Goal: Task Accomplishment & Management: Complete application form

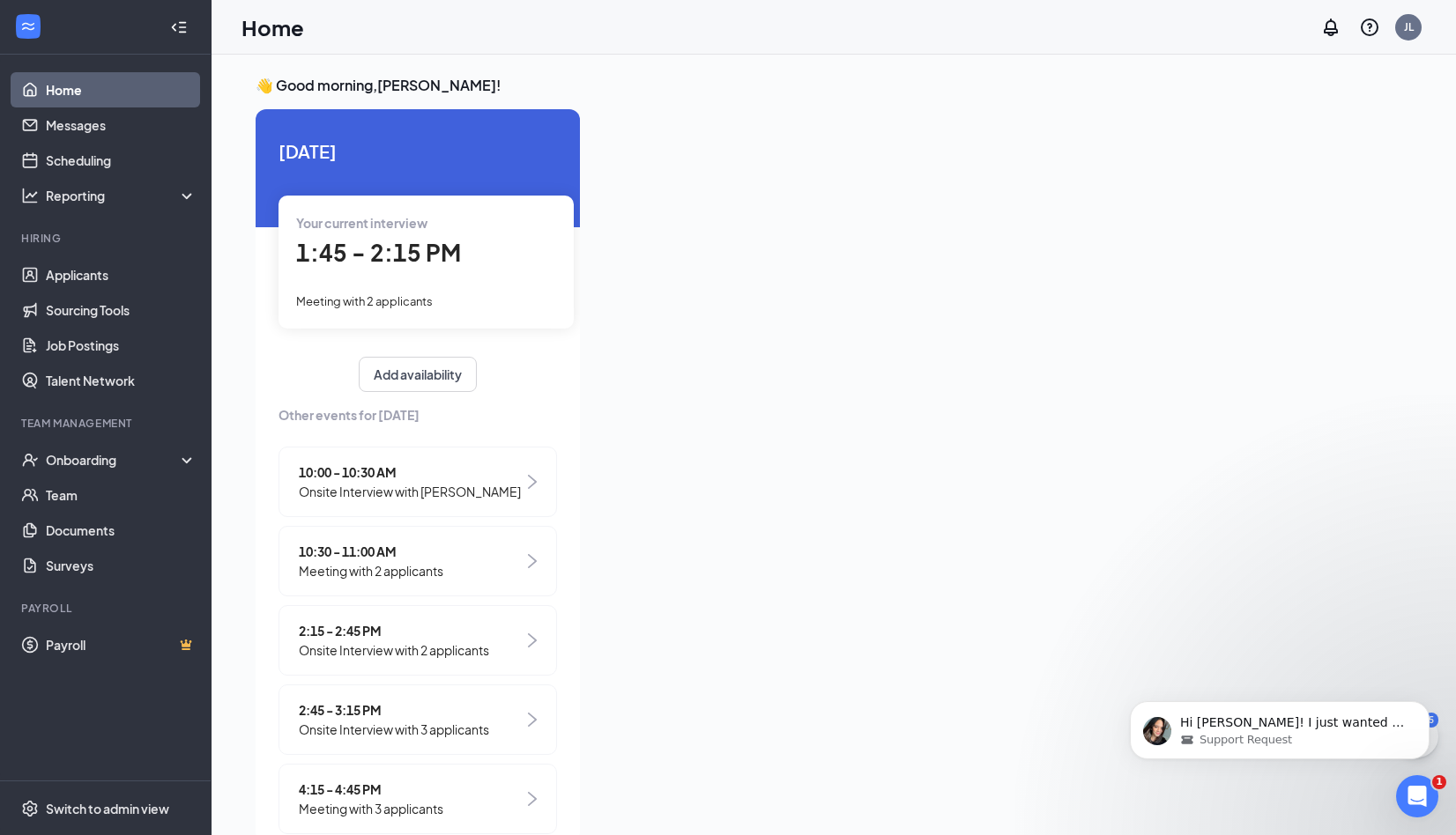
click at [369, 636] on span "2:15 - 2:45 PM" at bounding box center [394, 630] width 190 height 19
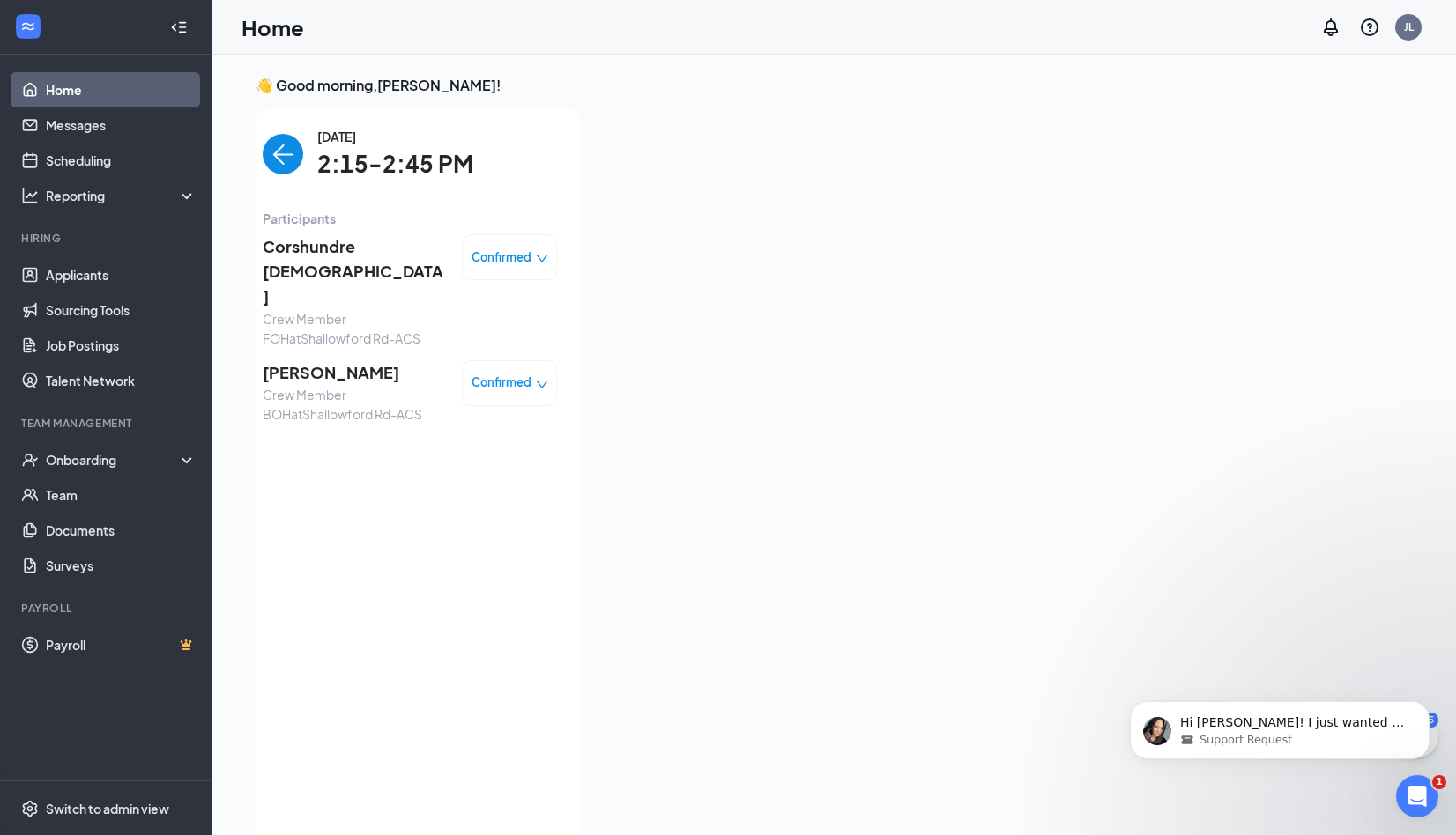
scroll to position [7, 0]
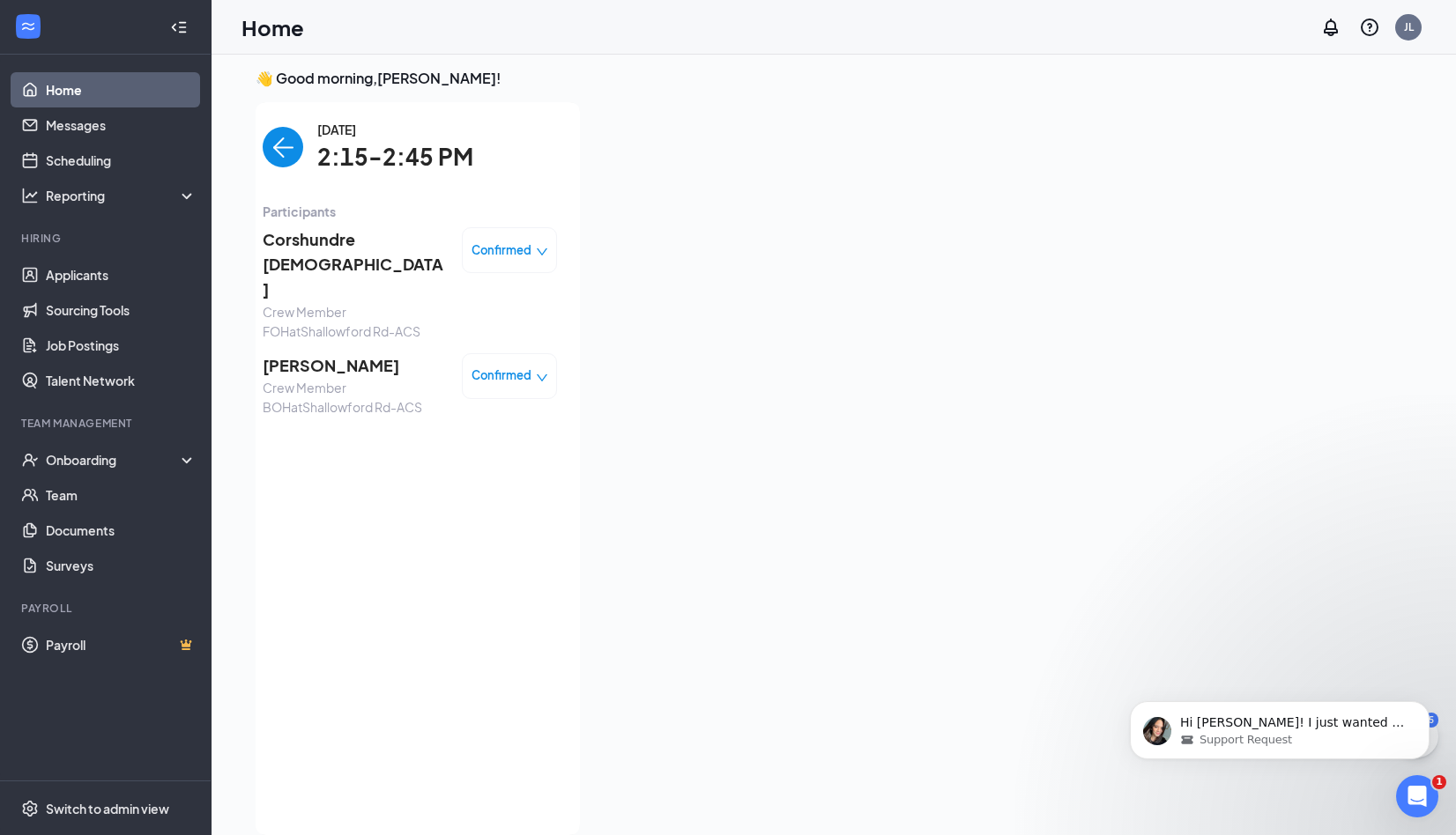
click at [262, 130] on img "back-button" at bounding box center [282, 146] width 41 height 41
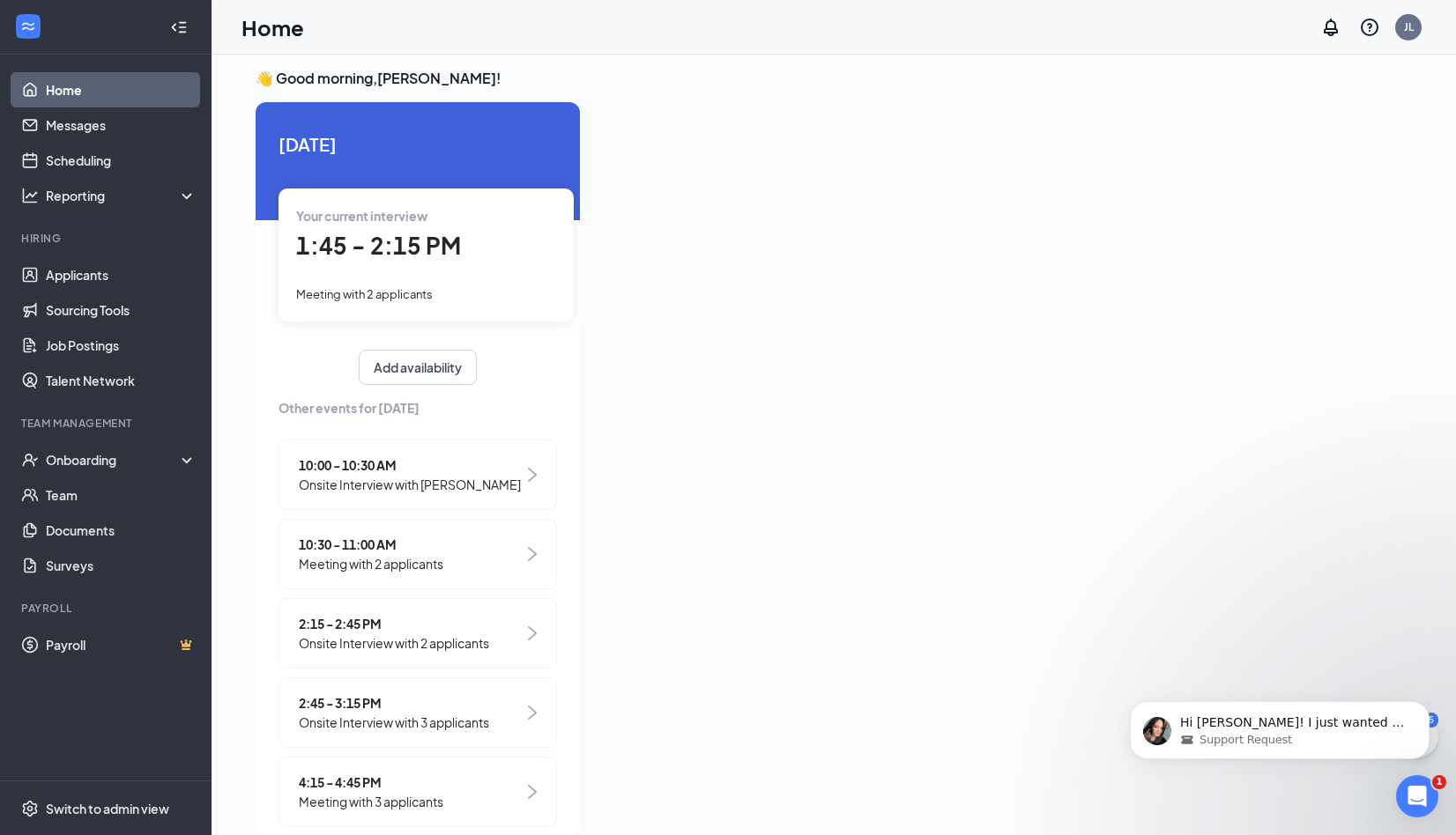
scroll to position [0, 0]
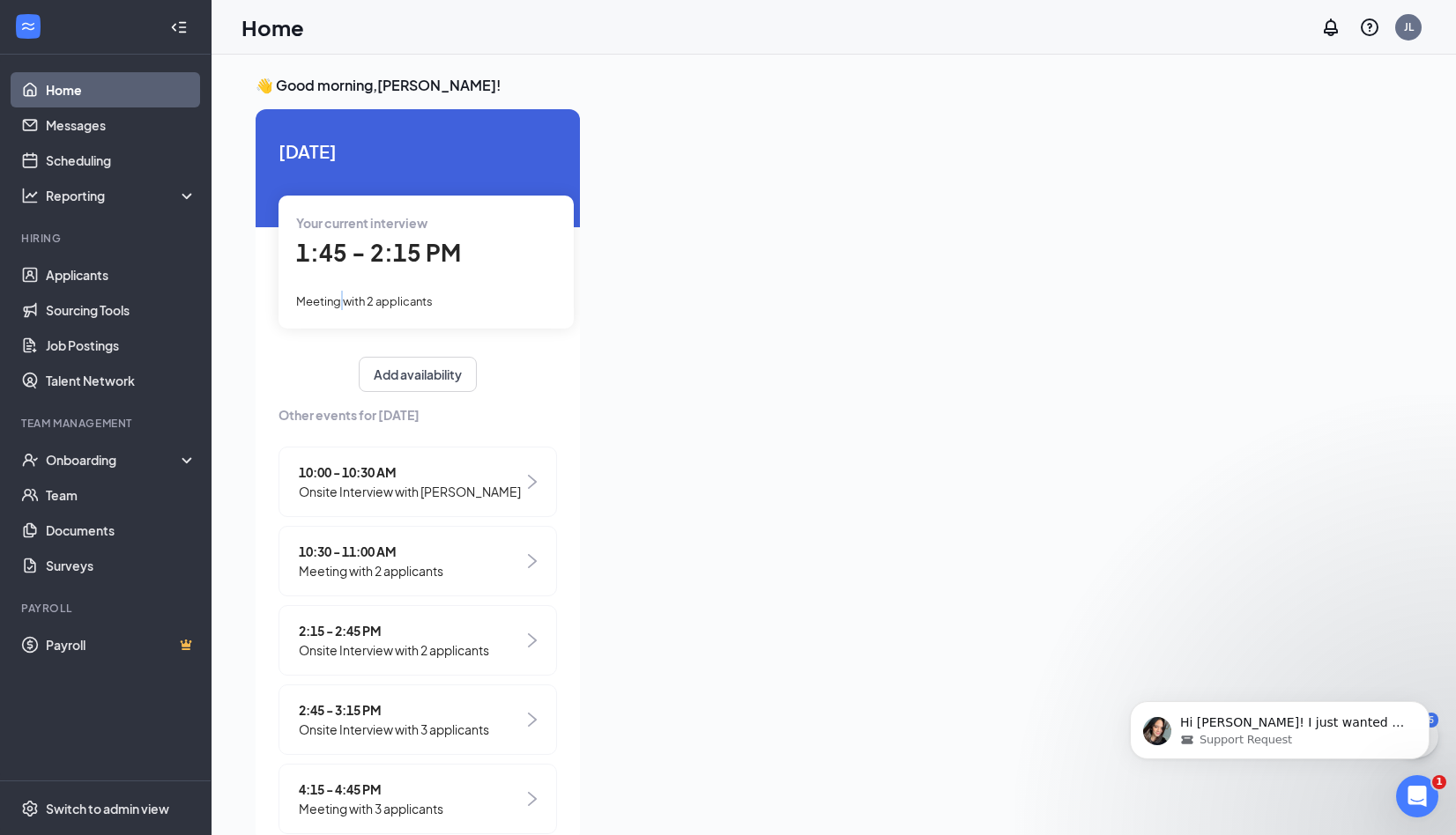
click at [346, 298] on span "Meeting with 2 applicants" at bounding box center [364, 301] width 137 height 14
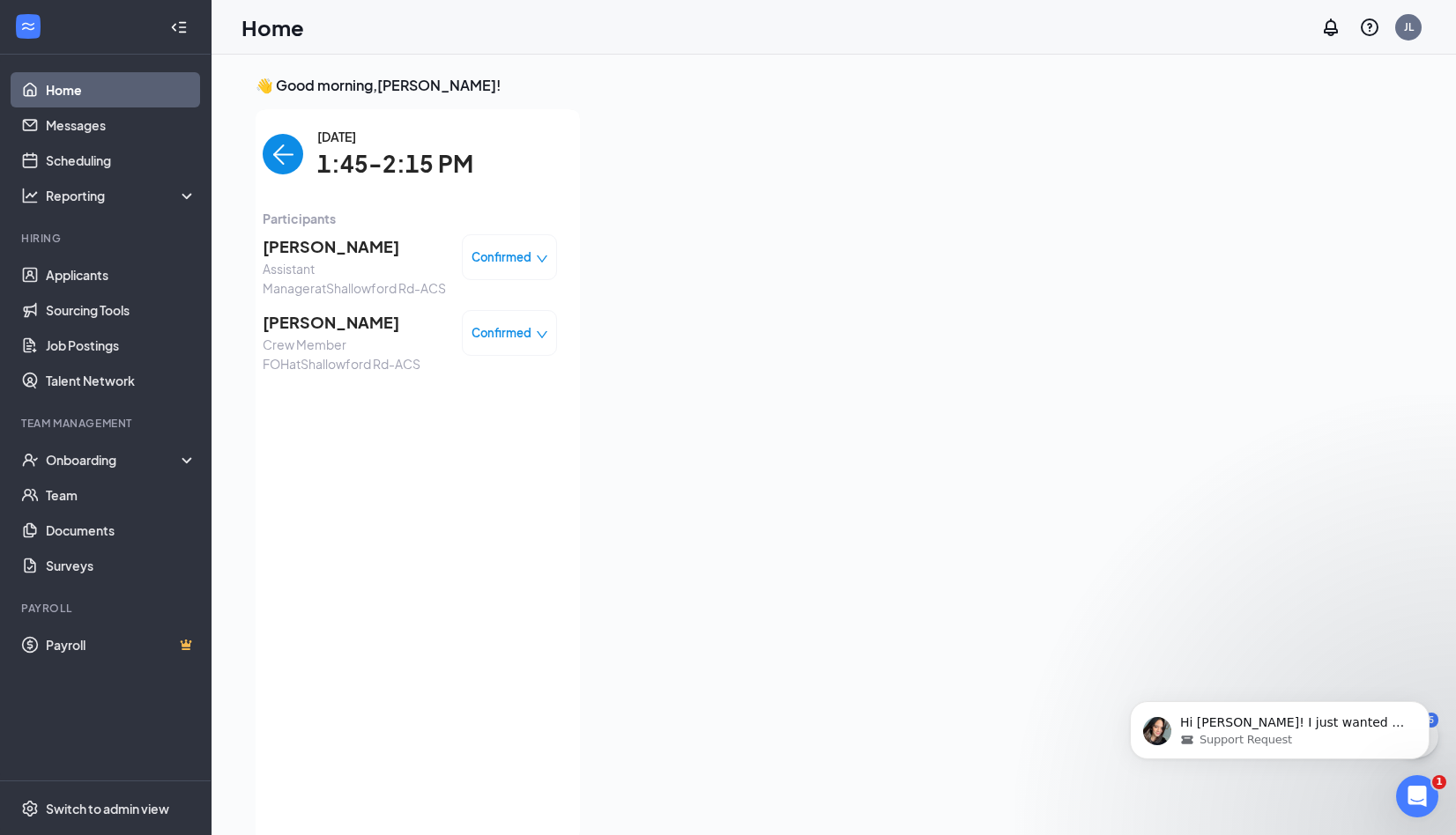
scroll to position [7, 0]
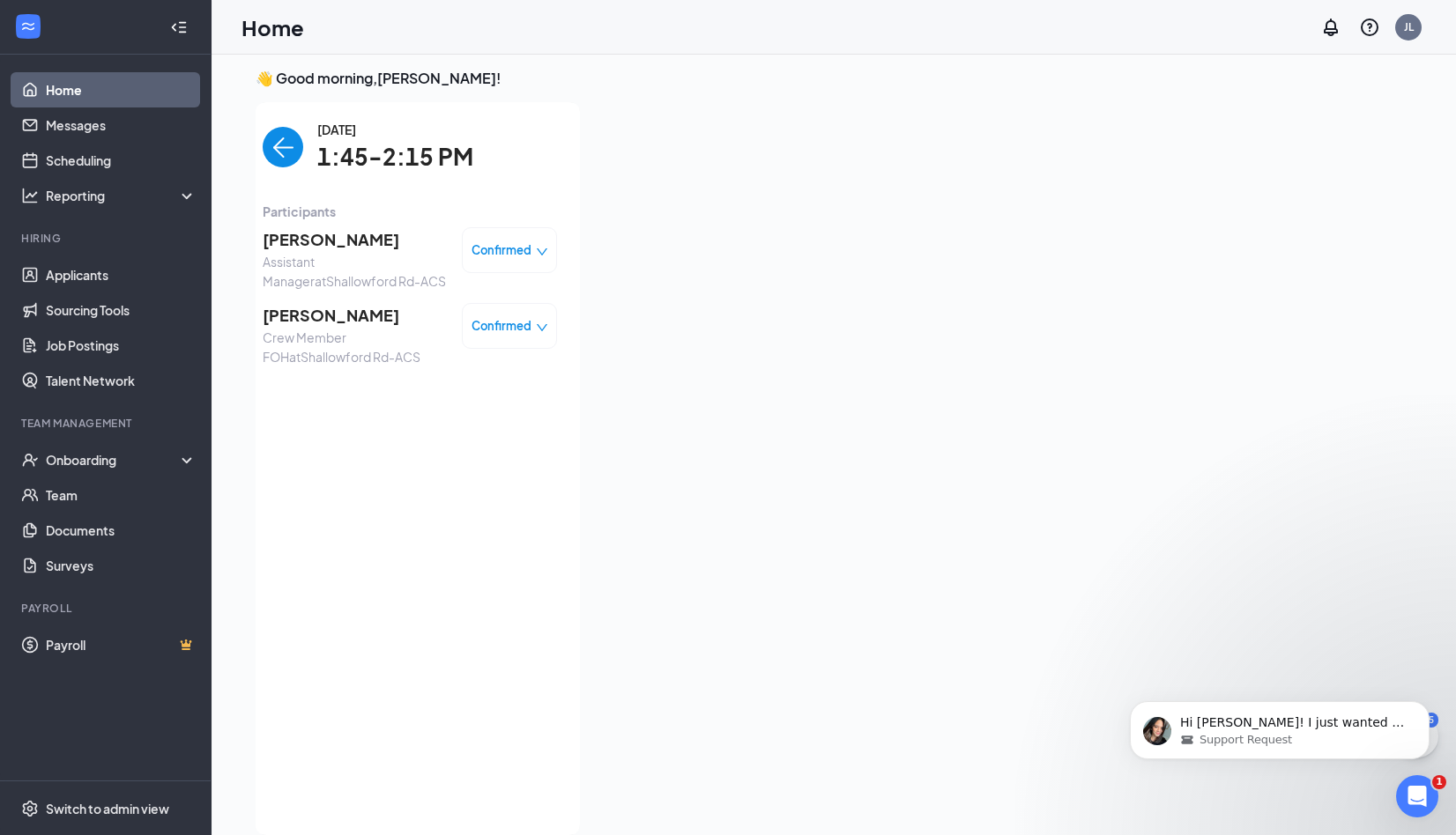
click at [326, 316] on span "[PERSON_NAME]" at bounding box center [355, 315] width 185 height 25
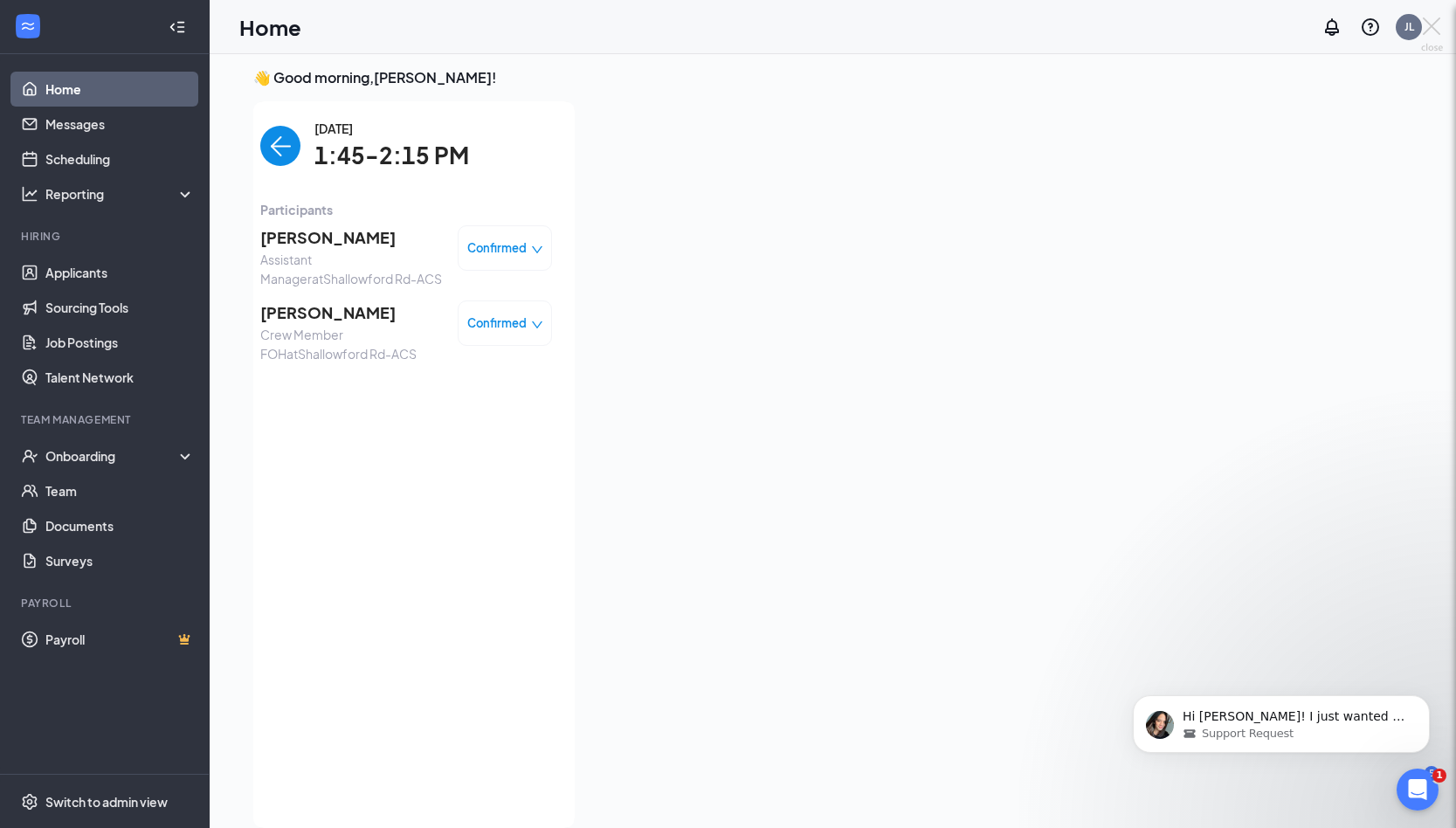
click at [323, 313] on div at bounding box center [728, 414] width 1456 height 828
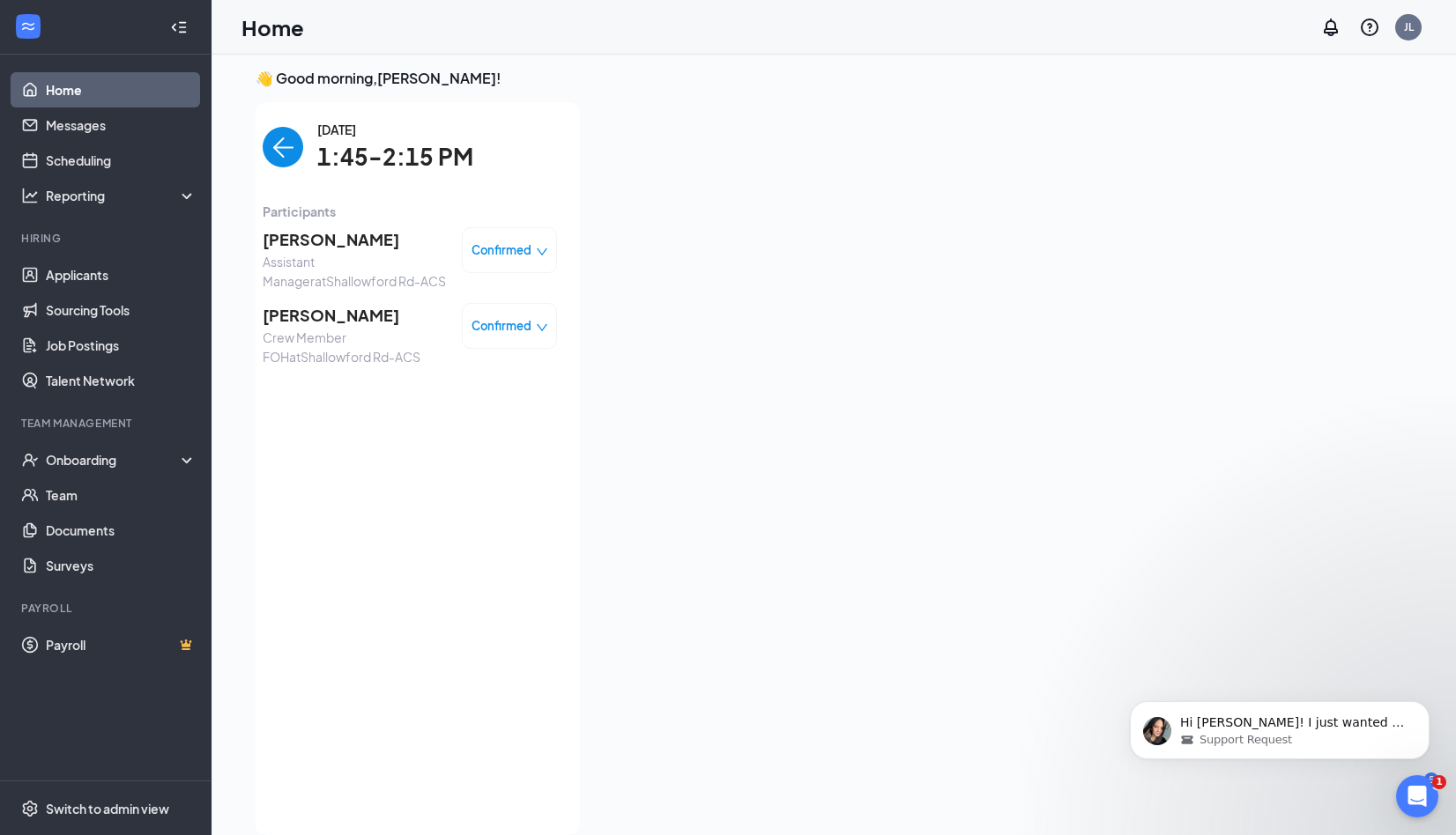
click at [321, 321] on span "[PERSON_NAME]" at bounding box center [355, 315] width 185 height 25
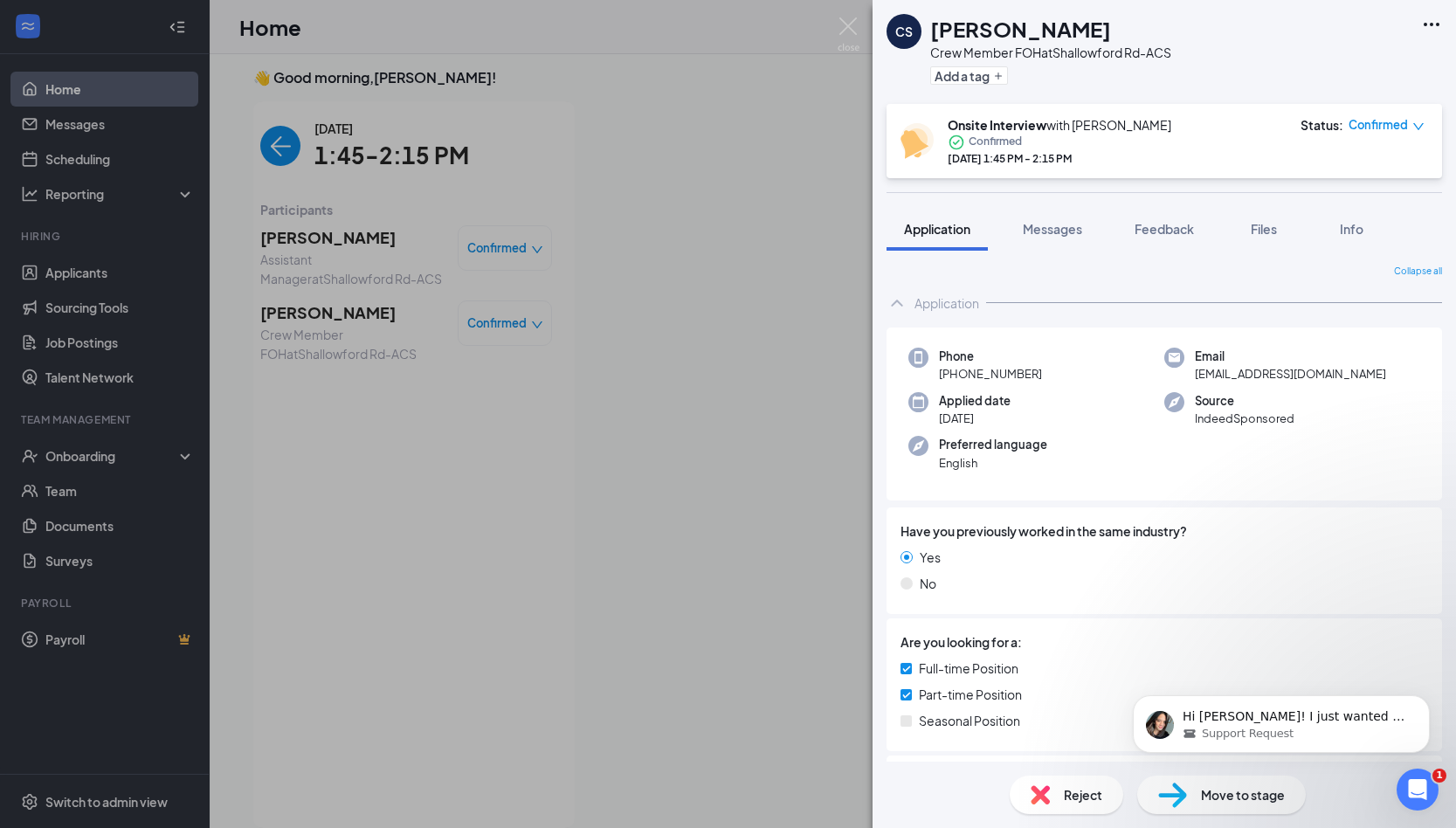
drag, startPoint x: 1414, startPoint y: 142, endPoint x: 1247, endPoint y: 74, distance: 180.3
click at [1247, 74] on div "CS [PERSON_NAME] Crew Member FOH at Shallowford Rd-ACS Add a tag" at bounding box center [1164, 51] width 584 height 104
click at [1272, 234] on span "Files" at bounding box center [1263, 229] width 27 height 16
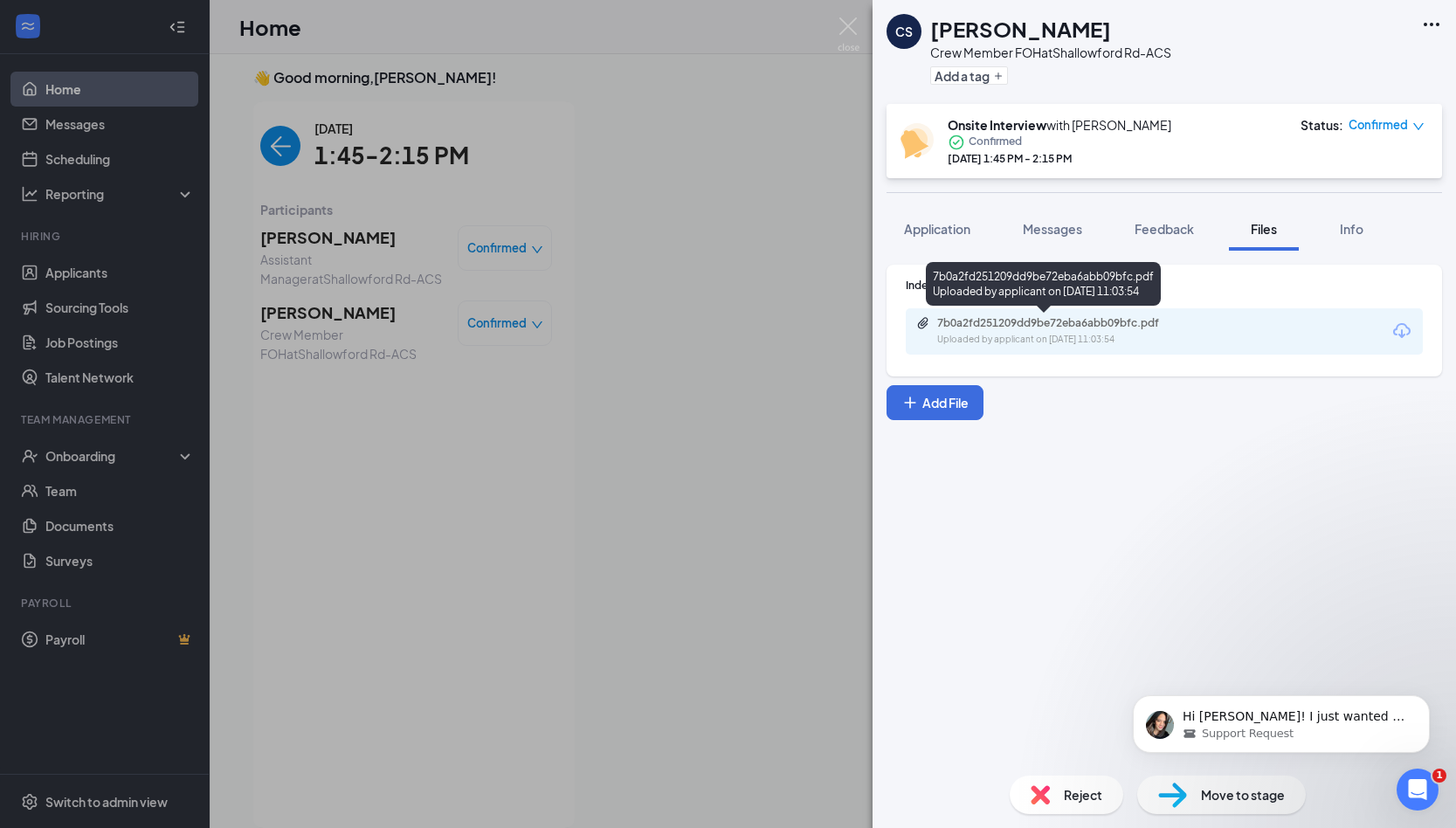
click at [1032, 322] on div "7b0a2fd251209dd9be72eba6abb09bfc.pdf" at bounding box center [1060, 323] width 245 height 14
click at [857, 19] on img at bounding box center [849, 35] width 22 height 34
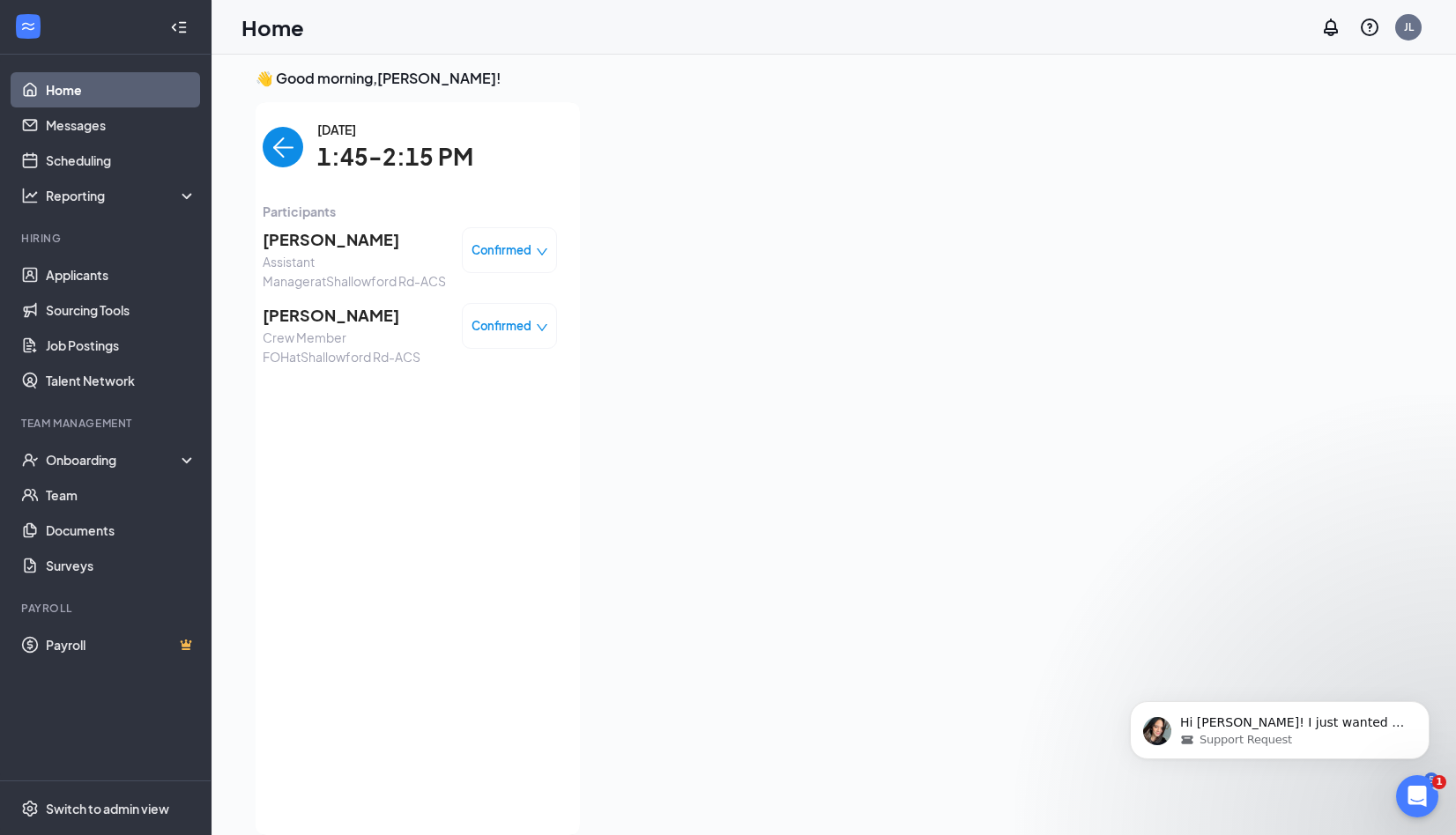
click at [270, 139] on img "back-button" at bounding box center [282, 146] width 41 height 41
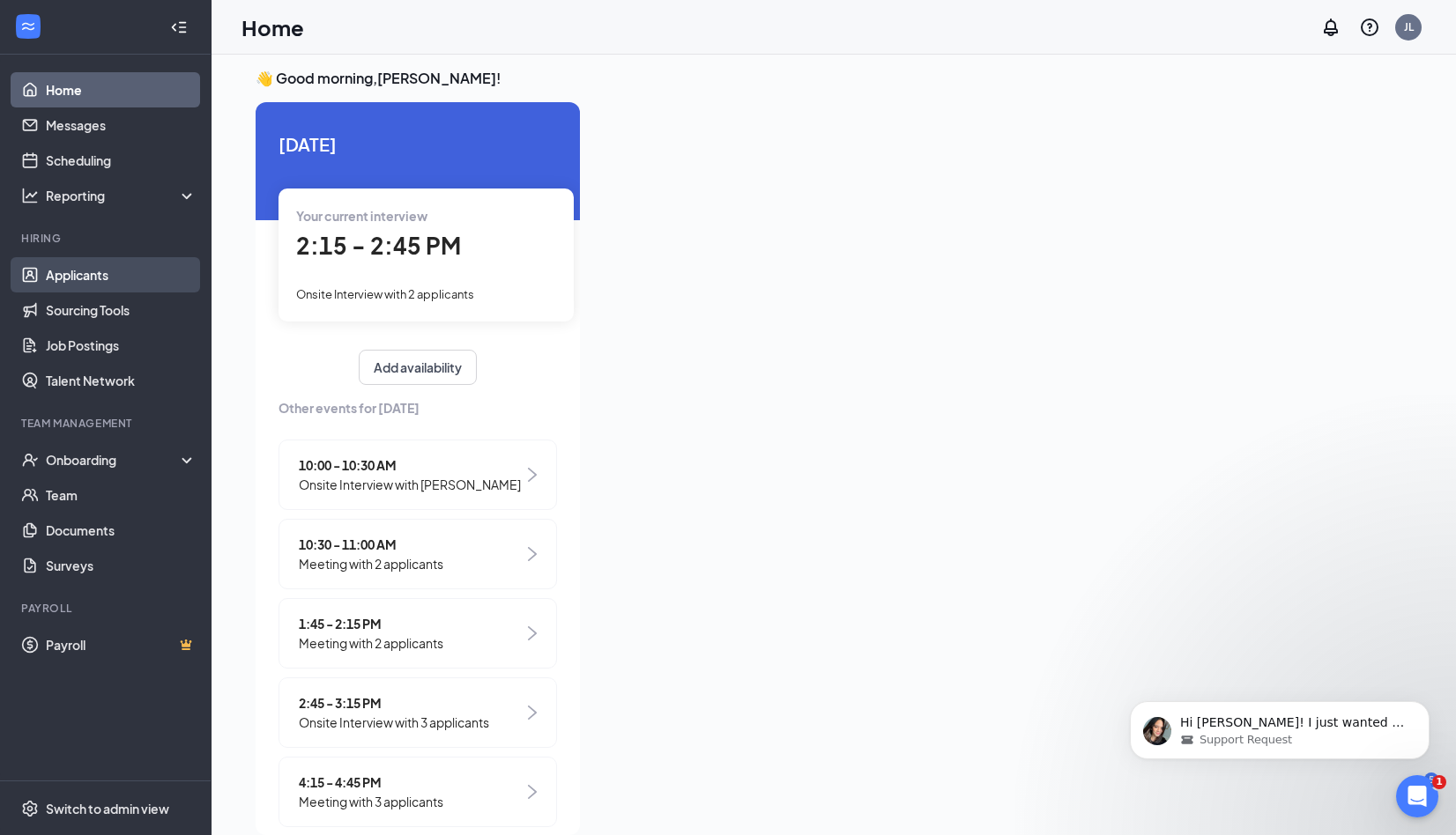
click at [140, 284] on link "Applicants" at bounding box center [121, 274] width 150 height 35
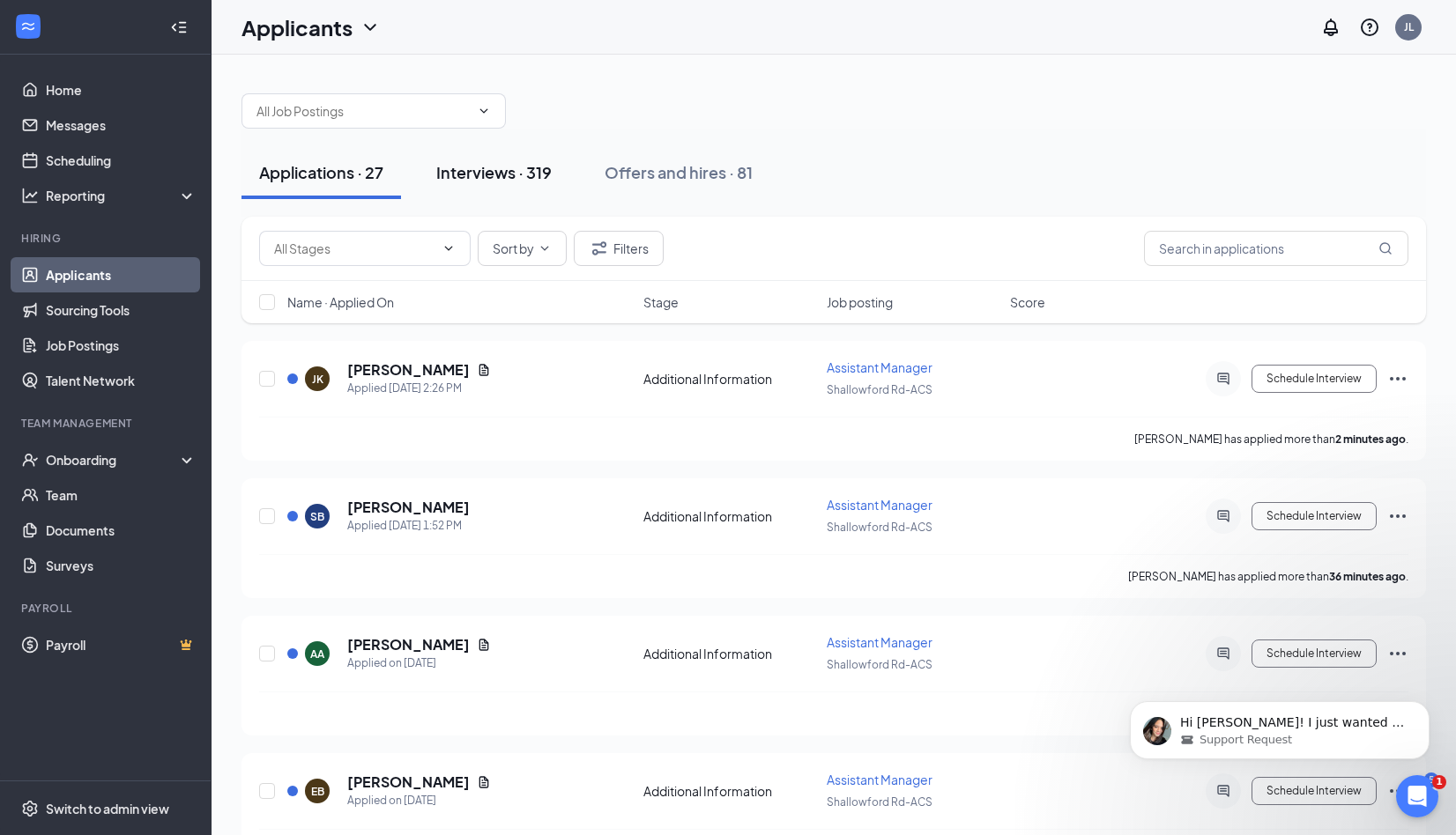
click at [498, 171] on div "Interviews · 319" at bounding box center [494, 172] width 116 height 22
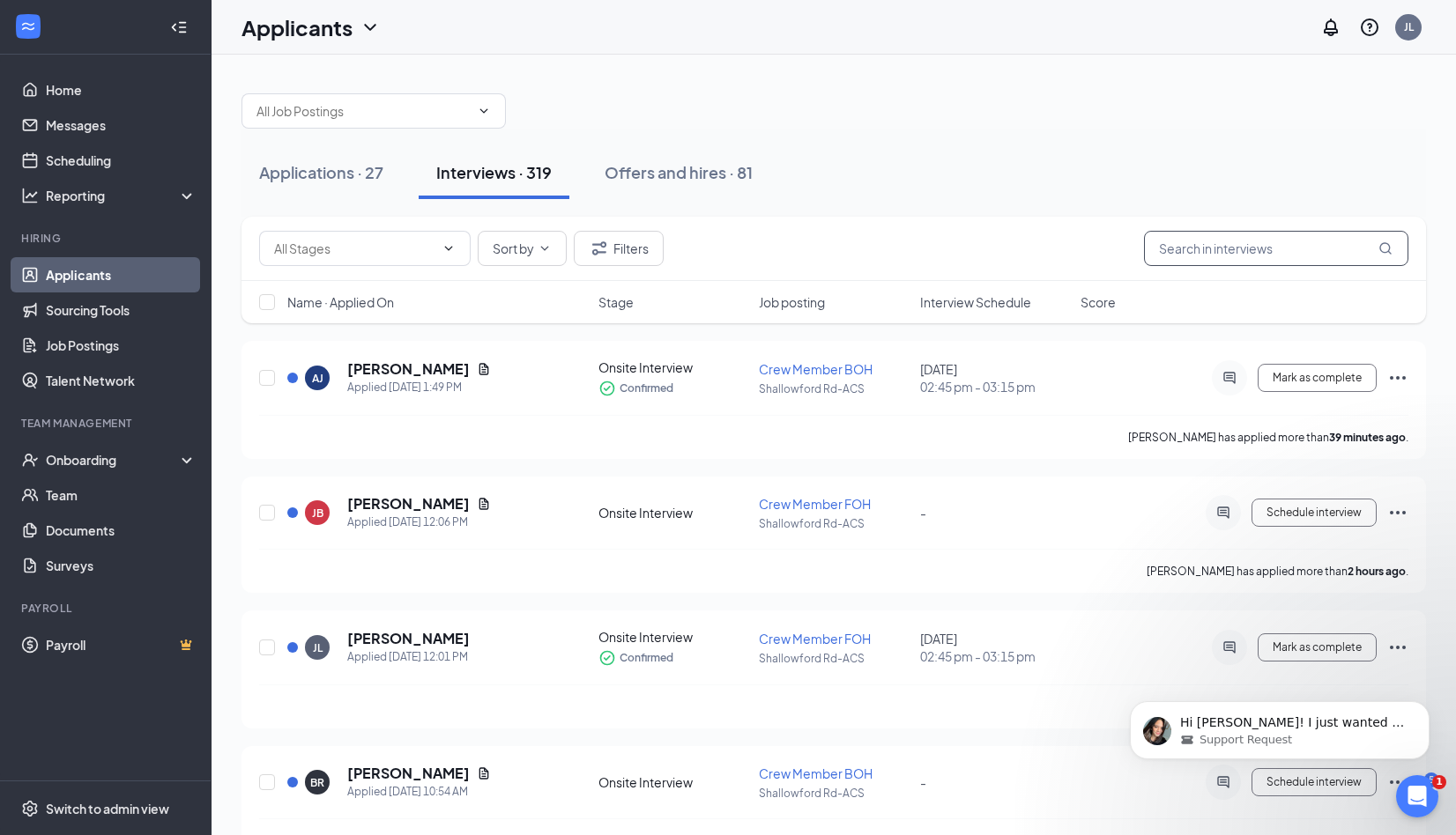
click at [1242, 255] on input "text" at bounding box center [1276, 248] width 264 height 35
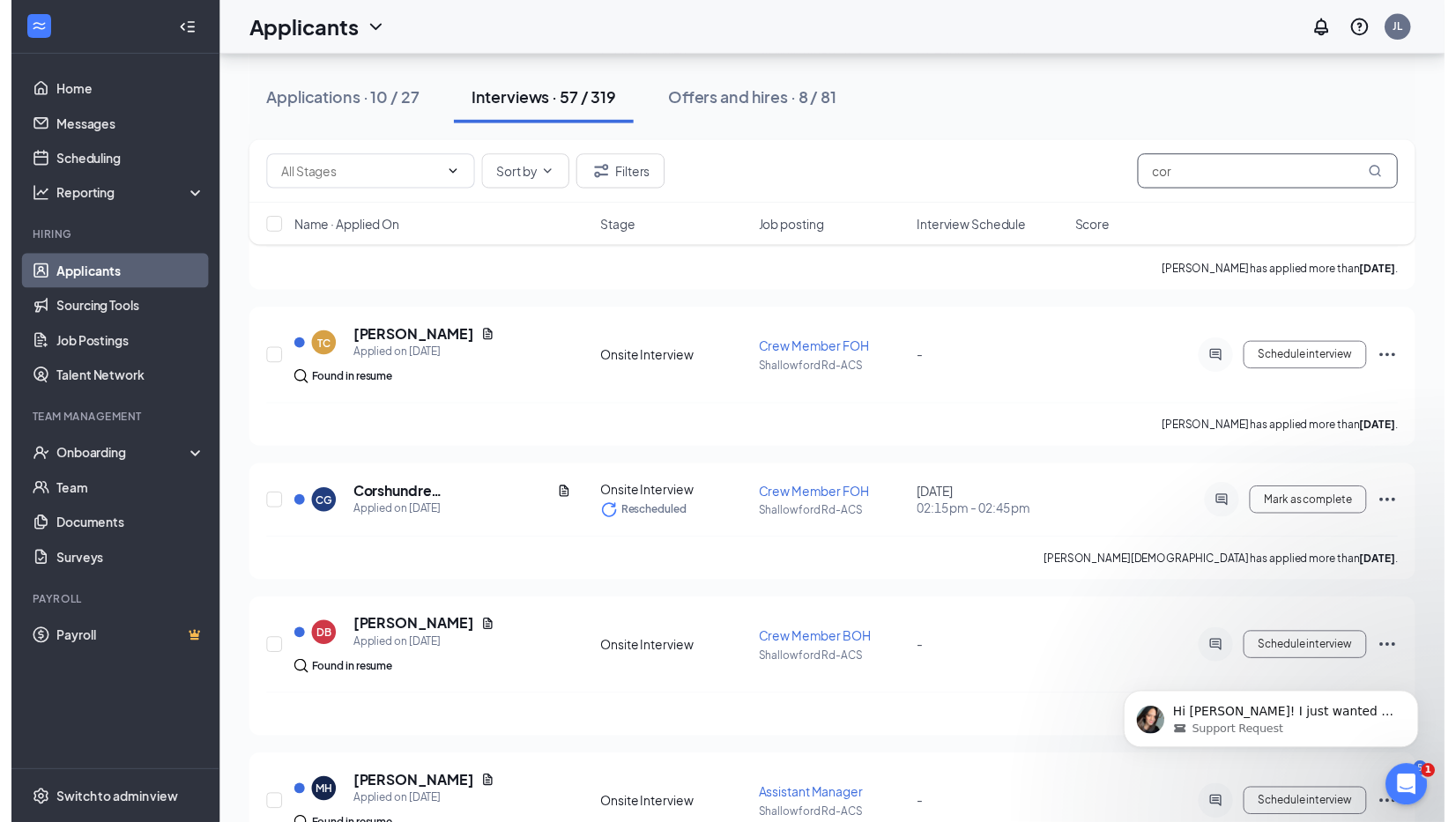
scroll to position [1498, 0]
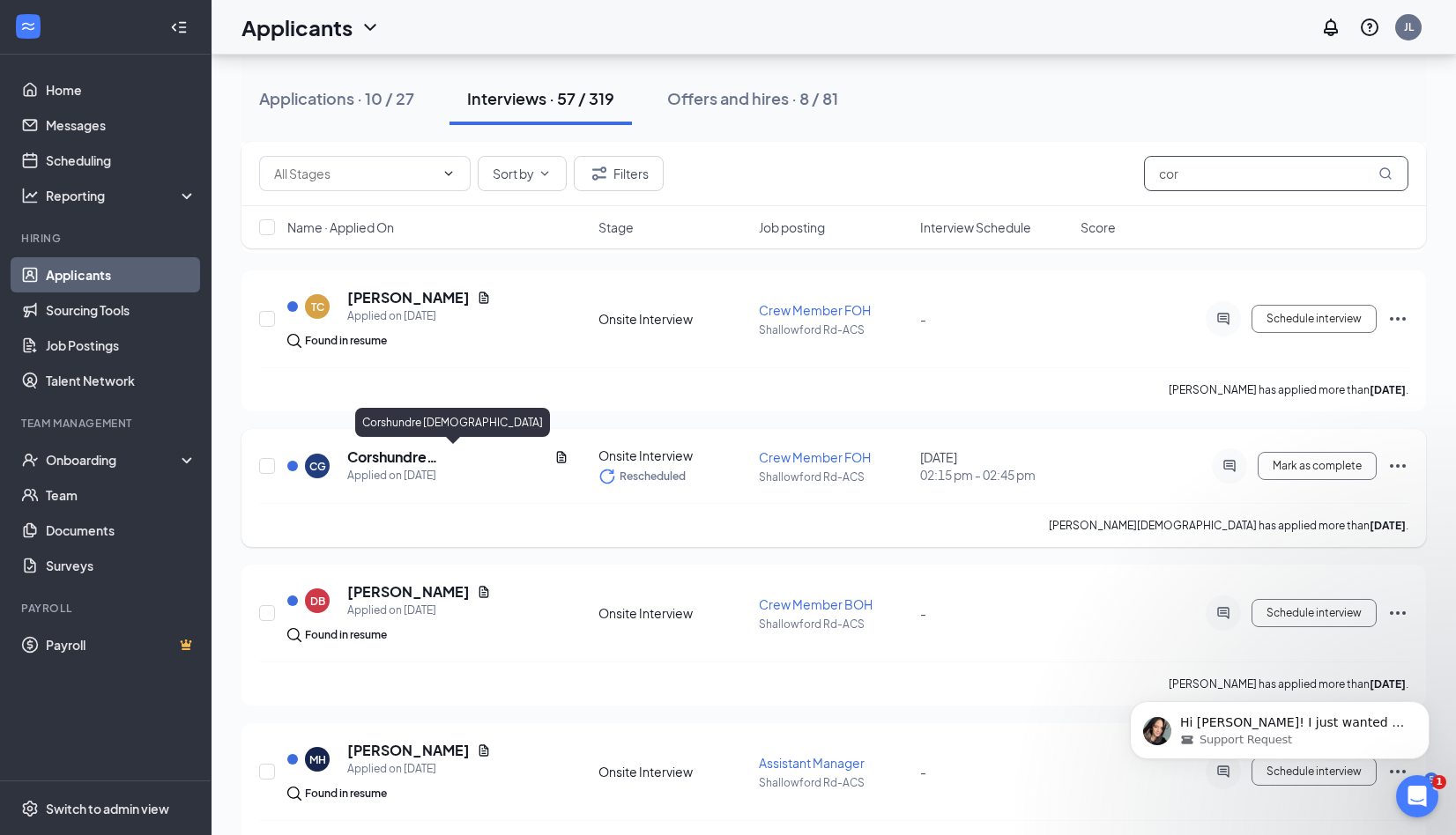
type input "cor"
click at [418, 457] on h5 "Corshundre [DEMOGRAPHIC_DATA]" at bounding box center [446, 456] width 200 height 19
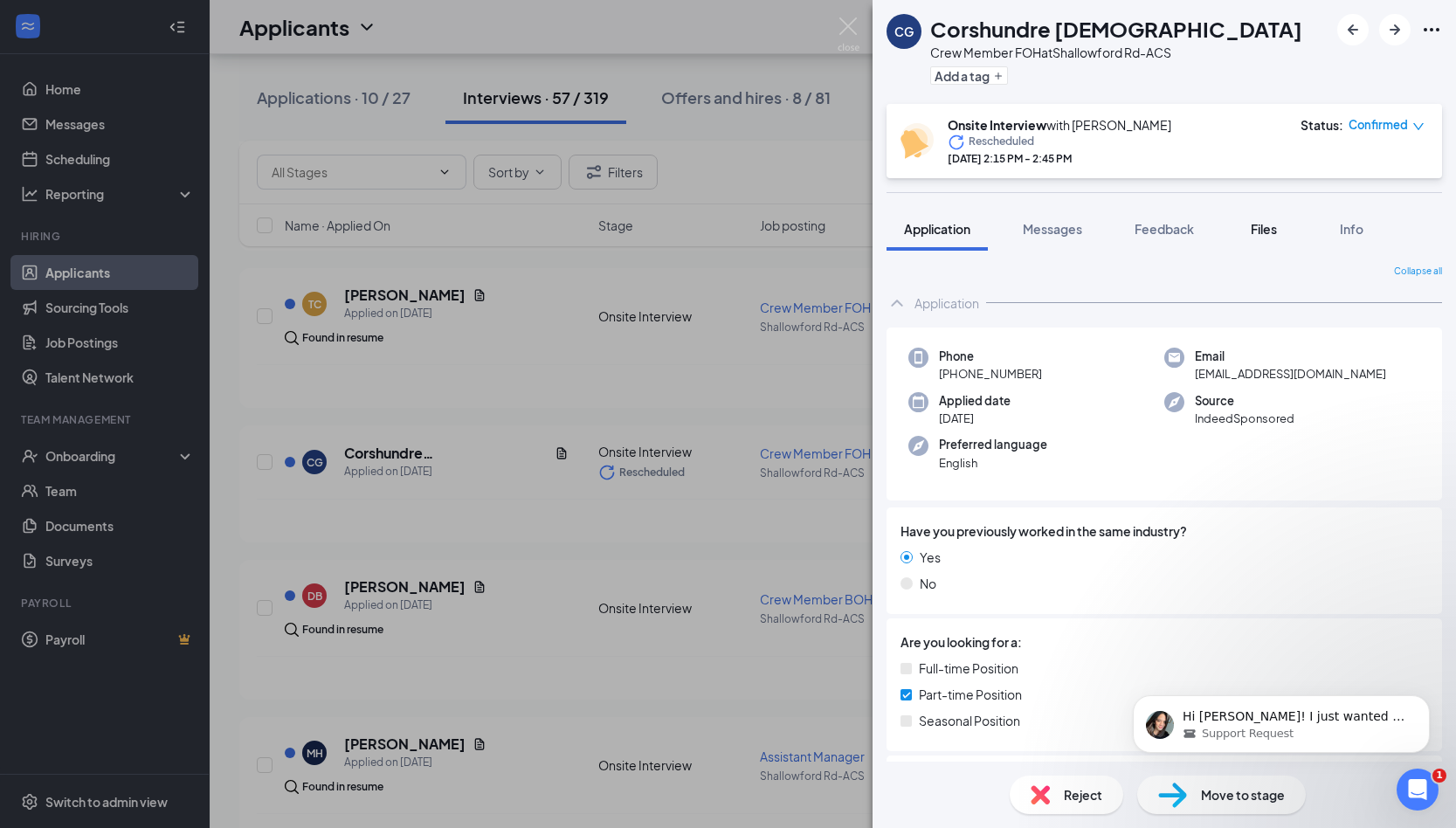
click at [1274, 232] on span "Files" at bounding box center [1263, 229] width 27 height 16
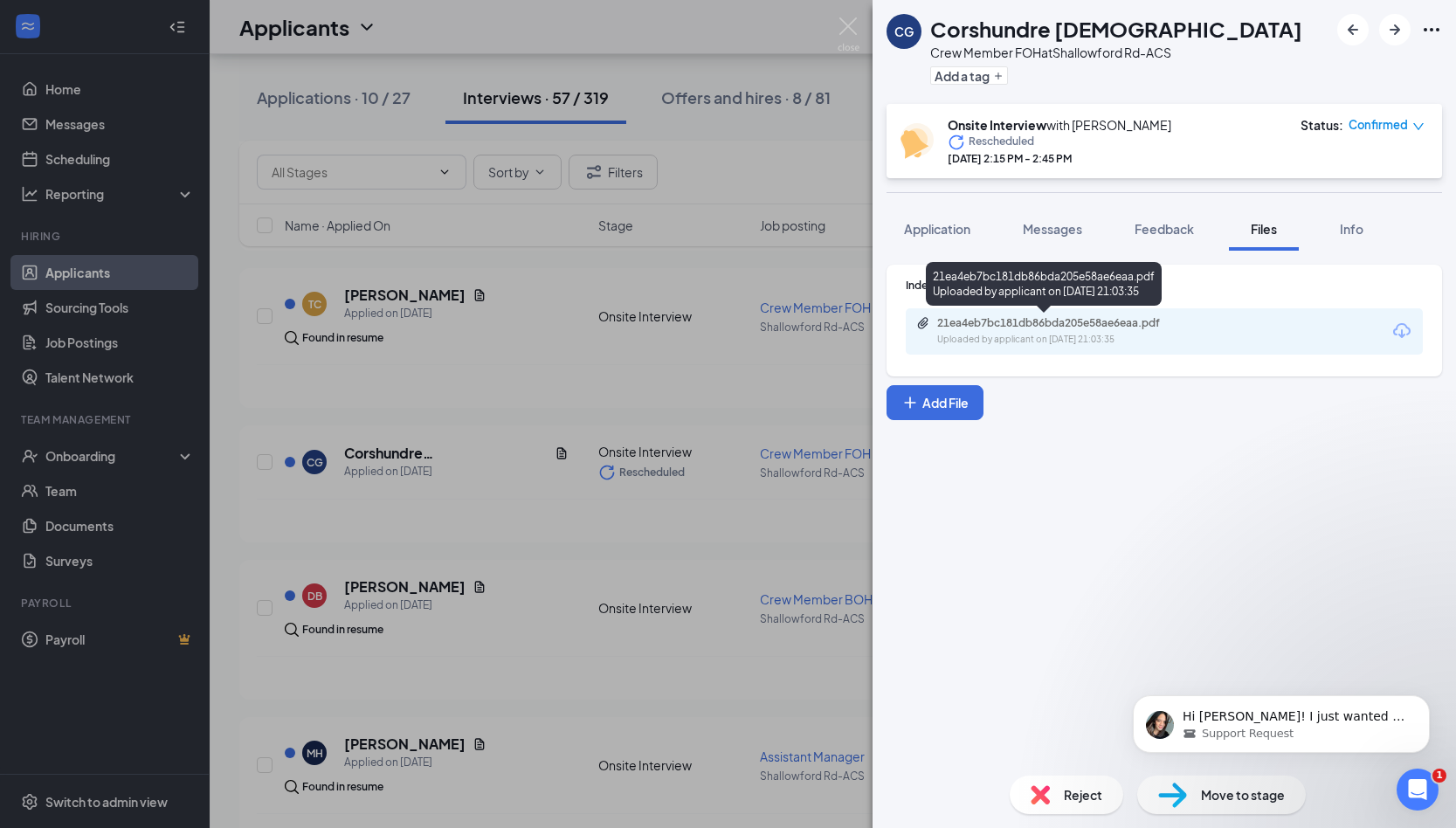
click at [1079, 326] on div "21ea4eb7bc181db86bda205e58ae6eaa.pdf" at bounding box center [1060, 323] width 245 height 14
click at [466, 239] on div "CG Corshundre [DEMOGRAPHIC_DATA] Crew Member FOH at Shallowford Rd-ACS Add a ta…" at bounding box center [728, 414] width 1456 height 828
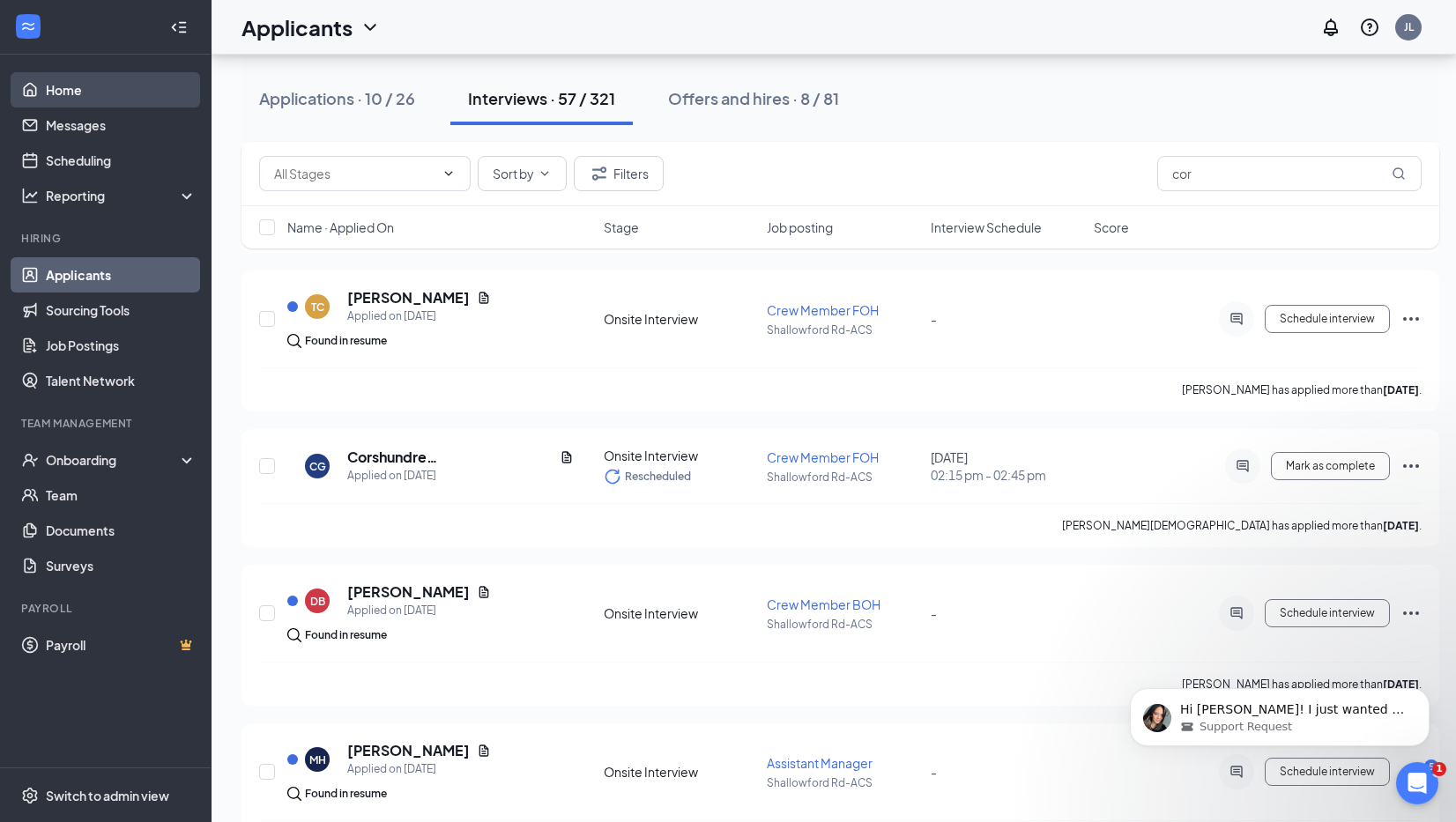
click at [63, 94] on link "Home" at bounding box center [121, 90] width 150 height 35
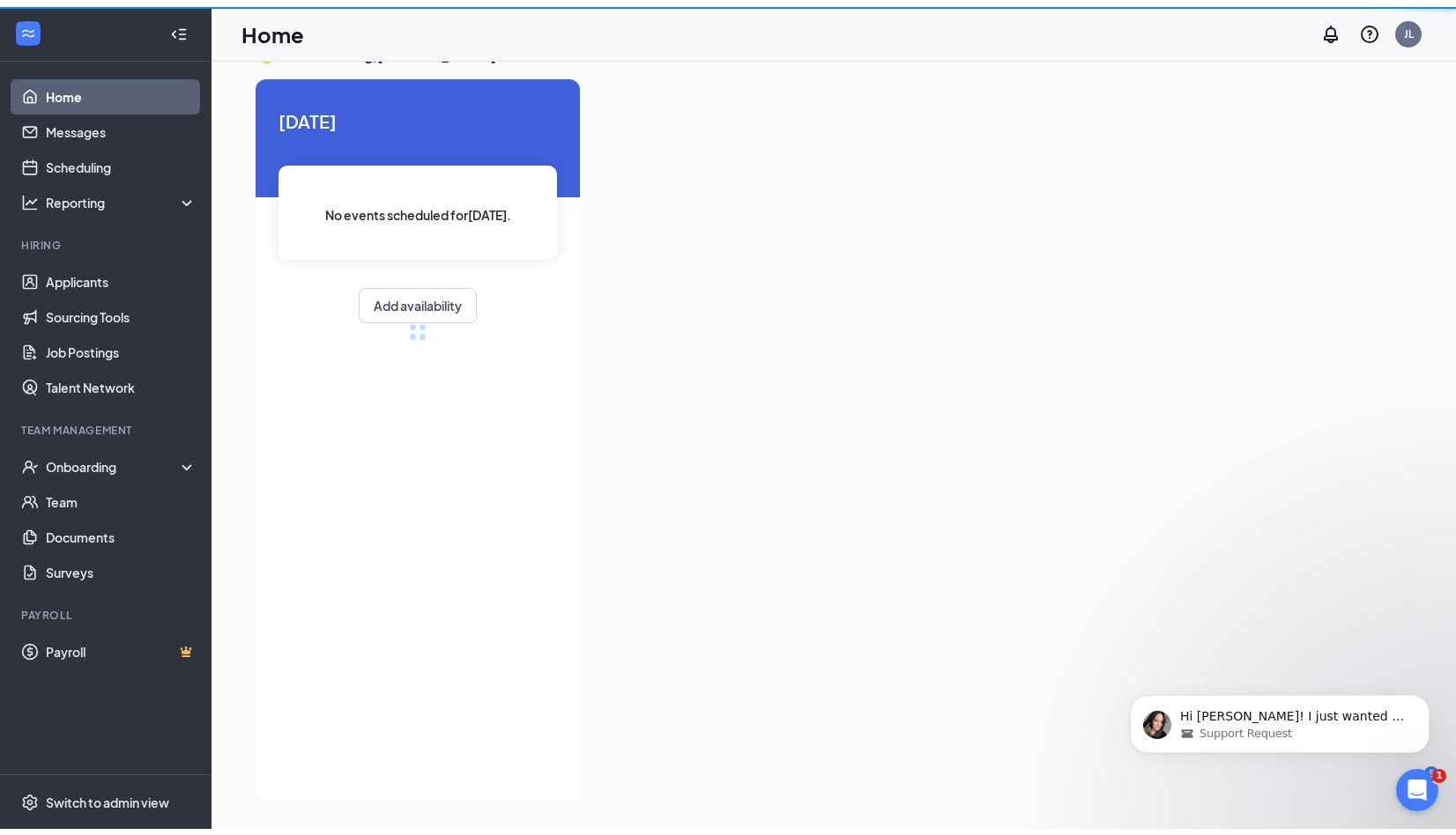
scroll to position [37, 0]
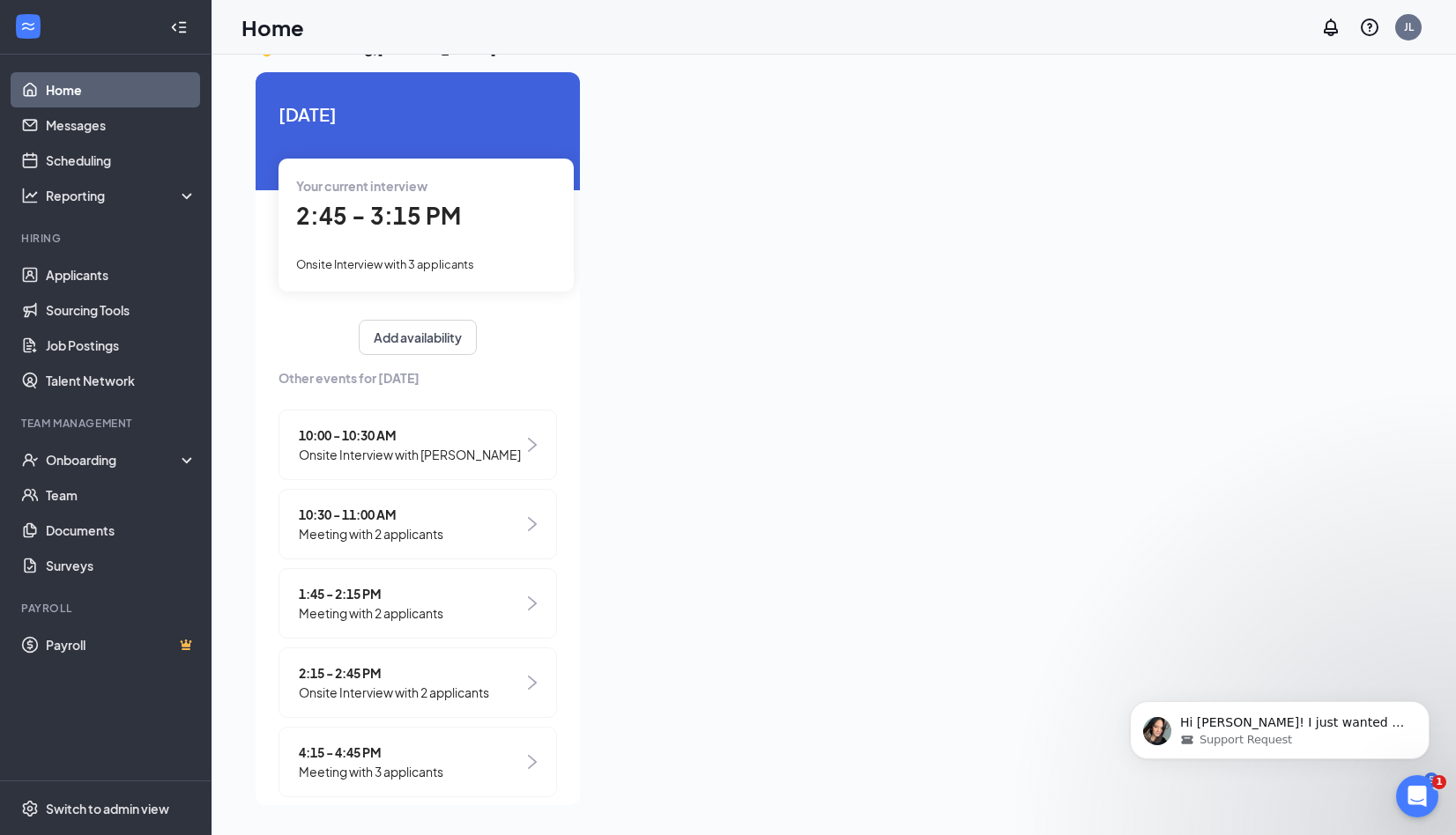
click at [405, 226] on span "2:45 - 3:15 PM" at bounding box center [378, 215] width 164 height 29
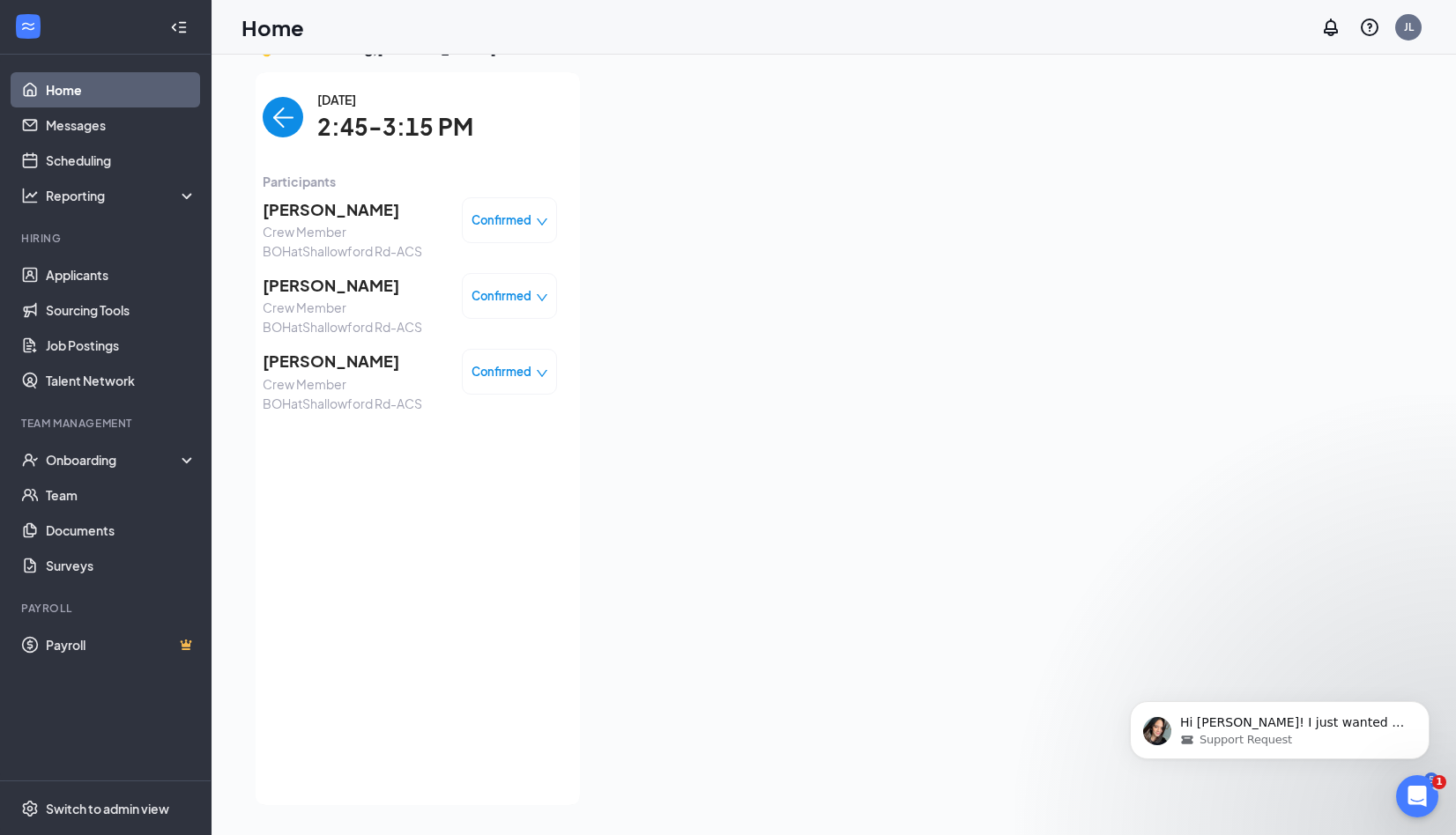
click at [270, 113] on img "back-button" at bounding box center [282, 117] width 41 height 41
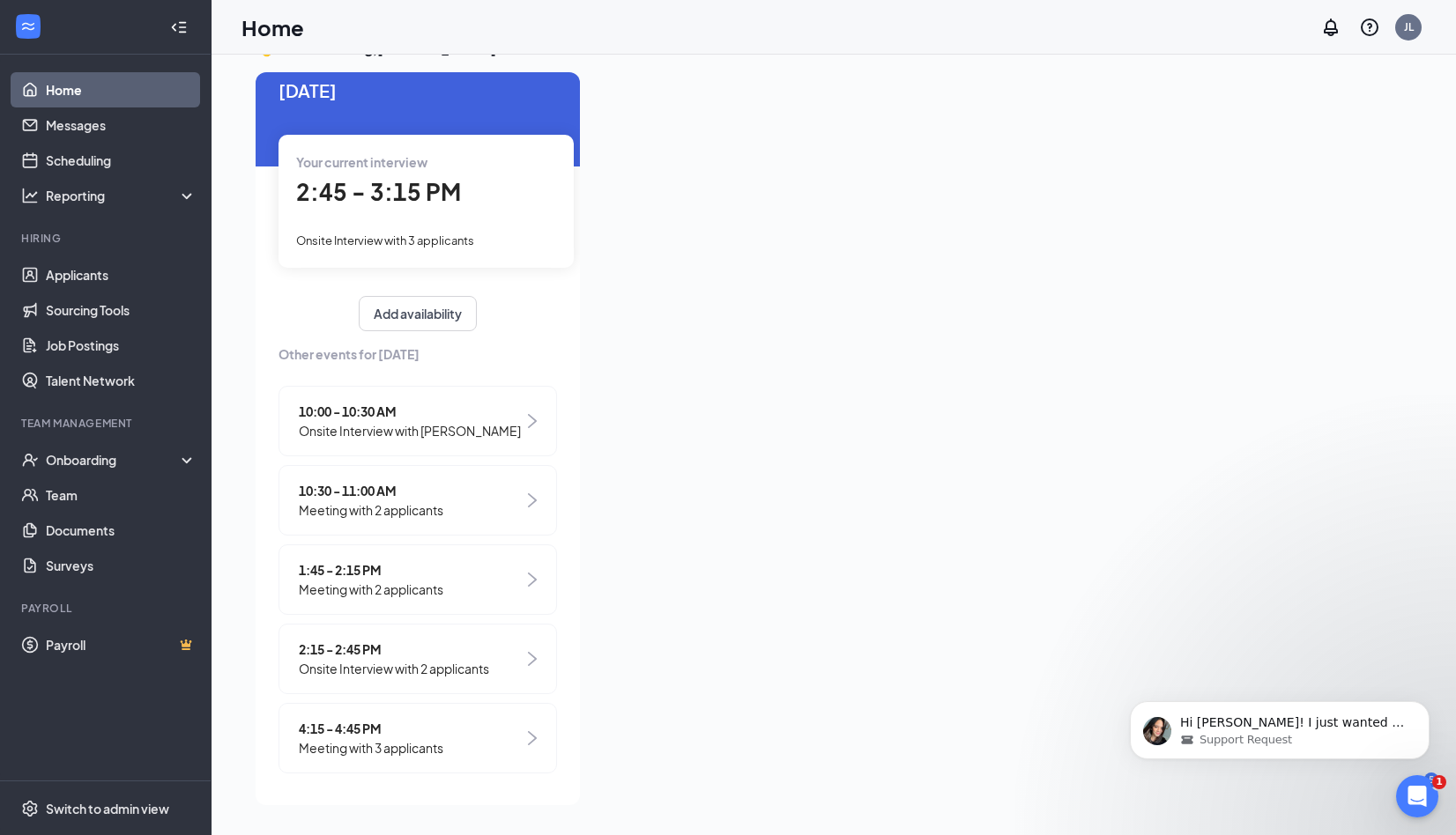
scroll to position [29, 0]
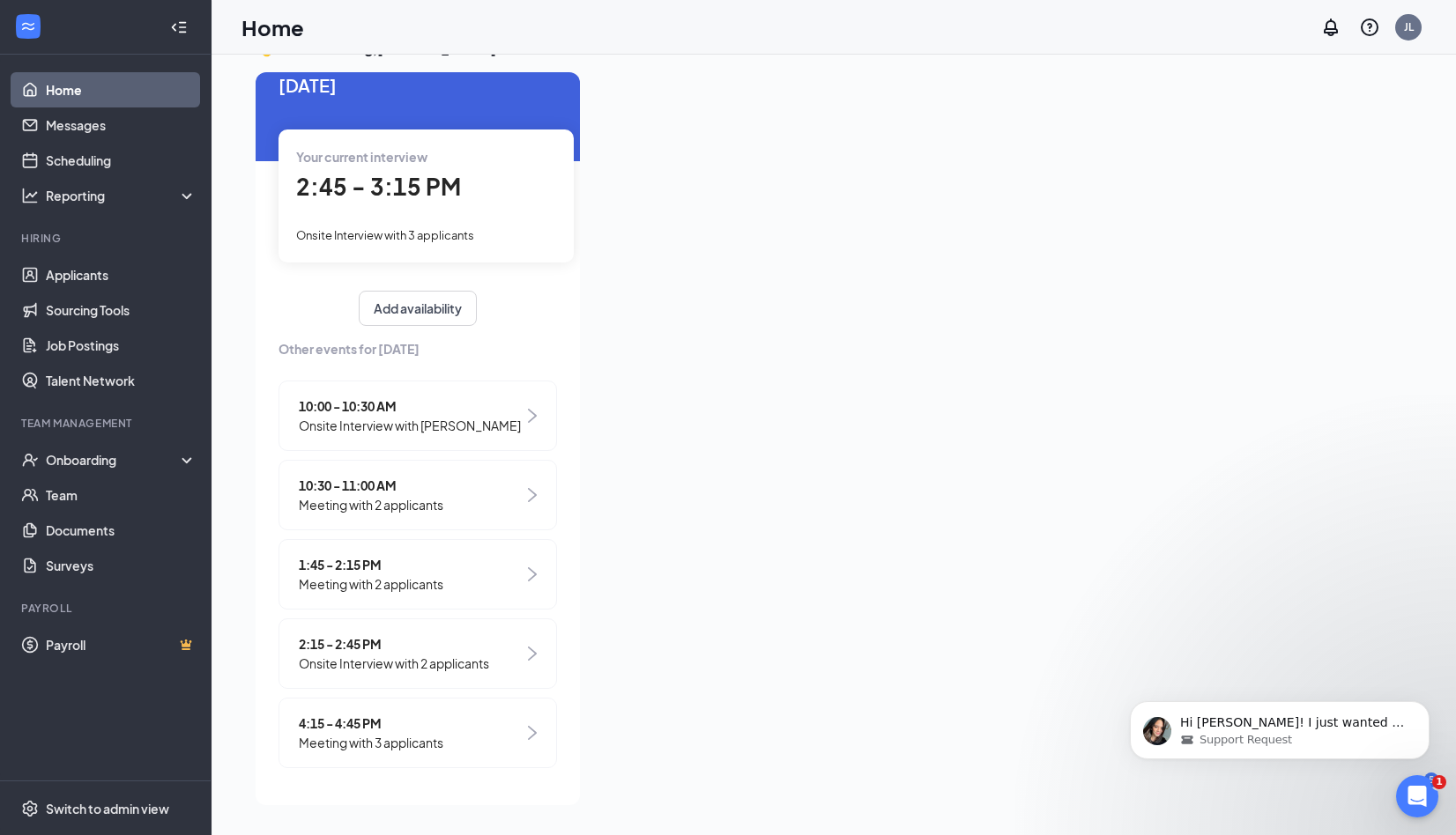
click at [423, 214] on div "Your current interview 2:45 - 3:15 PM Onsite Interview with 3 applicants" at bounding box center [426, 195] width 295 height 133
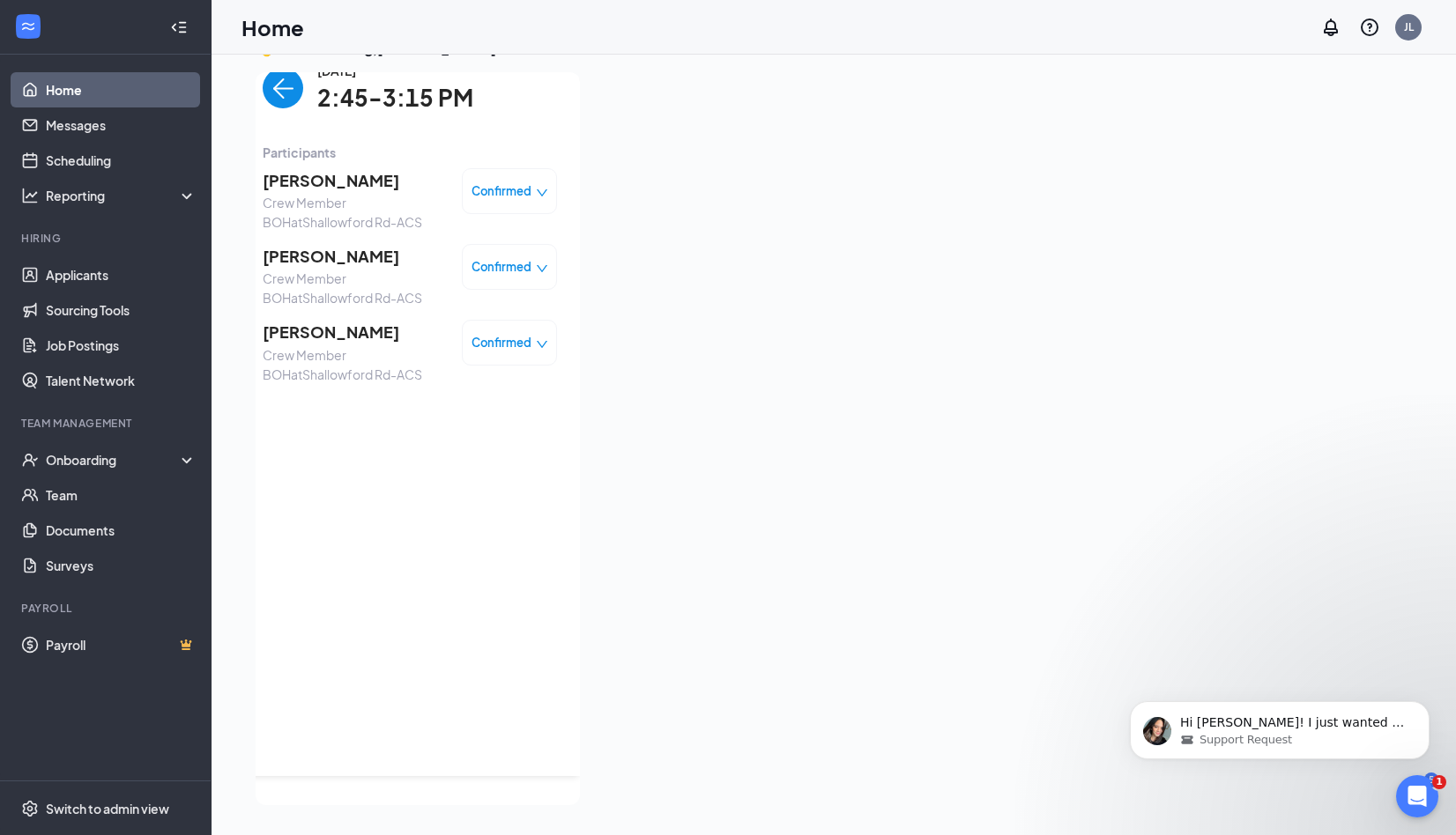
scroll to position [0, 0]
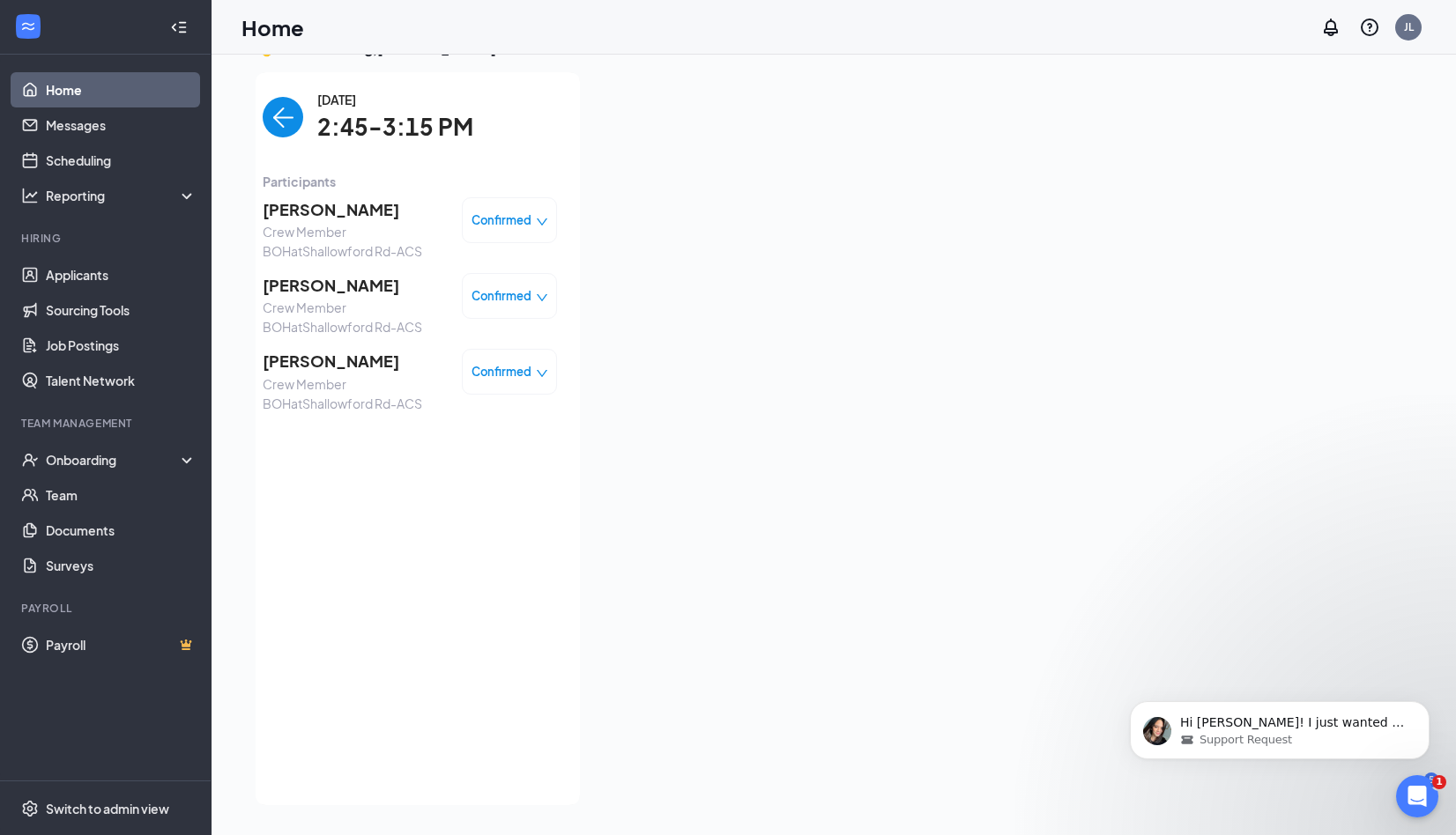
click at [266, 118] on img "back-button" at bounding box center [282, 117] width 41 height 41
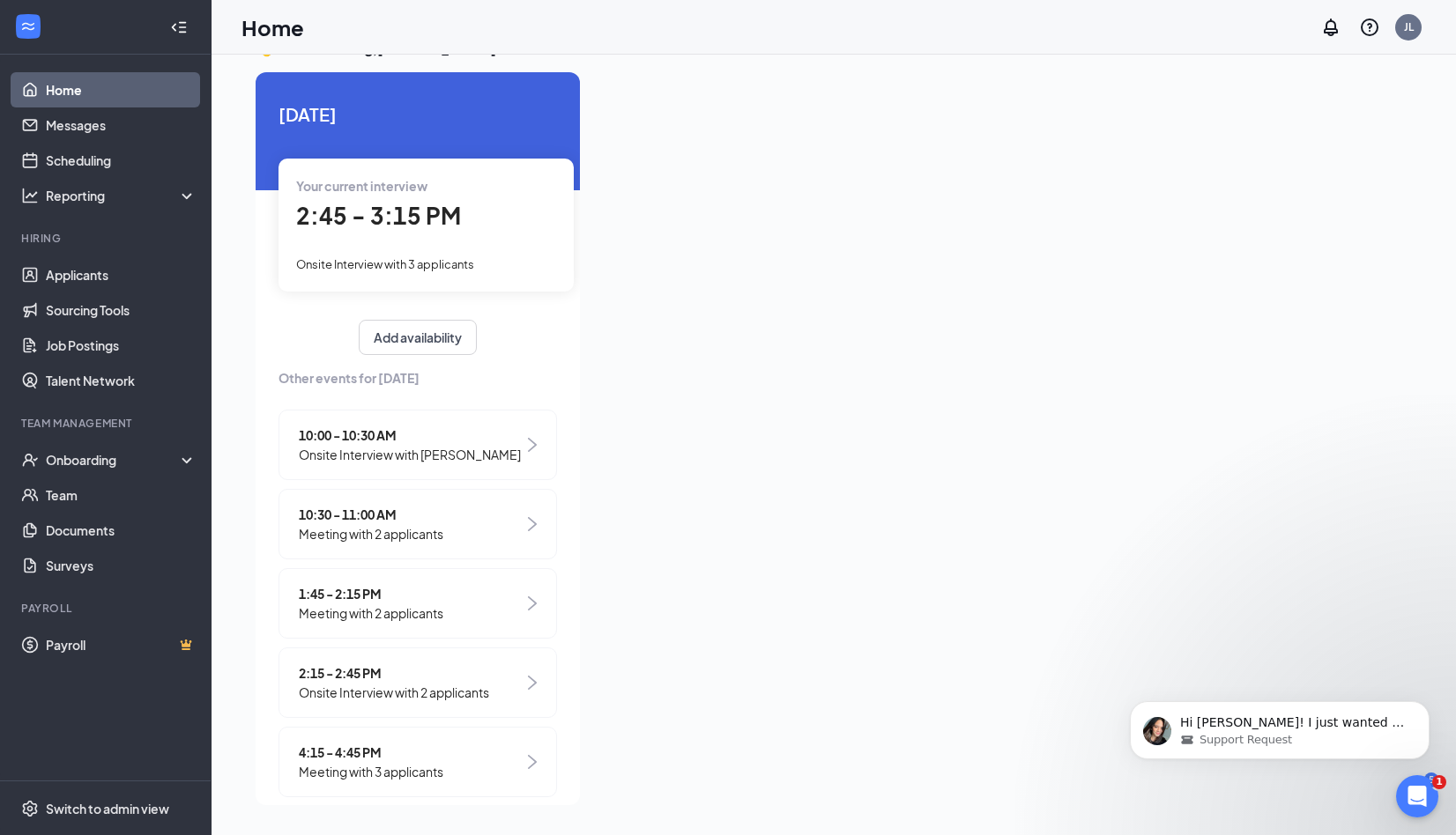
click at [377, 609] on span "Meeting with 2 applicants" at bounding box center [371, 613] width 145 height 19
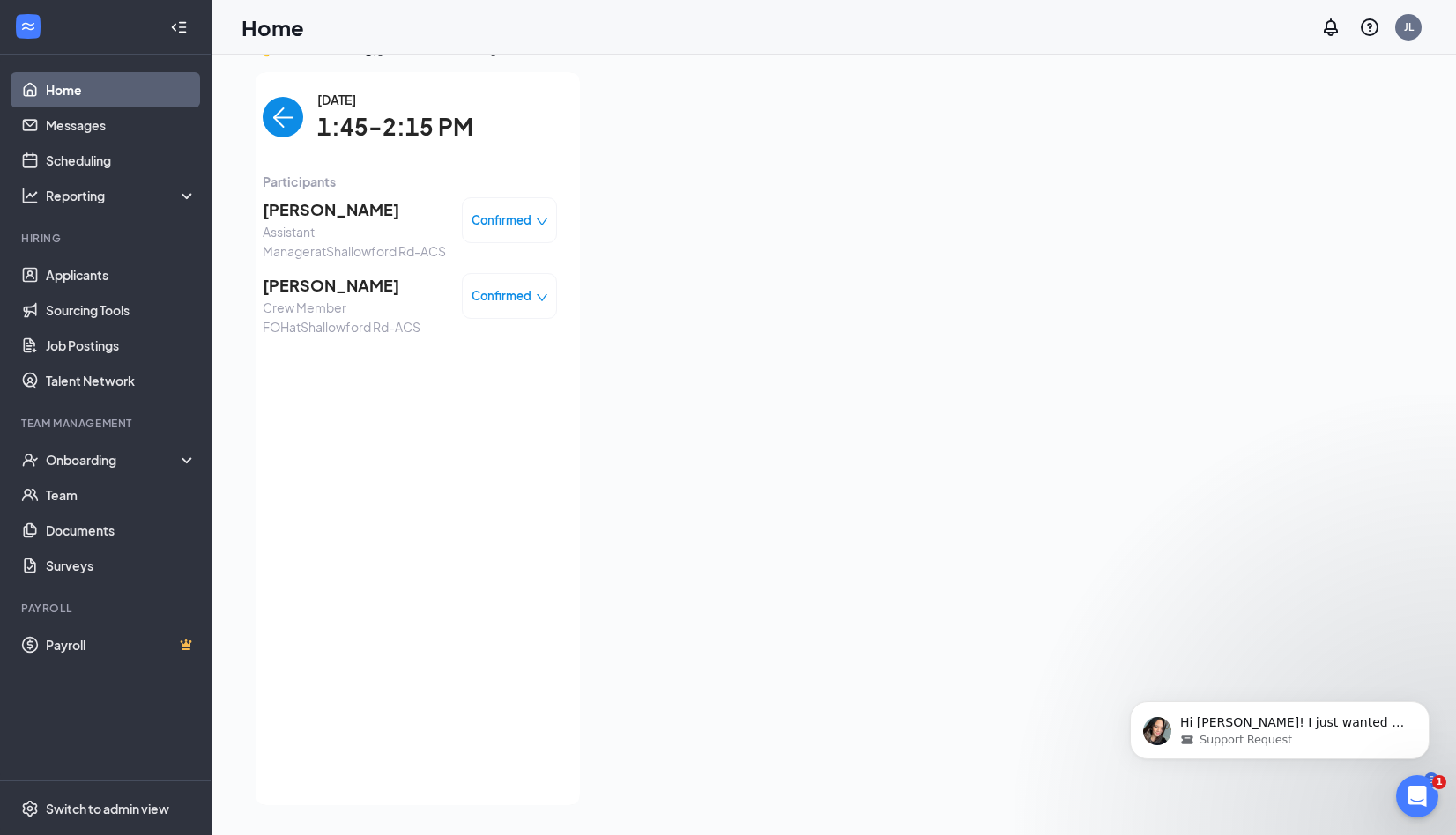
click at [270, 110] on img "back-button" at bounding box center [282, 117] width 41 height 41
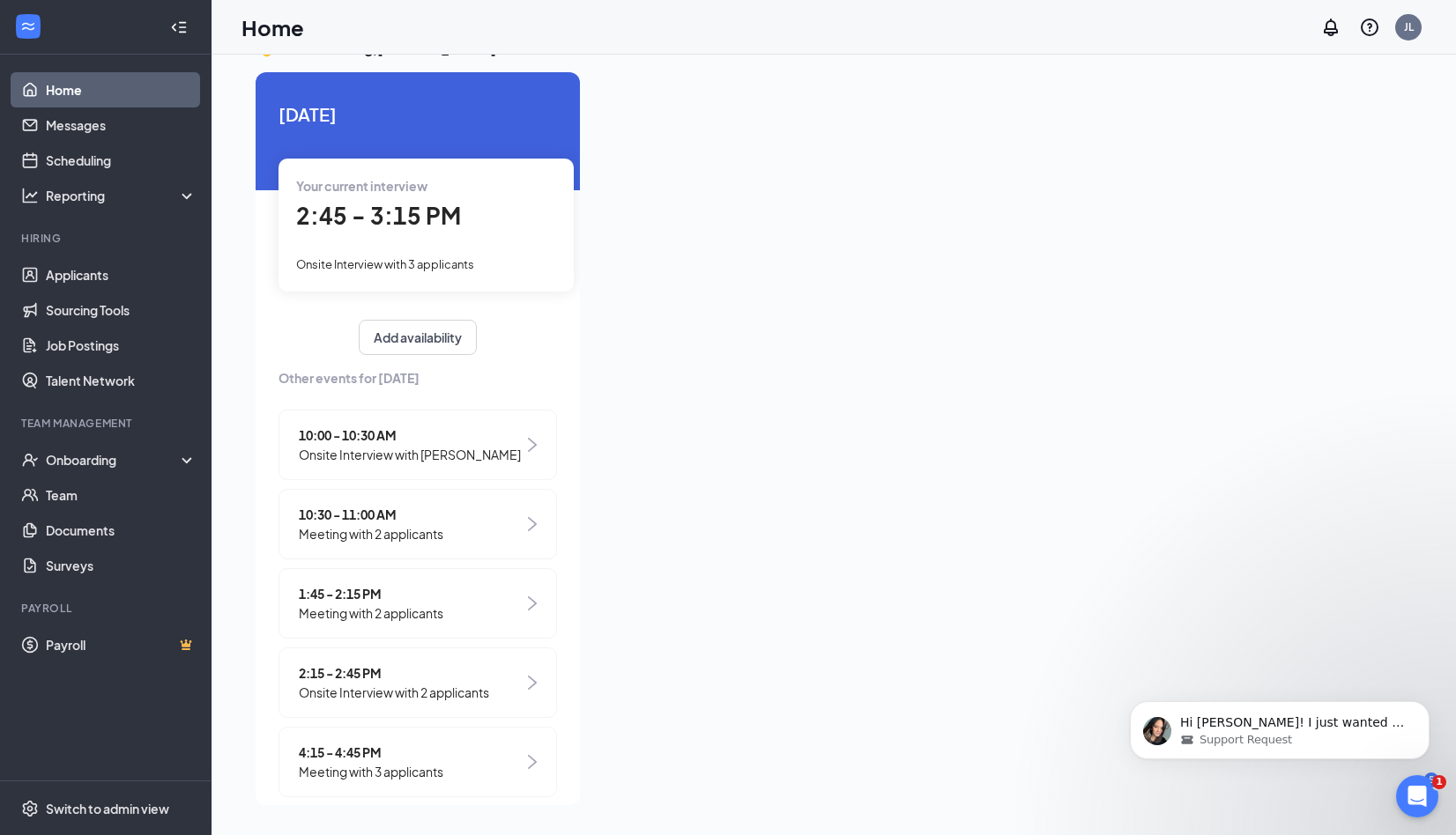
click at [368, 698] on span "Onsite Interview with 2 applicants" at bounding box center [394, 692] width 190 height 19
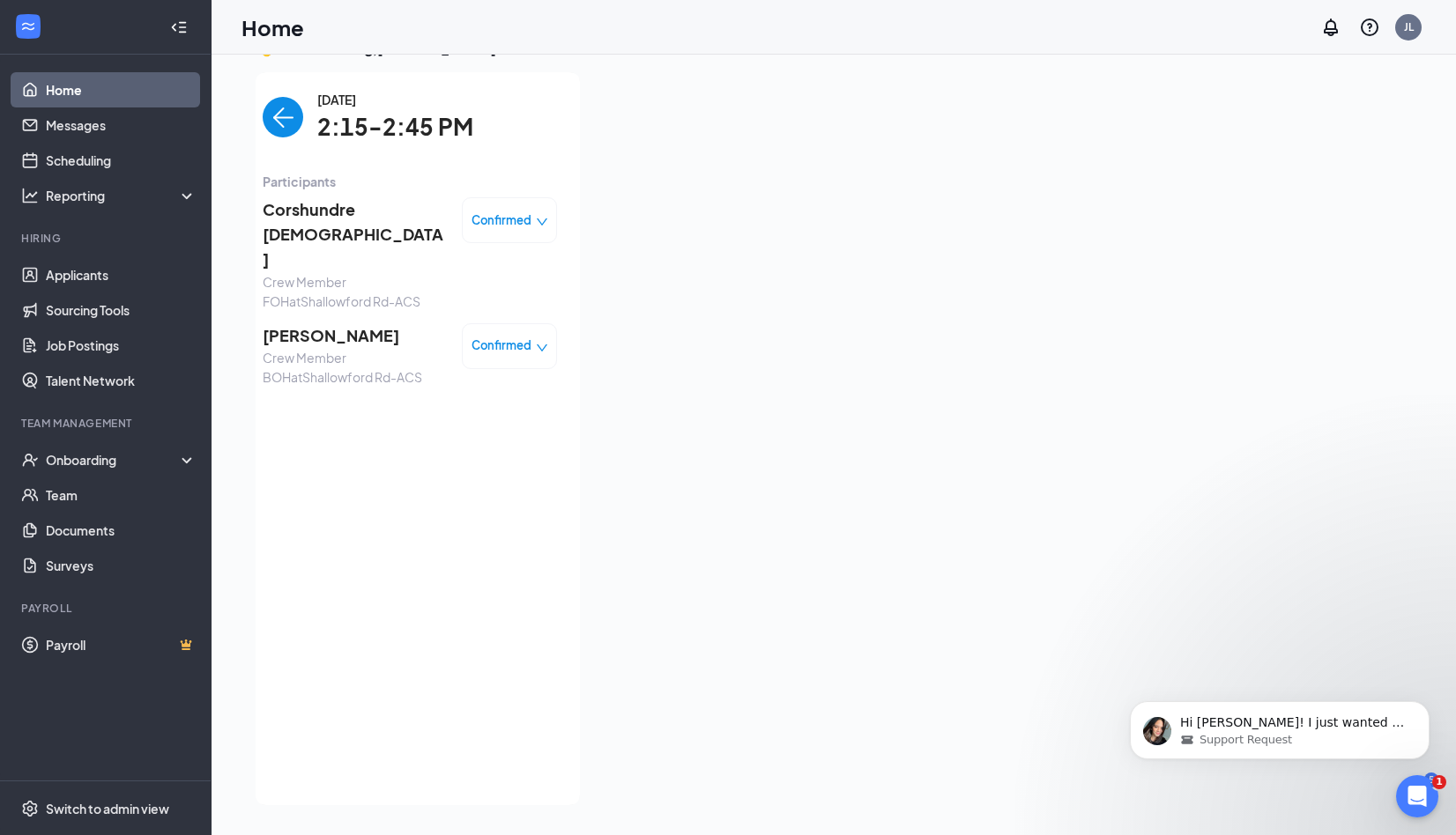
click at [274, 125] on img "back-button" at bounding box center [282, 117] width 41 height 41
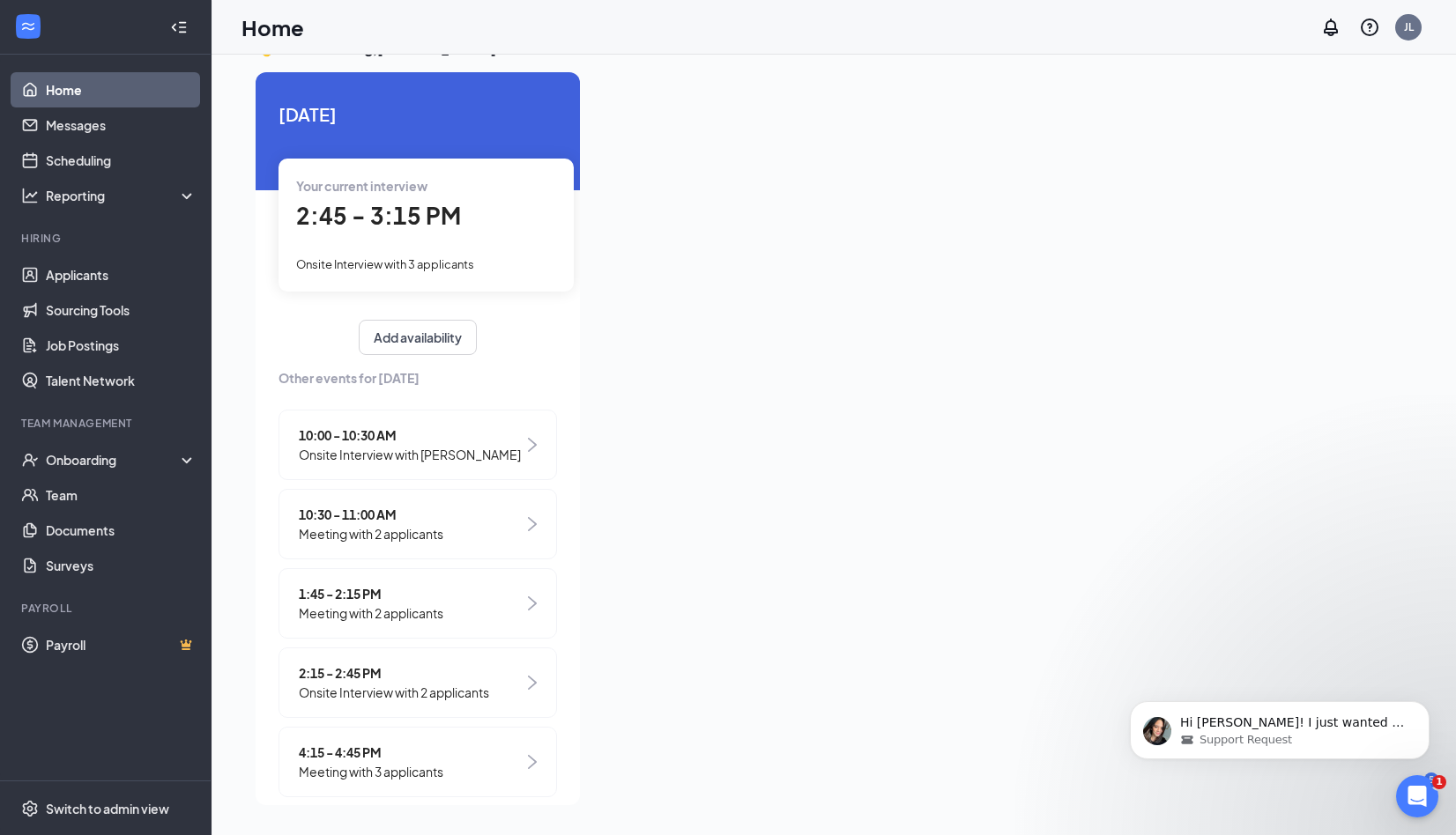
click at [374, 765] on span "Meeting with 3 applicants" at bounding box center [371, 771] width 145 height 19
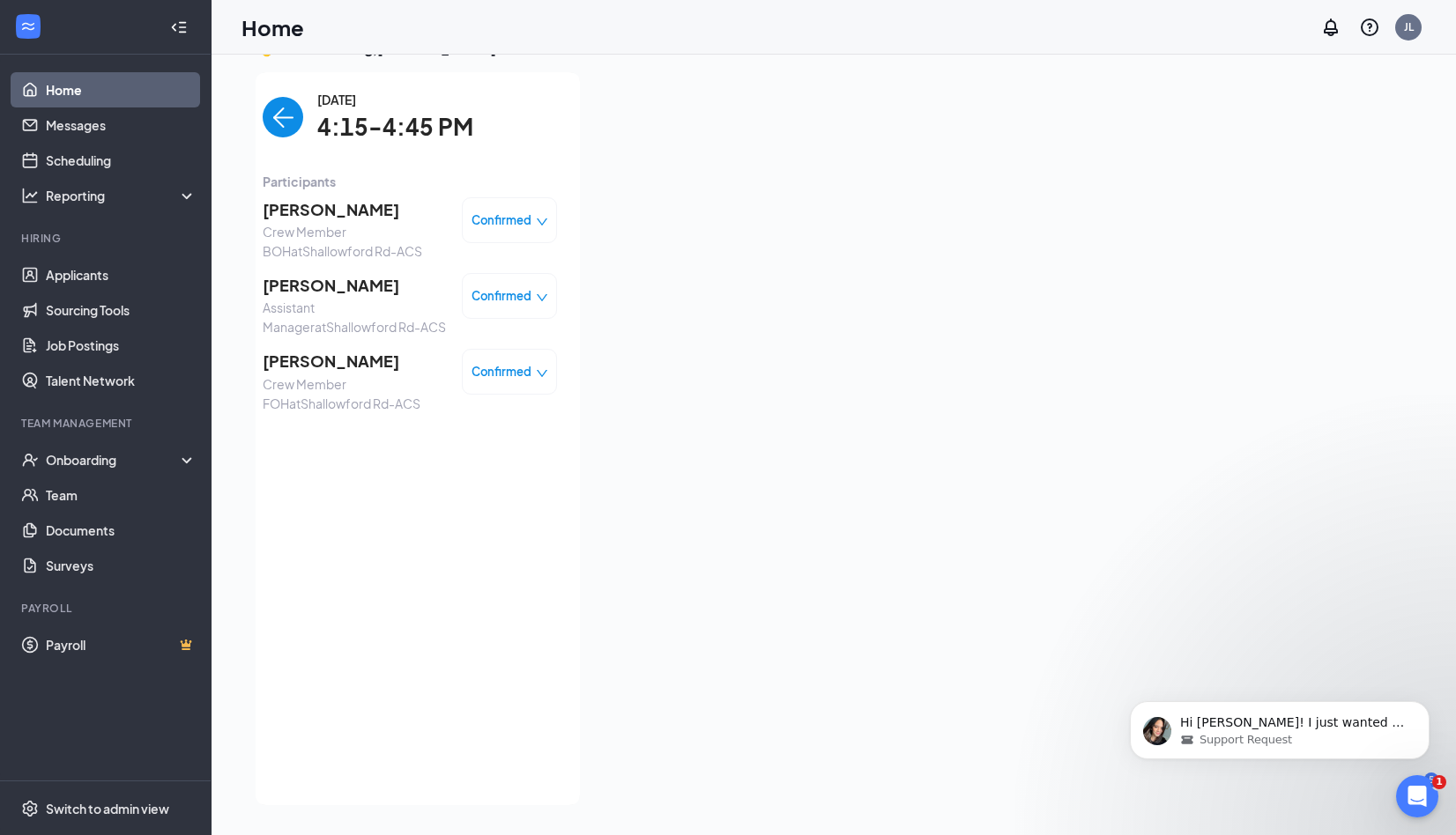
click at [272, 136] on img "back-button" at bounding box center [282, 117] width 41 height 41
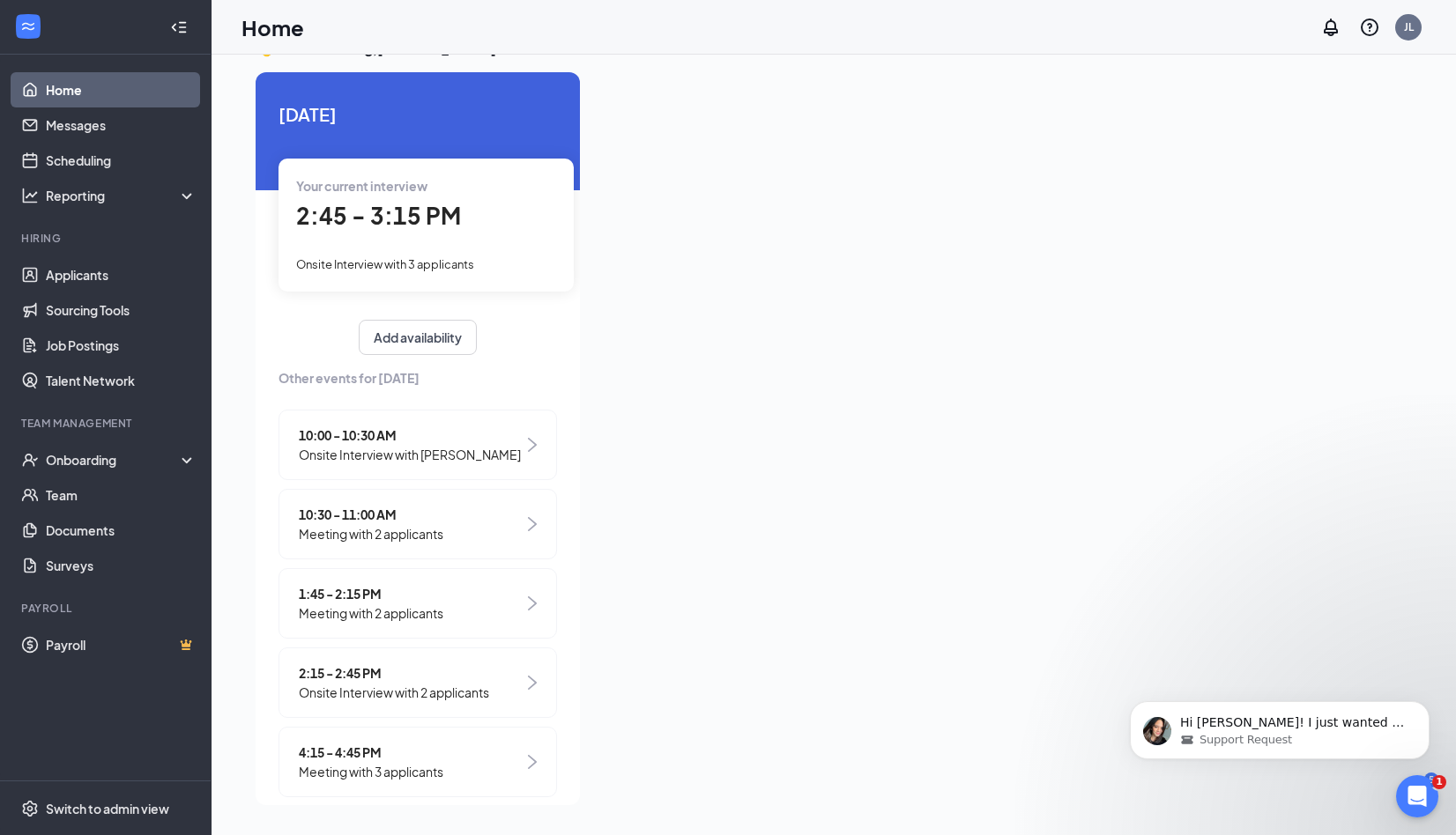
click at [437, 241] on div "Your current interview 2:45 - 3:15 PM Onsite Interview with 3 applicants" at bounding box center [426, 224] width 295 height 133
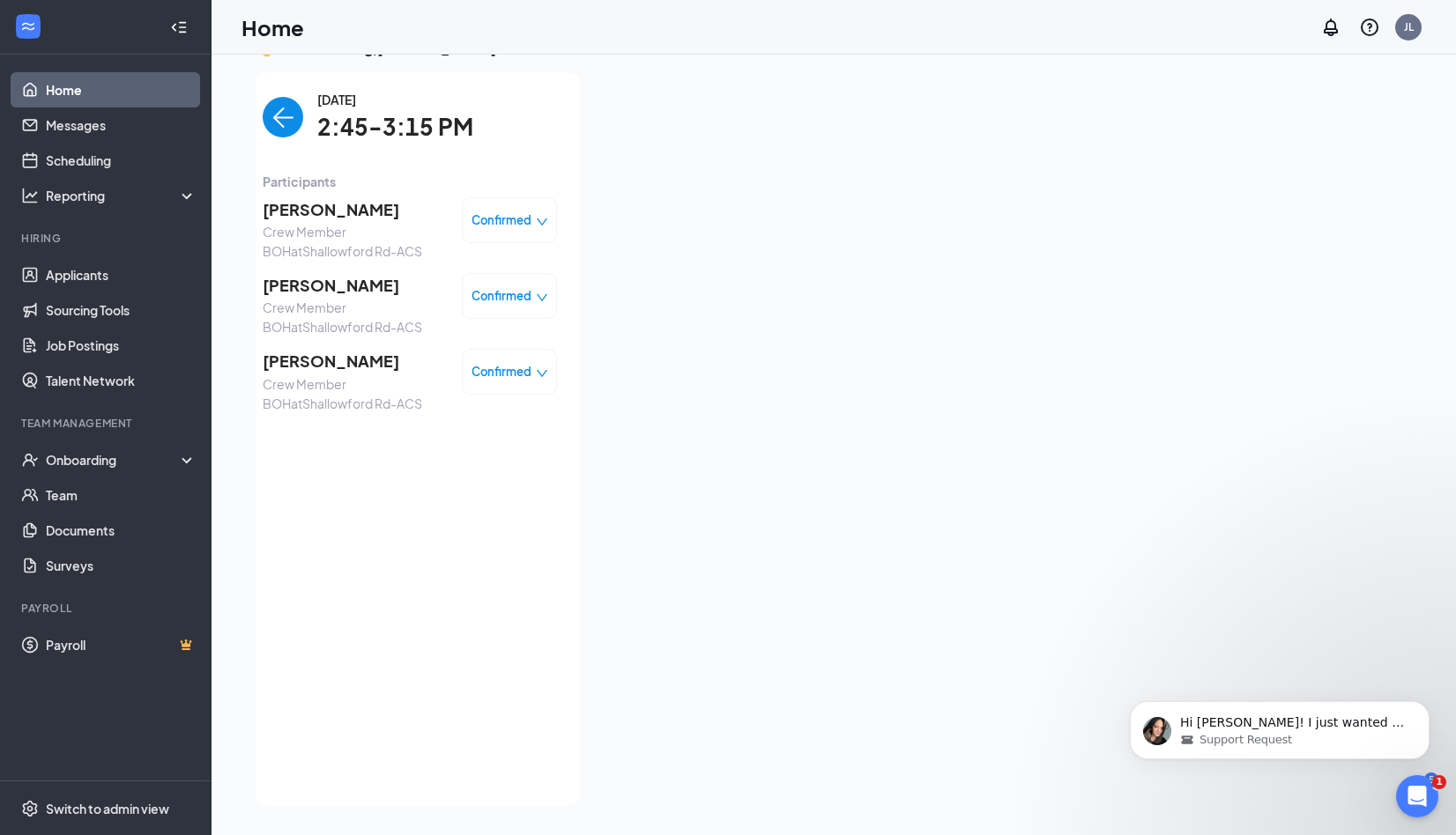
click at [278, 115] on img "back-button" at bounding box center [282, 117] width 41 height 41
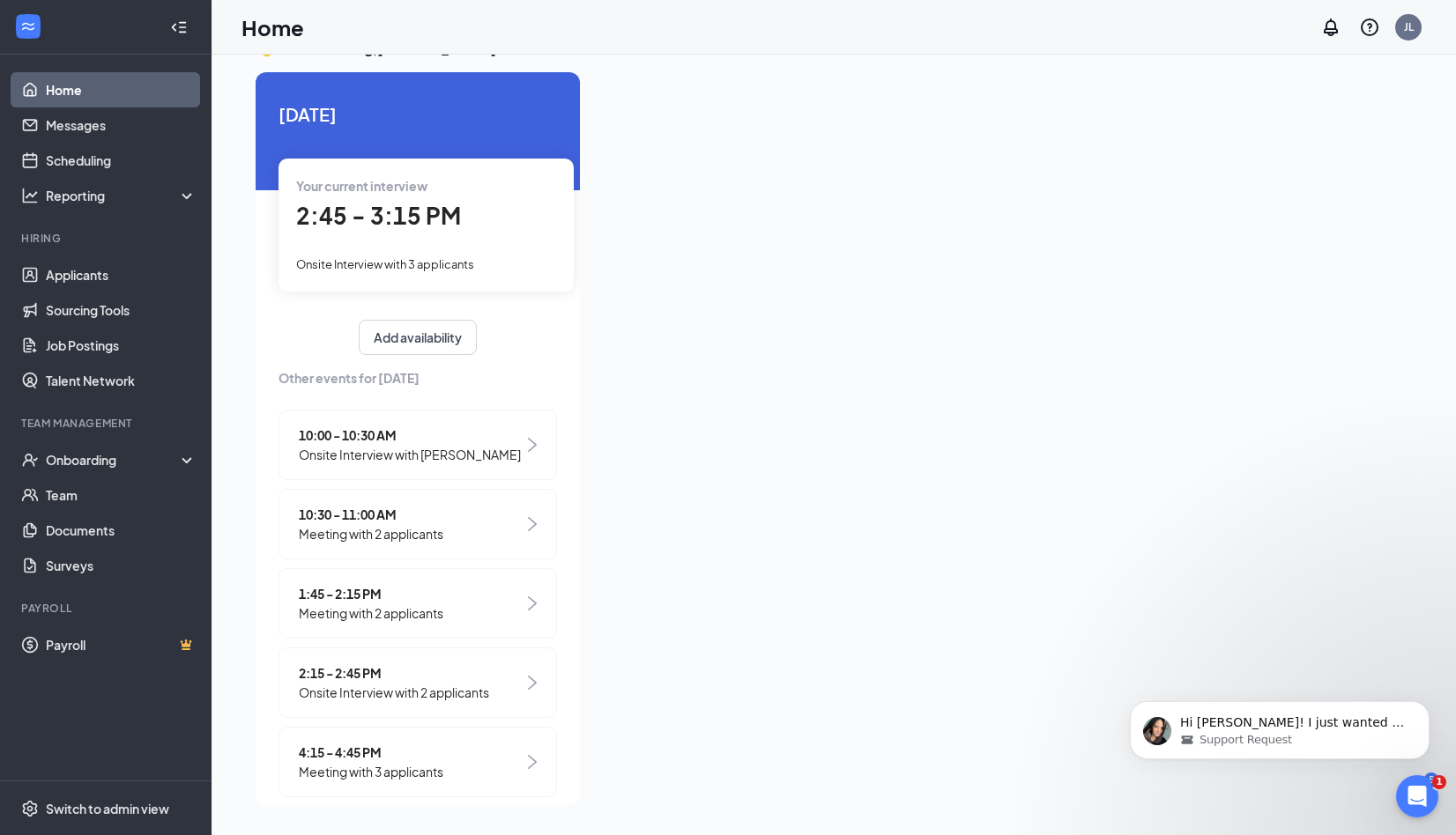
click at [385, 227] on span "2:45 - 3:15 PM" at bounding box center [378, 215] width 164 height 29
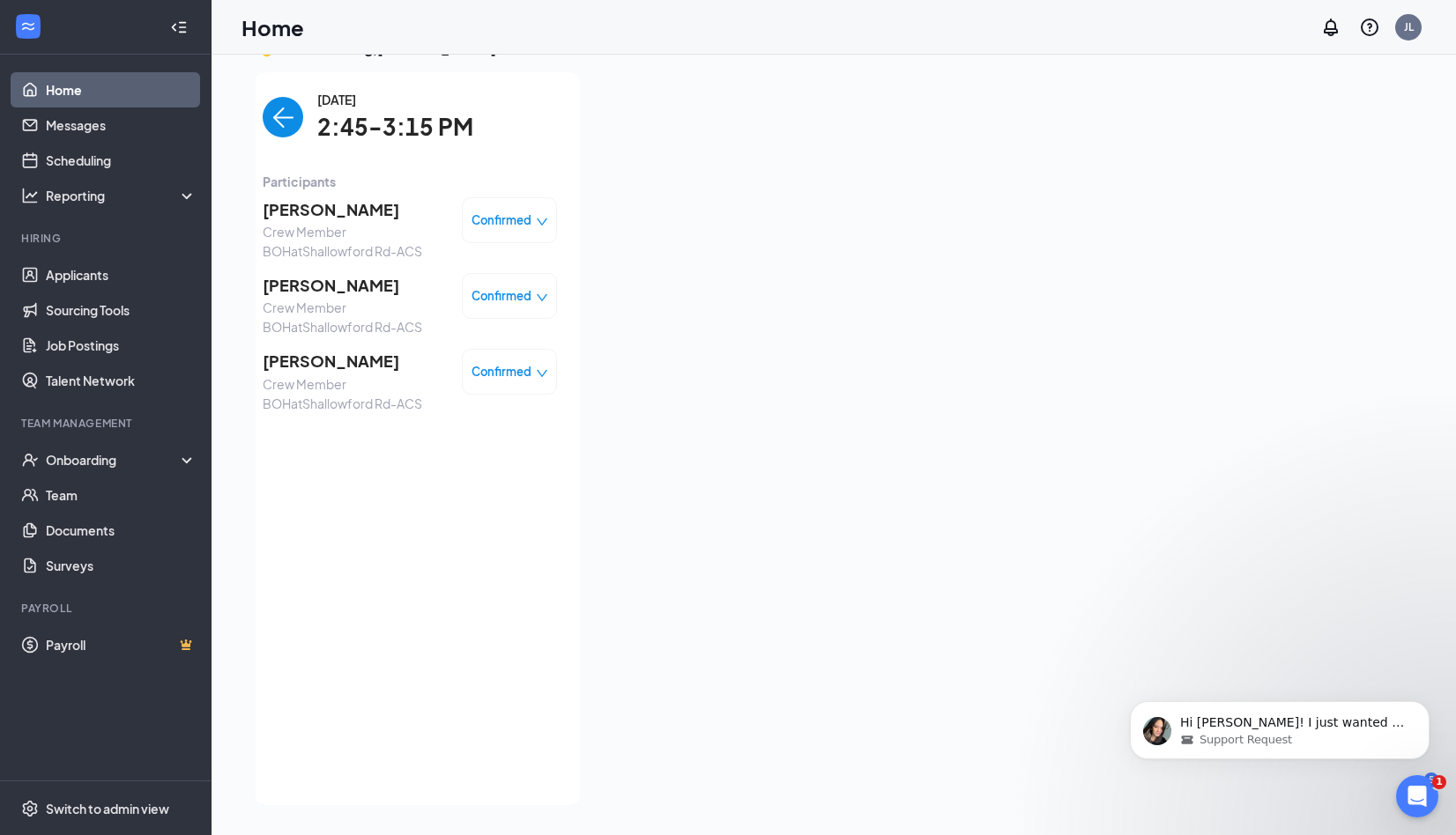
click at [266, 127] on img "back-button" at bounding box center [282, 117] width 41 height 41
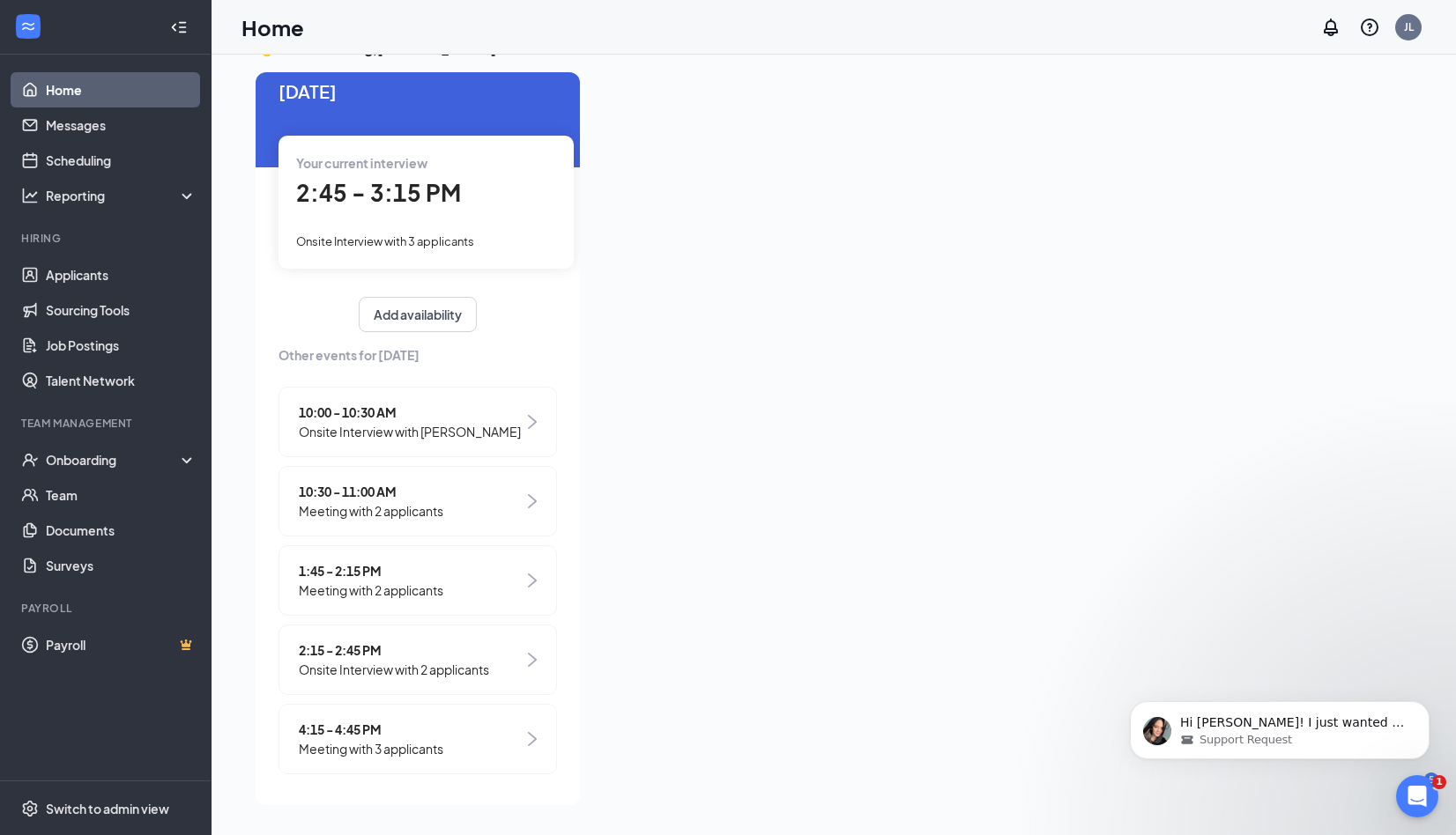
scroll to position [29, 0]
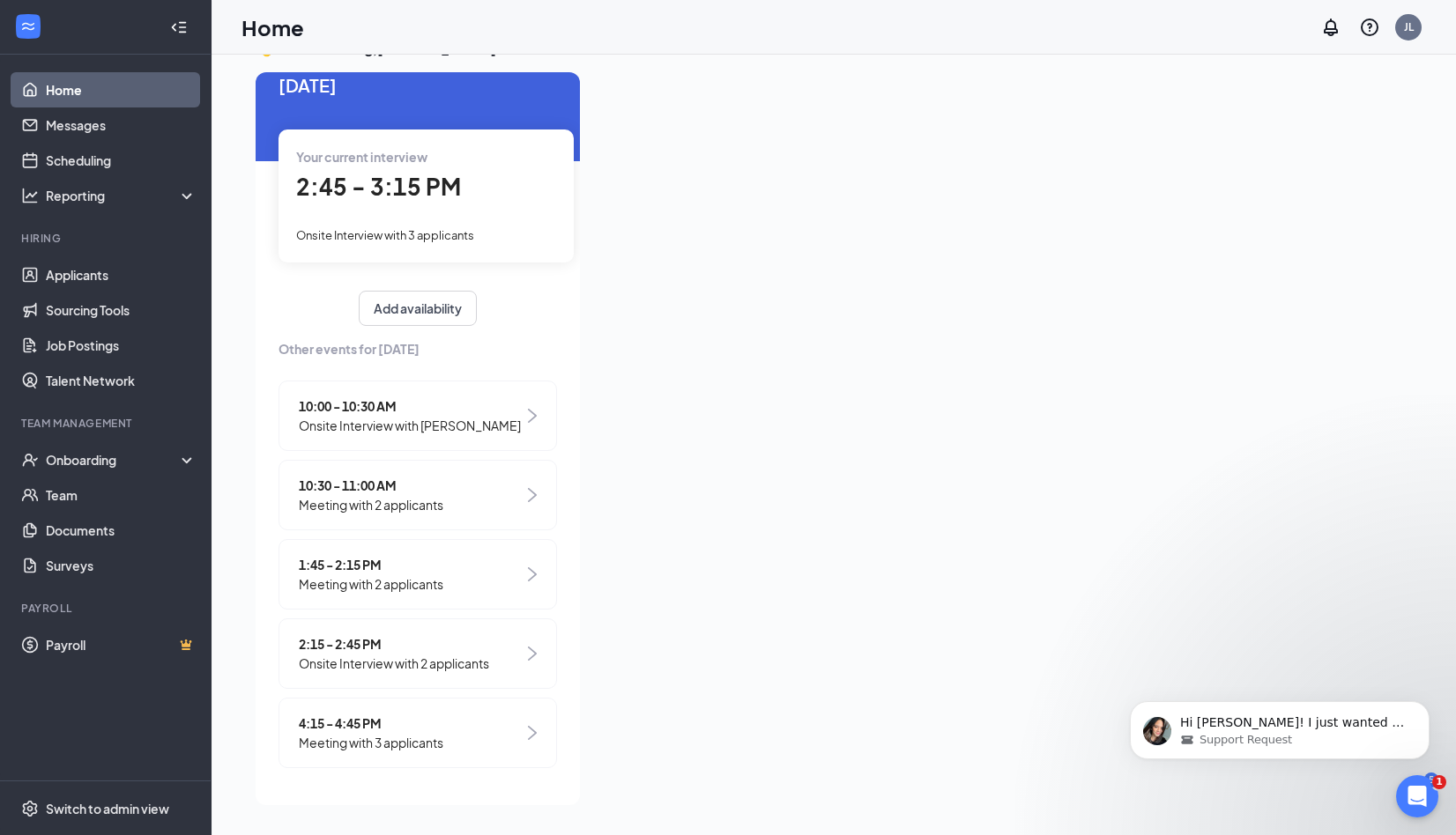
click at [362, 736] on span "Meeting with 3 applicants" at bounding box center [371, 742] width 145 height 19
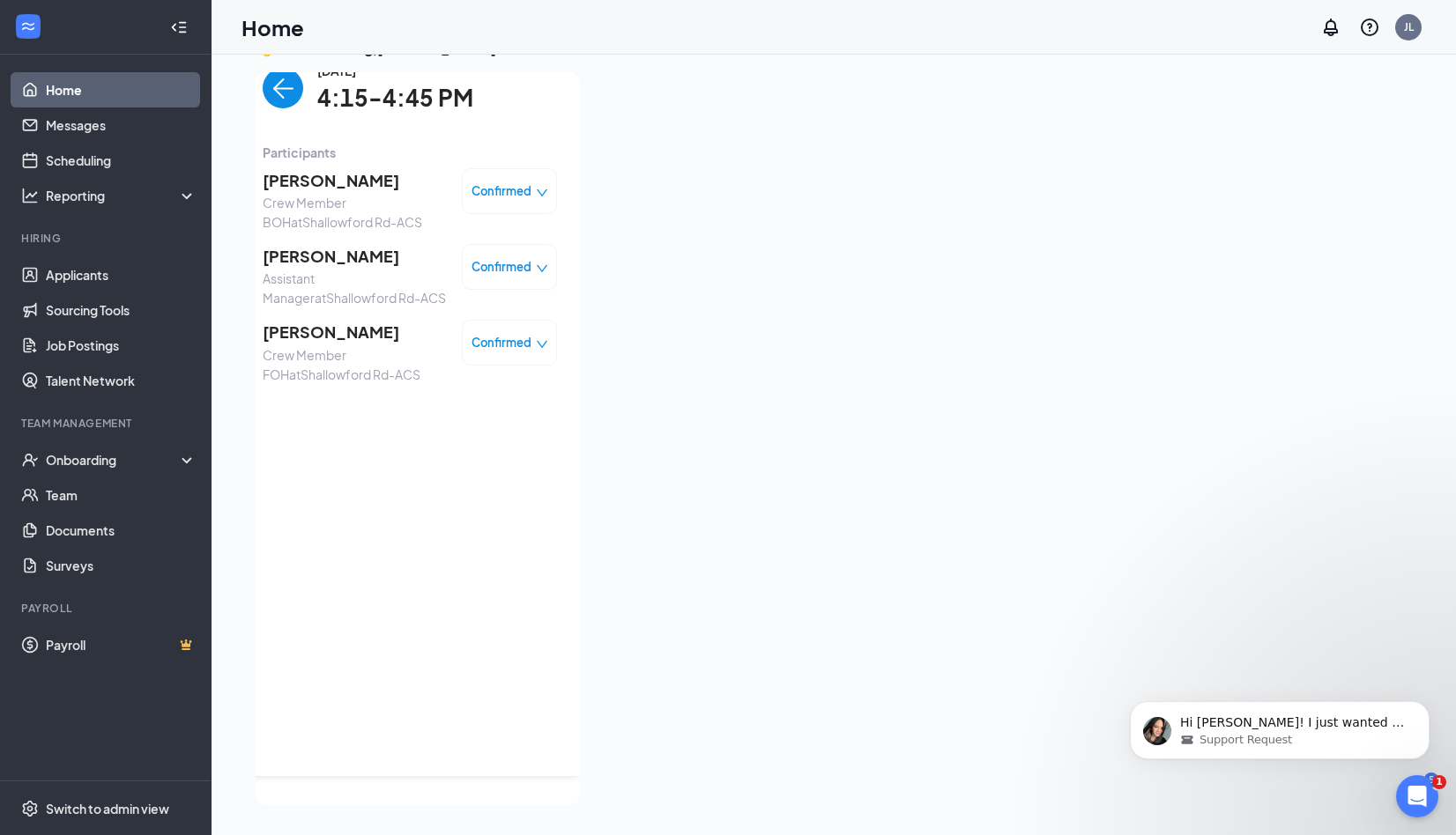
scroll to position [0, 0]
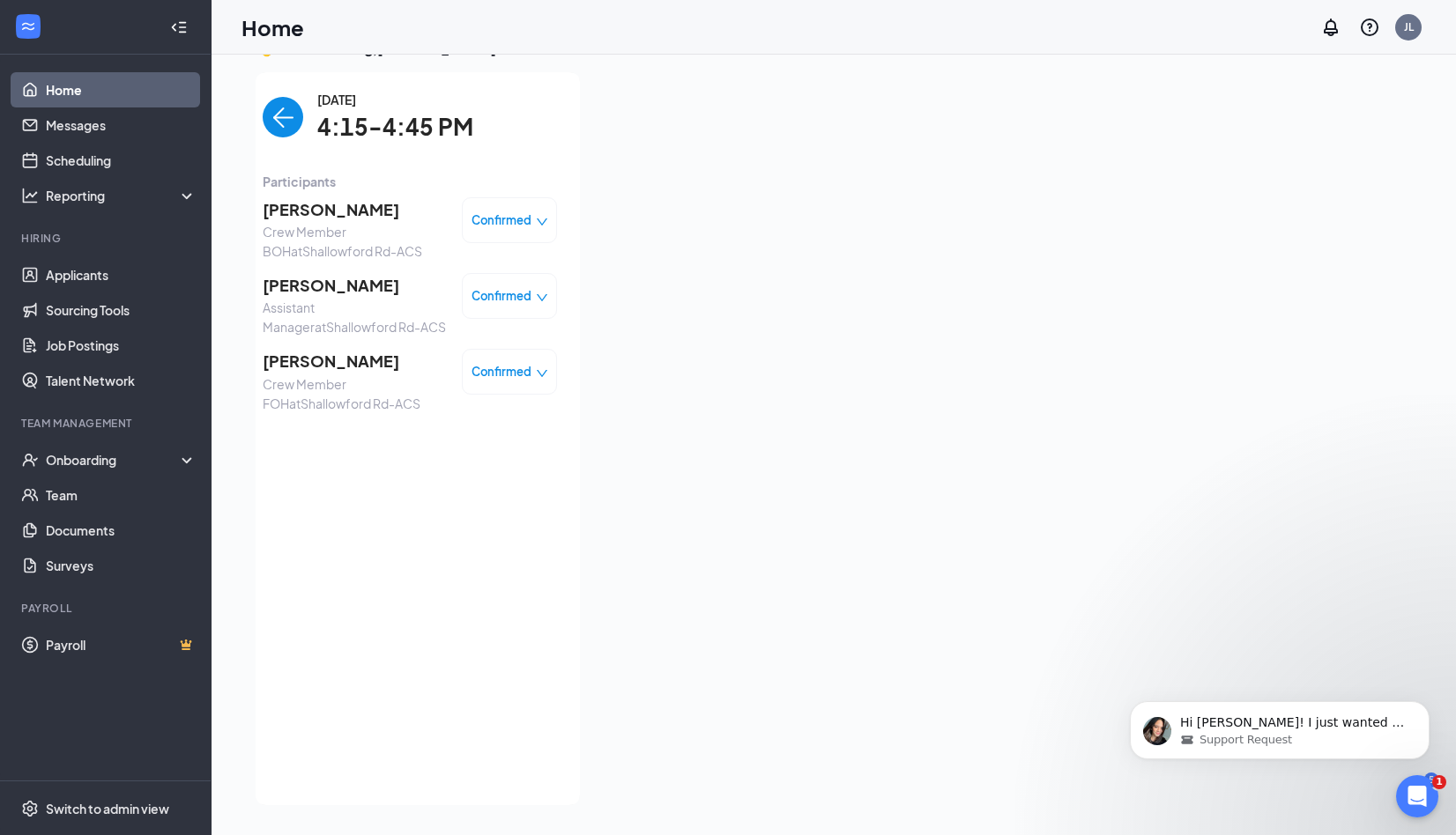
click at [262, 137] on img "back-button" at bounding box center [282, 117] width 41 height 41
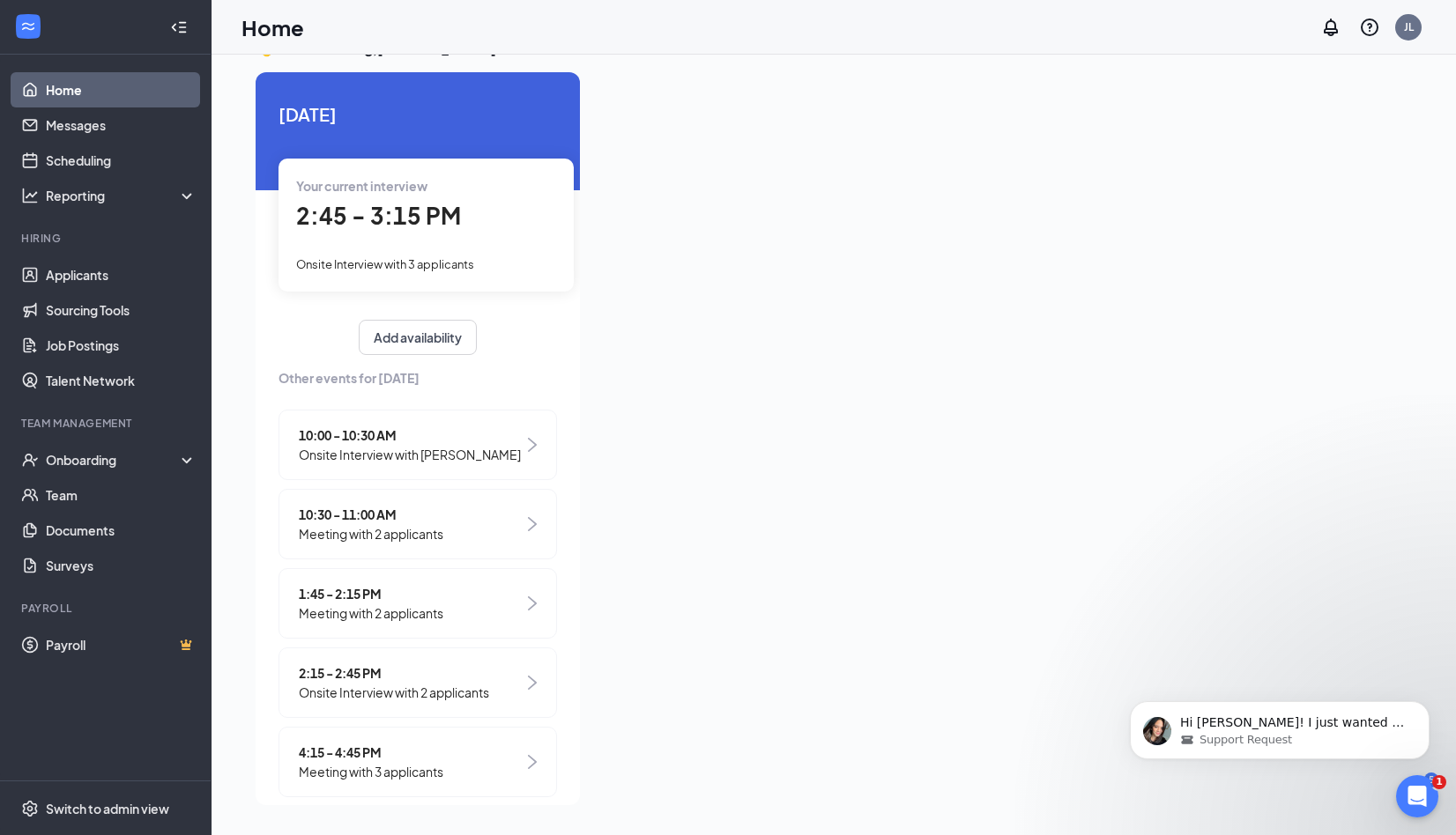
click at [407, 676] on span "2:15 - 2:45 PM" at bounding box center [394, 673] width 190 height 19
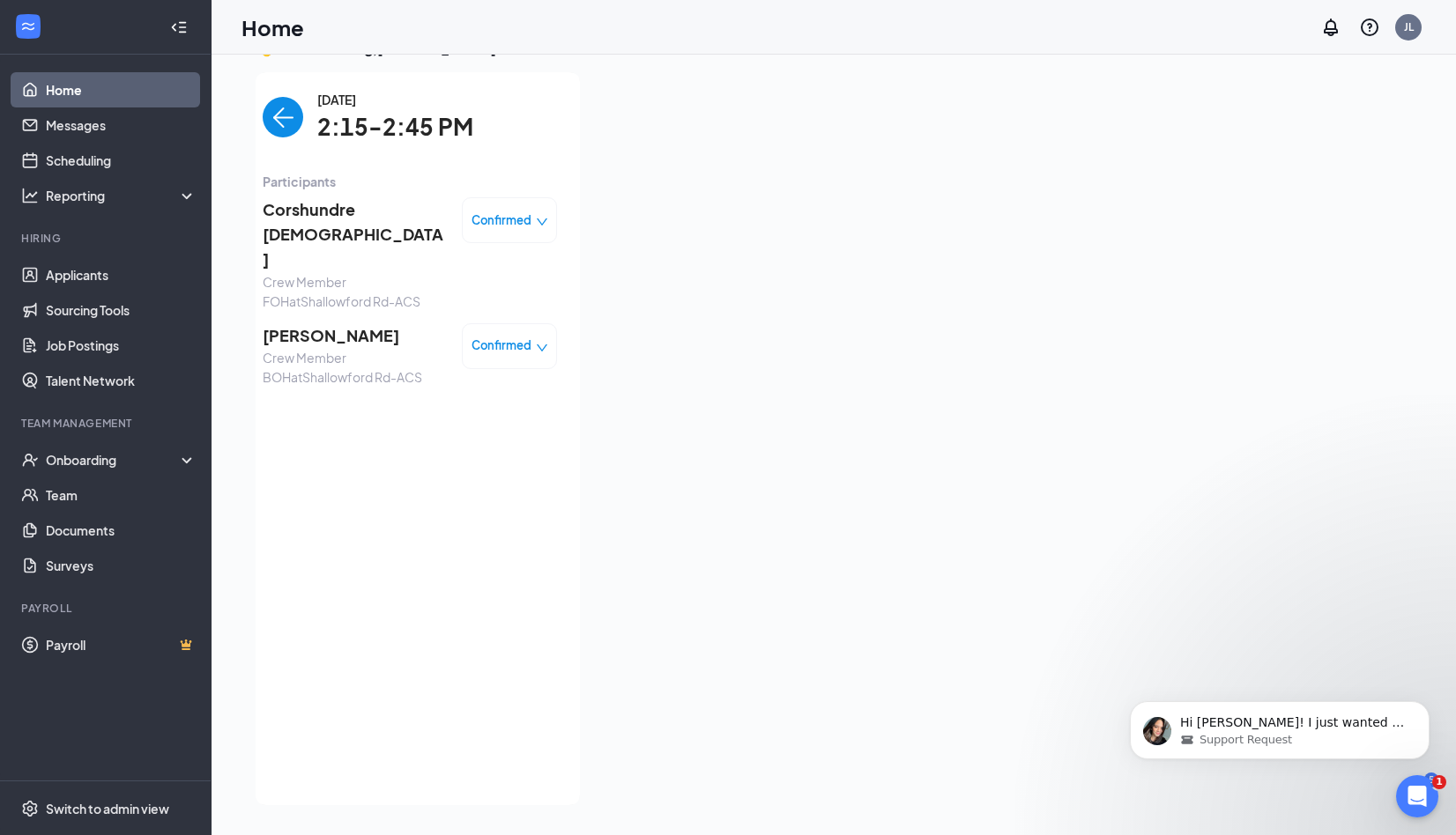
click at [271, 137] on img "back-button" at bounding box center [282, 117] width 41 height 41
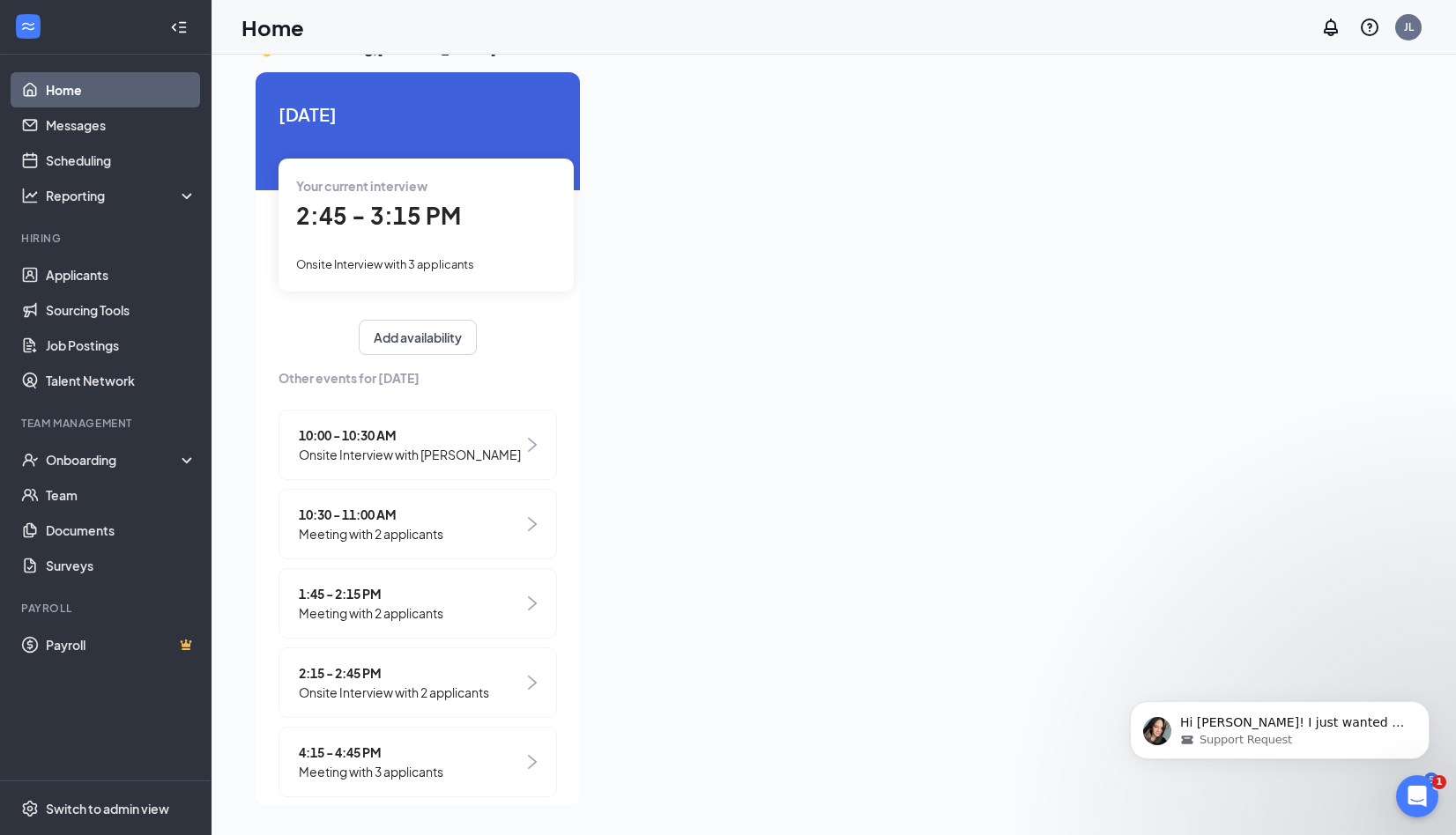
click at [406, 696] on span "Onsite Interview with 2 applicants" at bounding box center [394, 692] width 190 height 19
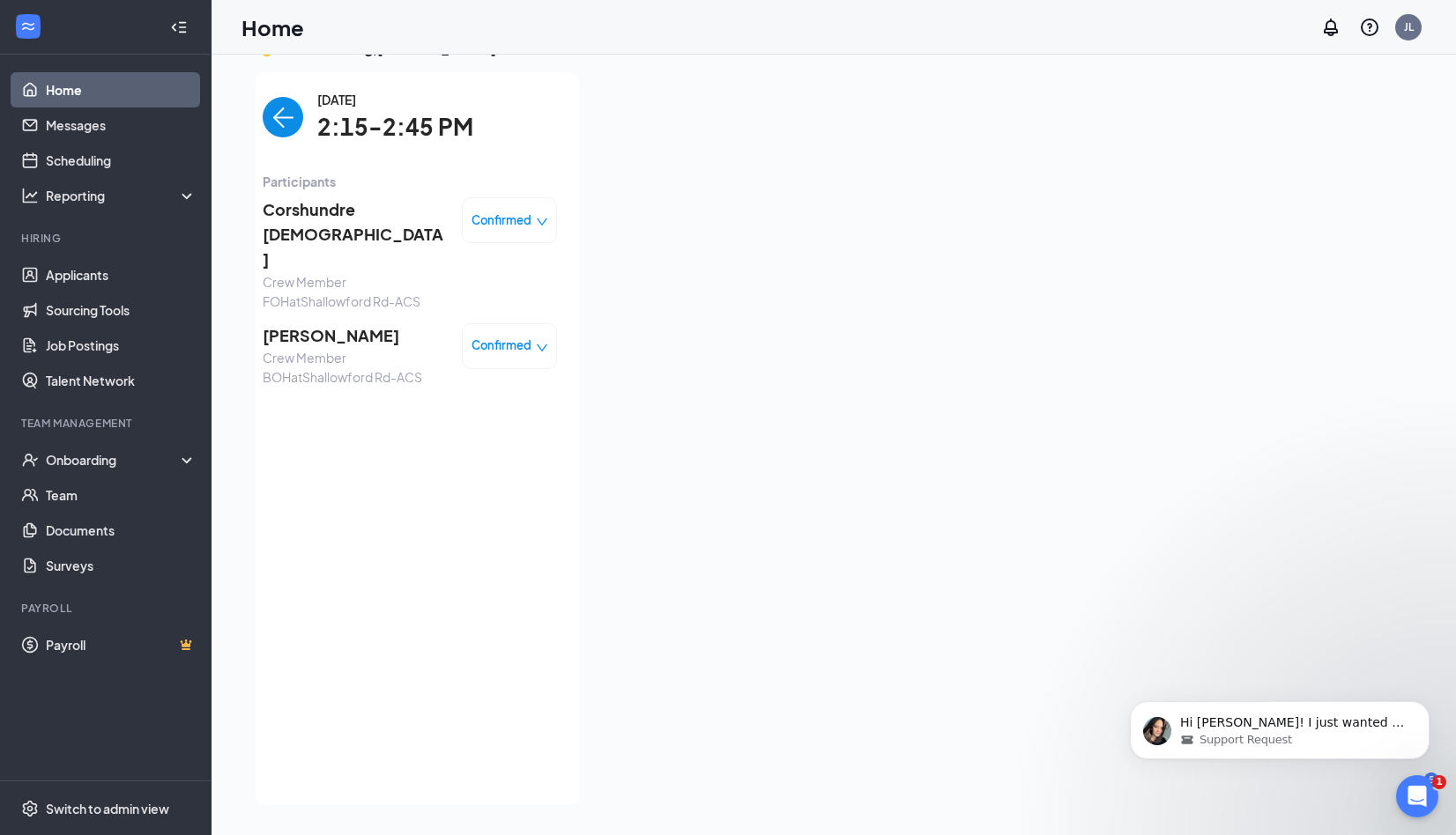
click at [283, 111] on img "back-button" at bounding box center [282, 117] width 41 height 41
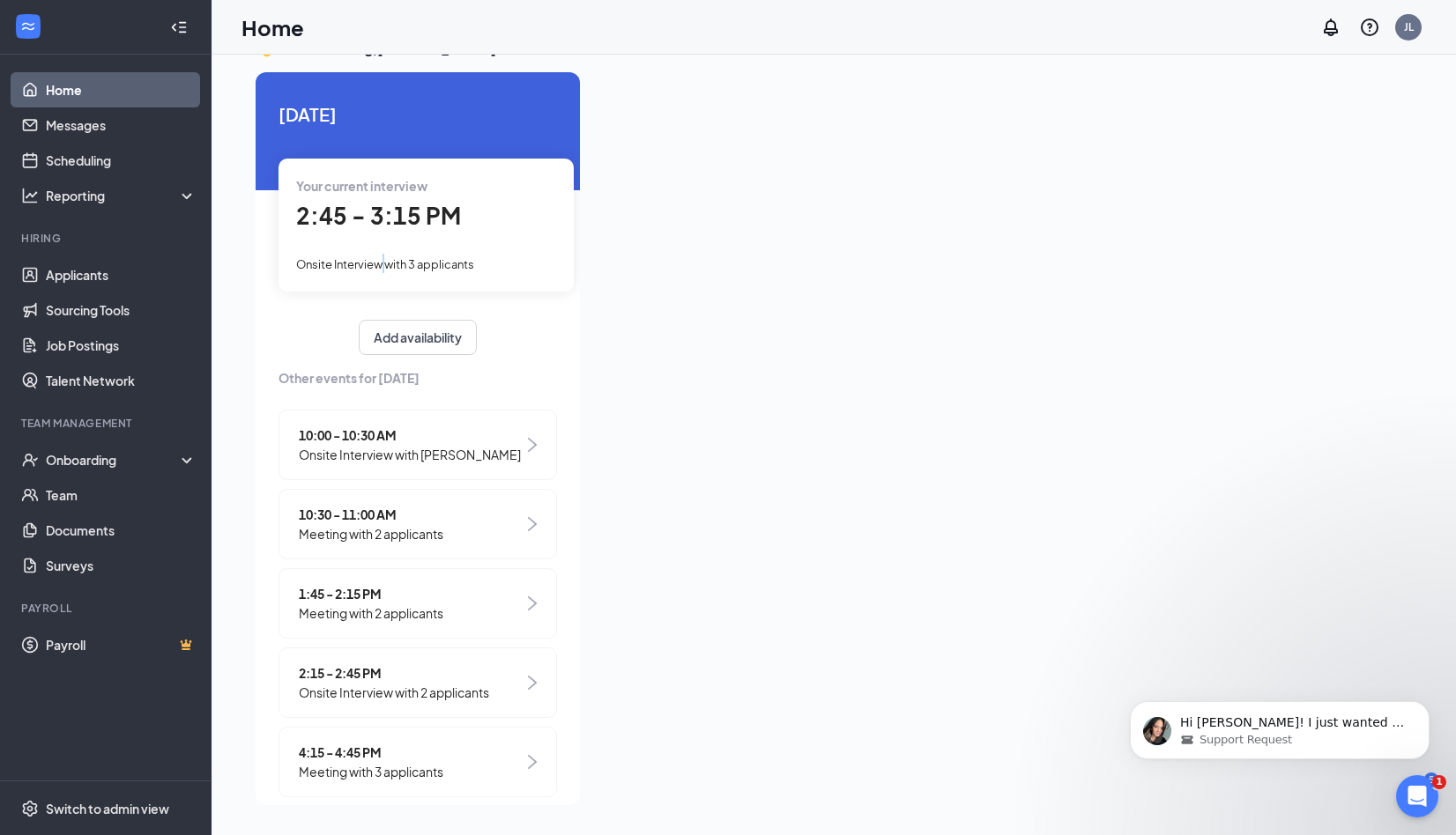
click at [385, 281] on div "Your current interview 2:45 - 3:15 PM Onsite Interview with 3 applicants" at bounding box center [426, 224] width 295 height 133
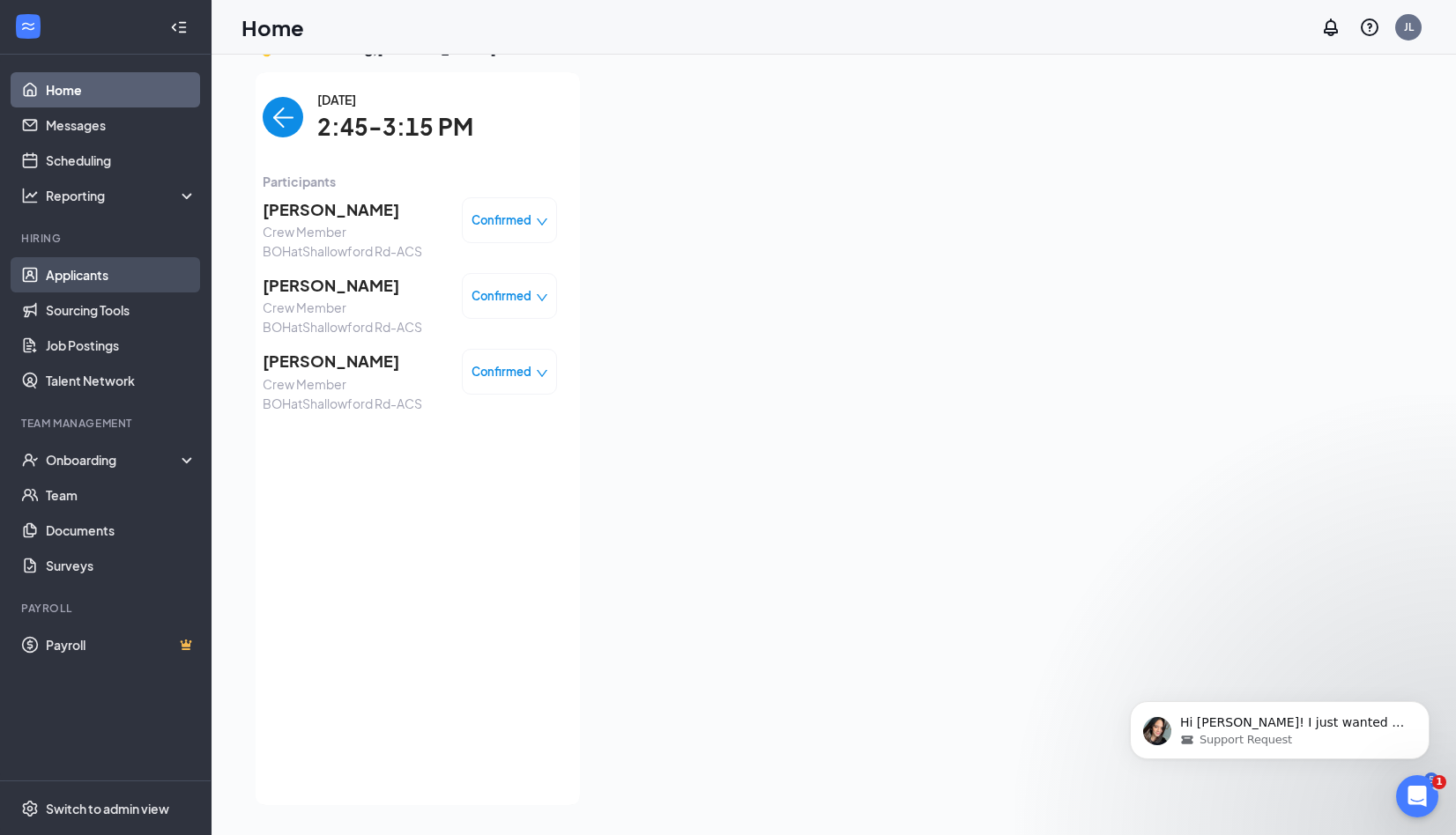
click at [103, 268] on link "Applicants" at bounding box center [121, 274] width 150 height 35
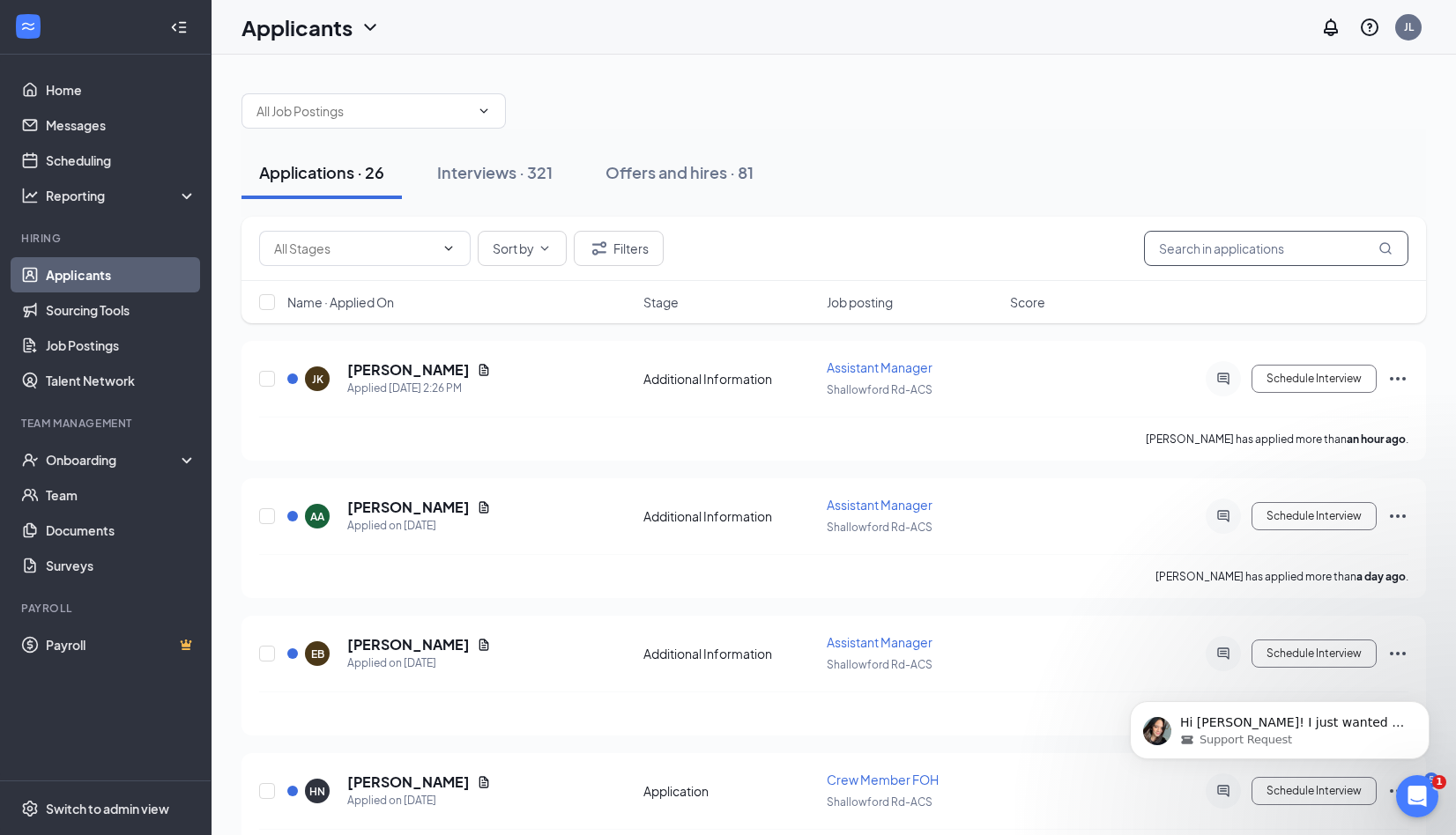
click at [1318, 250] on input "text" at bounding box center [1276, 248] width 264 height 35
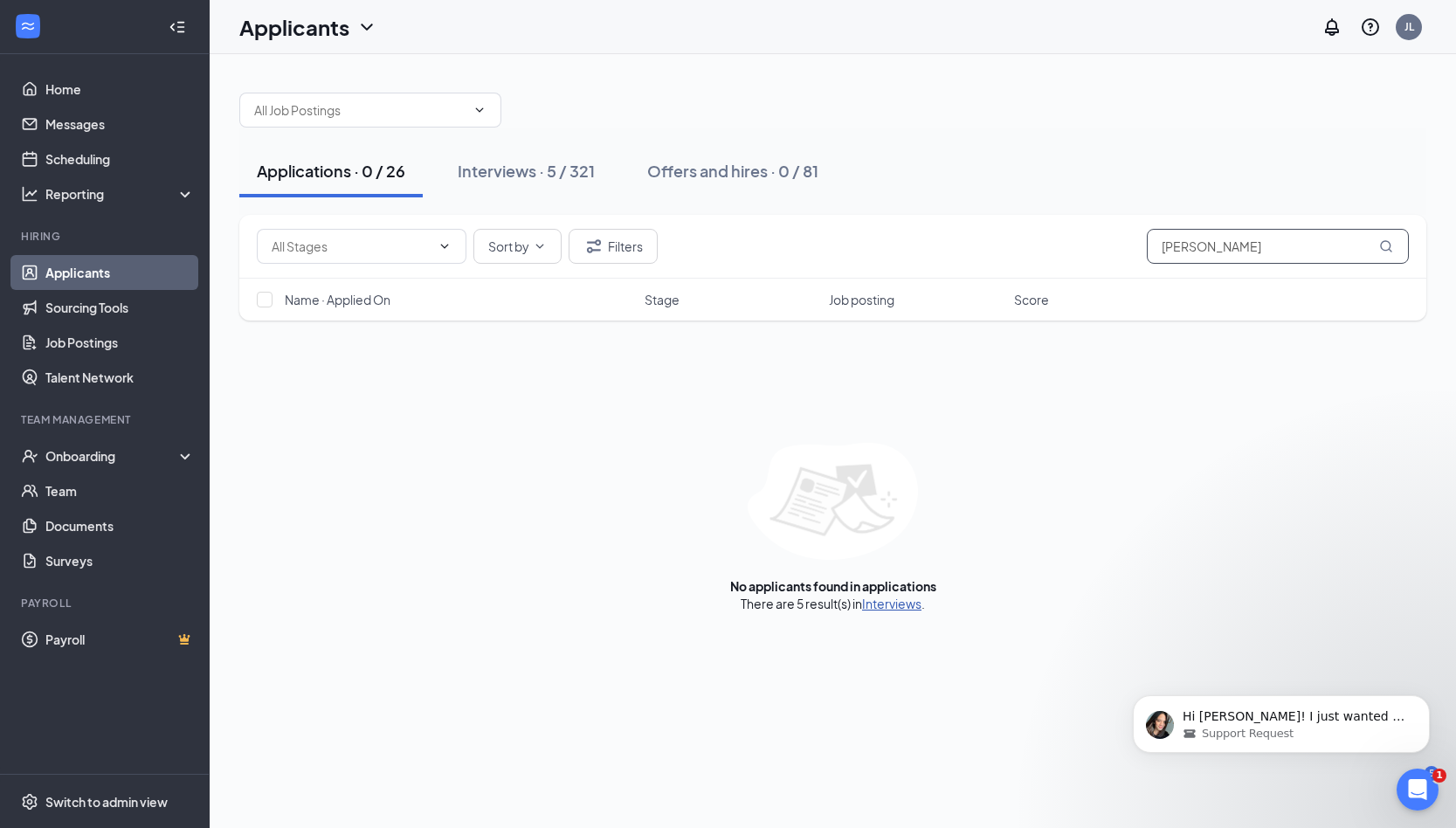
type input "[PERSON_NAME]"
click at [878, 603] on link "Interviews" at bounding box center [892, 604] width 59 height 16
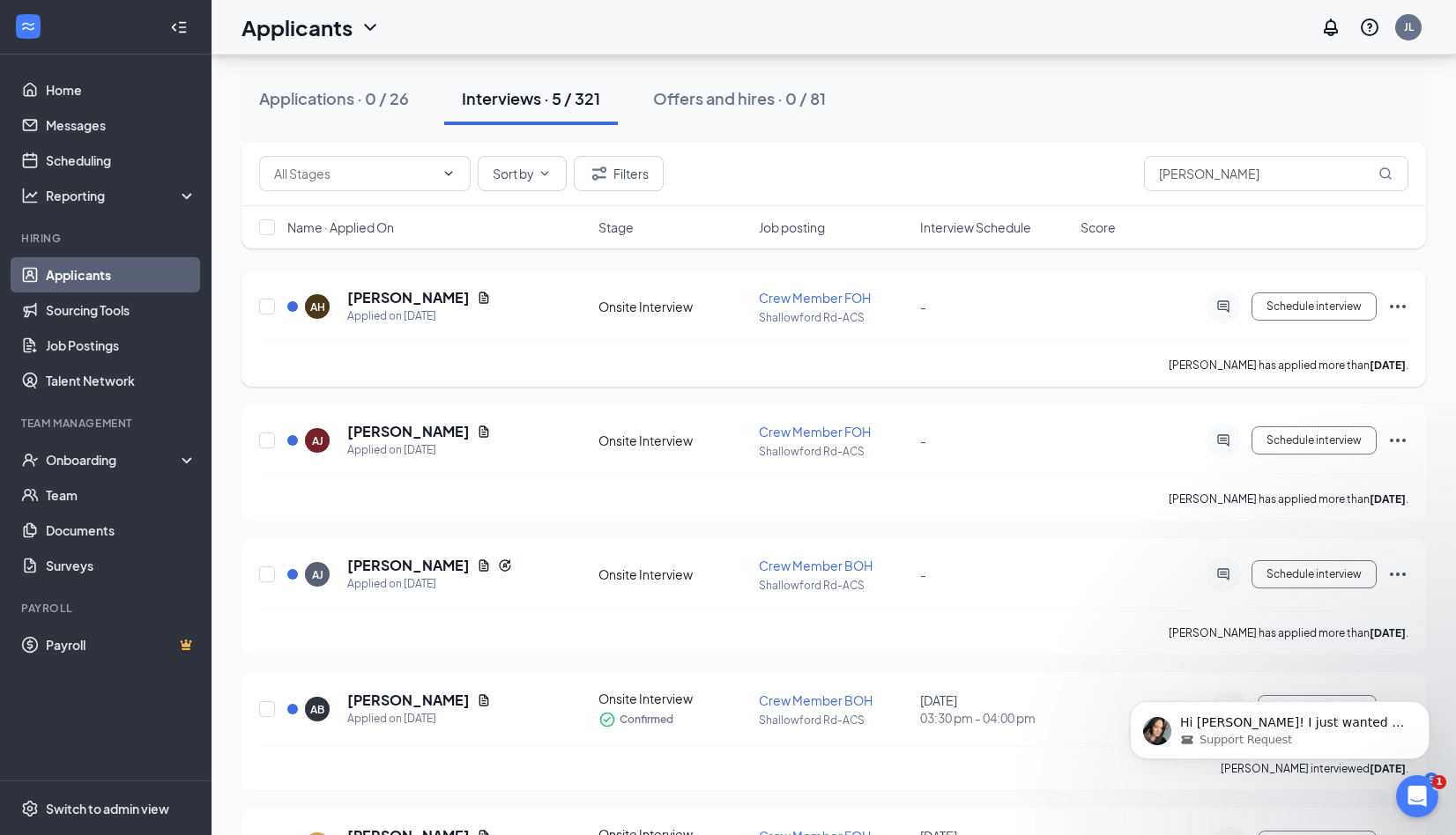
scroll to position [182, 0]
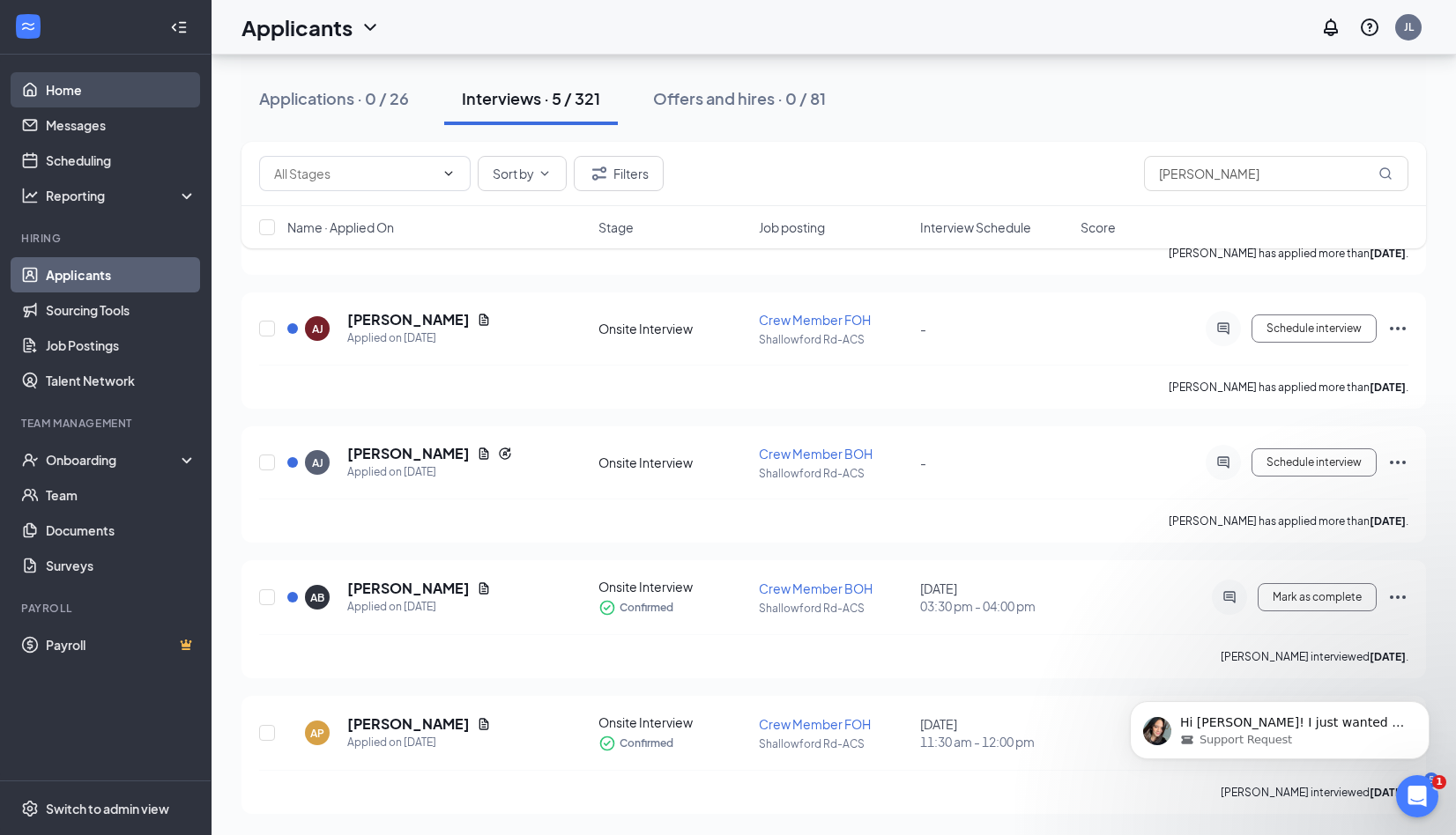
click at [66, 91] on link "Home" at bounding box center [121, 90] width 150 height 35
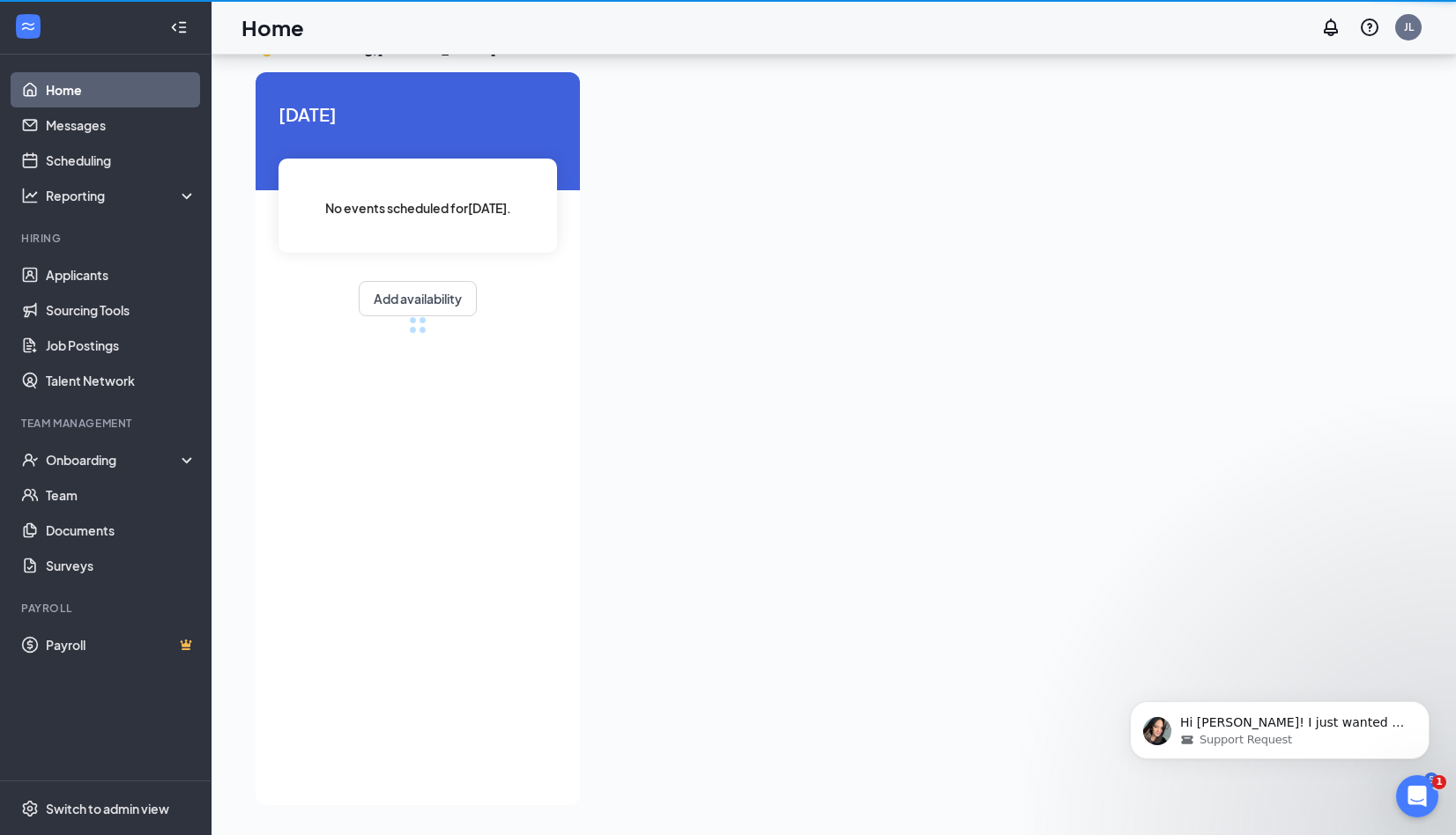
scroll to position [37, 0]
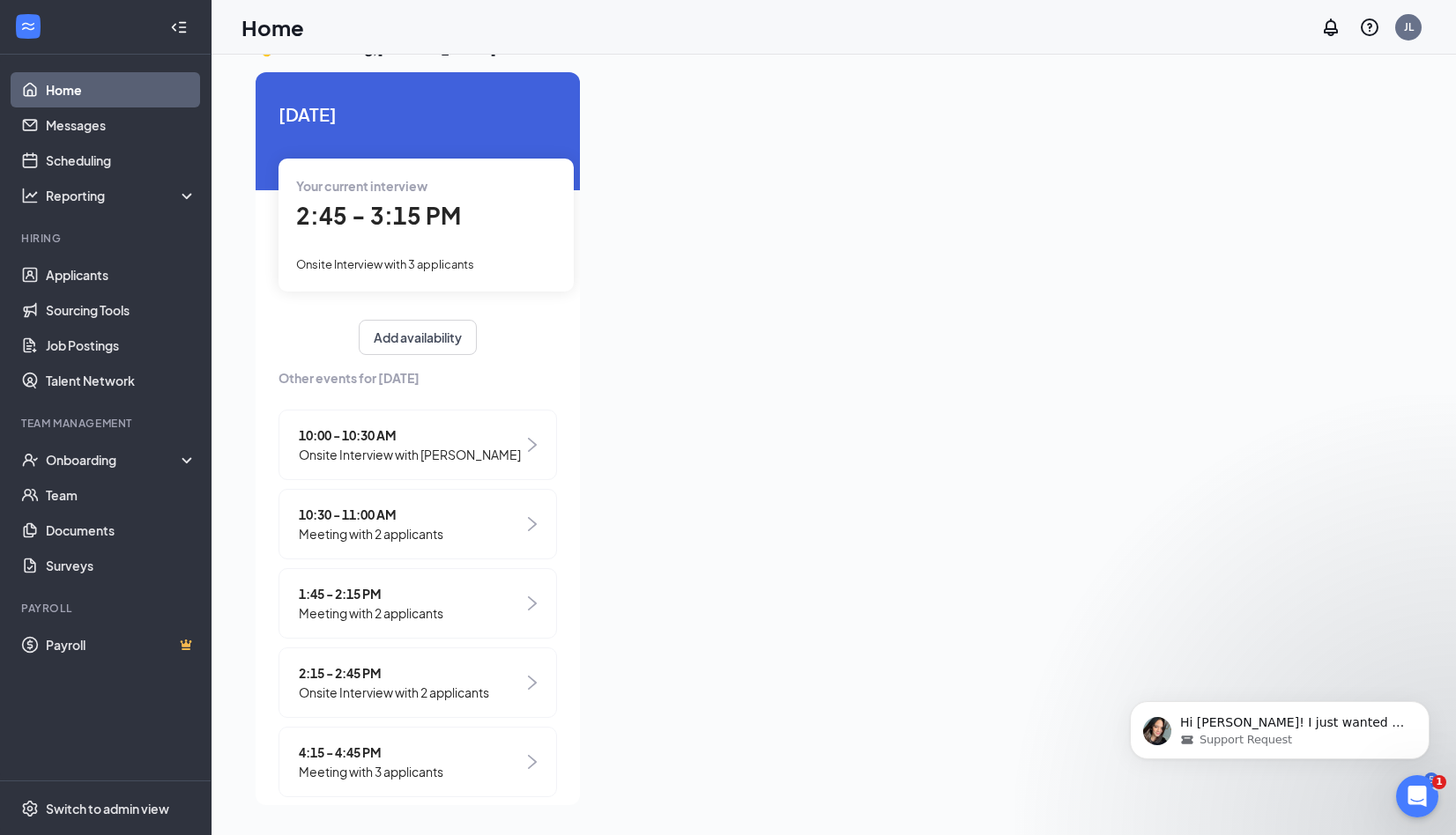
click at [312, 440] on span "10:00 - 10:30 AM" at bounding box center [410, 434] width 222 height 19
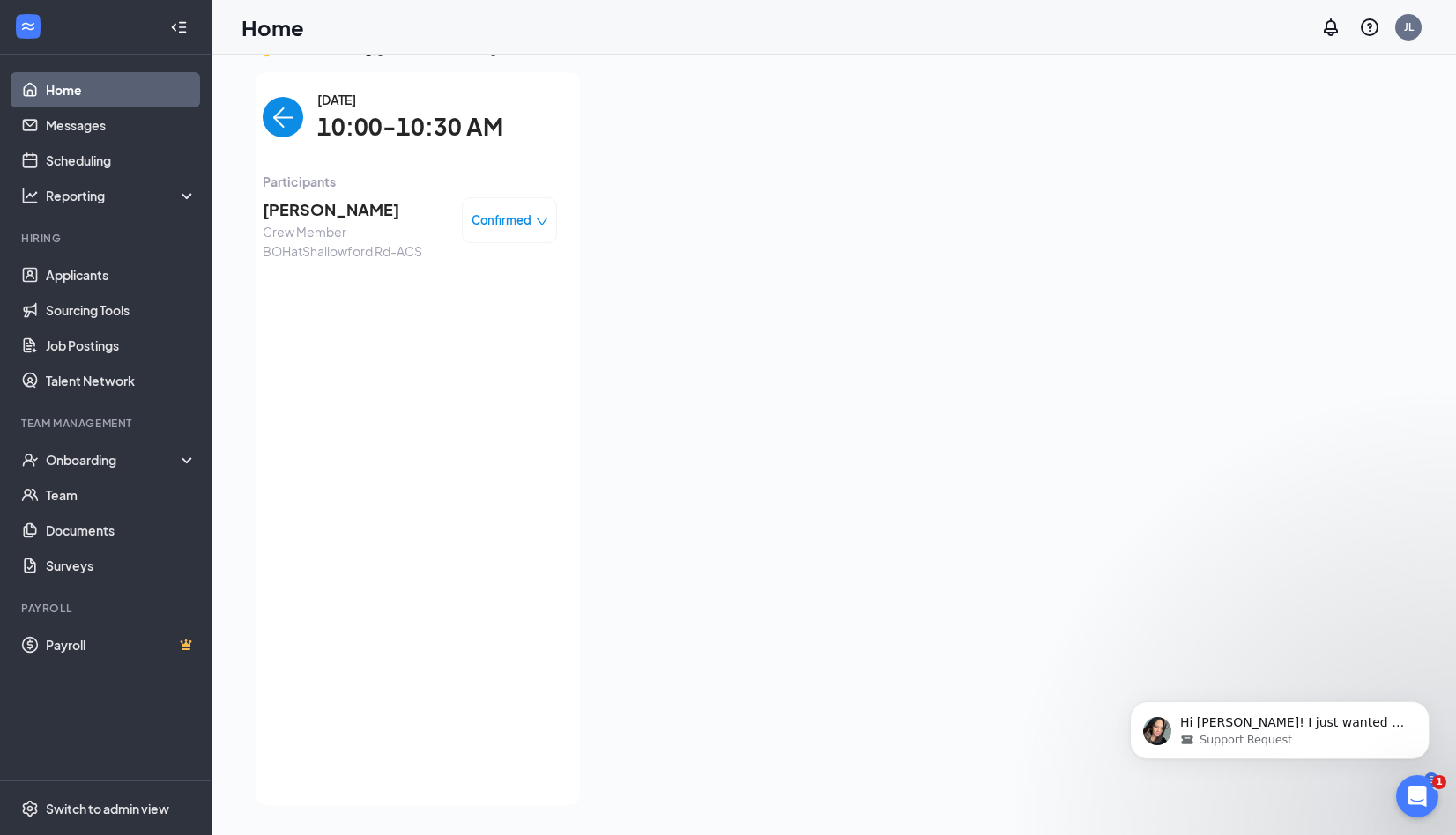
click at [273, 123] on img "back-button" at bounding box center [282, 117] width 41 height 41
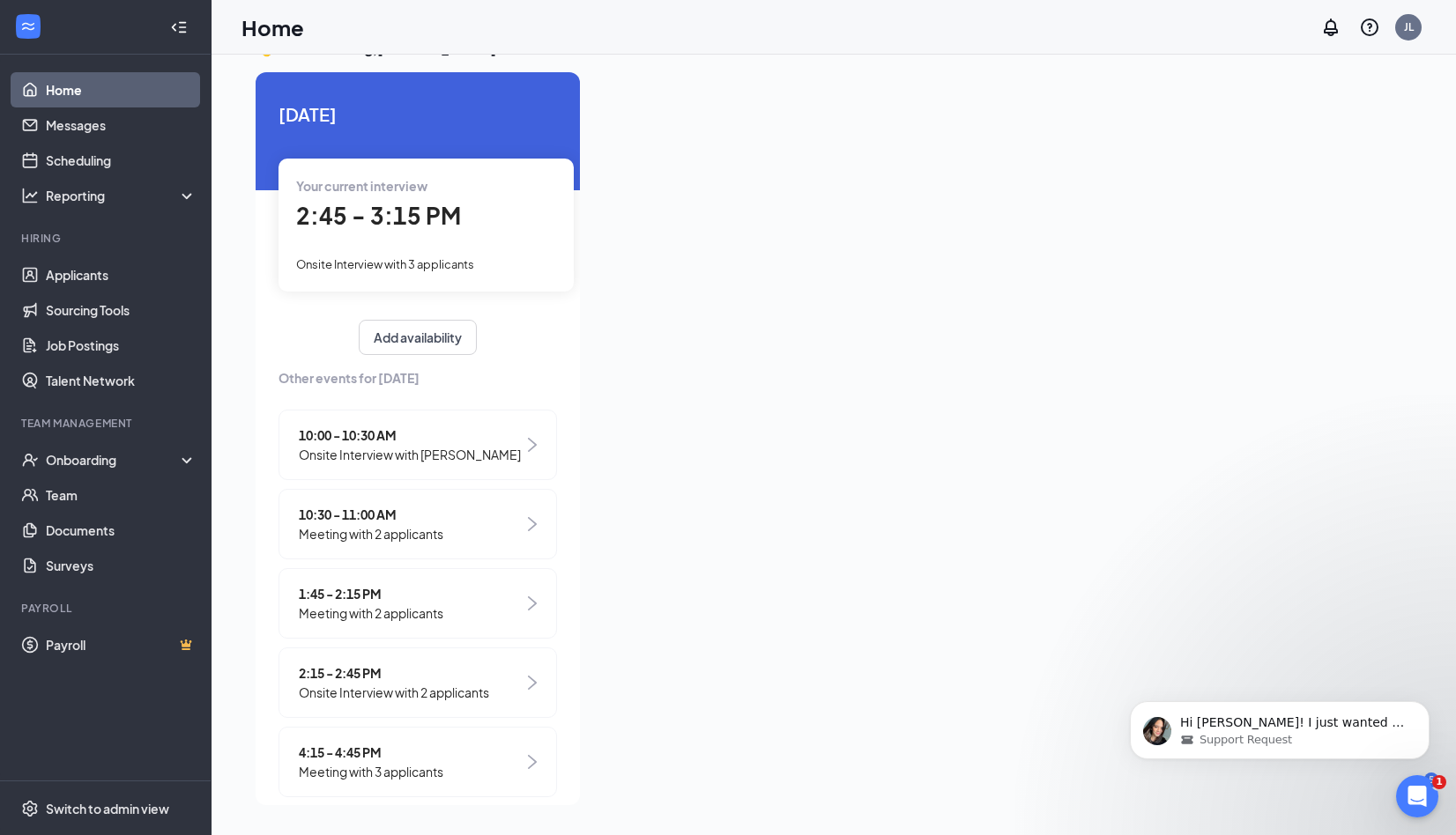
click at [370, 531] on span "Meeting with 2 applicants" at bounding box center [371, 533] width 145 height 19
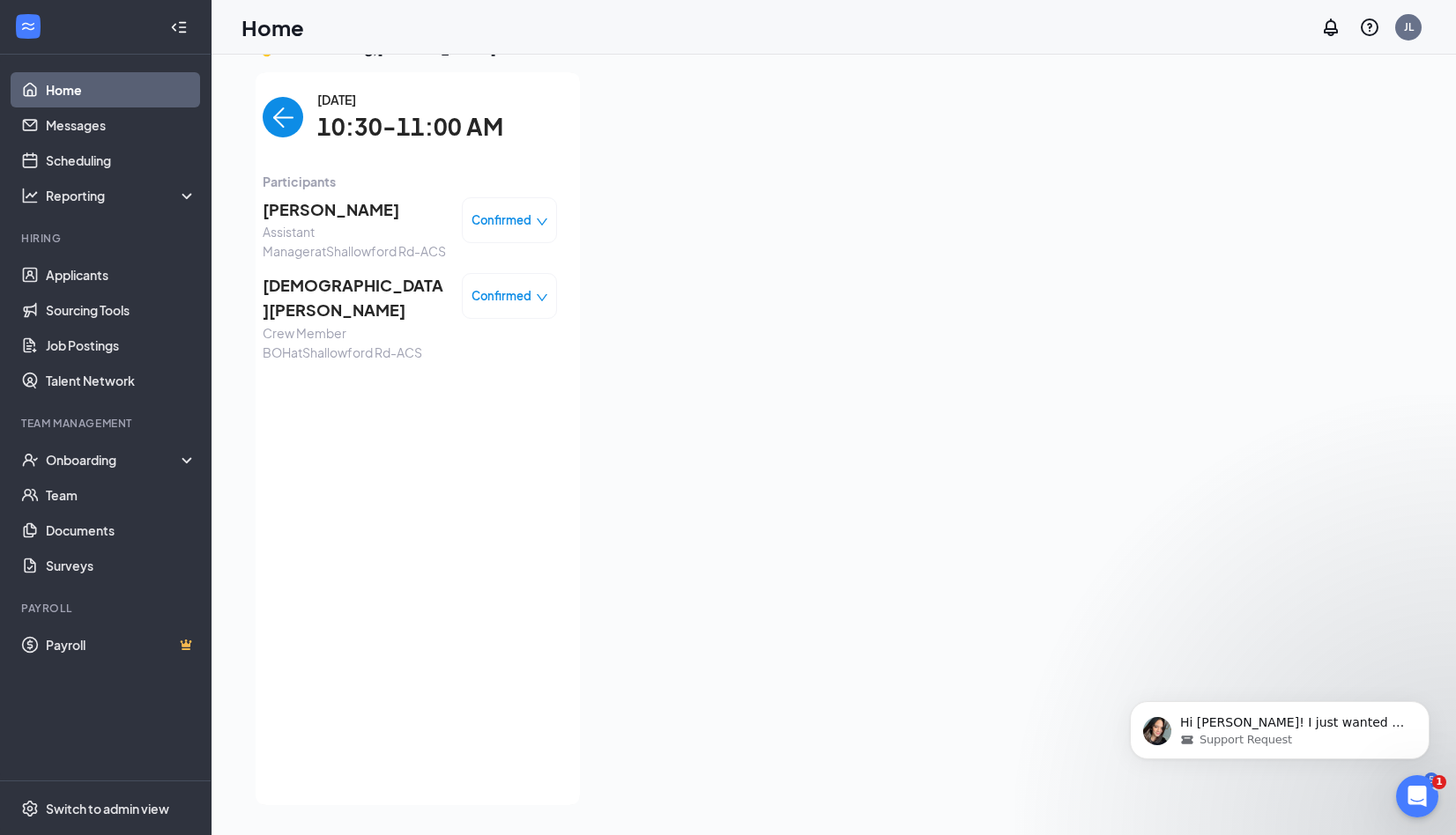
click at [279, 111] on img "back-button" at bounding box center [282, 117] width 41 height 41
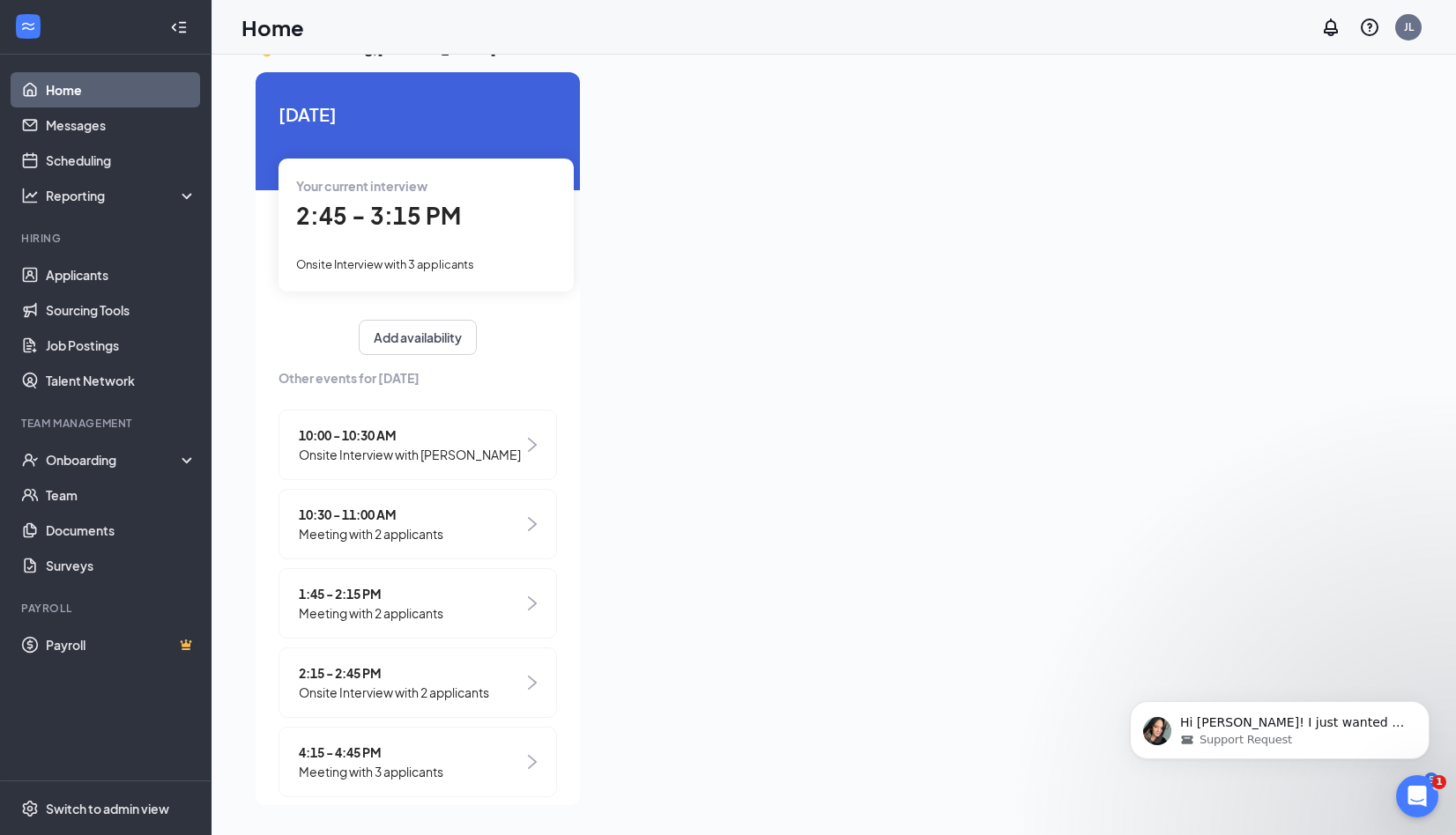
click at [394, 587] on span "1:45 - 2:15 PM" at bounding box center [371, 593] width 145 height 19
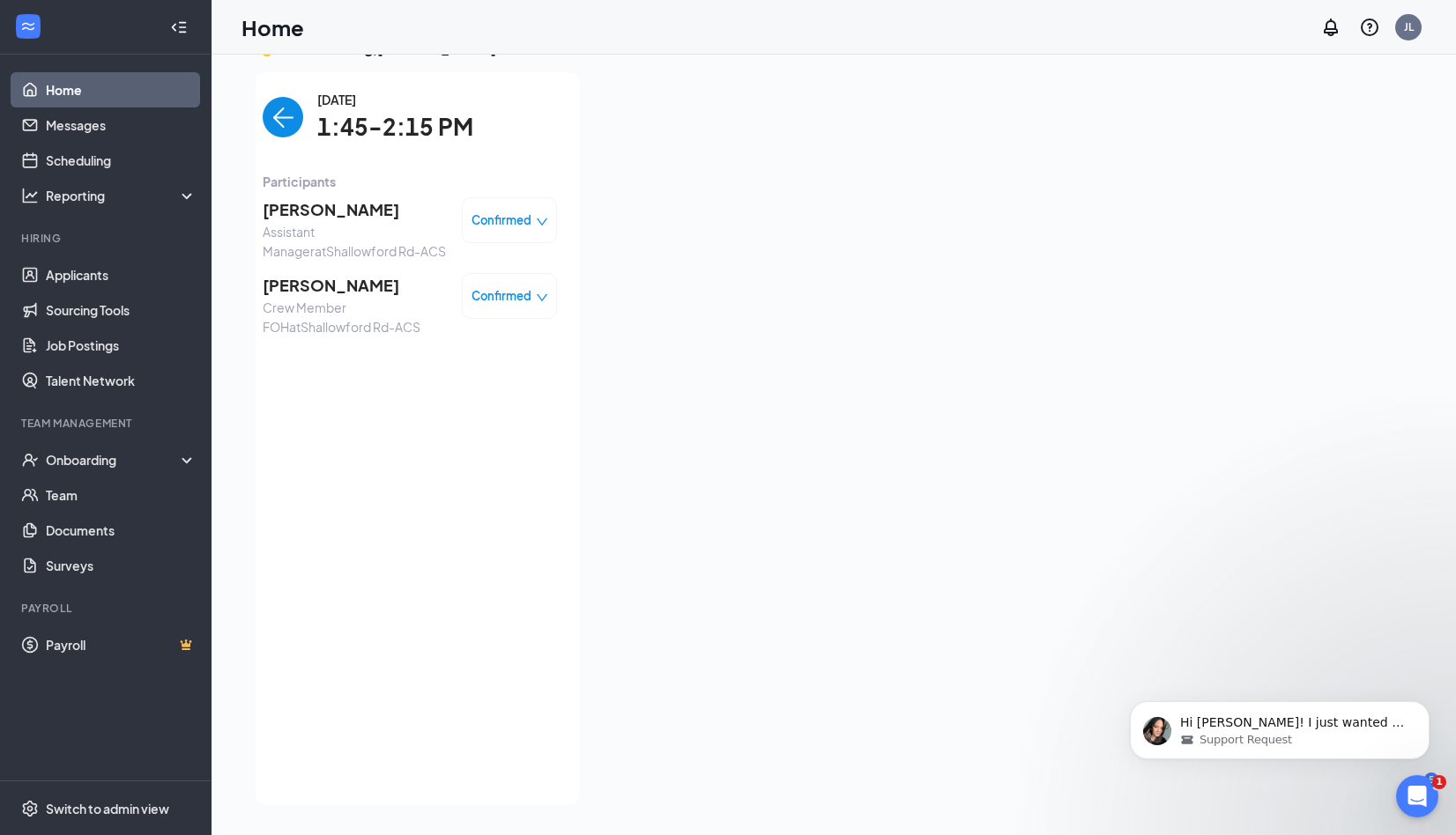
click at [269, 137] on img "back-button" at bounding box center [282, 117] width 41 height 41
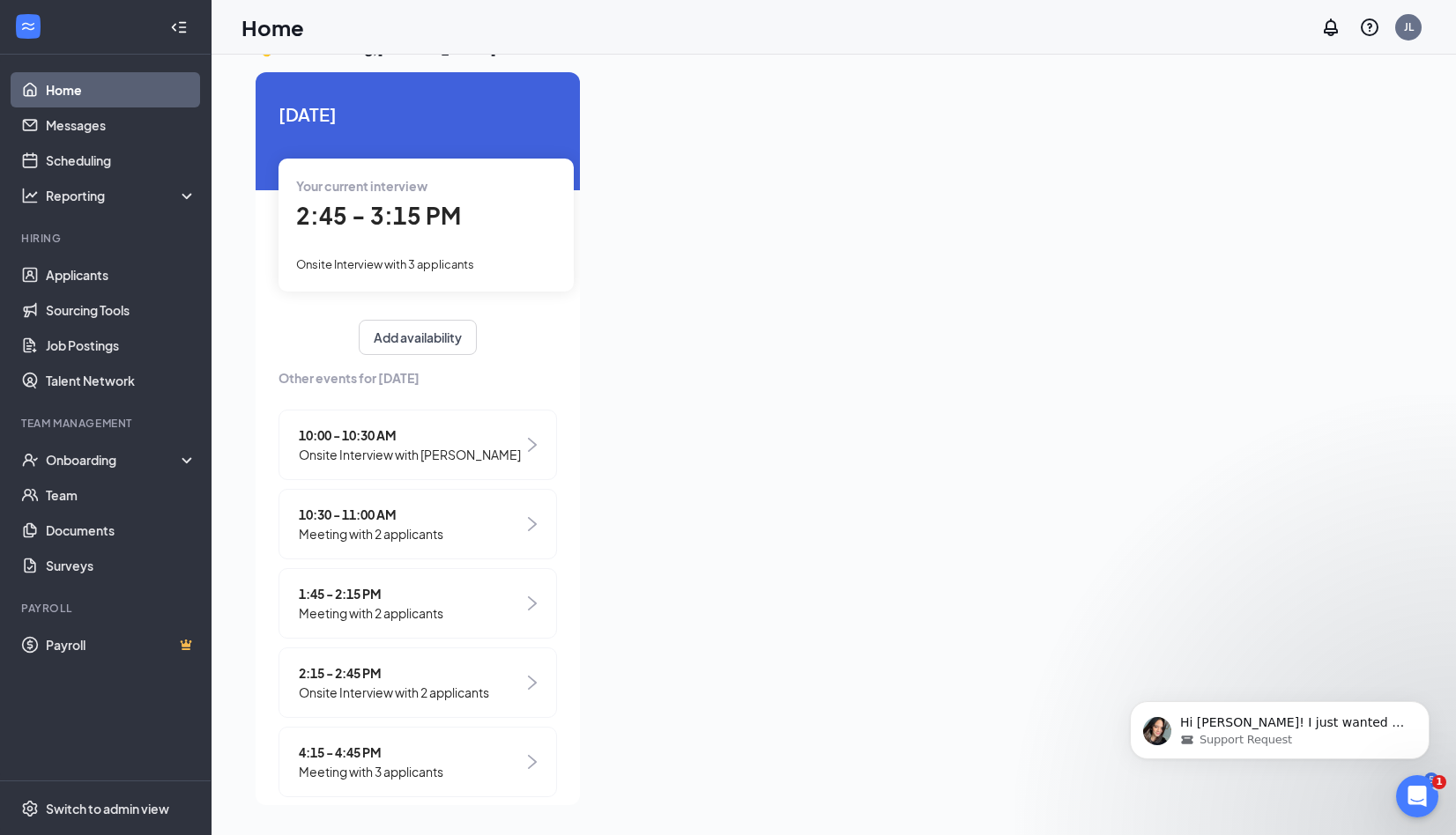
click at [384, 694] on span "Onsite Interview with 2 applicants" at bounding box center [394, 692] width 190 height 19
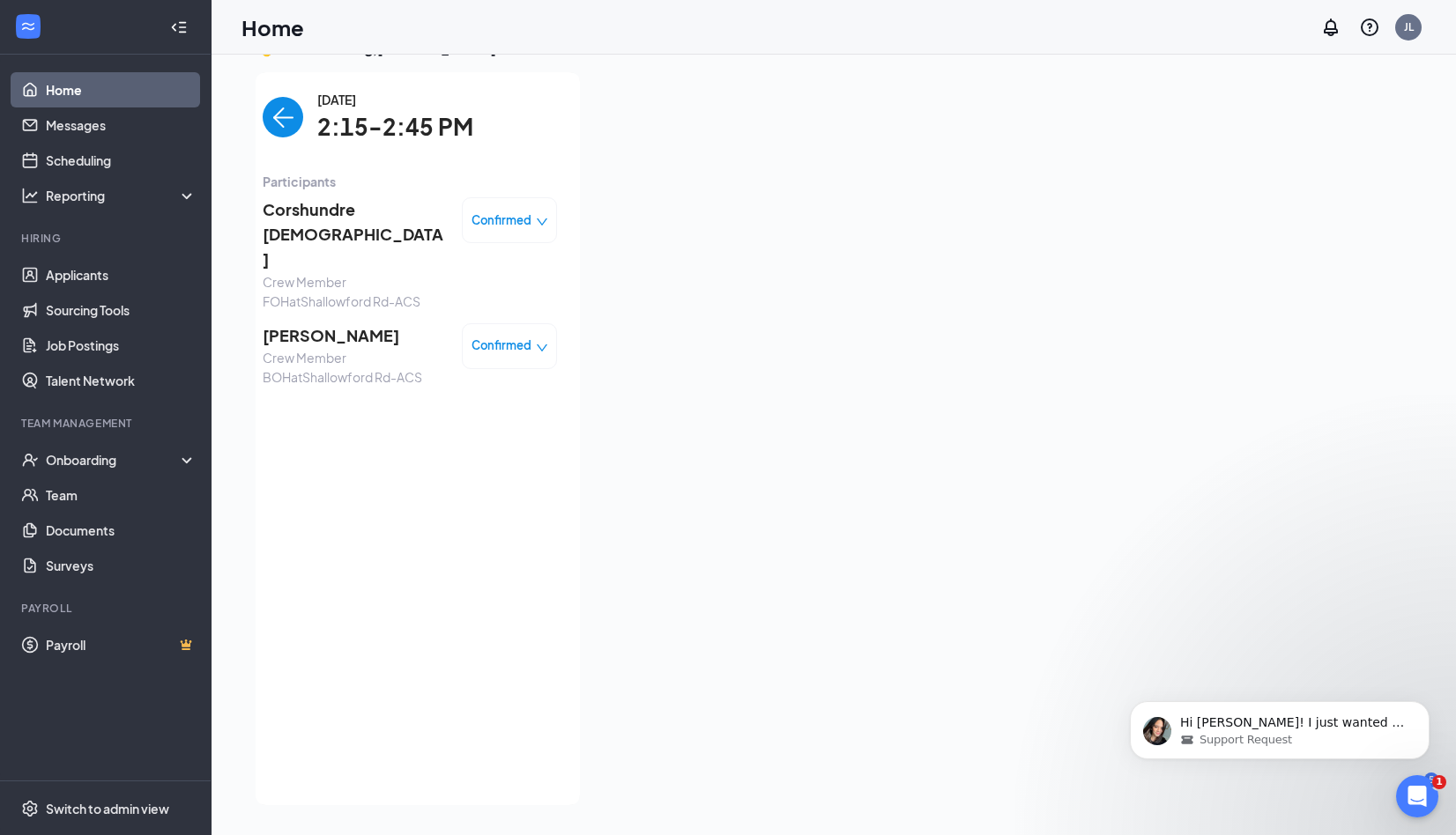
click at [276, 130] on img "back-button" at bounding box center [282, 117] width 41 height 41
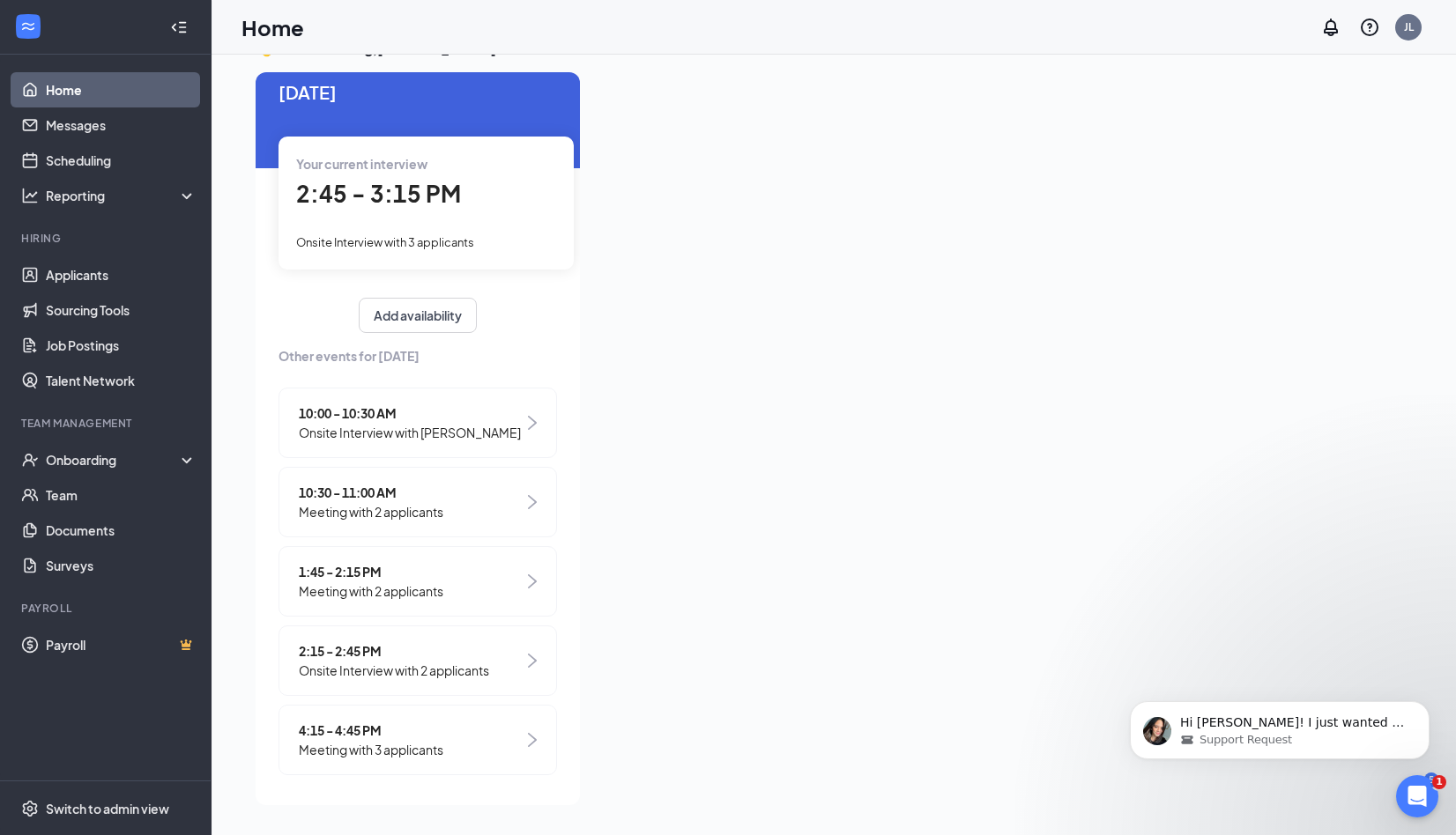
scroll to position [29, 0]
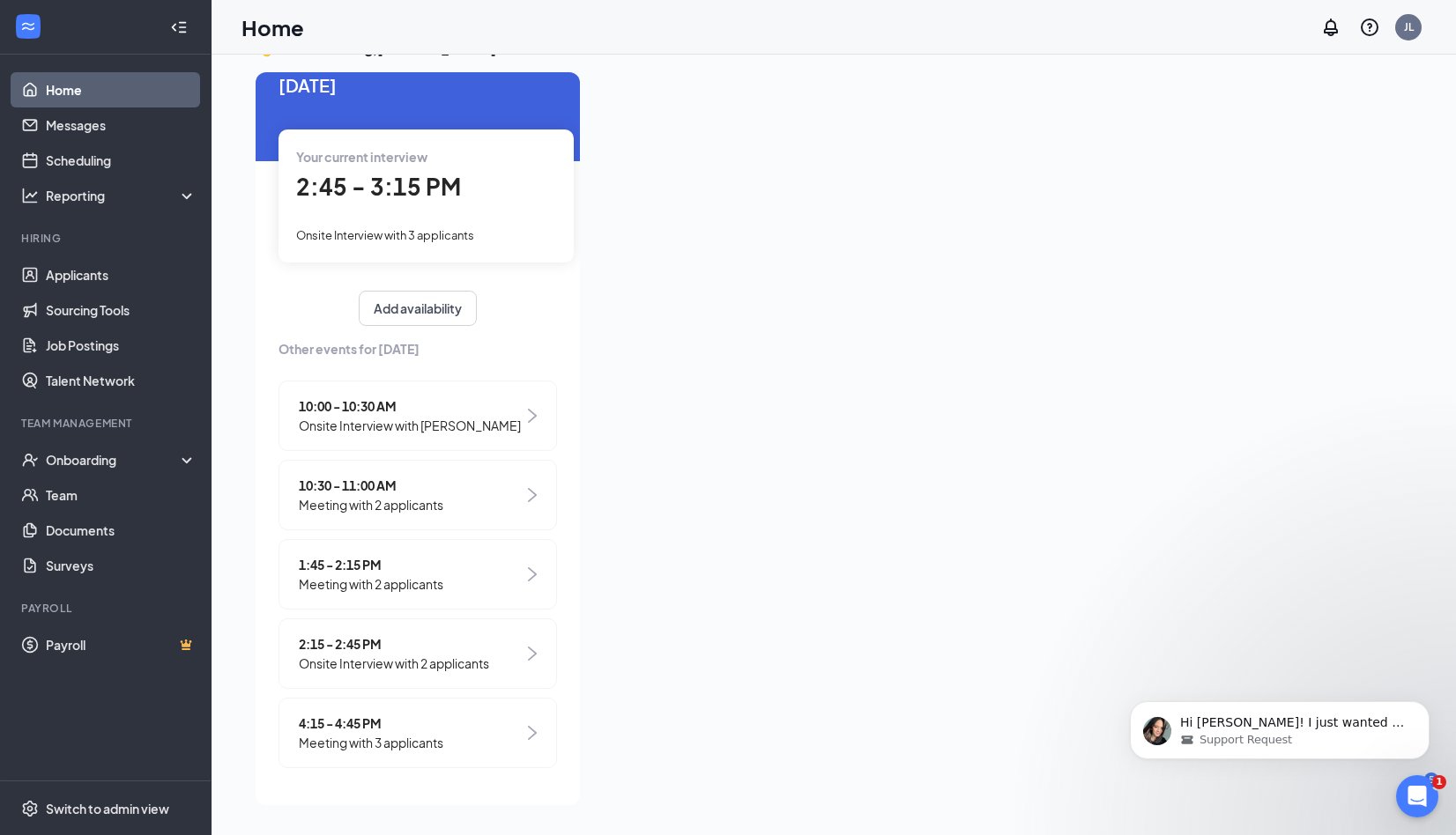
click at [422, 730] on span "4:15 - 4:45 PM" at bounding box center [371, 722] width 145 height 19
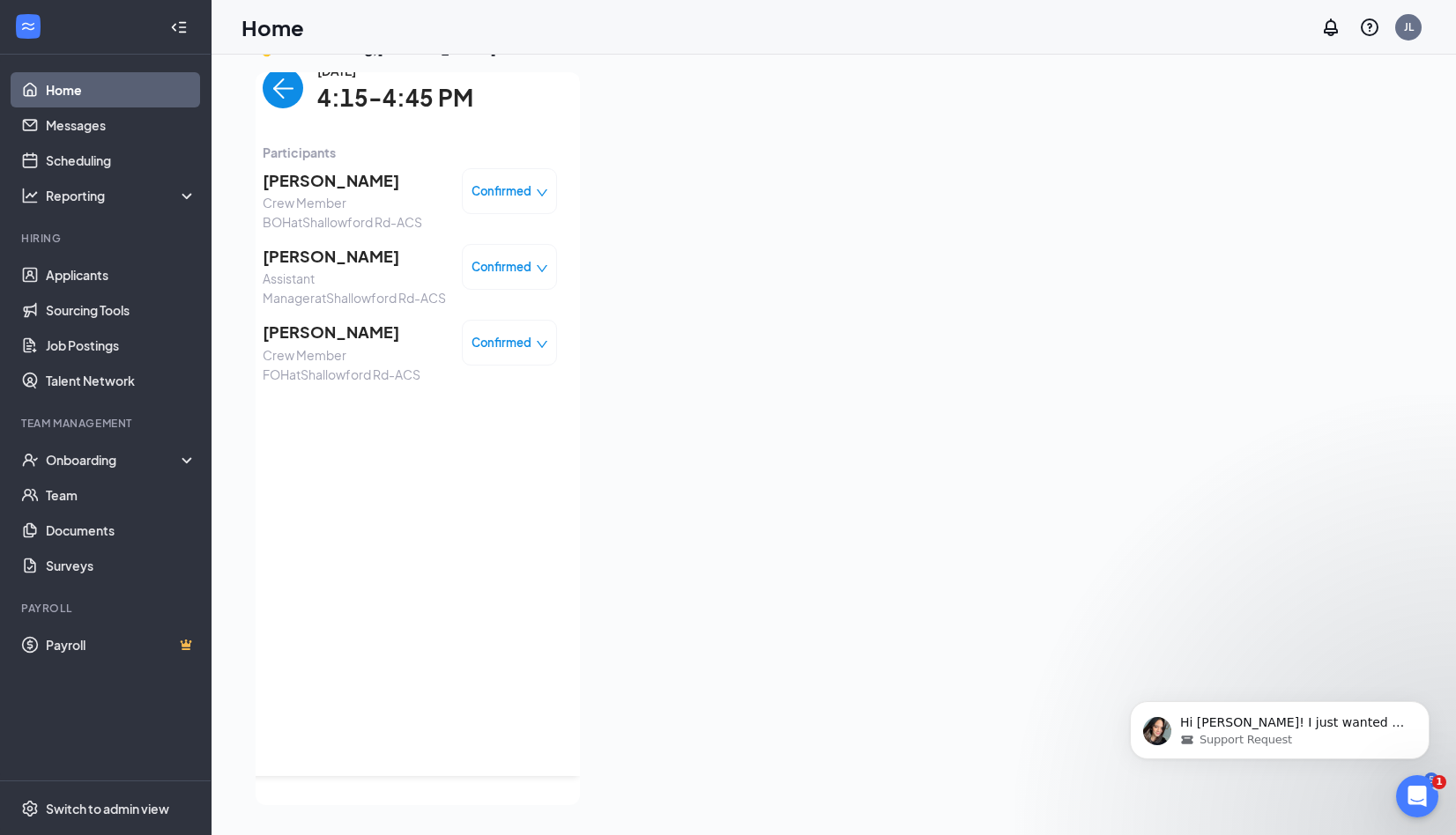
scroll to position [0, 0]
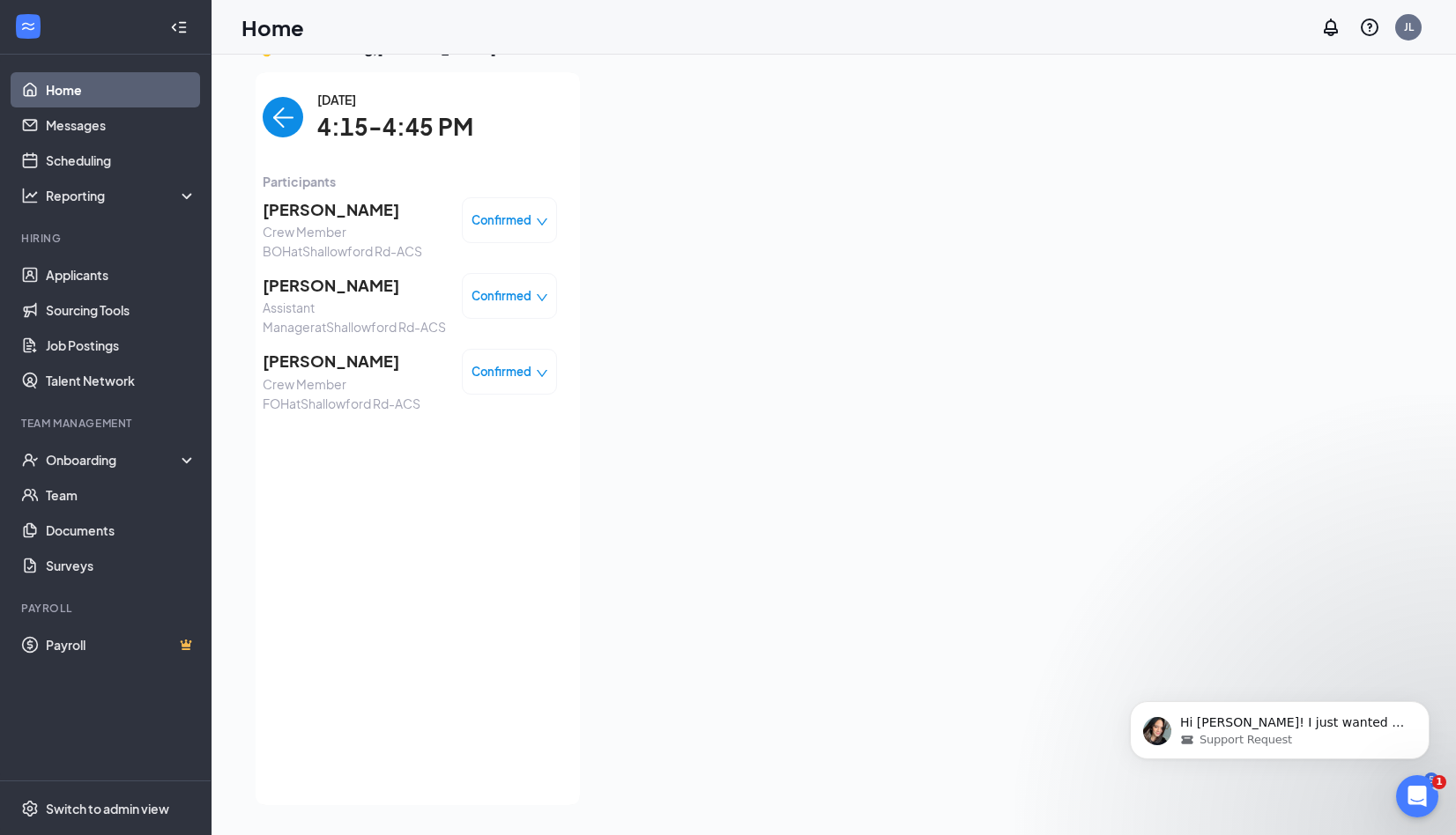
click at [275, 102] on img "back-button" at bounding box center [282, 117] width 41 height 41
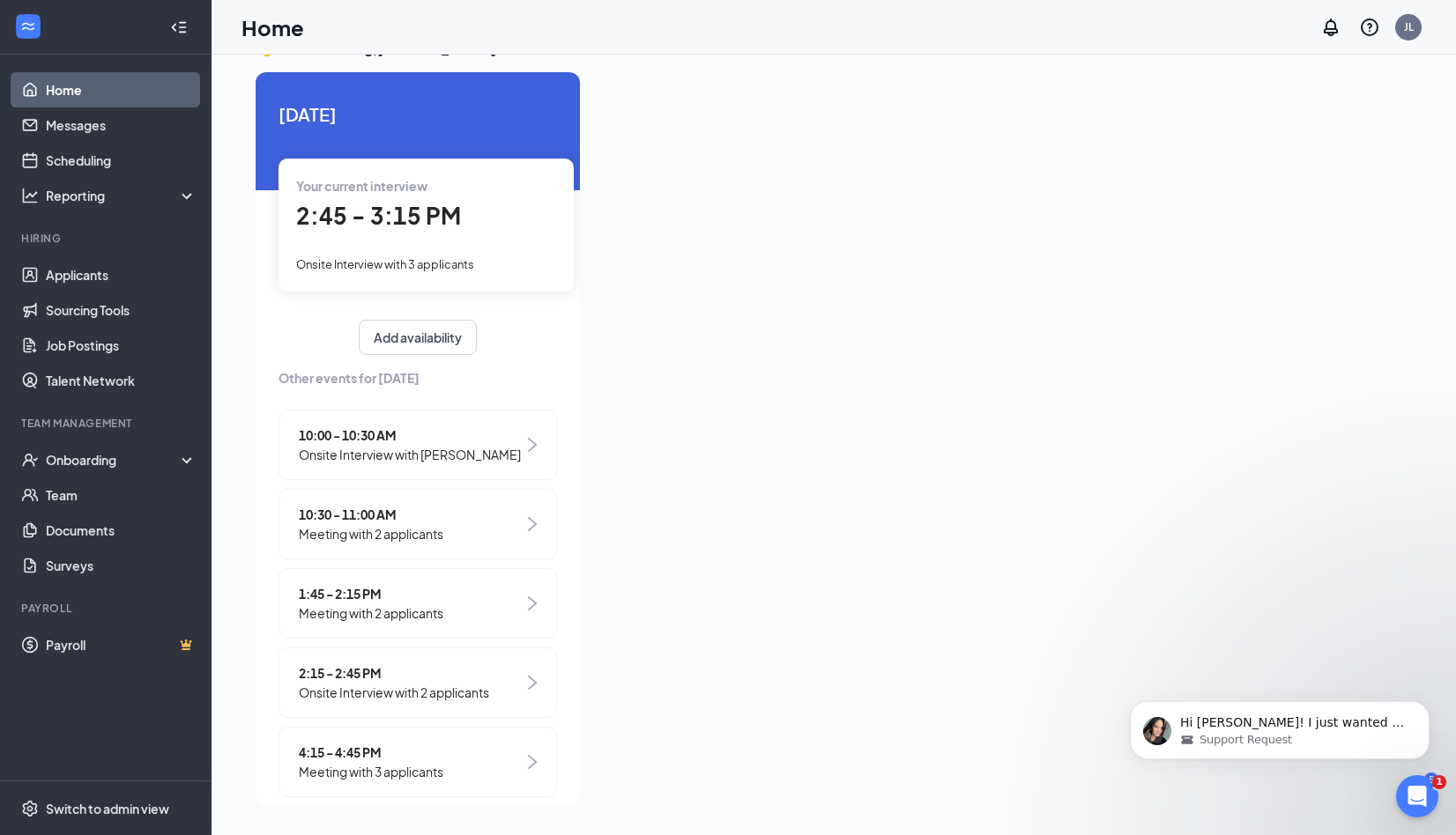
click at [387, 693] on span "Onsite Interview with 2 applicants" at bounding box center [394, 692] width 190 height 19
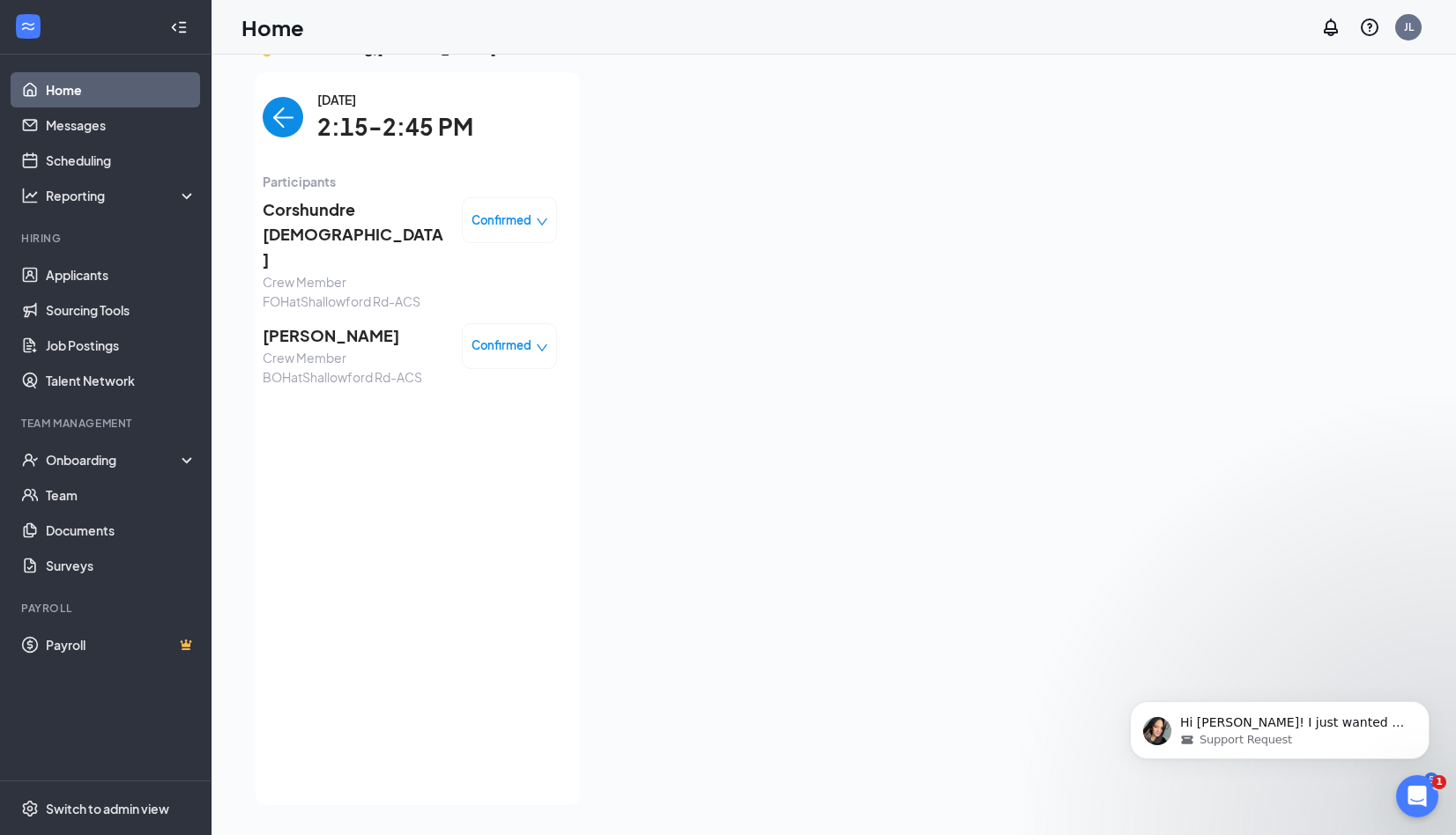
click at [278, 117] on img "back-button" at bounding box center [282, 117] width 41 height 41
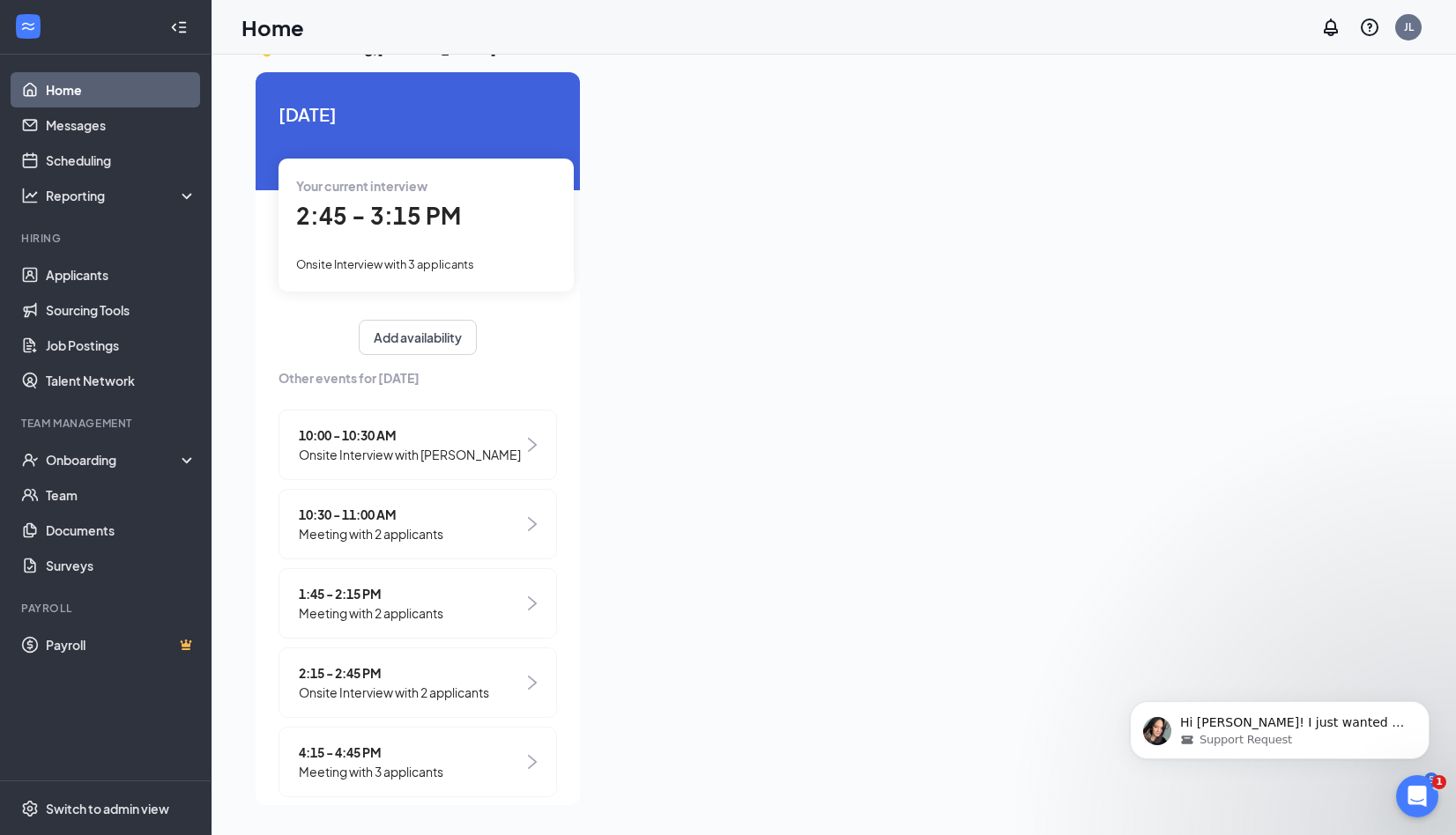
click at [461, 252] on div "Your current interview 2:45 - 3:15 PM Onsite Interview with 3 applicants" at bounding box center [426, 224] width 295 height 133
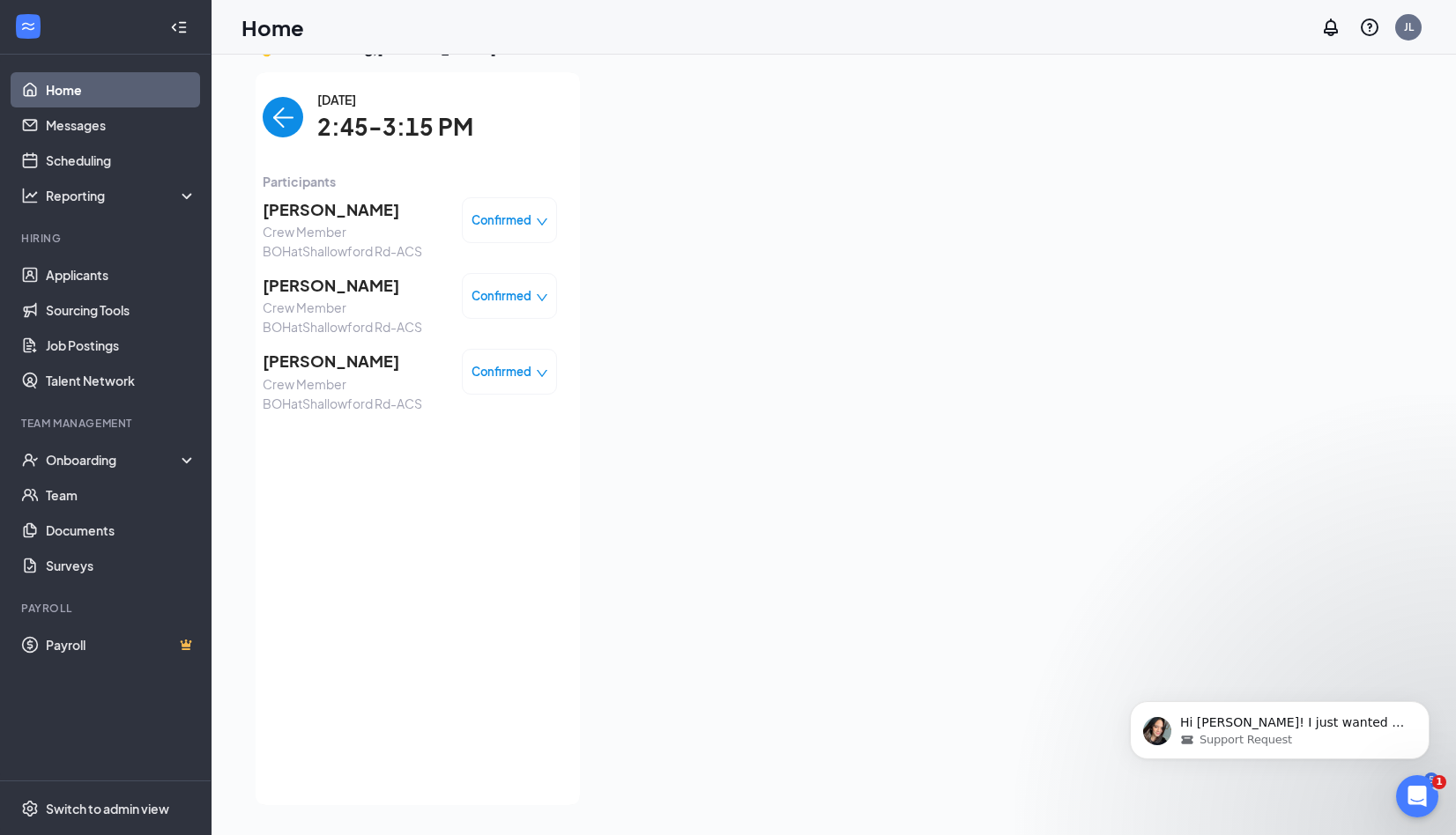
click at [278, 111] on img "back-button" at bounding box center [282, 117] width 41 height 41
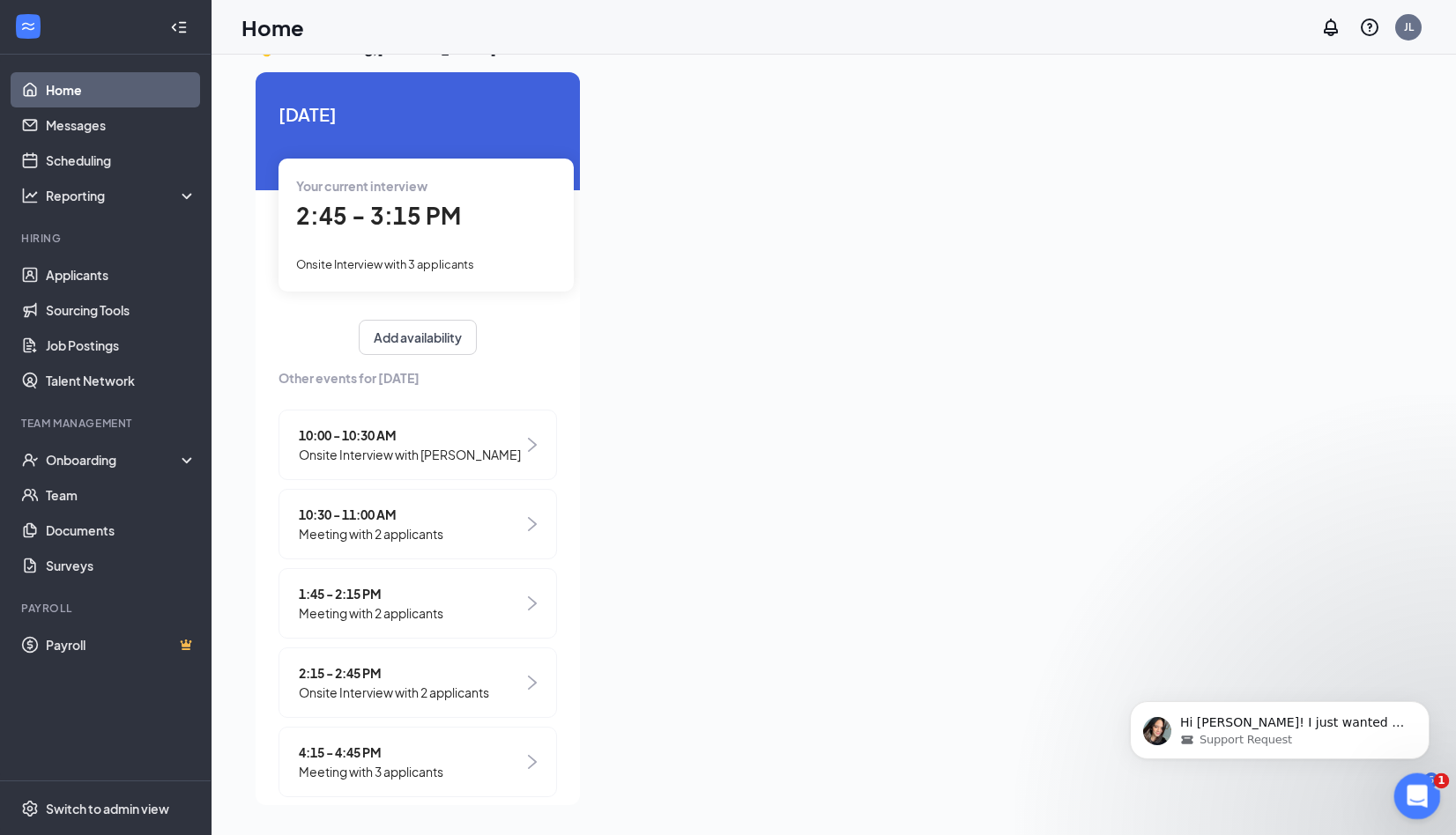
click at [1423, 792] on icon "Open Intercom Messenger" at bounding box center [1414, 794] width 29 height 29
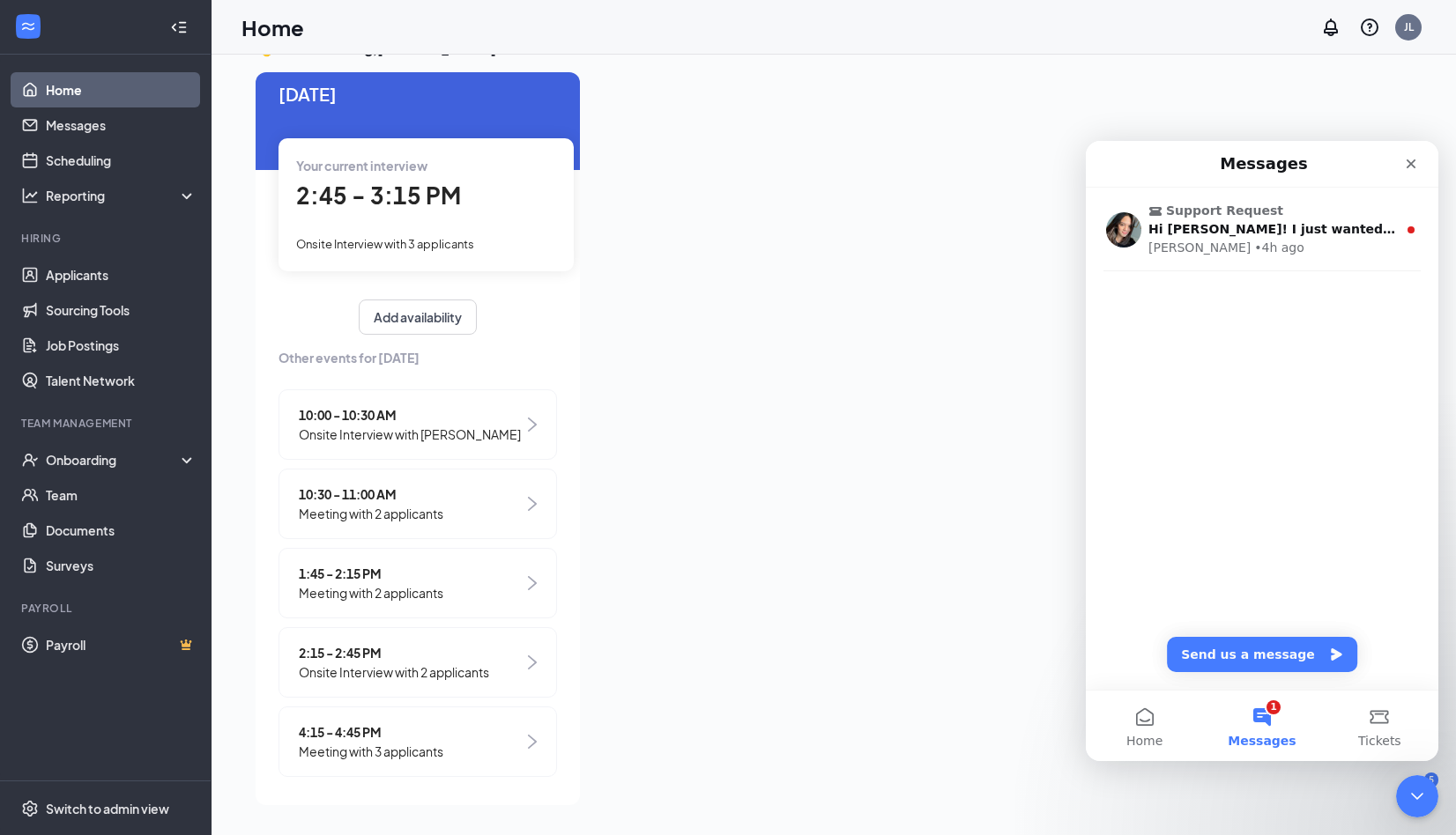
scroll to position [29, 0]
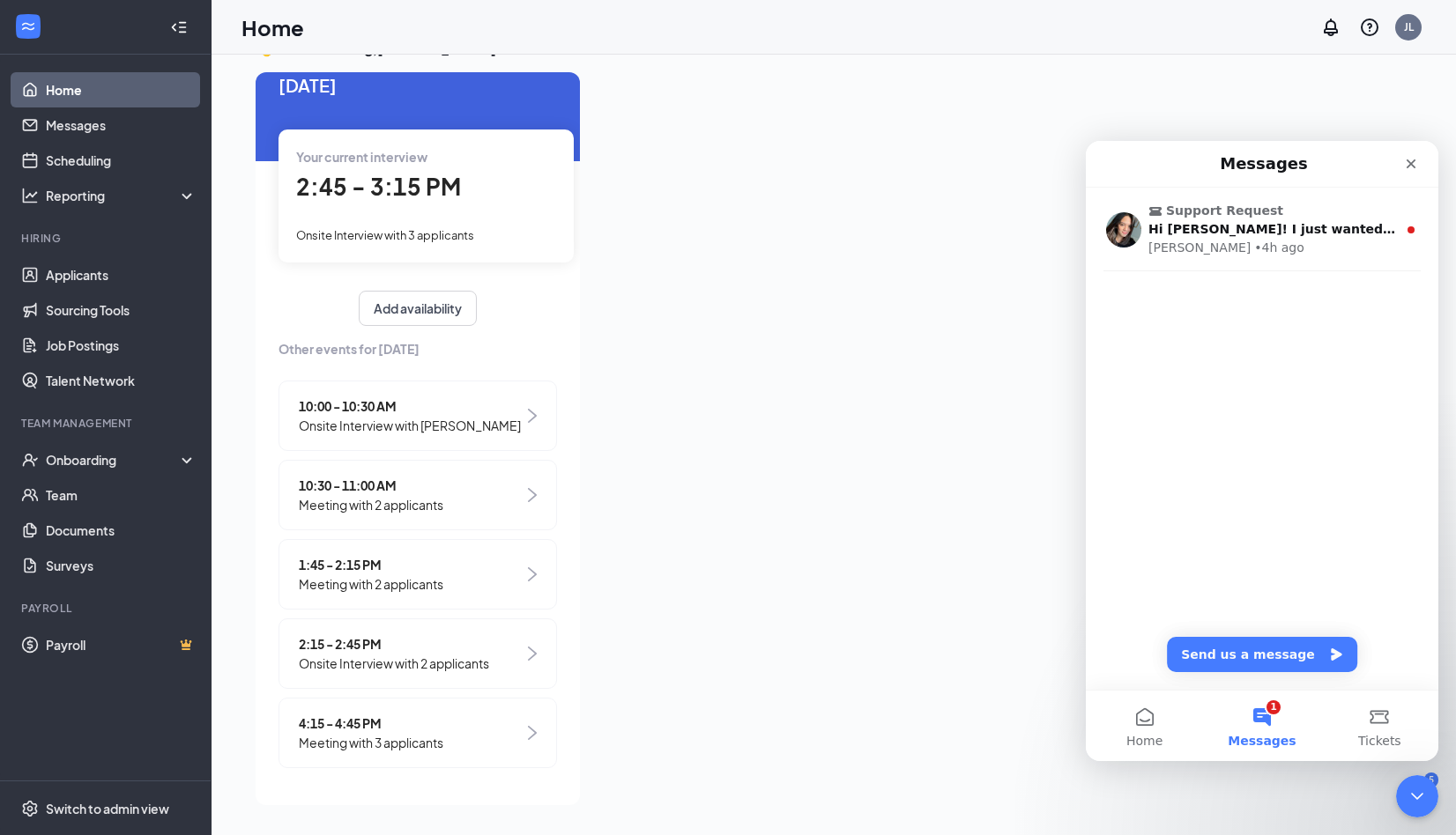
click at [387, 659] on span "Onsite Interview with 2 applicants" at bounding box center [394, 663] width 190 height 19
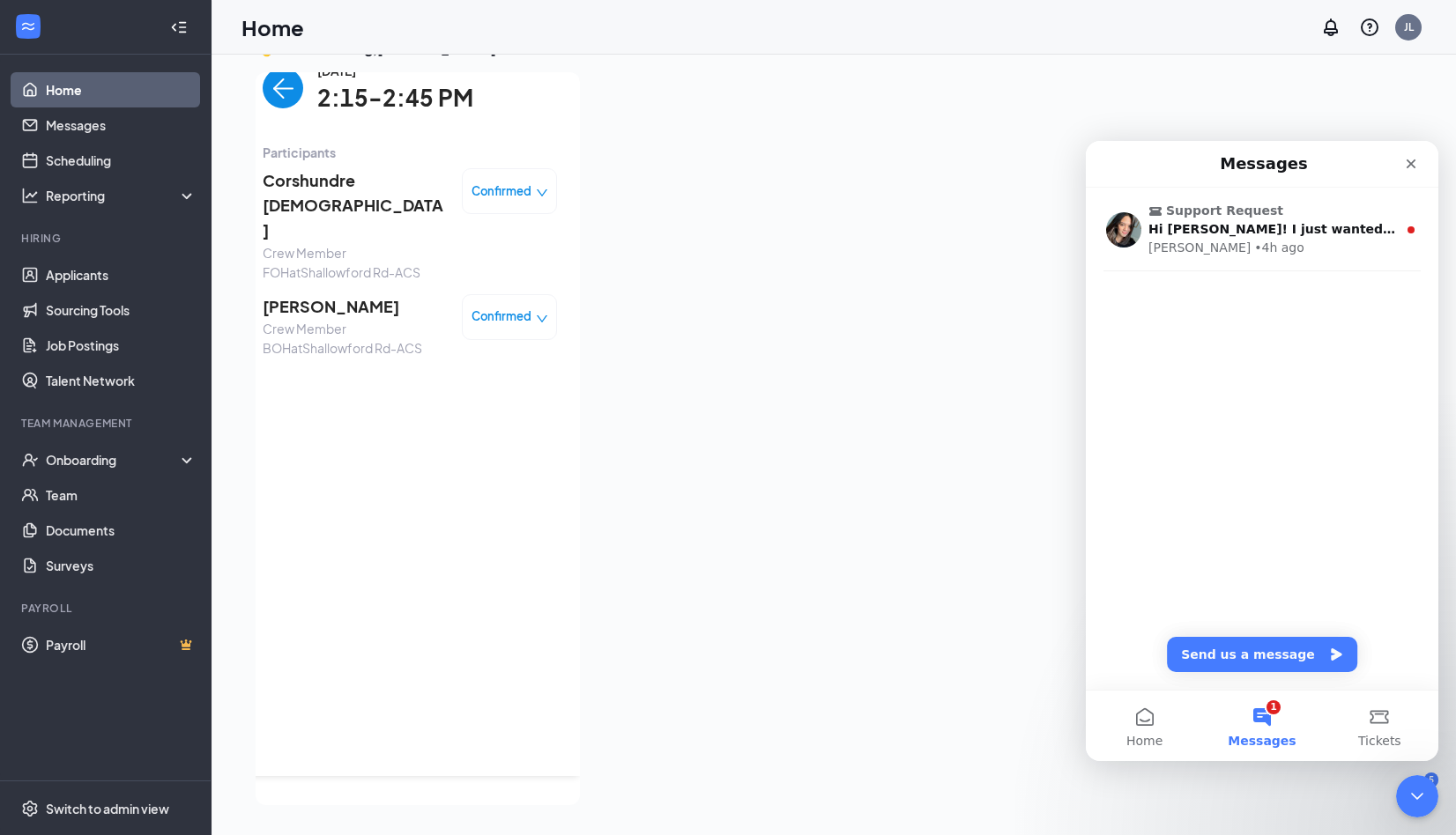
scroll to position [0, 0]
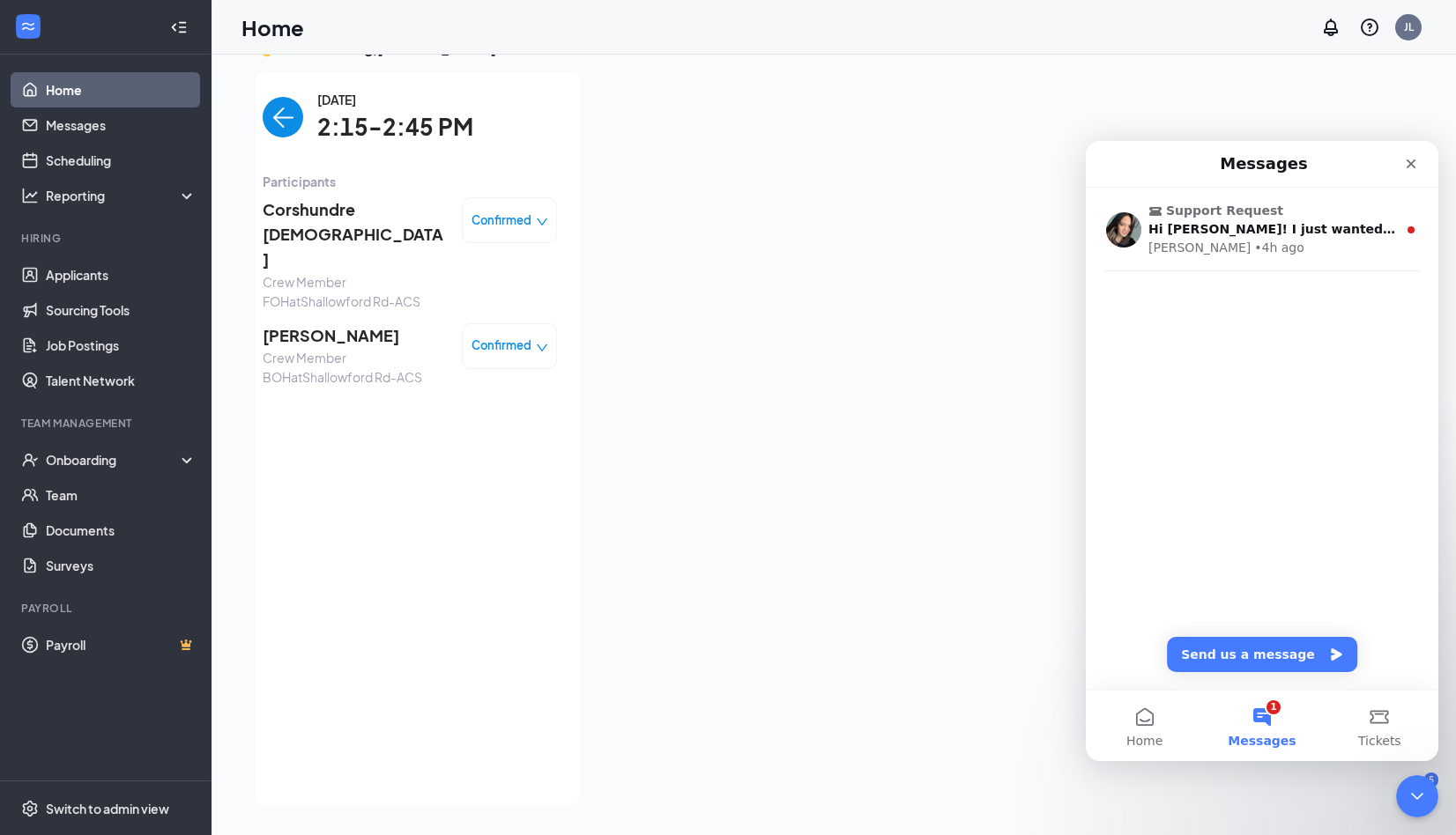
click at [270, 101] on img "back-button" at bounding box center [282, 117] width 41 height 41
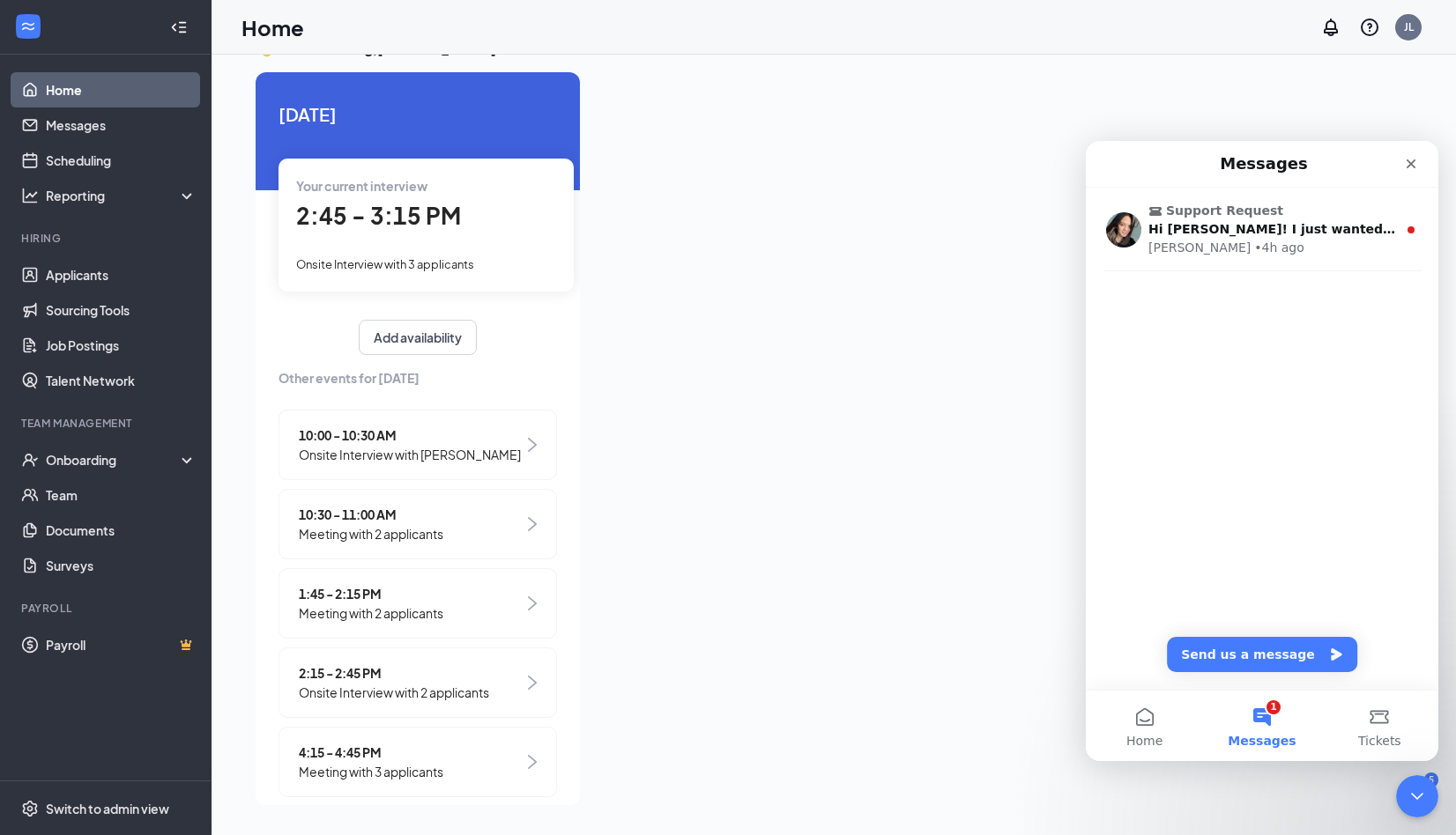
click at [390, 266] on span "Onsite Interview with 3 applicants" at bounding box center [385, 264] width 178 height 14
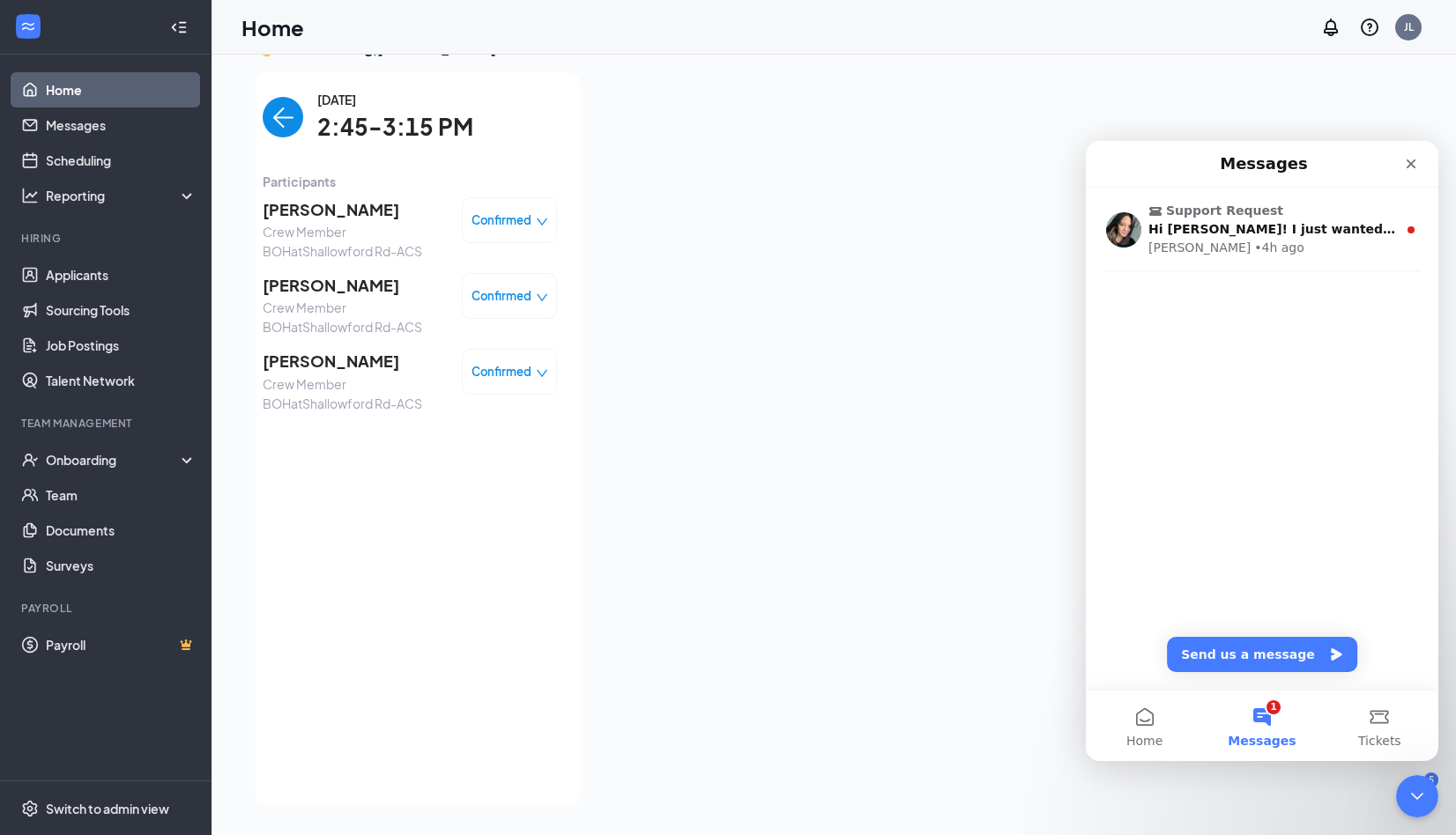
click at [264, 120] on img "back-button" at bounding box center [282, 117] width 41 height 41
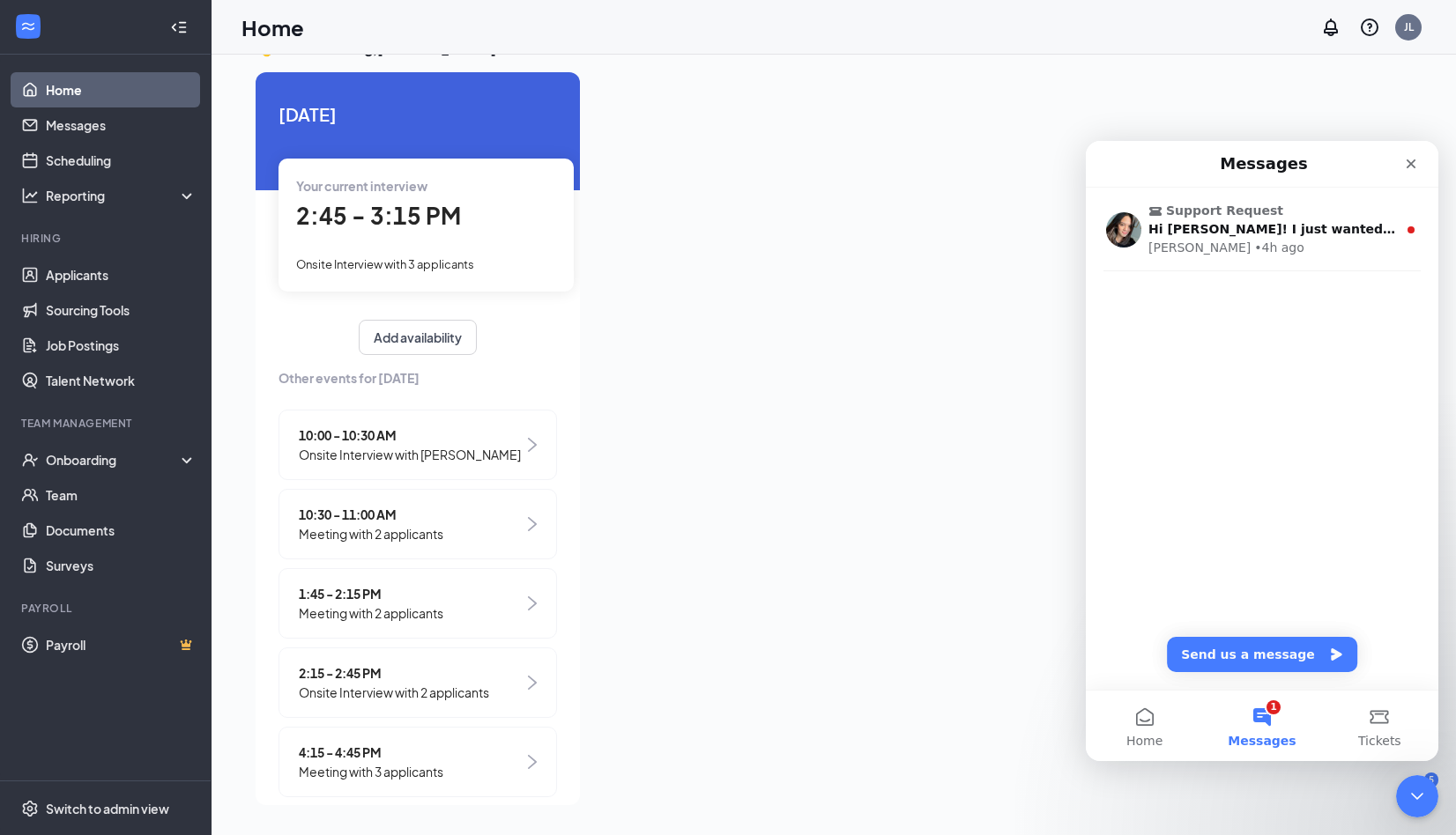
click at [478, 696] on span "Onsite Interview with 2 applicants" at bounding box center [394, 692] width 190 height 19
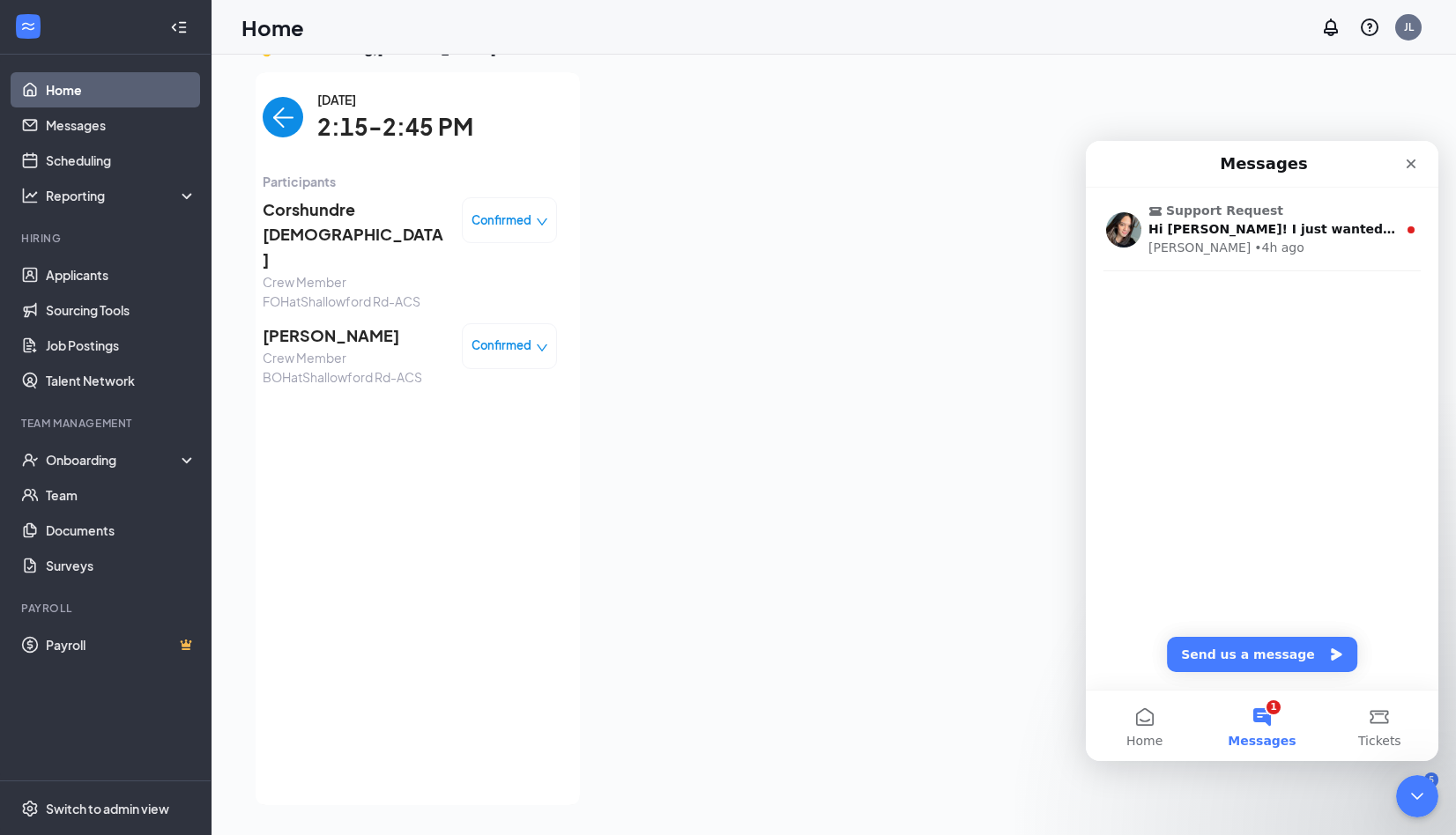
click at [275, 118] on img "back-button" at bounding box center [282, 117] width 41 height 41
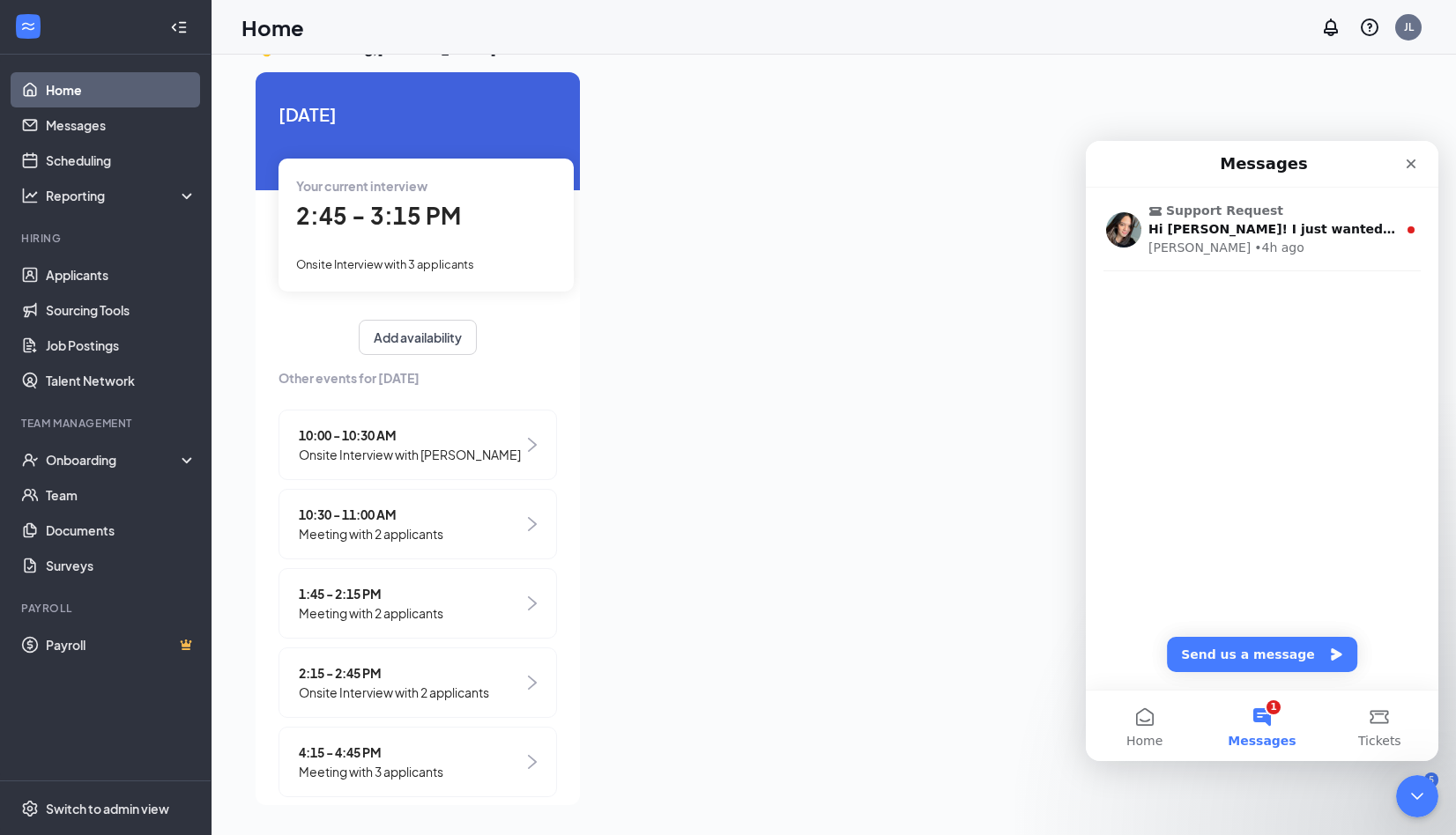
scroll to position [29, 0]
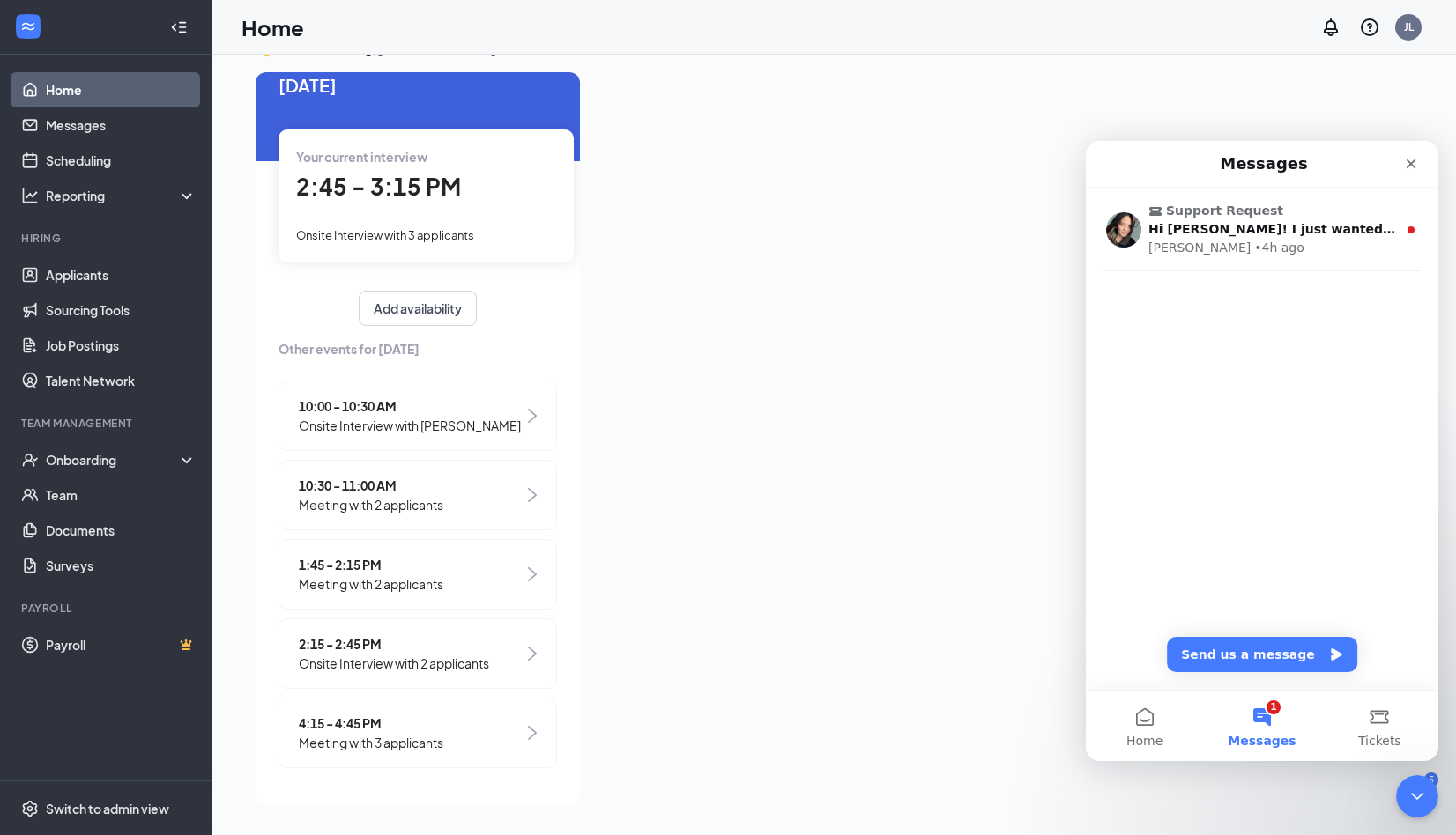
click at [311, 747] on span "Meeting with 3 applicants" at bounding box center [371, 742] width 145 height 19
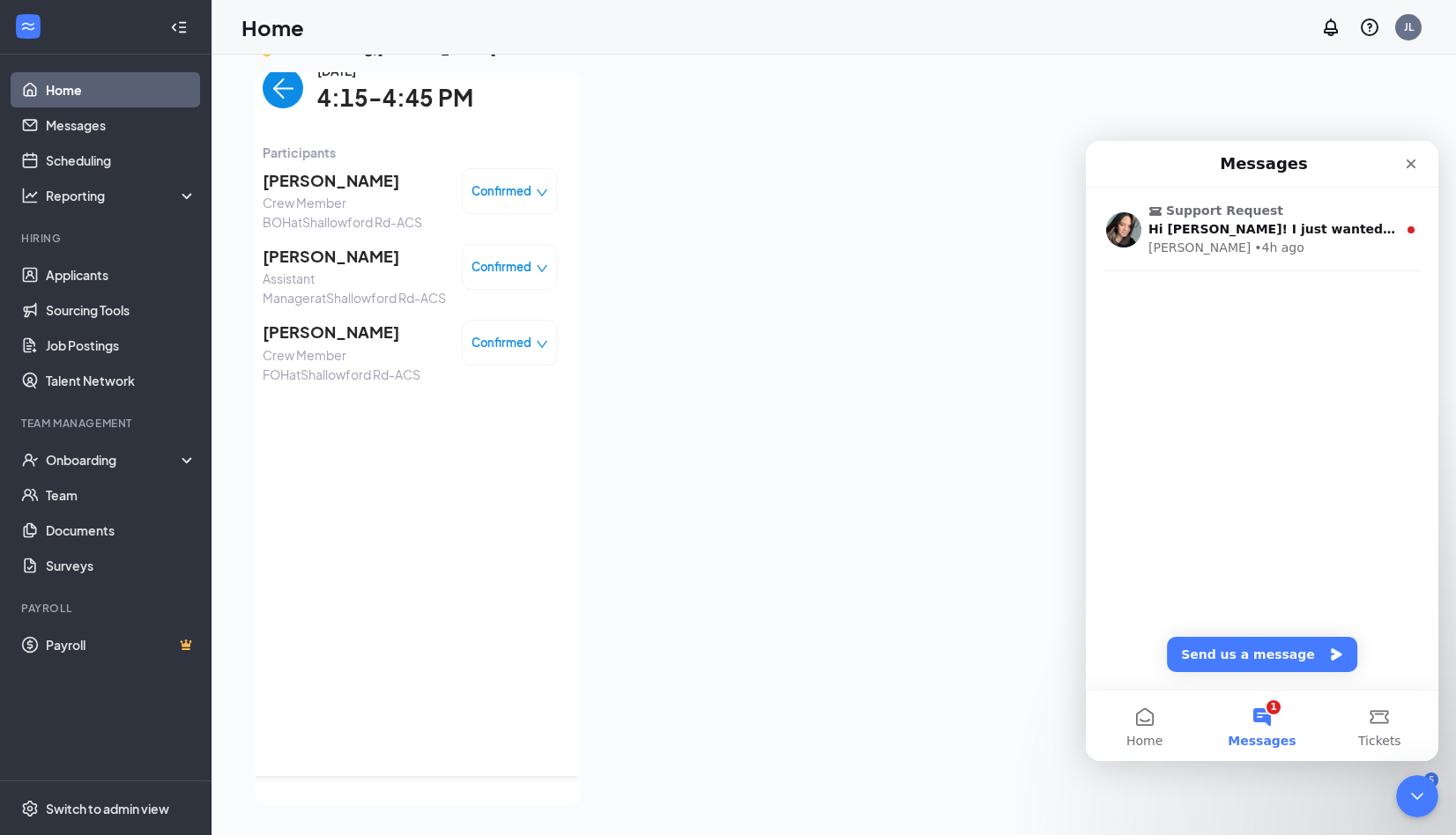
scroll to position [0, 0]
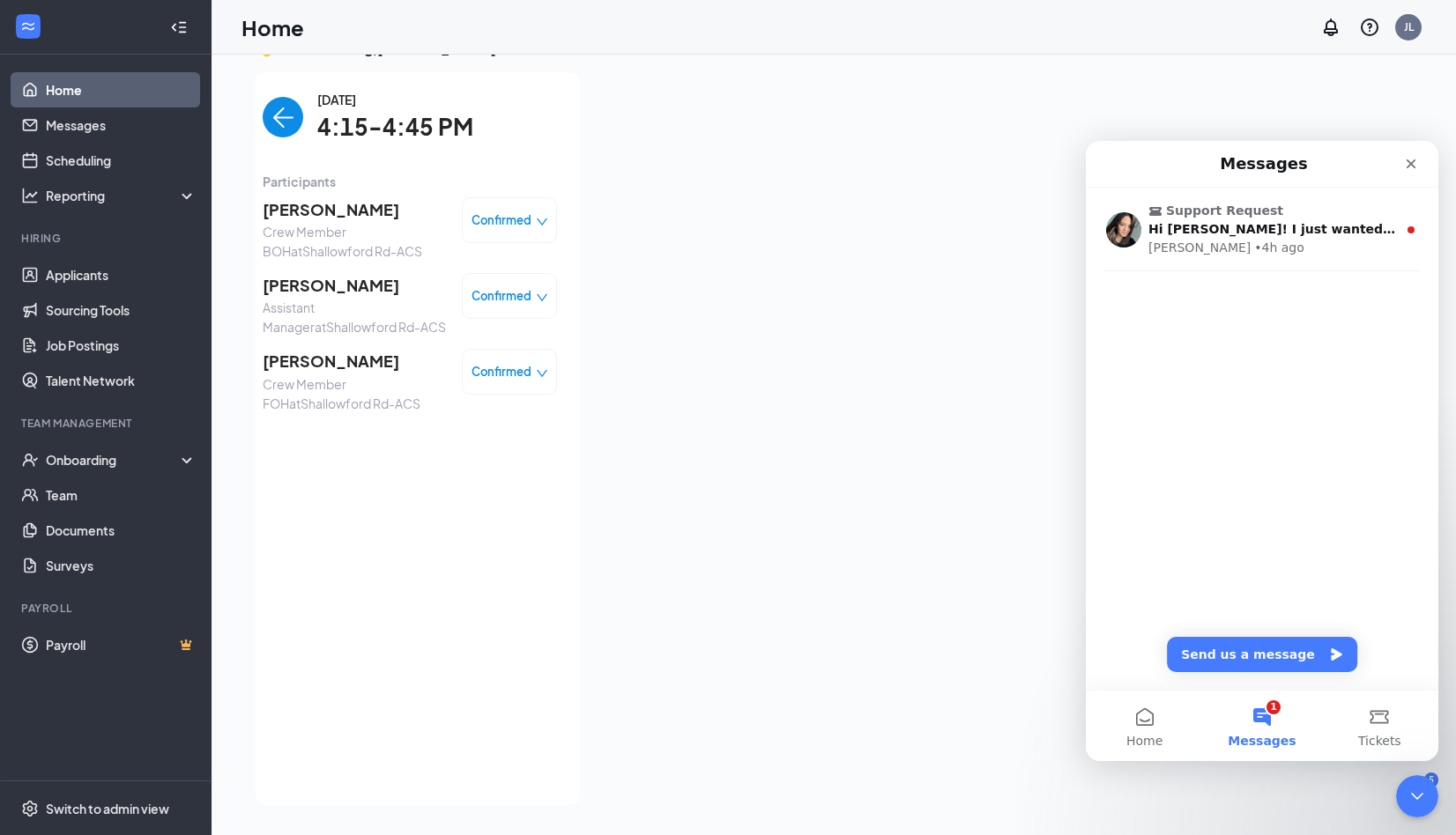
click at [262, 118] on img "back-button" at bounding box center [282, 117] width 41 height 41
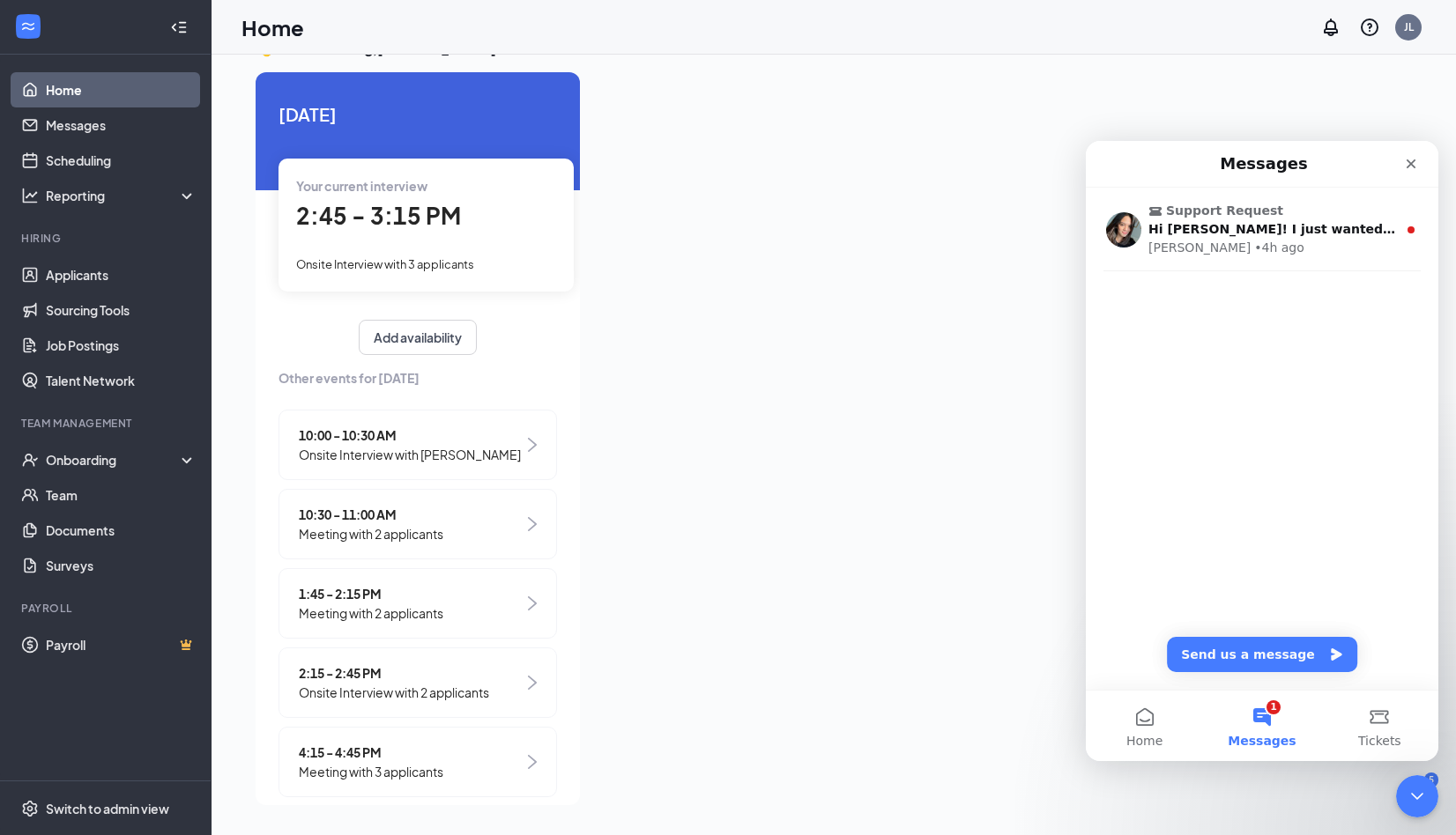
click at [408, 448] on span "Onsite Interview with [PERSON_NAME]" at bounding box center [410, 454] width 222 height 19
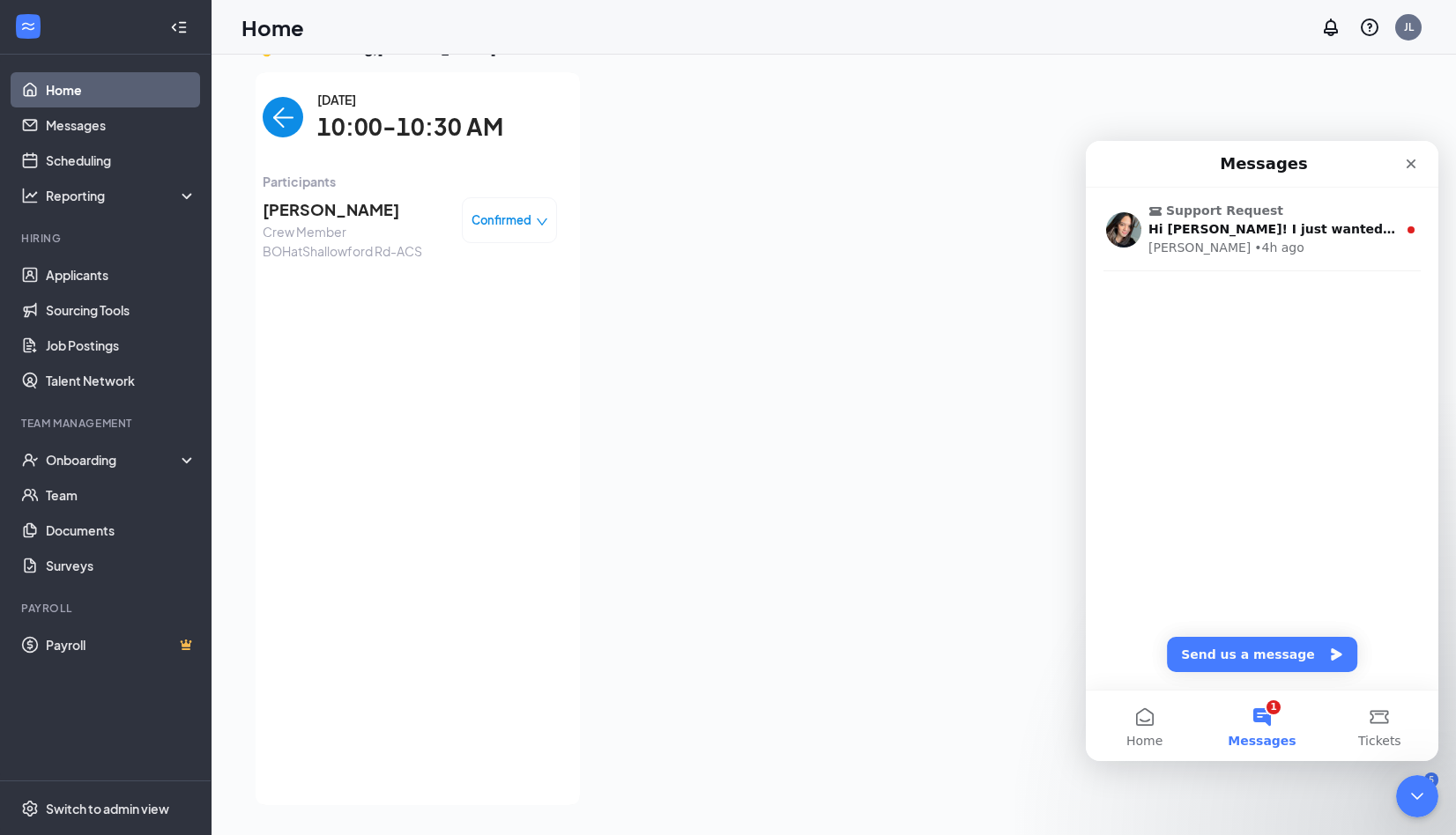
click at [262, 126] on img "back-button" at bounding box center [282, 117] width 41 height 41
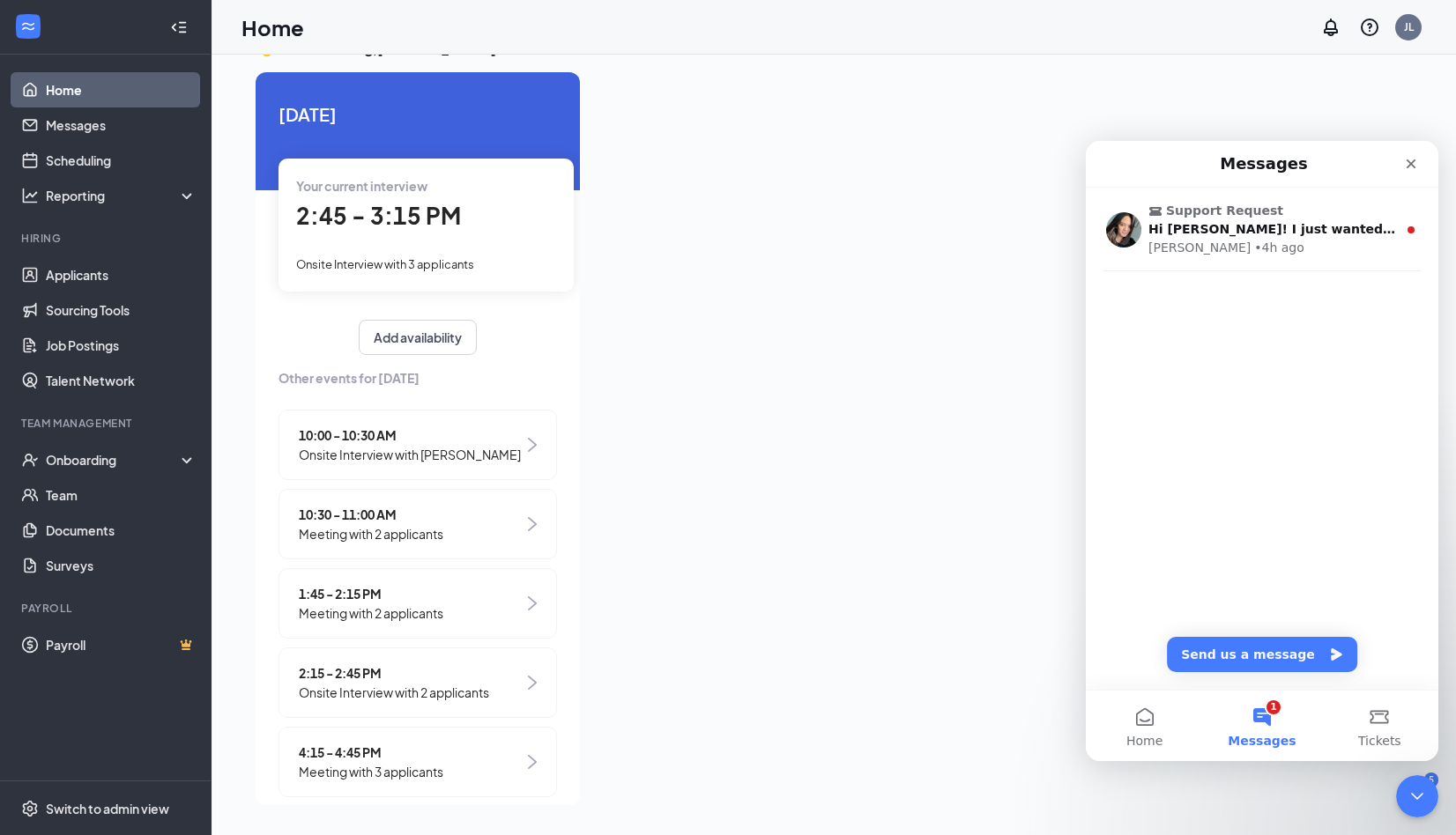
click at [359, 517] on span "10:30 - 11:00 AM" at bounding box center [371, 514] width 145 height 19
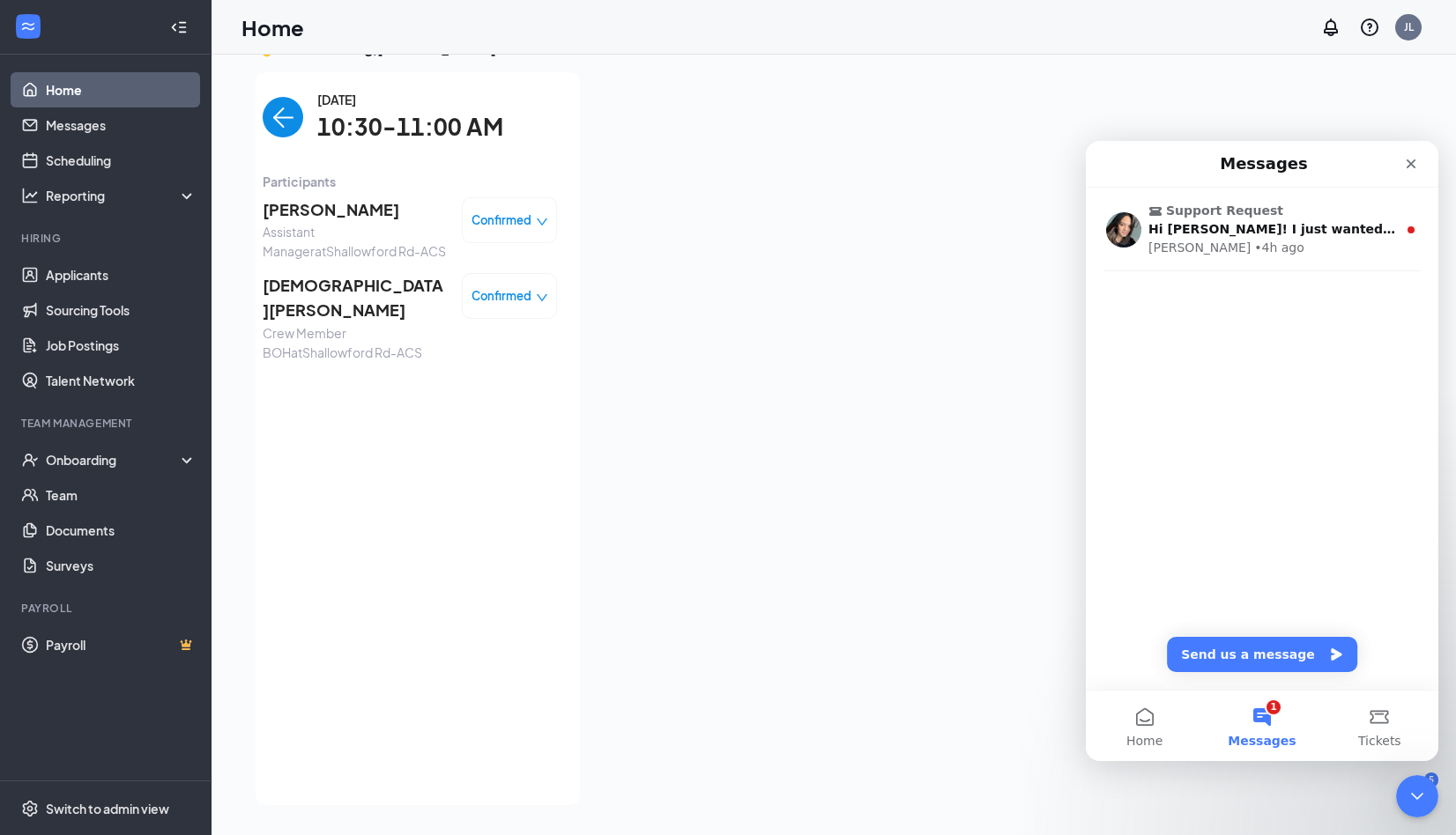
click at [269, 139] on div "[DATE] 10:30-11:00 AM" at bounding box center [409, 118] width 294 height 56
click at [267, 118] on img "back-button" at bounding box center [282, 117] width 41 height 41
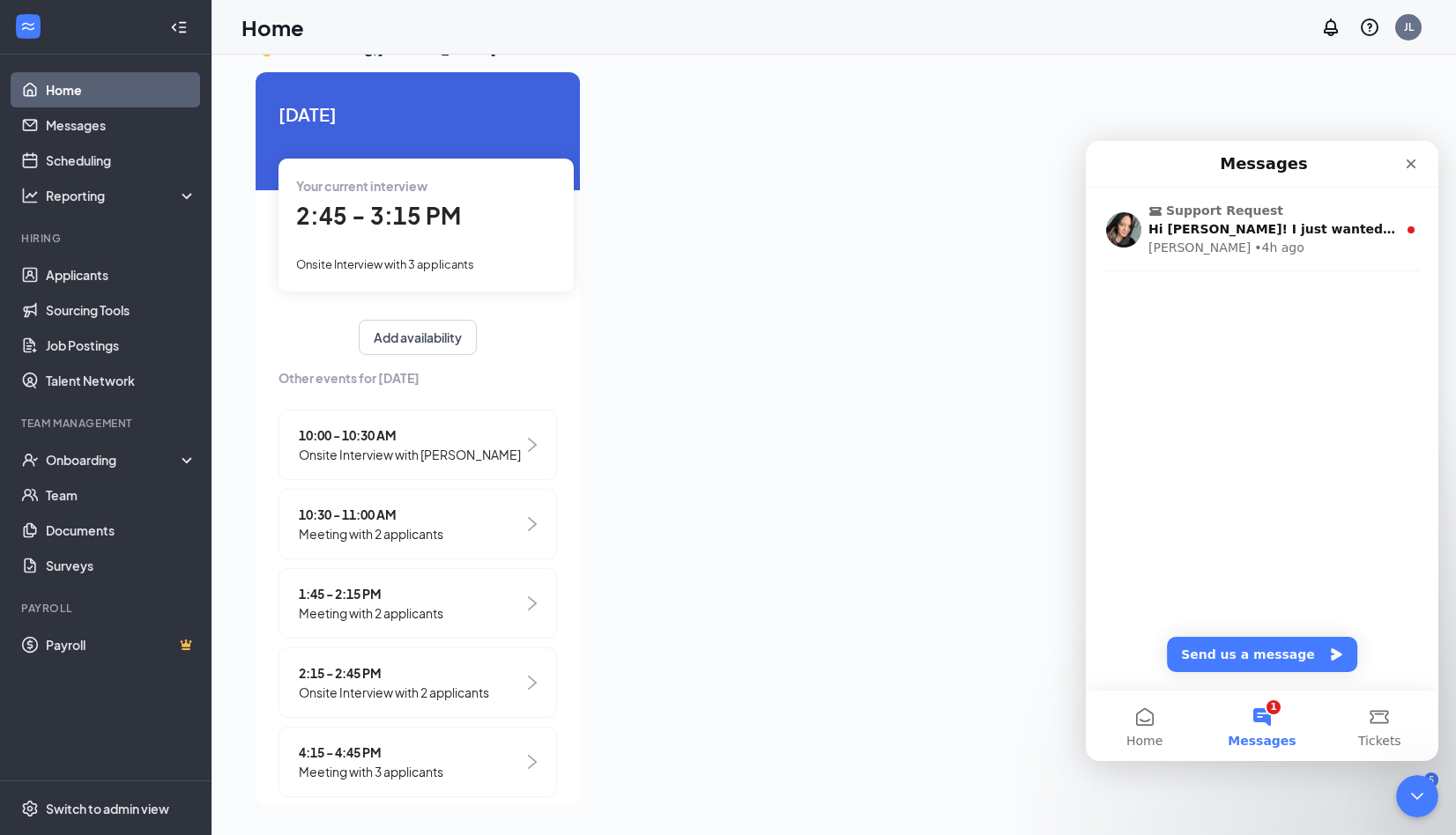
click at [345, 619] on span "Meeting with 2 applicants" at bounding box center [371, 613] width 145 height 19
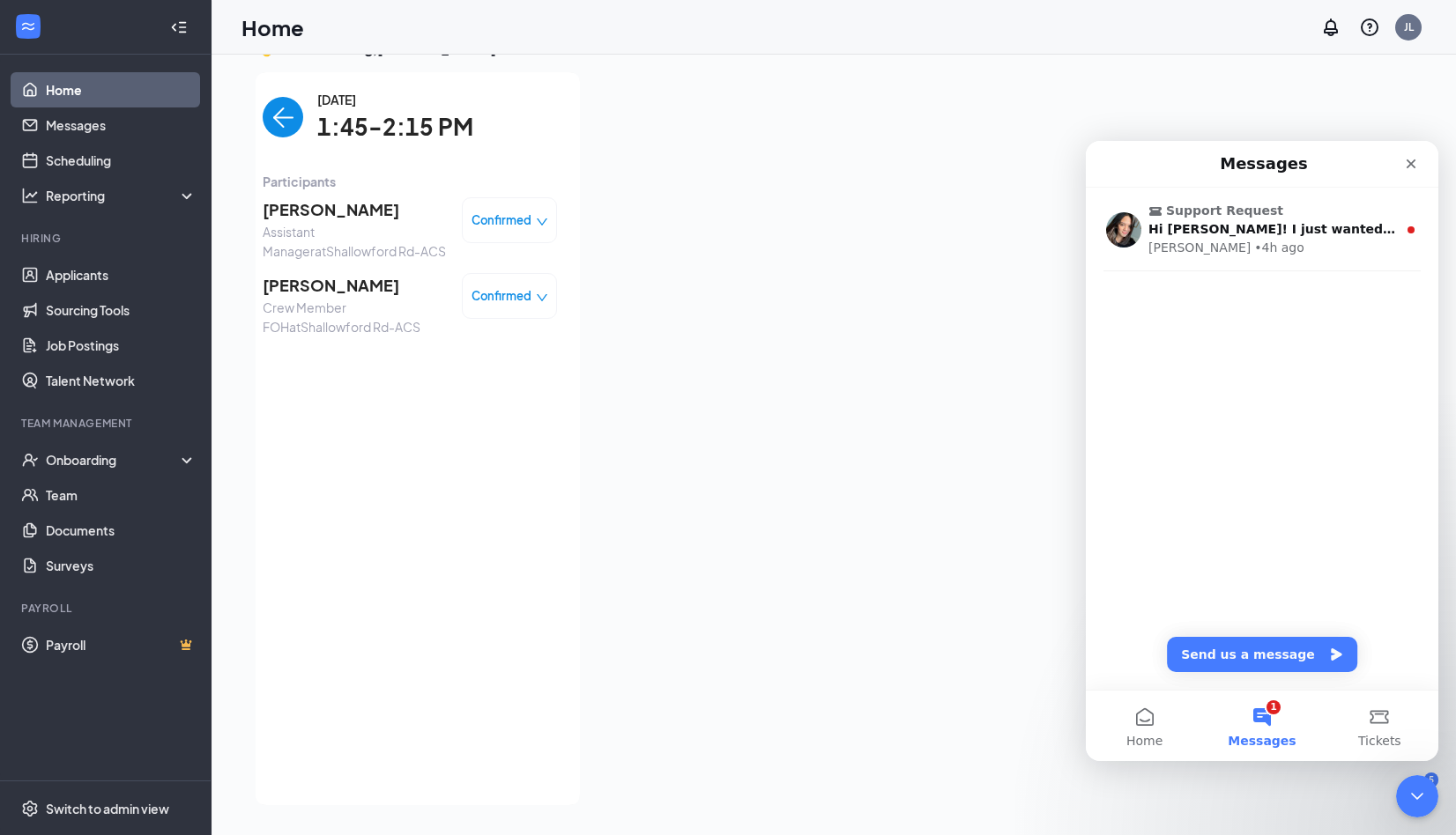
click at [267, 123] on img "back-button" at bounding box center [282, 117] width 41 height 41
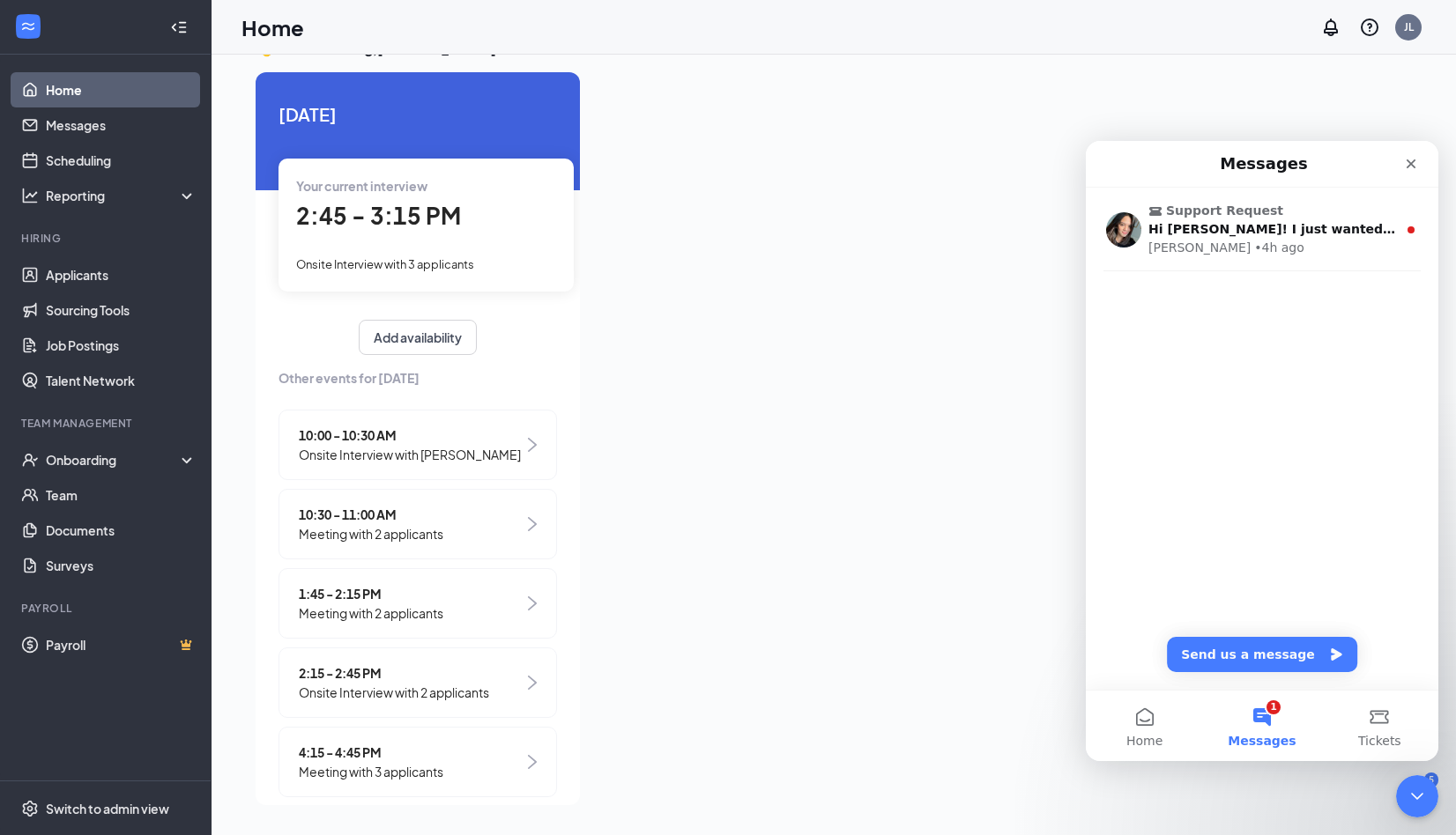
click at [395, 690] on span "Onsite Interview with 2 applicants" at bounding box center [394, 692] width 190 height 19
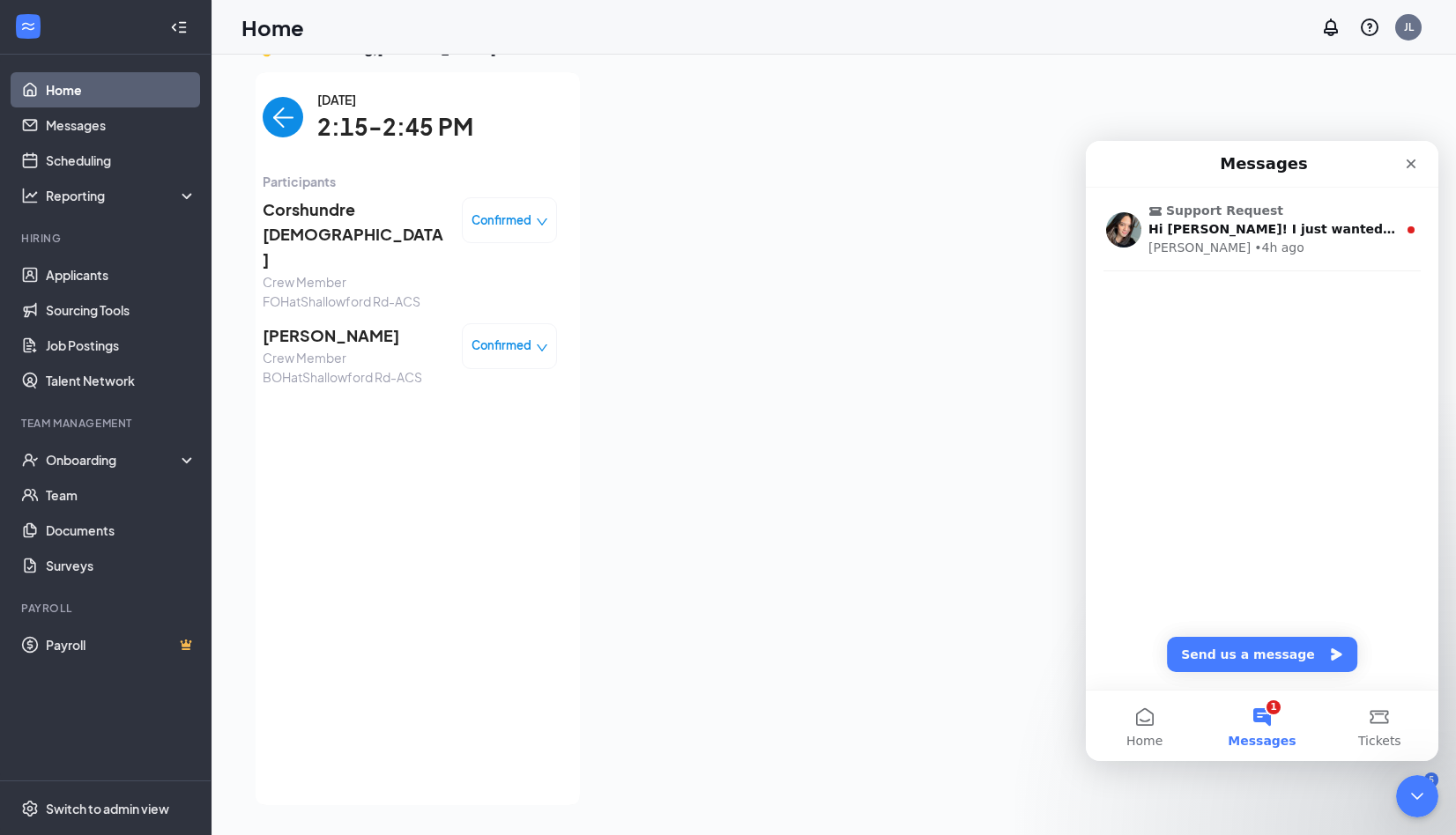
click at [274, 112] on img "back-button" at bounding box center [282, 117] width 41 height 41
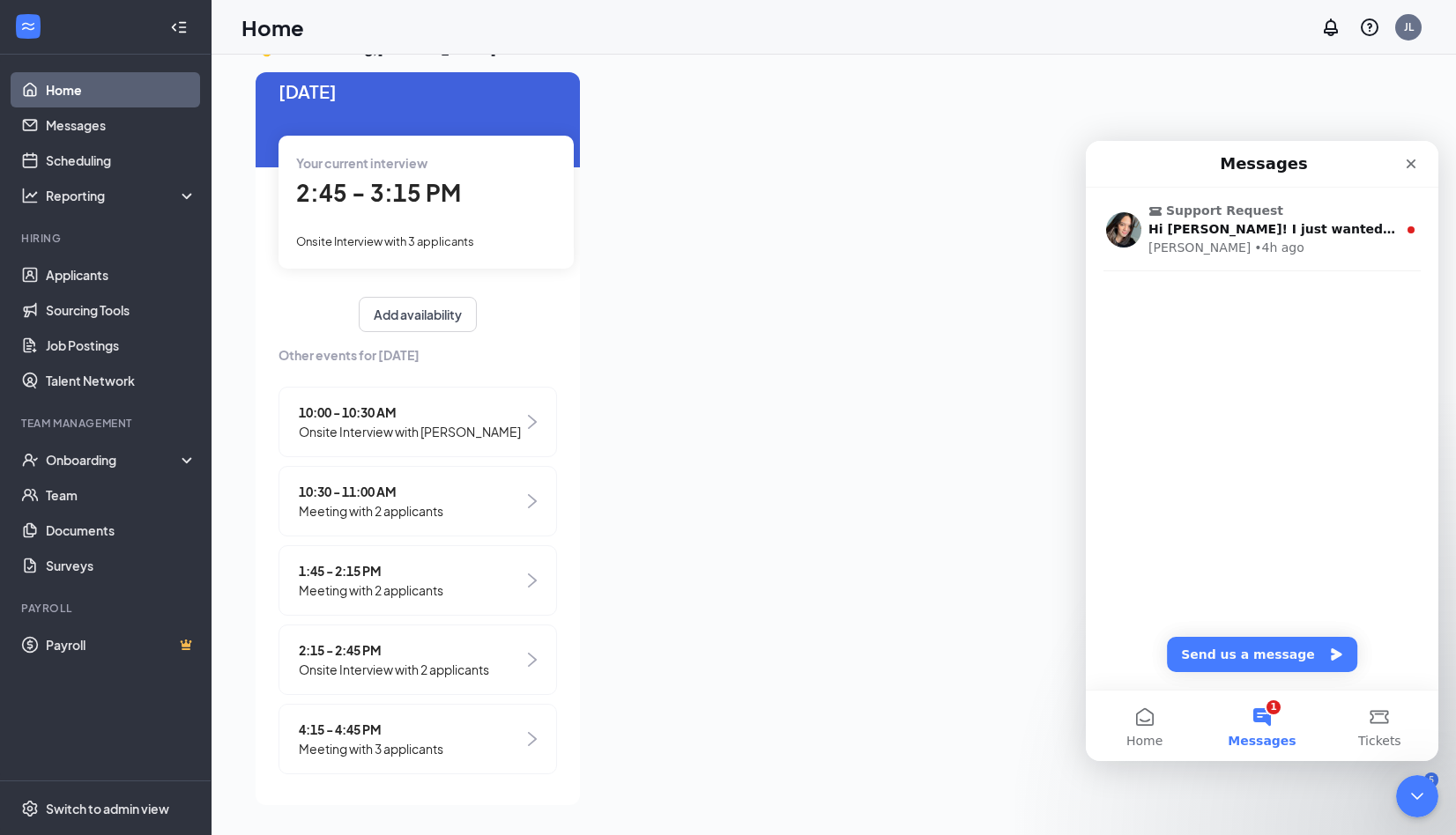
scroll to position [29, 0]
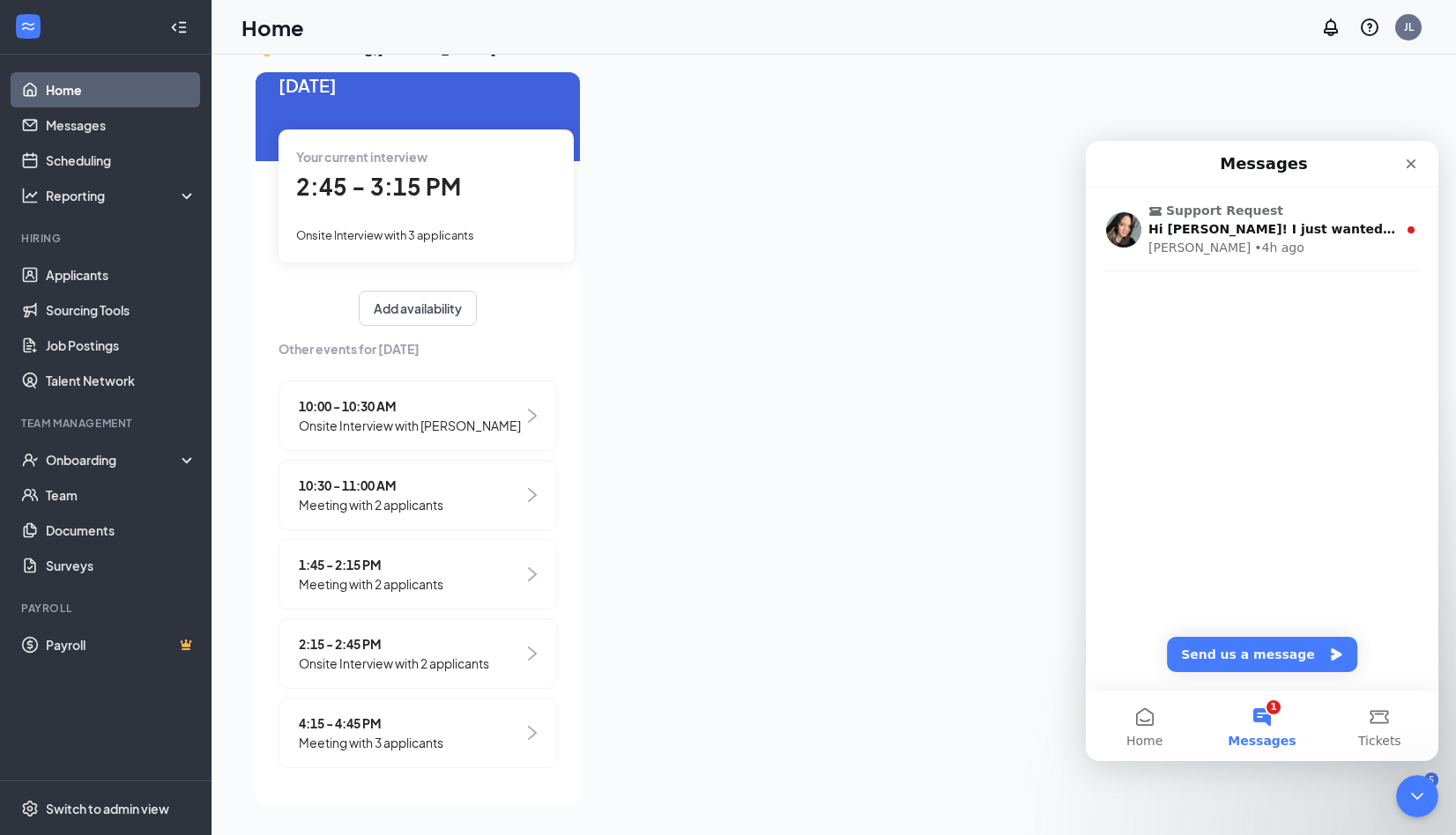
click at [447, 665] on span "Onsite Interview with 2 applicants" at bounding box center [394, 663] width 190 height 19
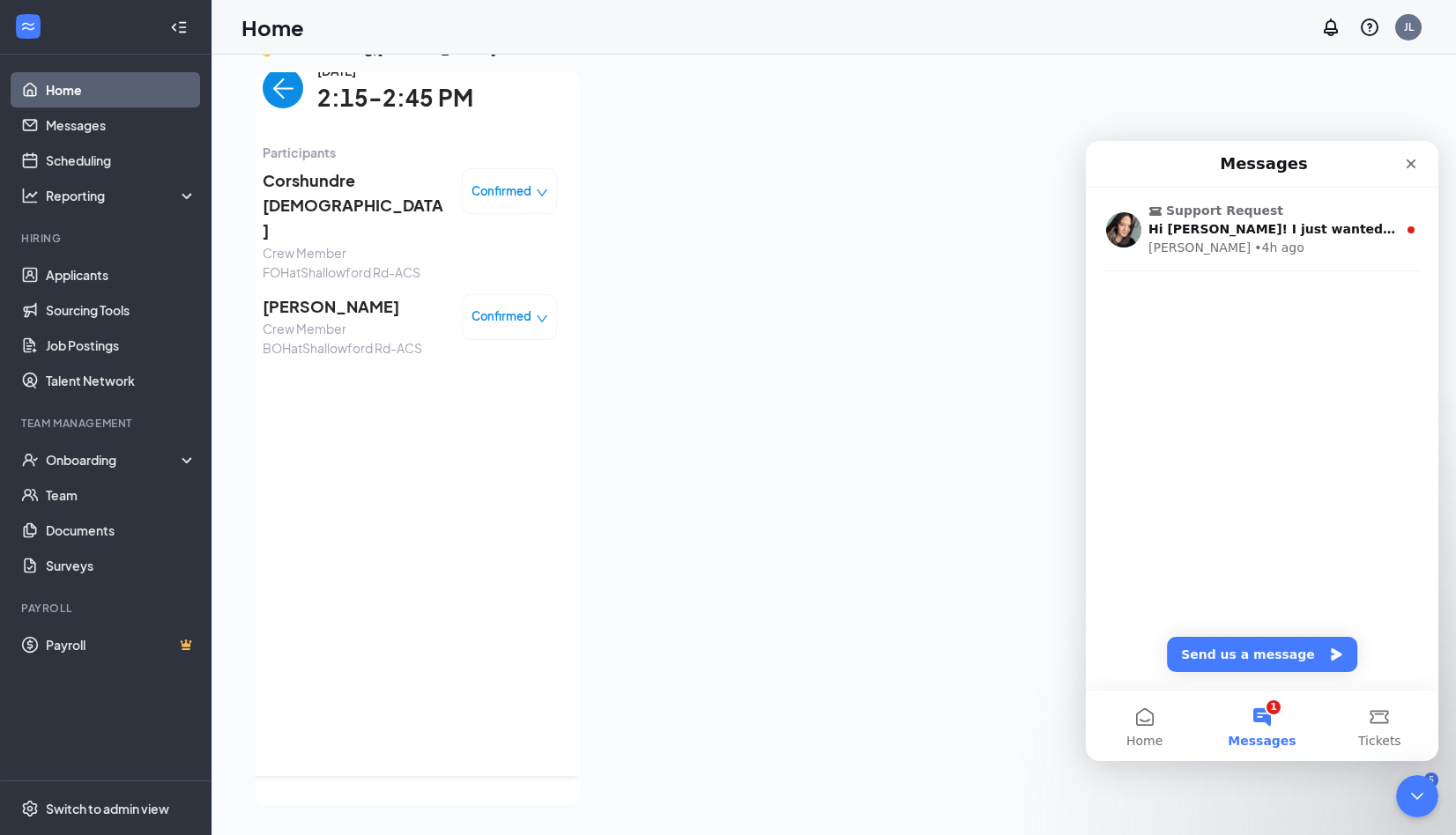
scroll to position [0, 0]
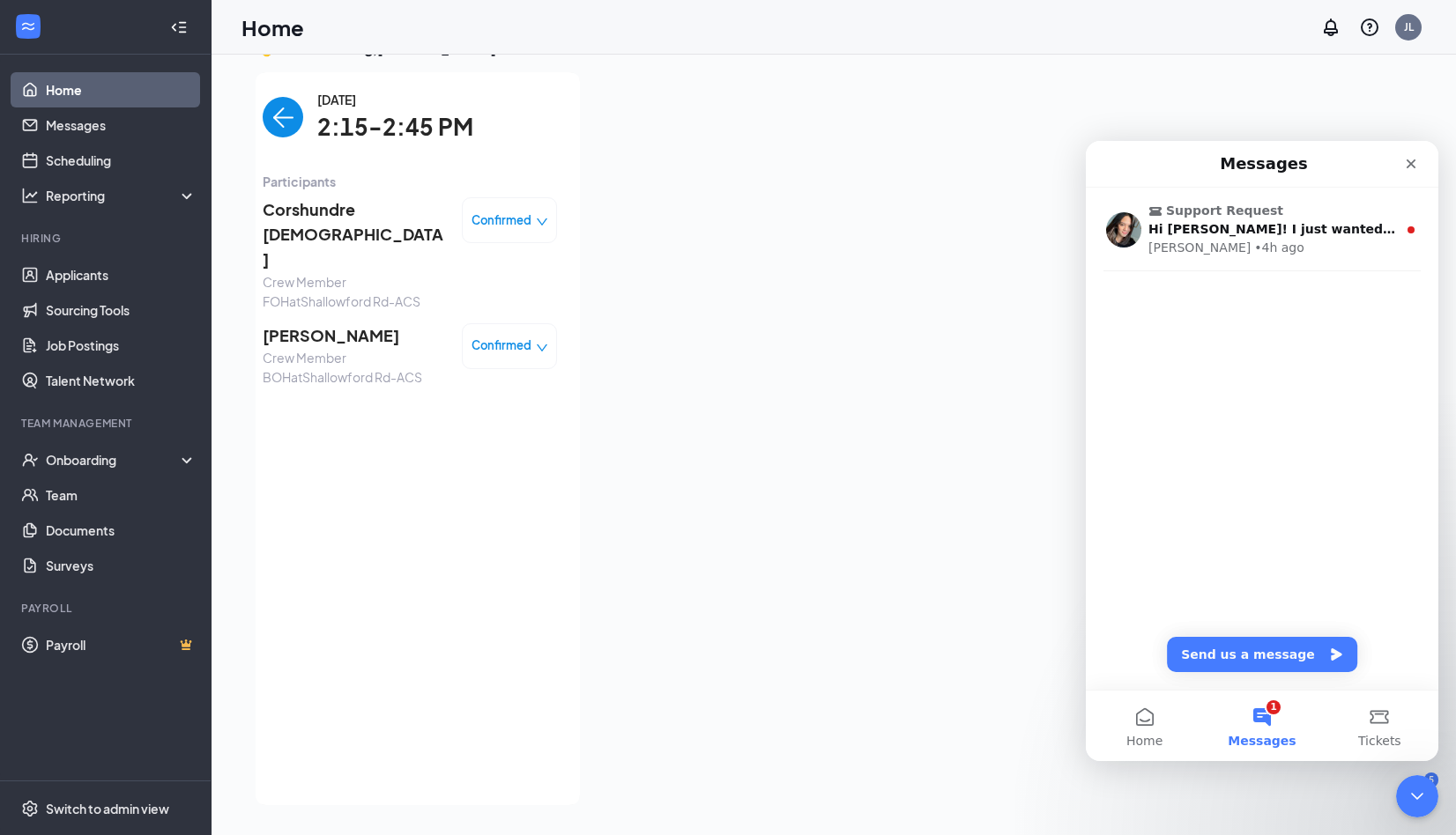
click at [264, 120] on img "back-button" at bounding box center [282, 117] width 41 height 41
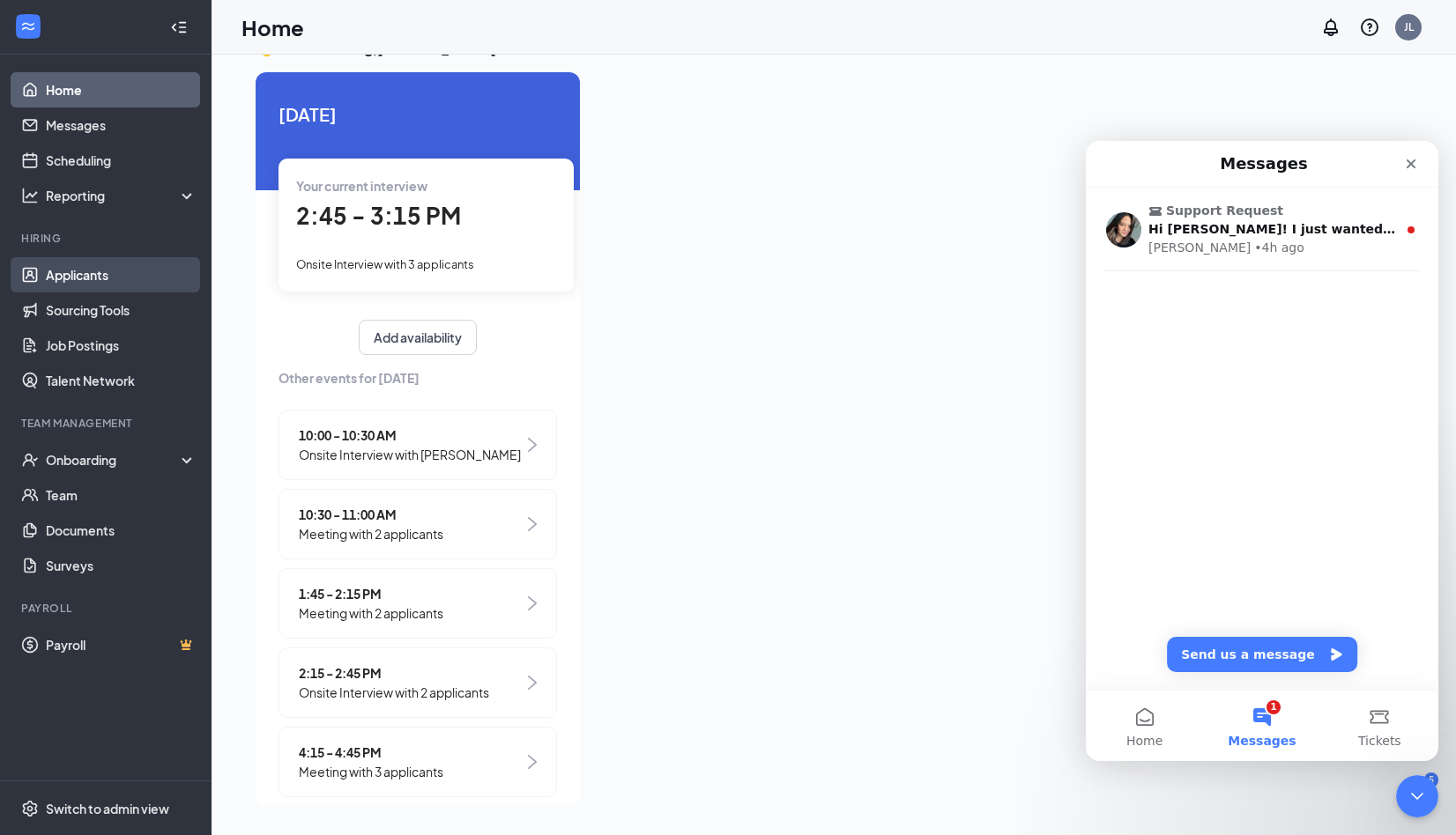
click at [129, 274] on link "Applicants" at bounding box center [121, 274] width 150 height 35
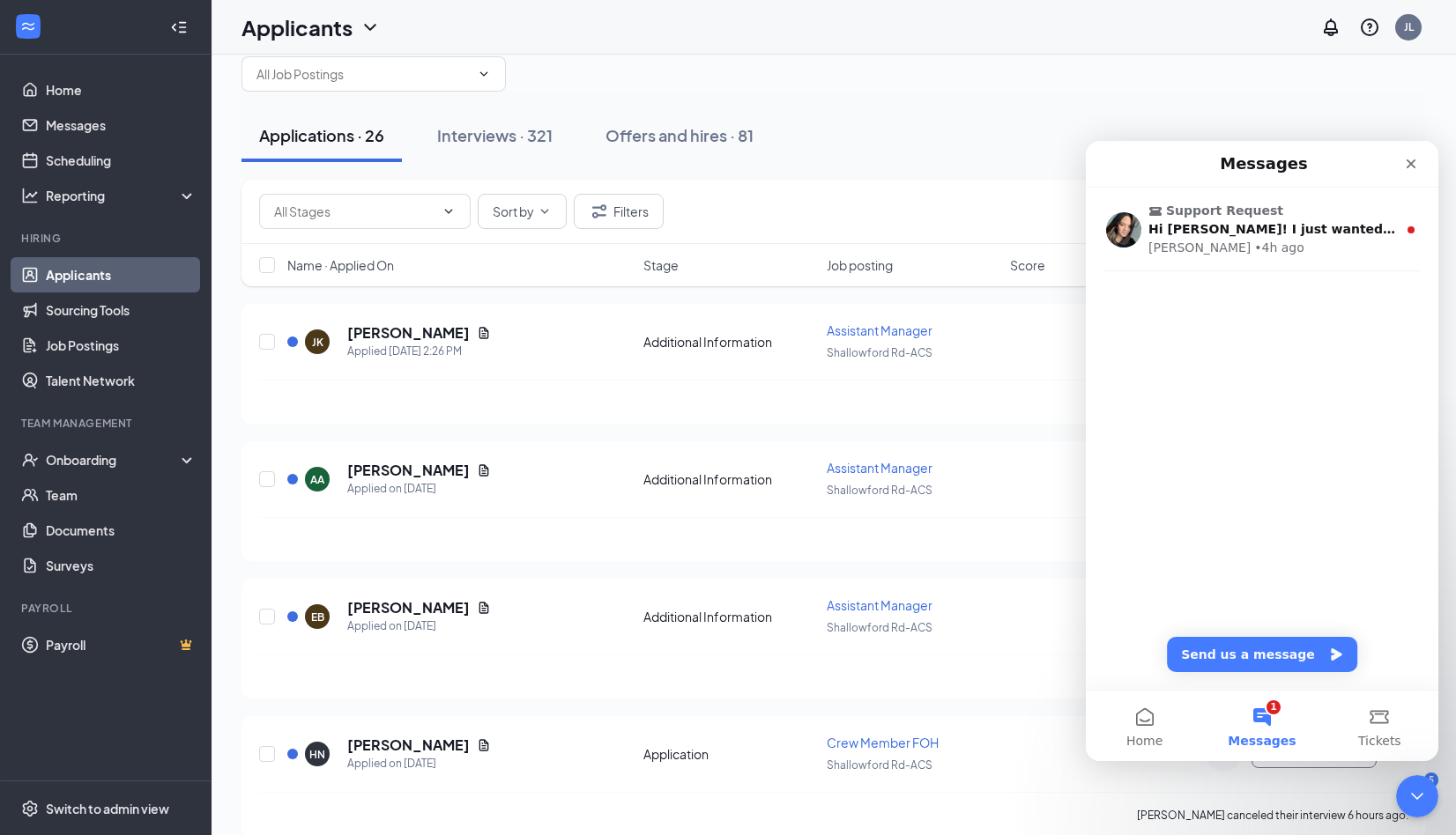
click at [1351, 155] on div "Intercom messenger" at bounding box center [1369, 164] width 114 height 32
click at [1422, 169] on div "Close" at bounding box center [1411, 164] width 32 height 32
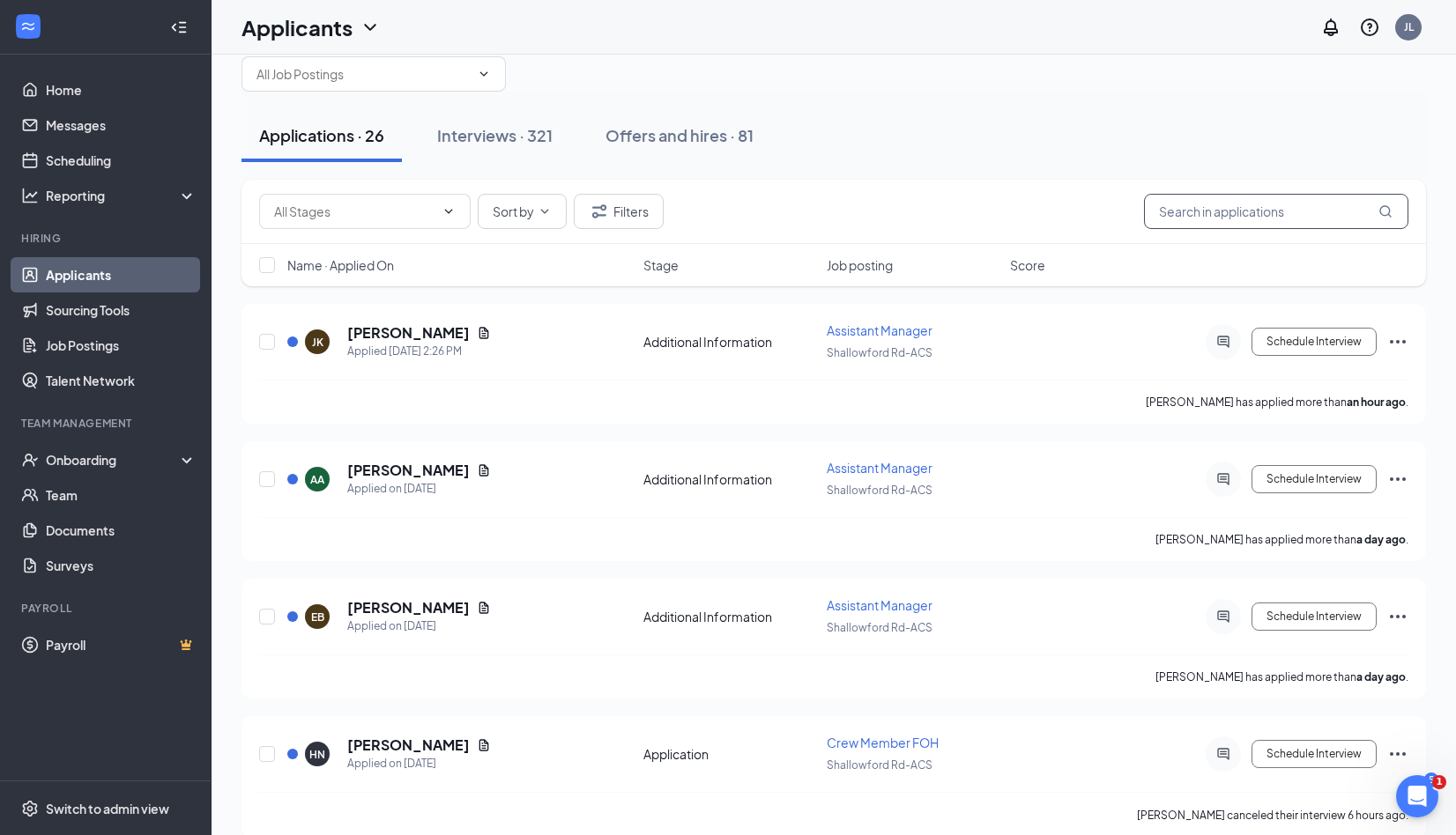
click at [1331, 224] on input "text" at bounding box center [1276, 211] width 264 height 35
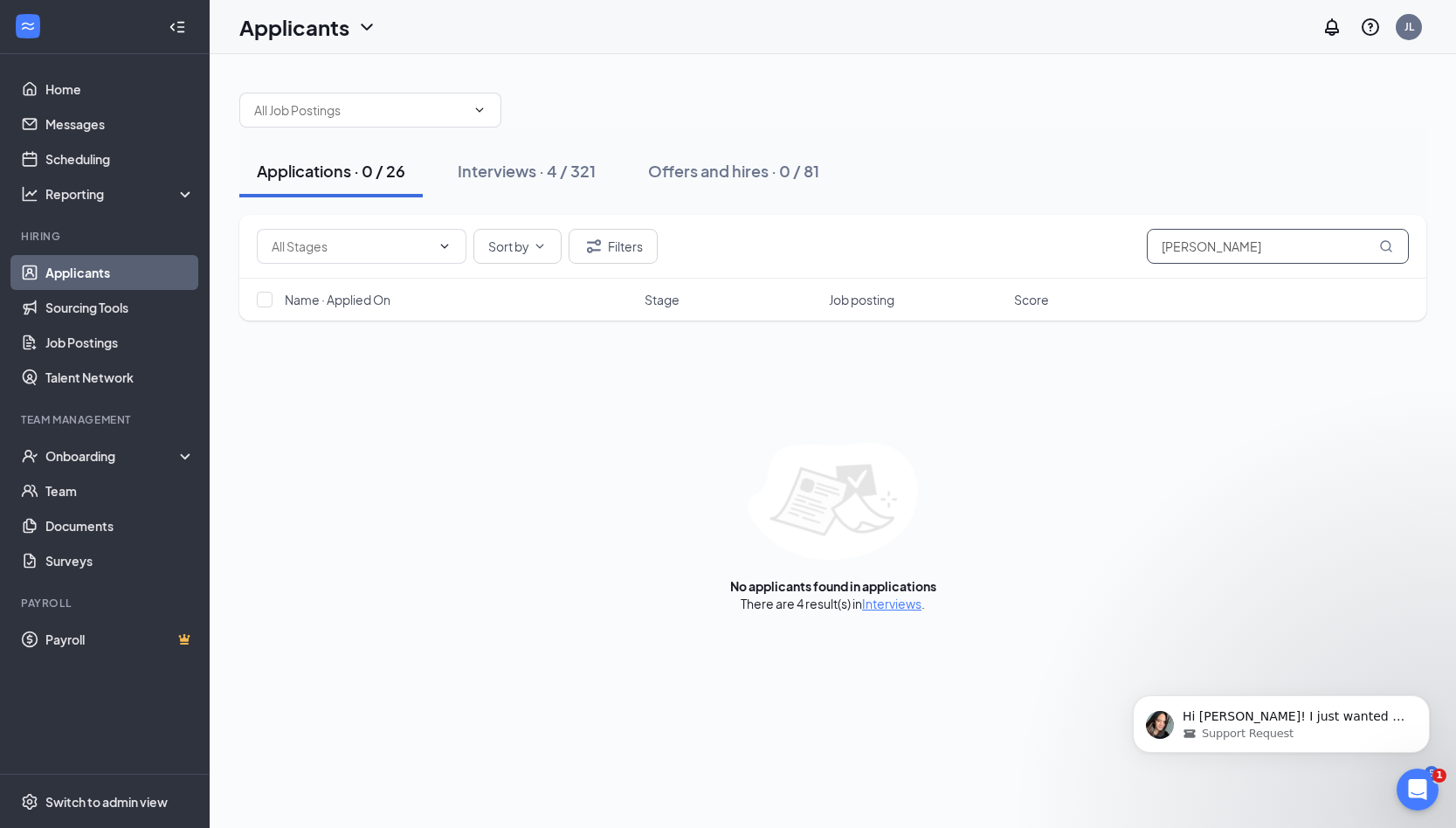
drag, startPoint x: 1271, startPoint y: 244, endPoint x: 1180, endPoint y: 260, distance: 92.4
click at [1180, 260] on input "[PERSON_NAME]" at bounding box center [1277, 246] width 262 height 35
type input "[PERSON_NAME]"
click at [901, 590] on div "No applicants found in applications" at bounding box center [833, 586] width 206 height 18
click at [900, 599] on link "Interviews" at bounding box center [892, 604] width 59 height 16
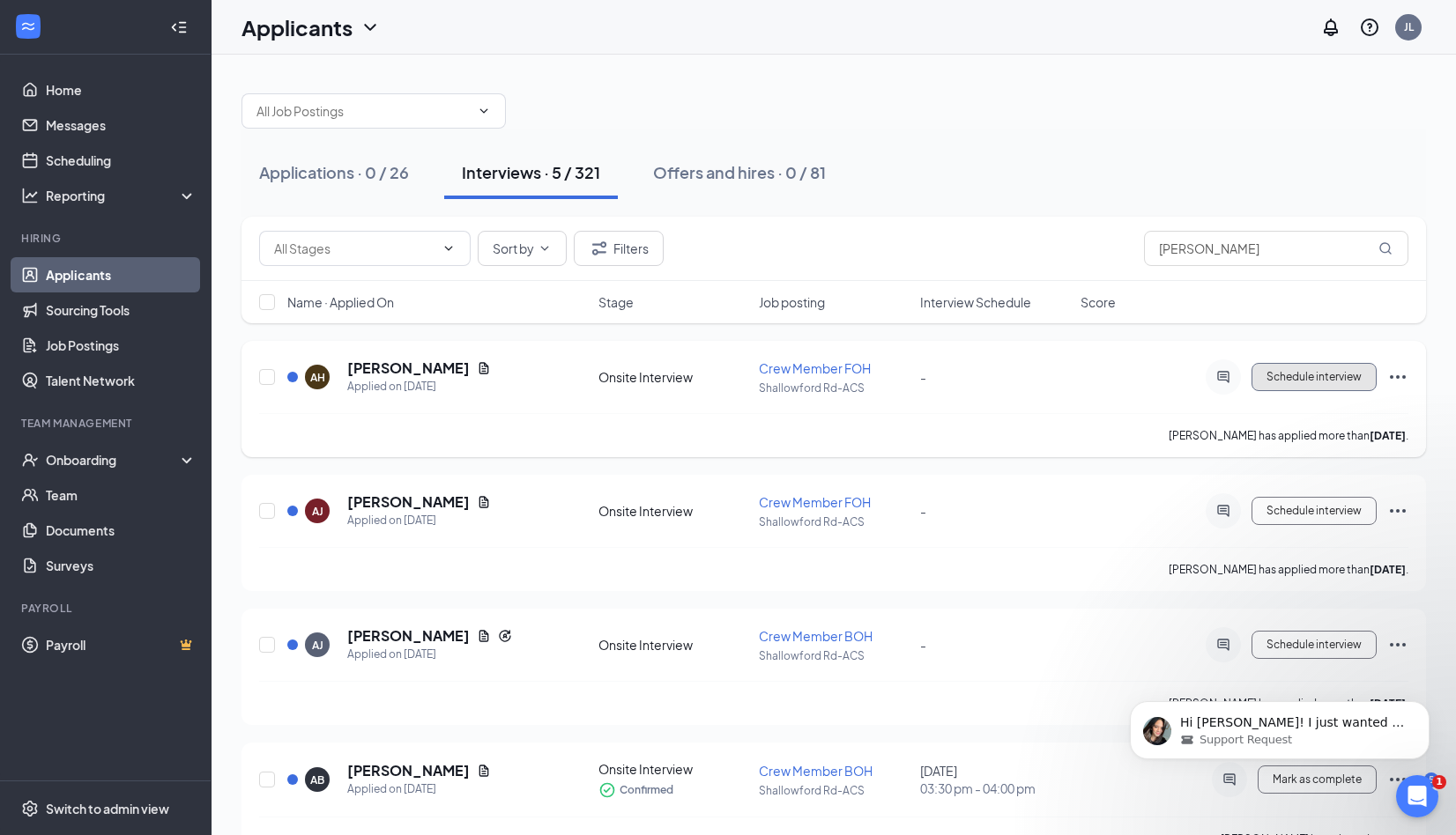
click at [1299, 381] on span "Schedule interview" at bounding box center [1313, 377] width 95 height 12
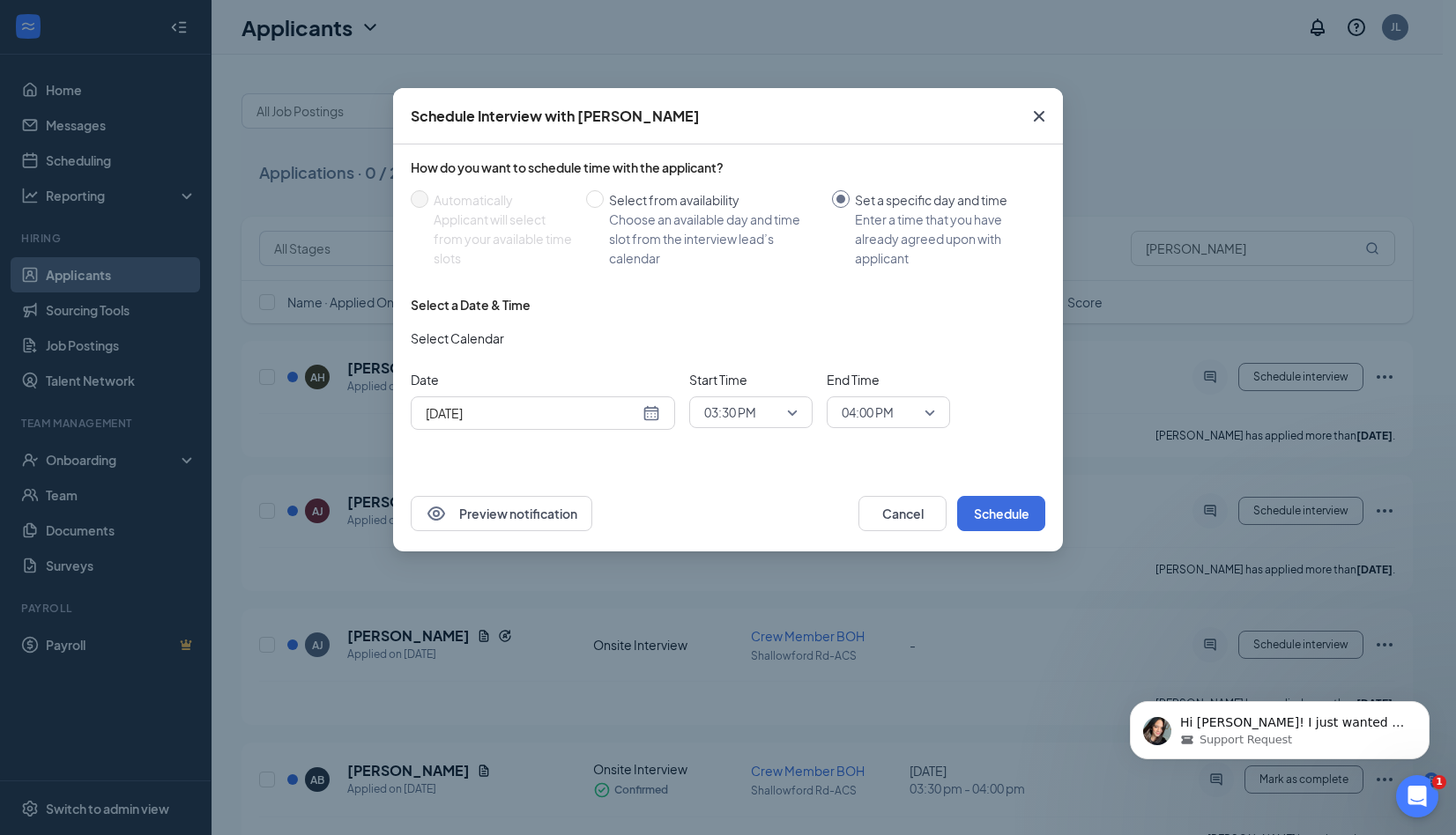
click at [1033, 126] on icon "Cross" at bounding box center [1038, 116] width 21 height 21
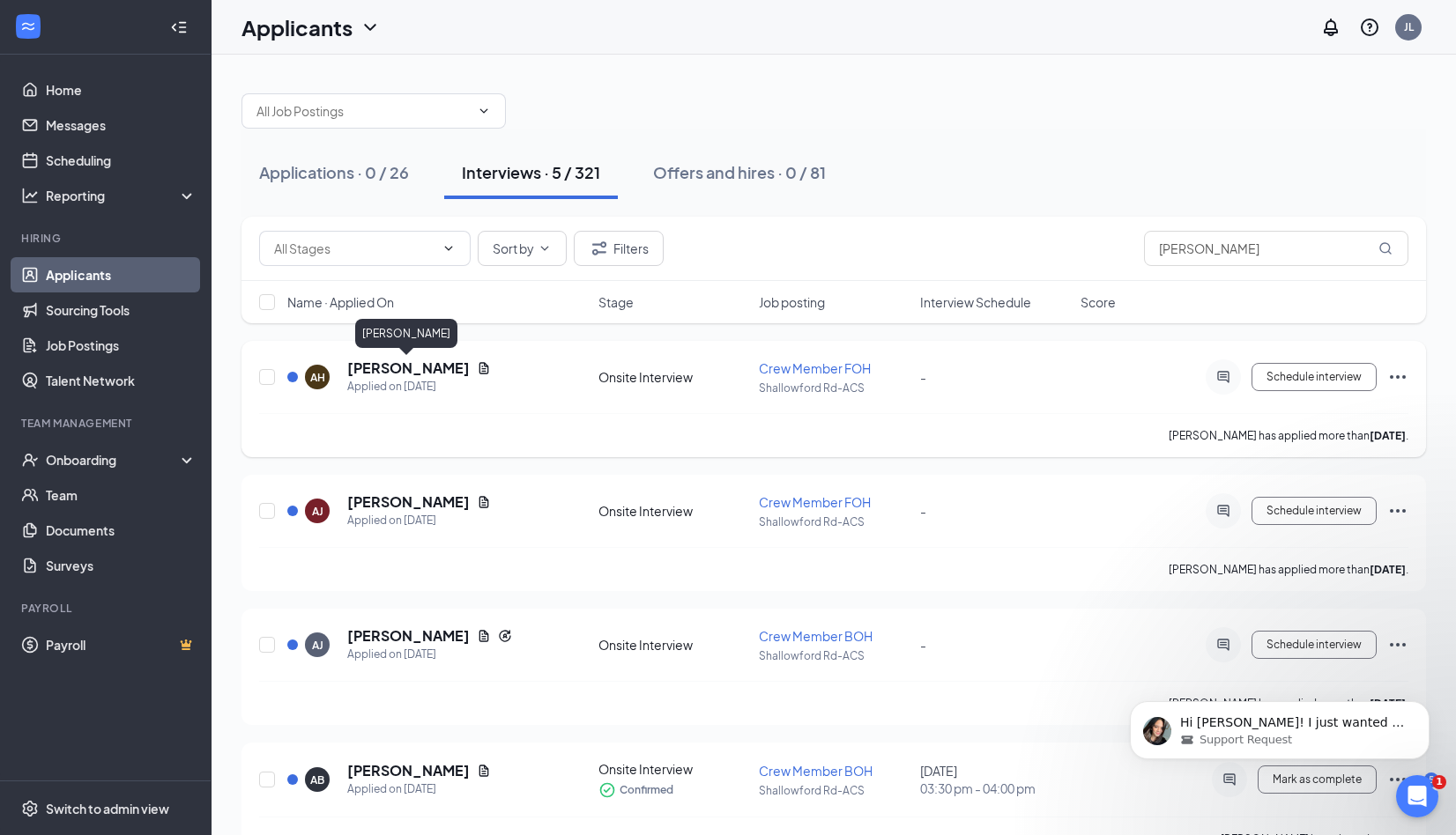
click at [410, 362] on h5 "[PERSON_NAME]" at bounding box center [408, 368] width 123 height 19
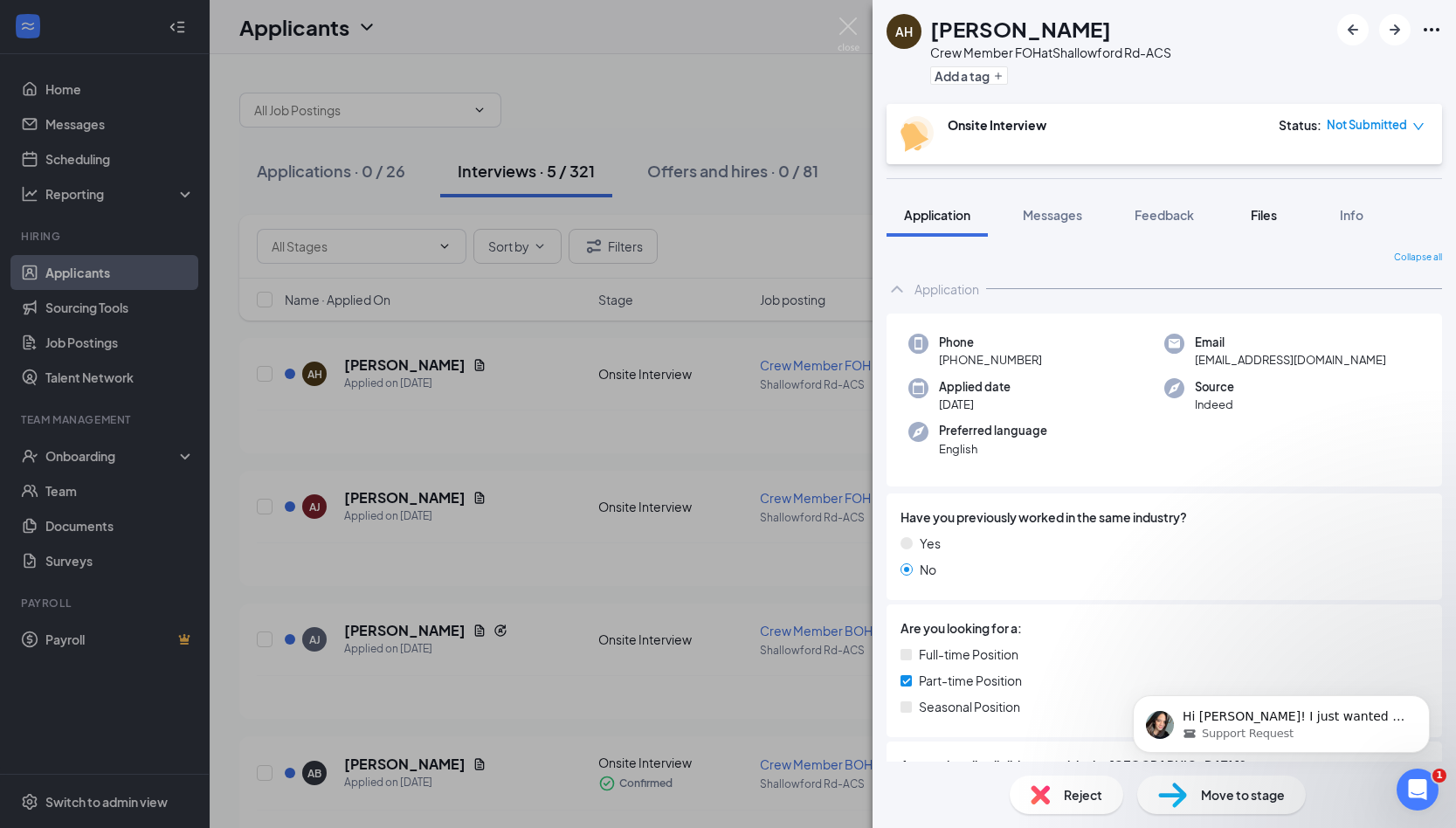
click at [1275, 224] on button "Files" at bounding box center [1263, 214] width 70 height 43
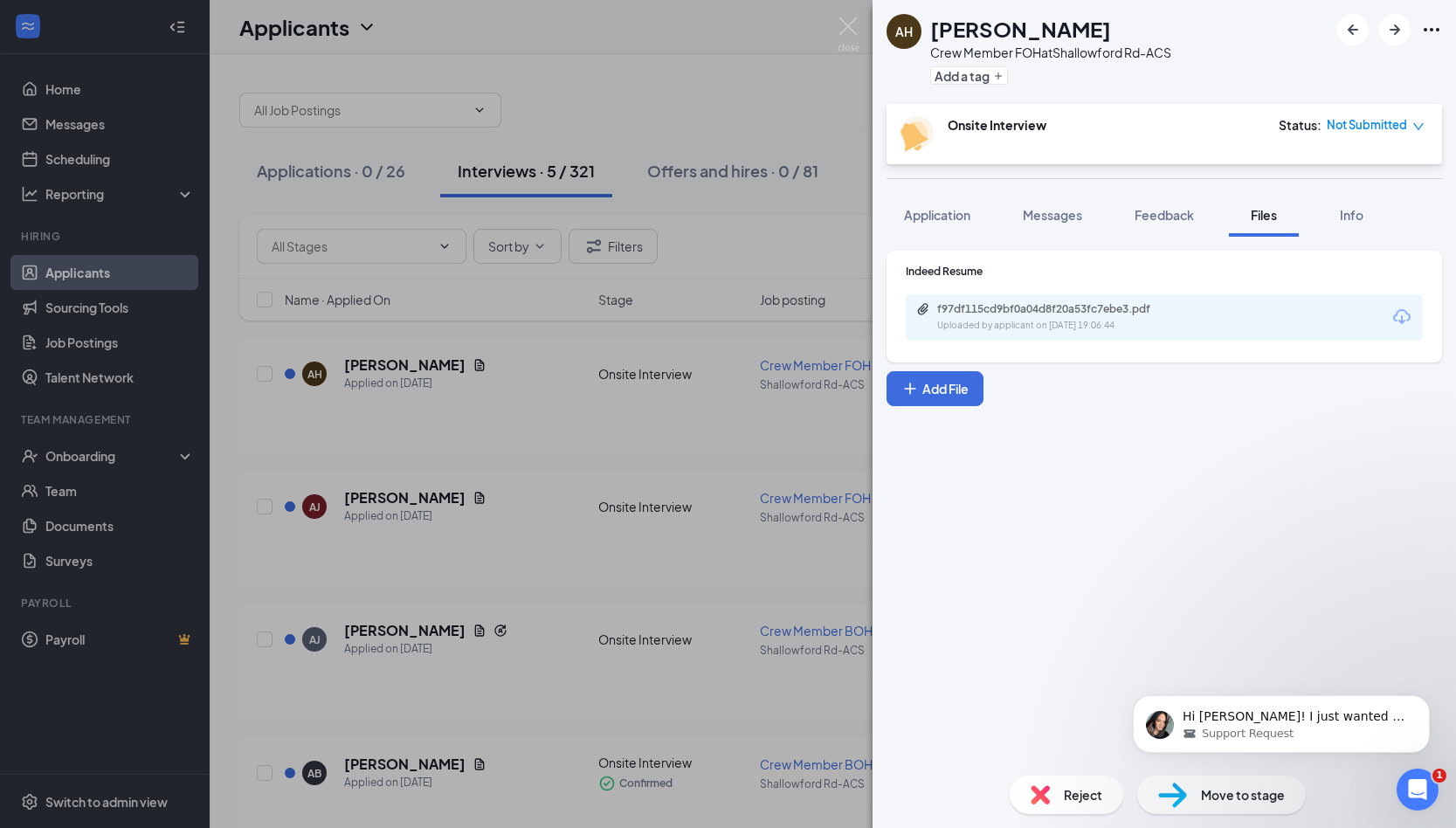
click at [1253, 311] on div "f97df115cd9bf0a04d8f20a53fc7ebe3.pdf Uploaded by applicant on [DATE] 19:06:44" at bounding box center [1164, 317] width 517 height 46
click at [1183, 313] on div "f97df115cd9bf0a04d8f20a53fc7ebe3.pdf" at bounding box center [1058, 309] width 283 height 14
click at [117, 72] on div "AH [PERSON_NAME] Crew Member FOH at Shallowford Rd-ACS Add a tag Onsite Intervi…" at bounding box center [728, 414] width 1456 height 828
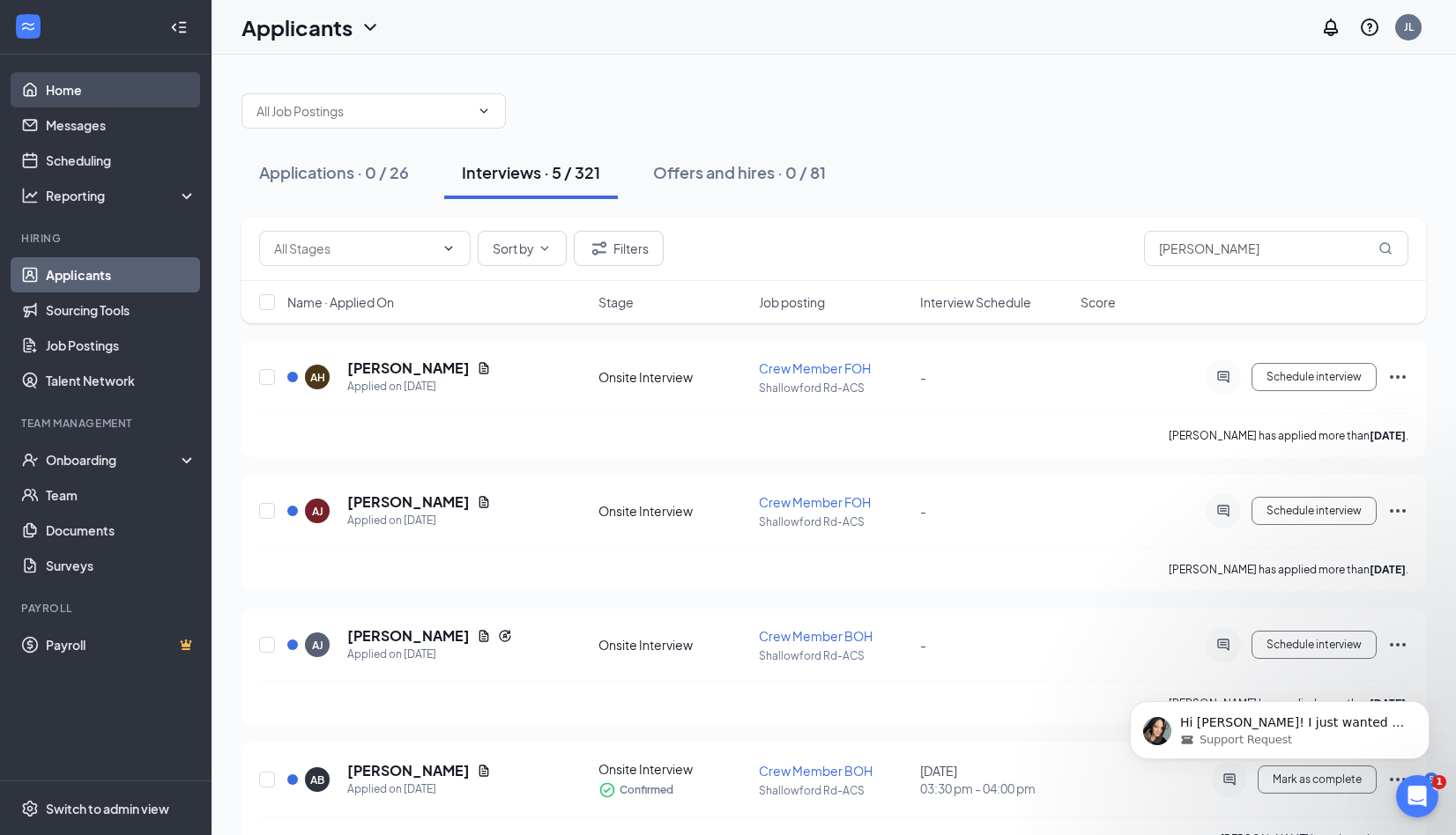
click at [97, 87] on link "Home" at bounding box center [121, 90] width 150 height 35
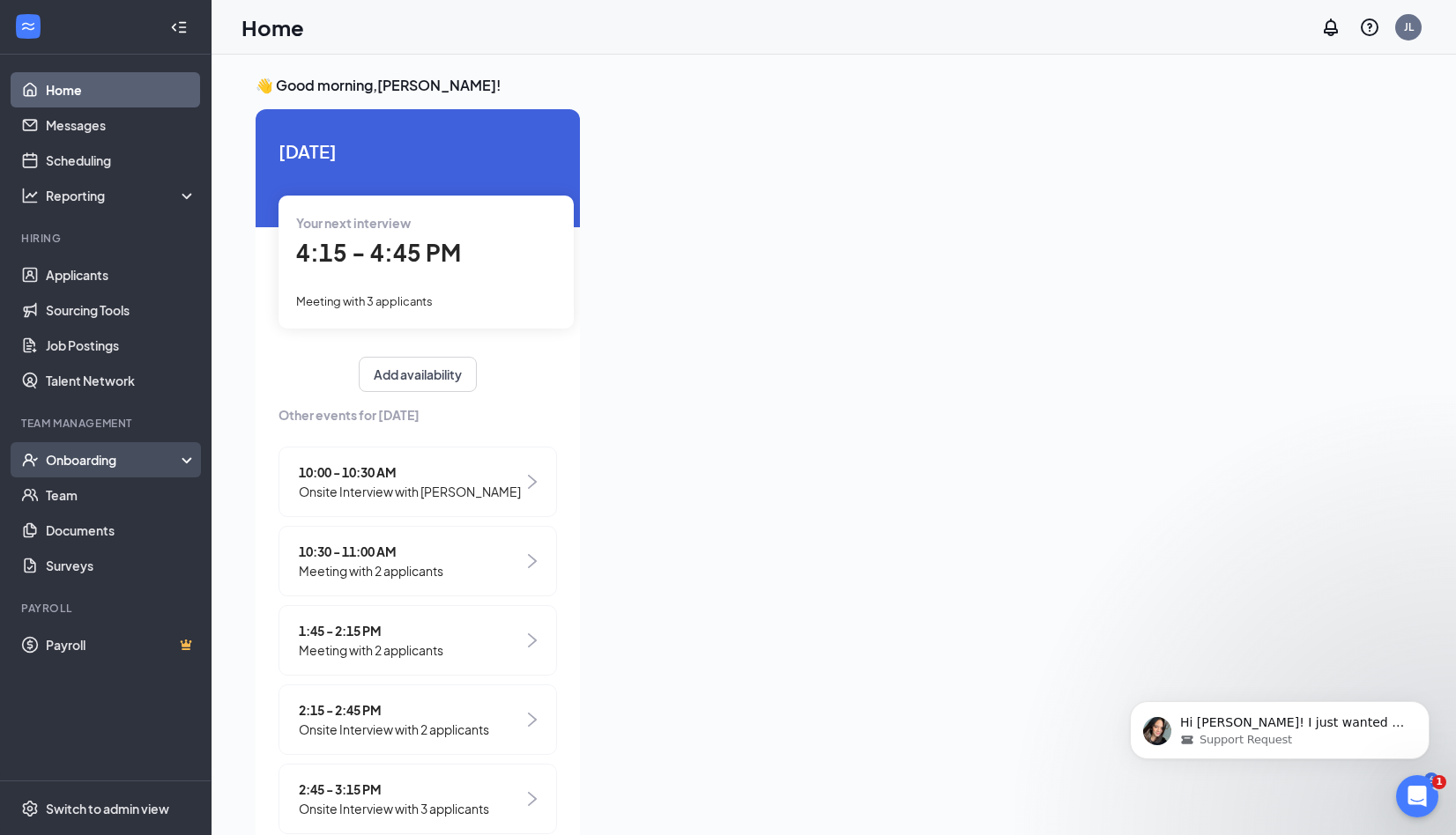
click at [95, 453] on div "Onboarding" at bounding box center [114, 460] width 136 height 18
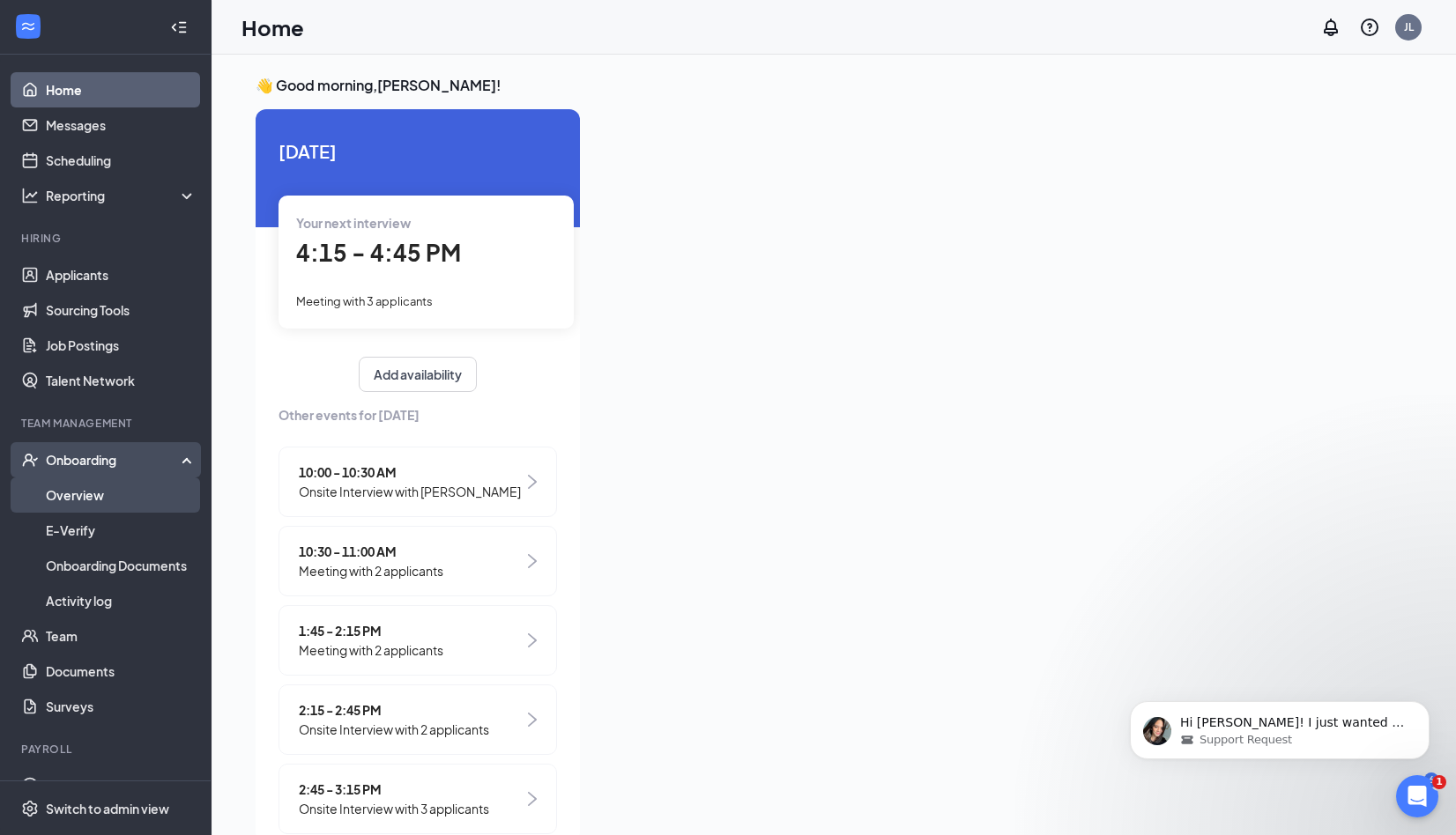
click at [108, 496] on link "Overview" at bounding box center [121, 494] width 150 height 35
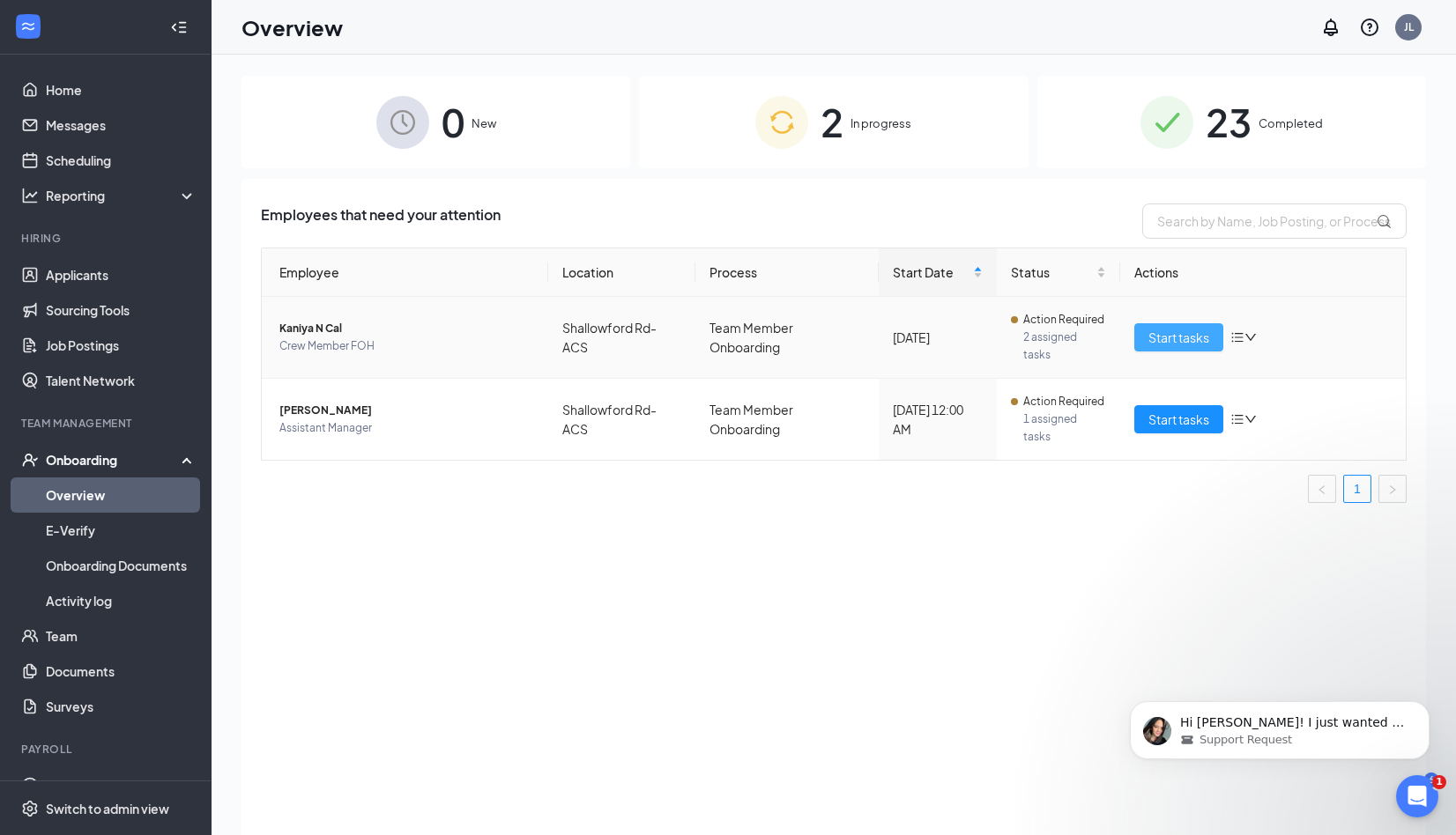
click at [1173, 343] on span "Start tasks" at bounding box center [1178, 337] width 61 height 19
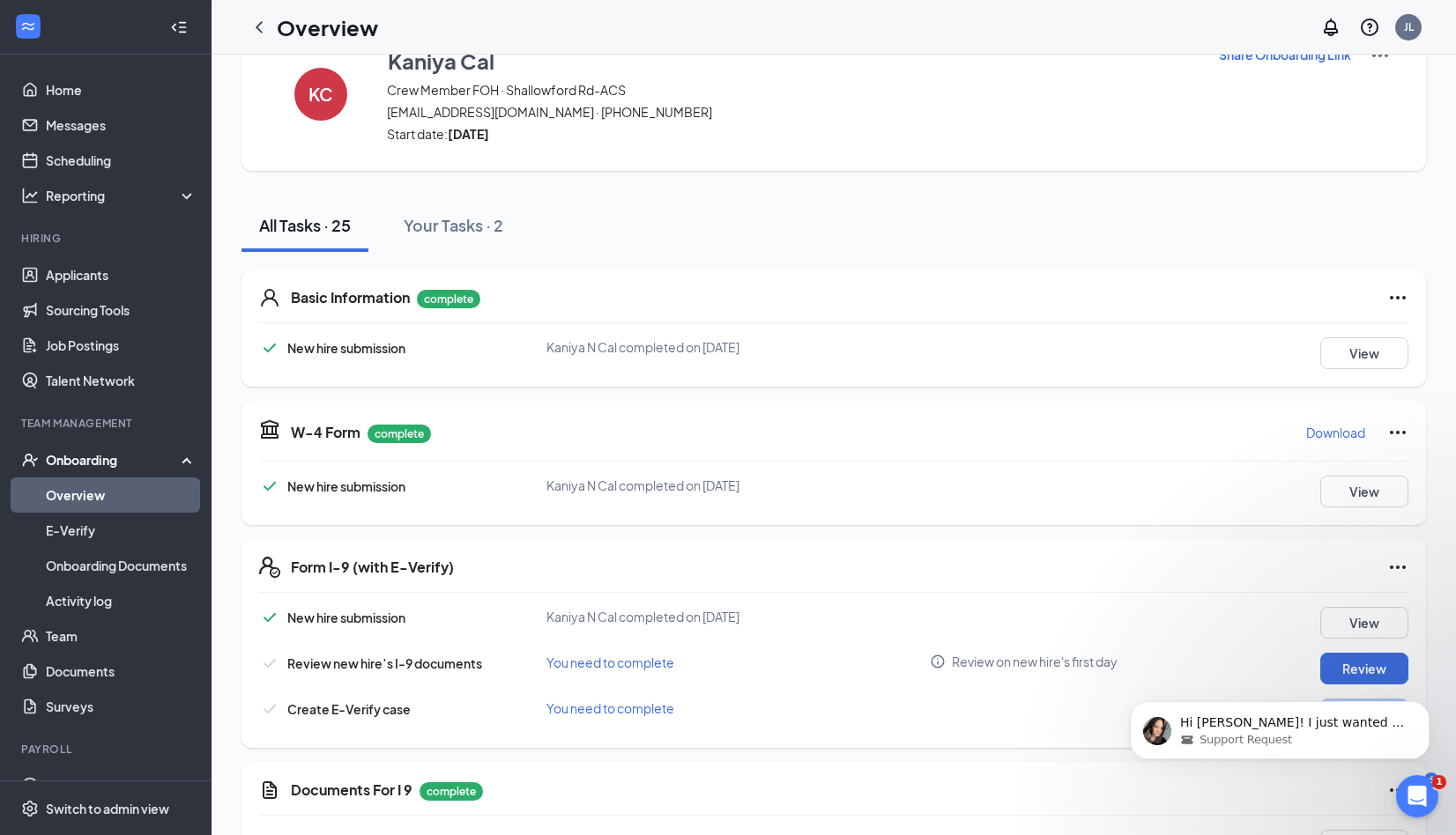
scroll to position [88, 0]
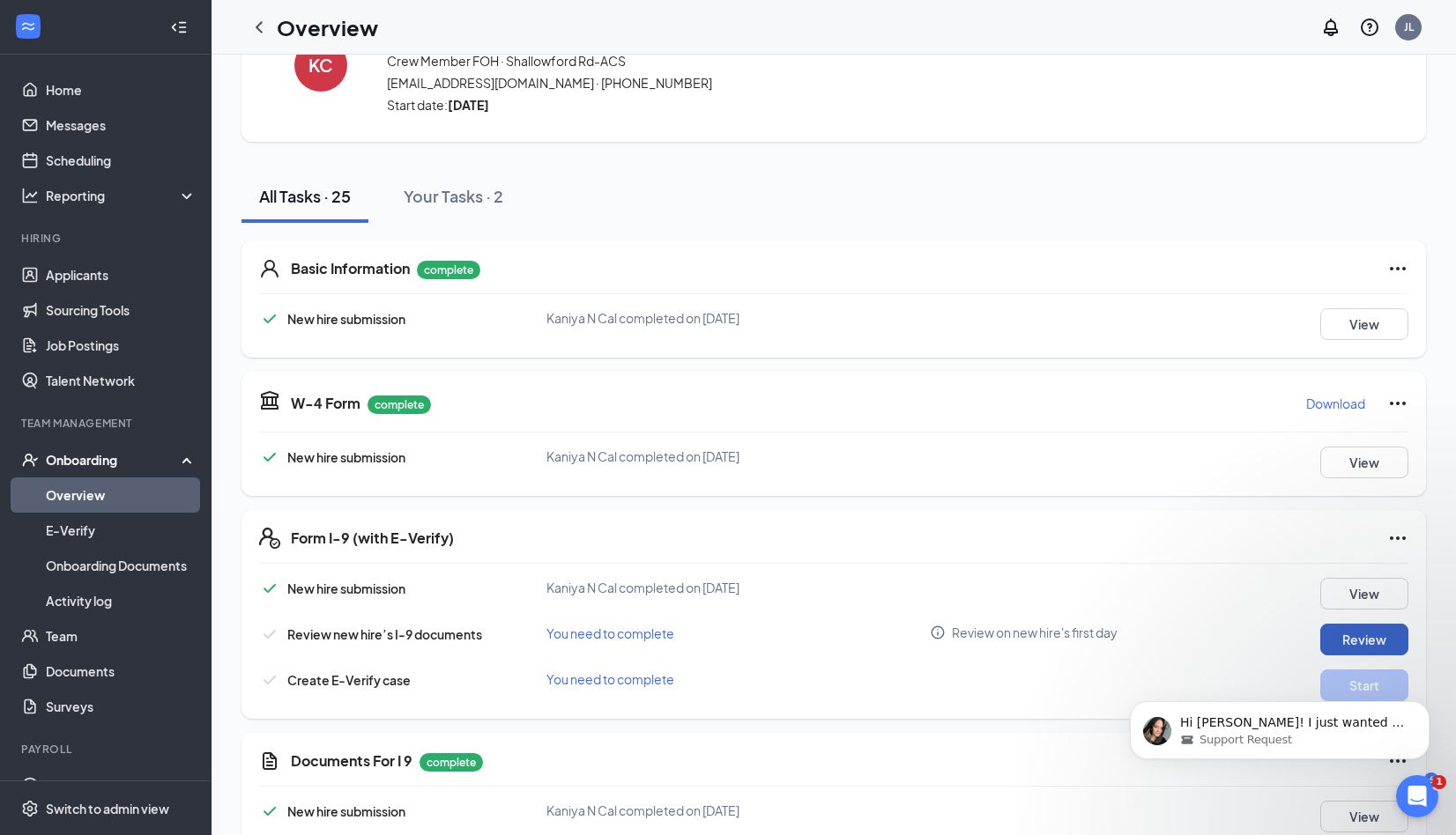
click at [1389, 631] on button "Review" at bounding box center [1364, 640] width 88 height 32
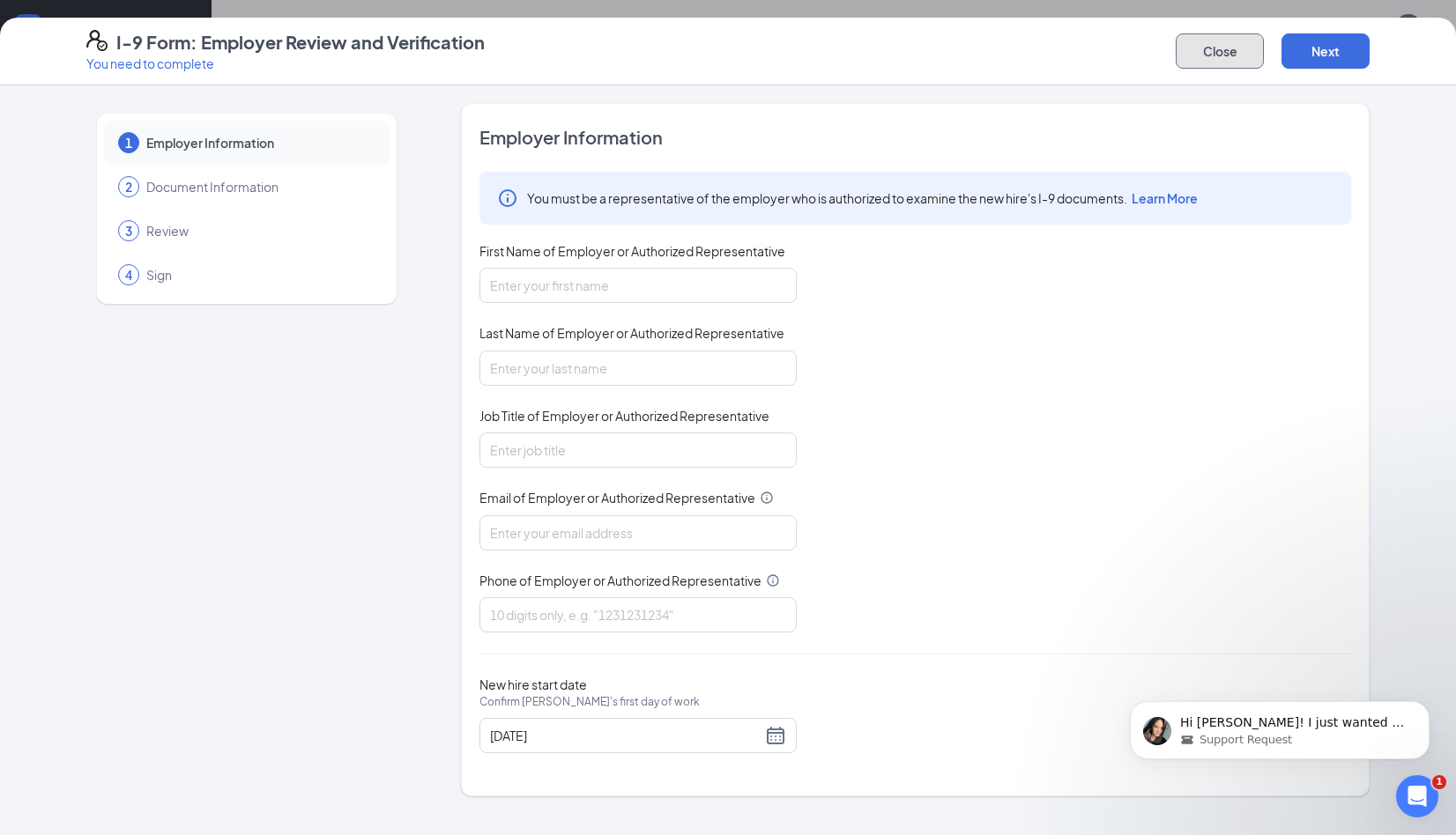
click at [1231, 58] on button "Close" at bounding box center [1220, 51] width 88 height 35
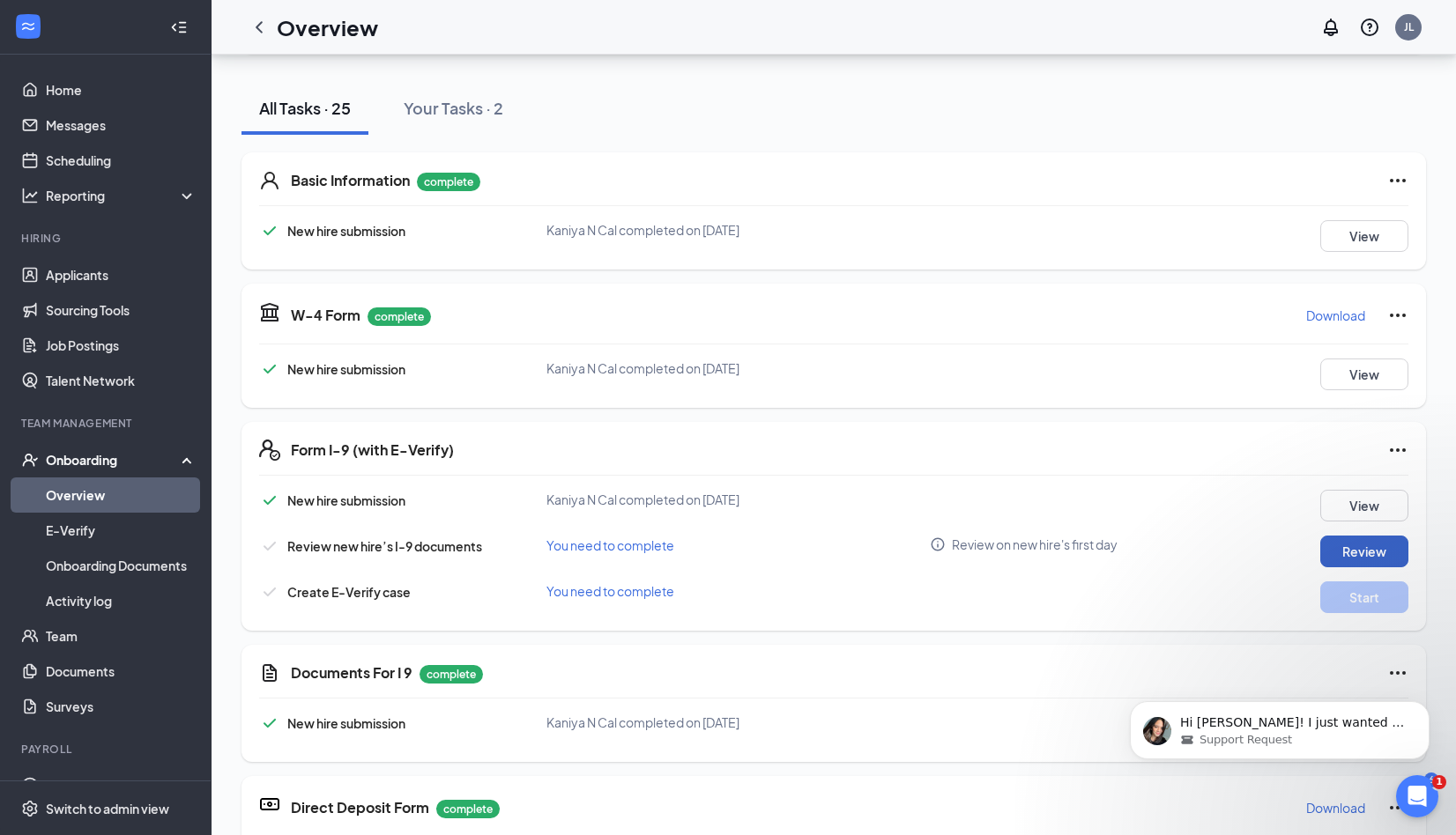
click at [1364, 552] on button "Review" at bounding box center [1364, 552] width 88 height 32
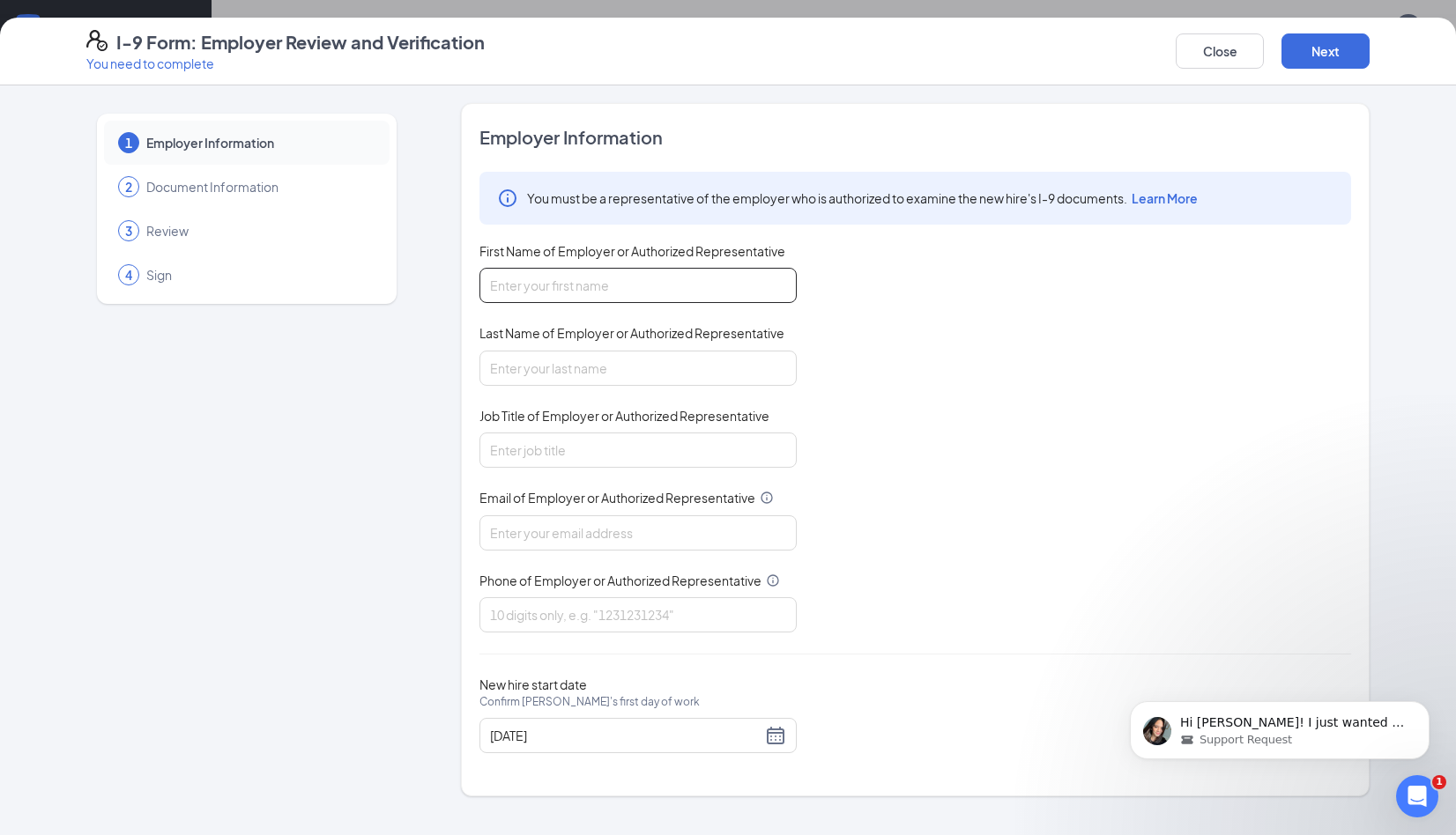
click at [652, 296] on input "First Name of Employer or Authorized Representative" at bounding box center [638, 285] width 317 height 35
type input "[PERSON_NAME]"
type input "[EMAIL_ADDRESS][DOMAIN_NAME]"
type input "4234992940"
drag, startPoint x: 619, startPoint y: 277, endPoint x: 540, endPoint y: 290, distance: 80.1
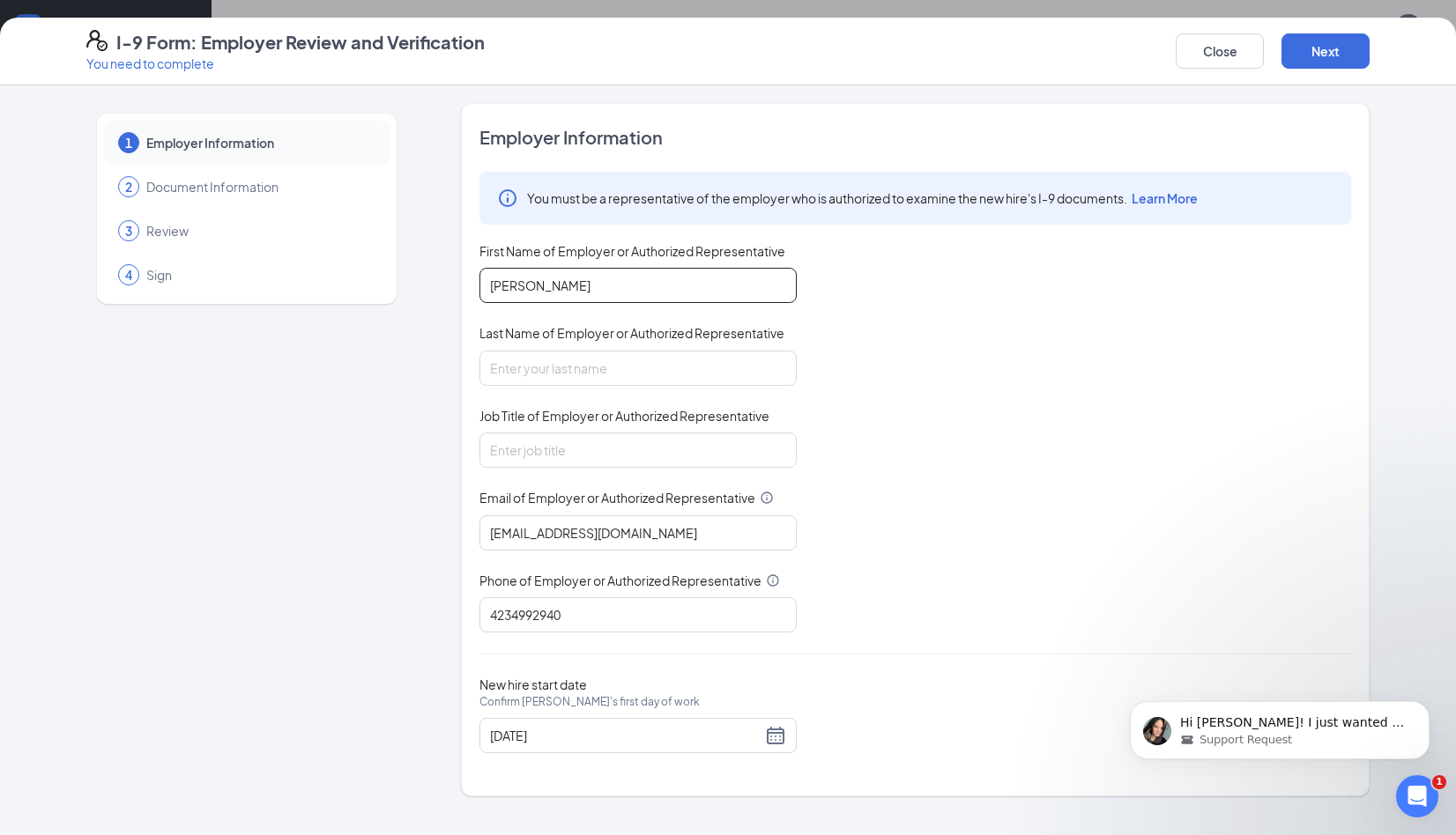
click at [540, 290] on input "[PERSON_NAME]" at bounding box center [638, 285] width 317 height 35
type input "[PERSON_NAME]"
drag, startPoint x: 0, startPoint y: 0, endPoint x: 517, endPoint y: 373, distance: 637.5
type input "Hidalgo"
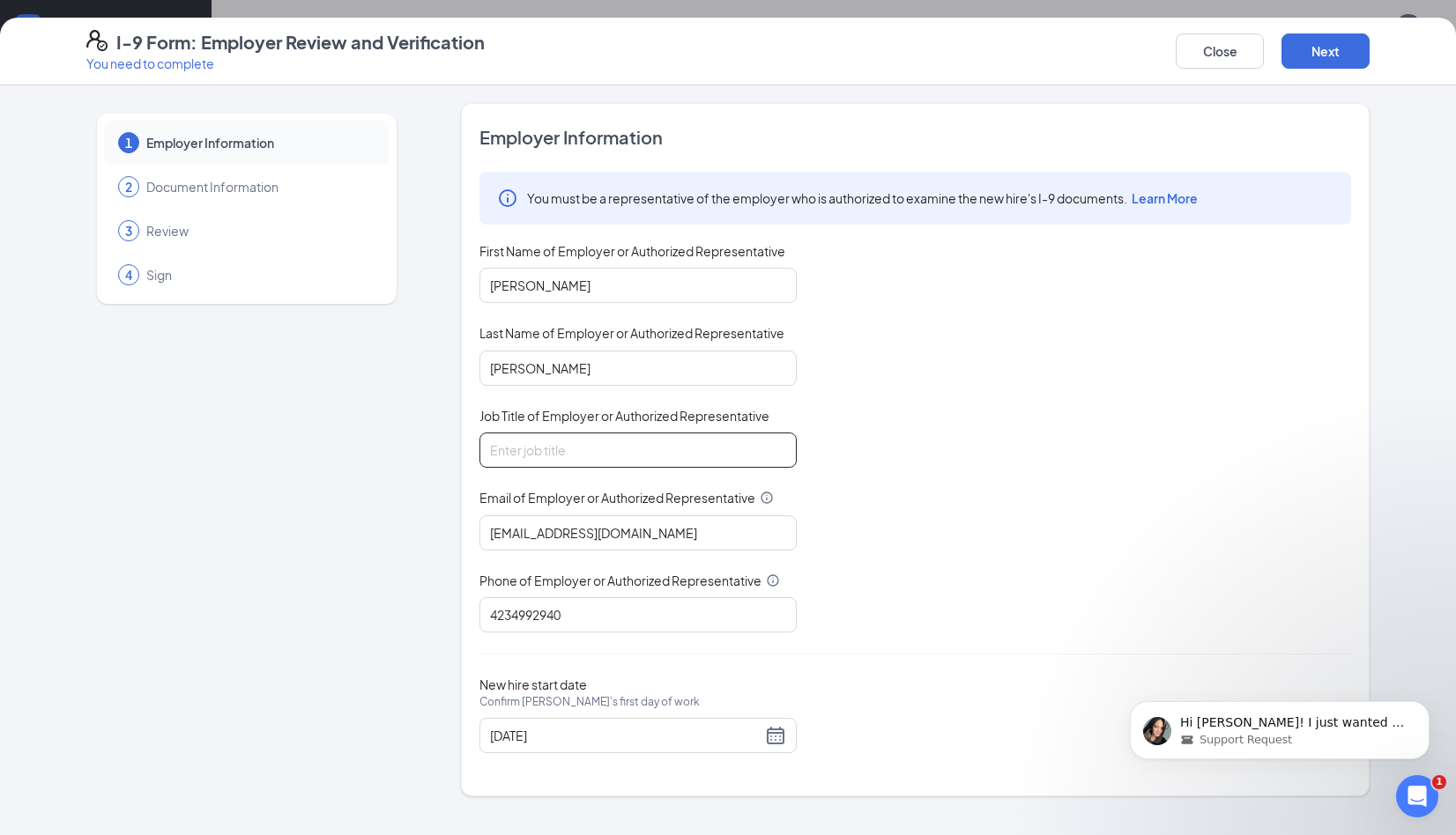
click at [545, 452] on input "Job Title of Employer or Authorized Representative" at bounding box center [638, 449] width 317 height 35
type input "General Manager"
click at [1184, 498] on div "You must be a representative of the employer who is authorized to examine the n…" at bounding box center [915, 402] width 871 height 460
click at [1195, 56] on button "Close" at bounding box center [1220, 51] width 88 height 35
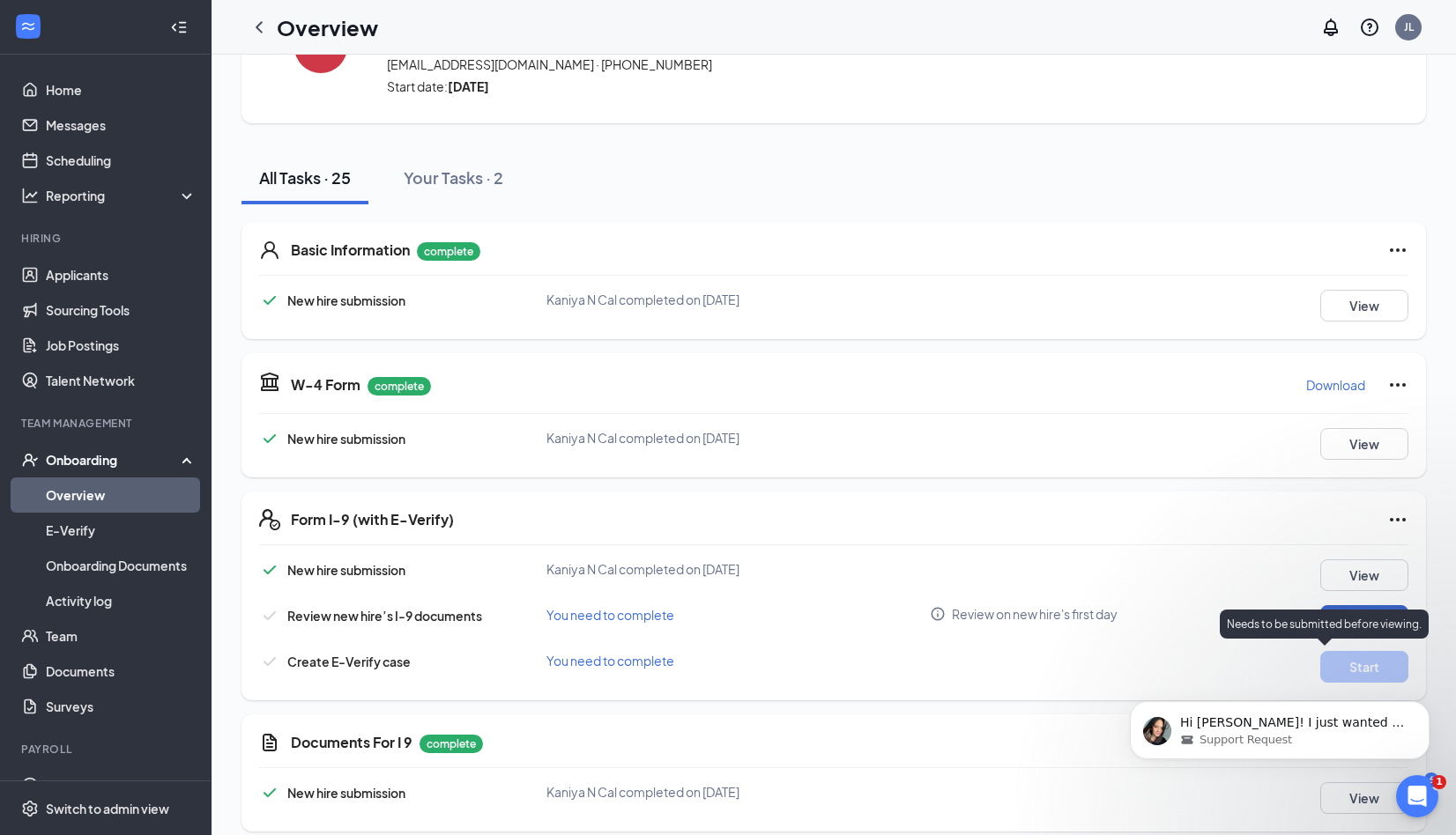
scroll to position [109, 0]
click at [1358, 607] on button "Review" at bounding box center [1364, 620] width 88 height 32
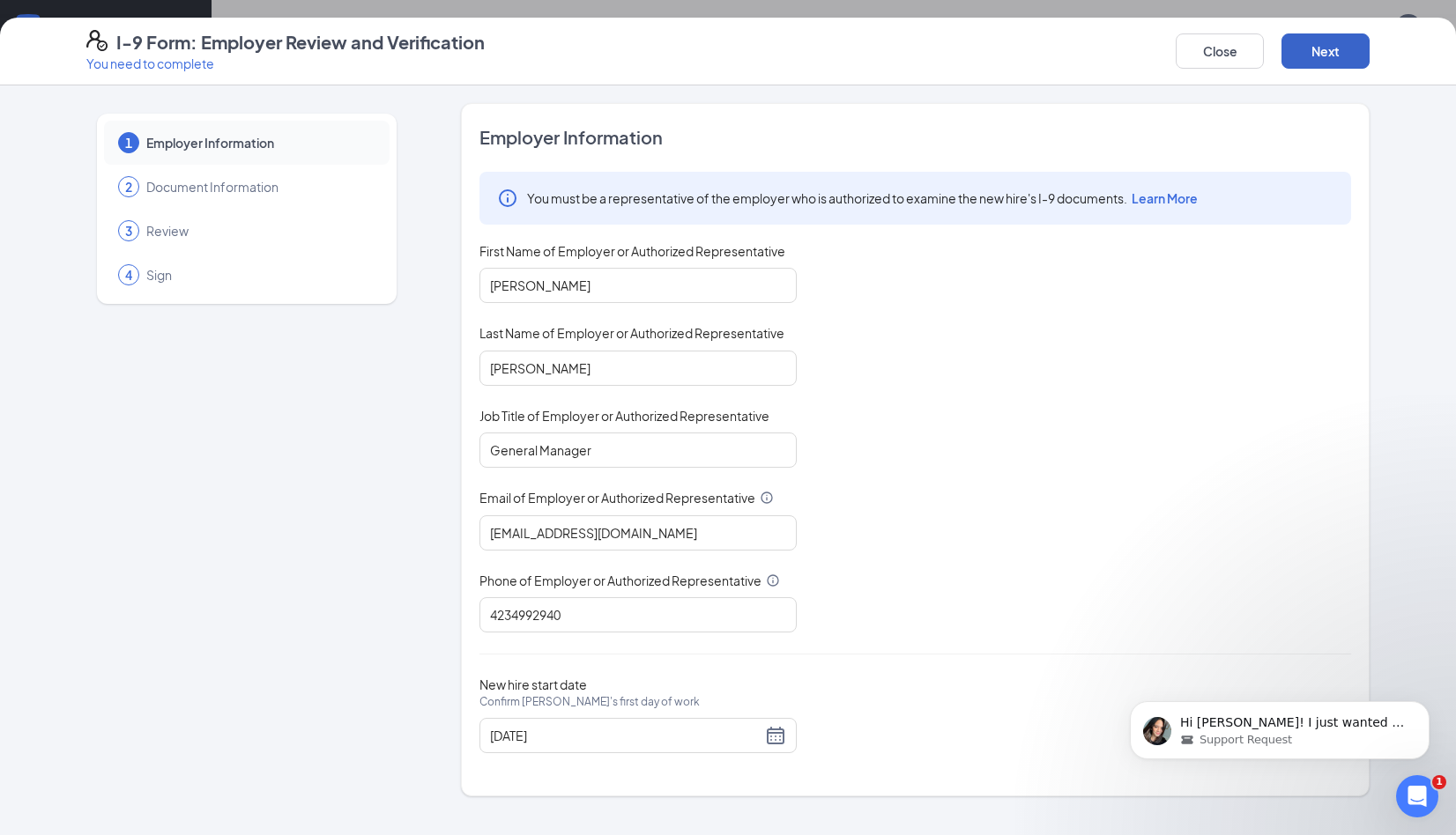
click at [1329, 55] on button "Next" at bounding box center [1325, 51] width 88 height 35
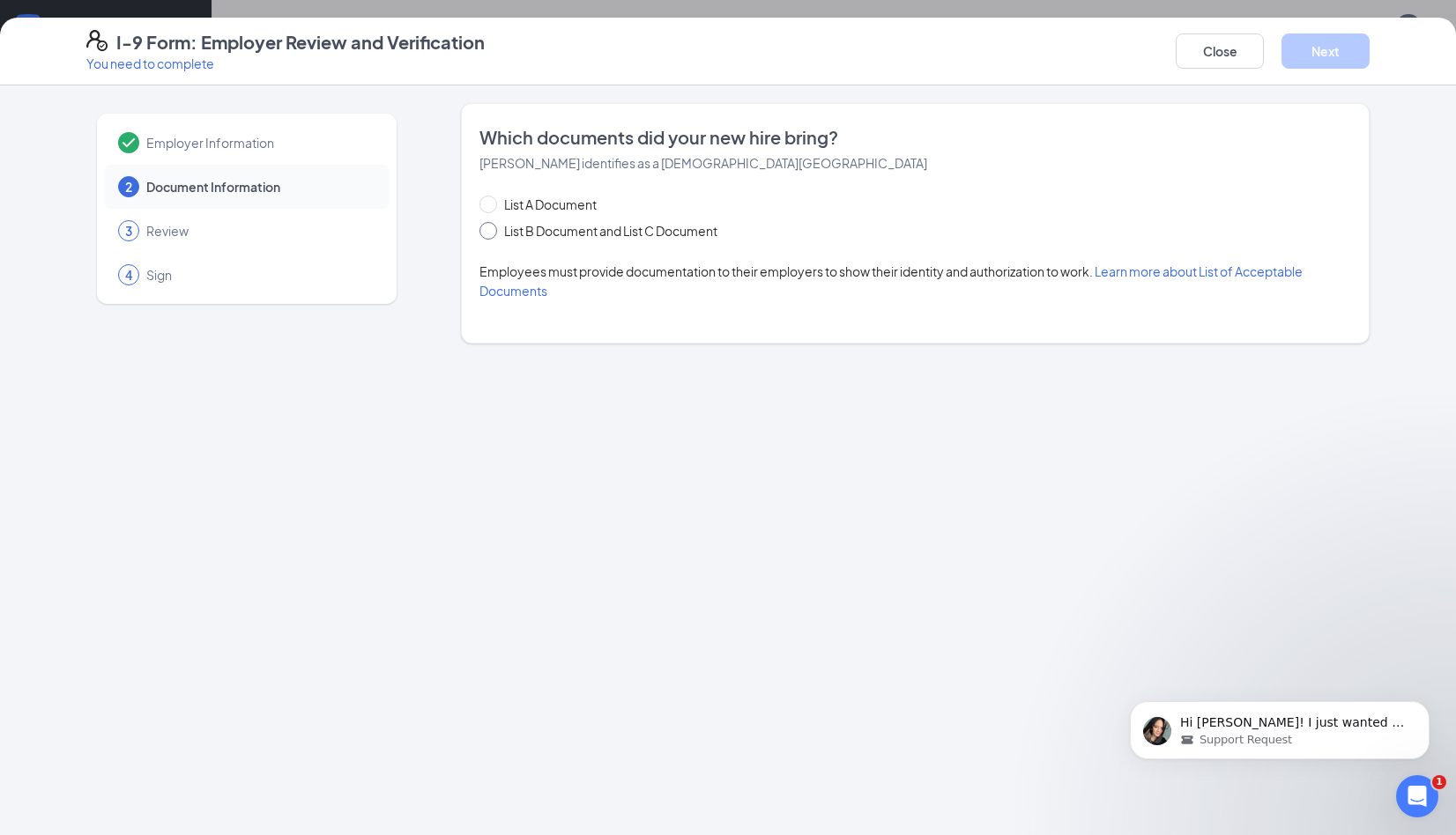
click at [657, 238] on span "List B Document and List C Document" at bounding box center [611, 230] width 227 height 19
click at [491, 234] on input "List B Document and List C Document" at bounding box center [485, 228] width 12 height 12
radio input "true"
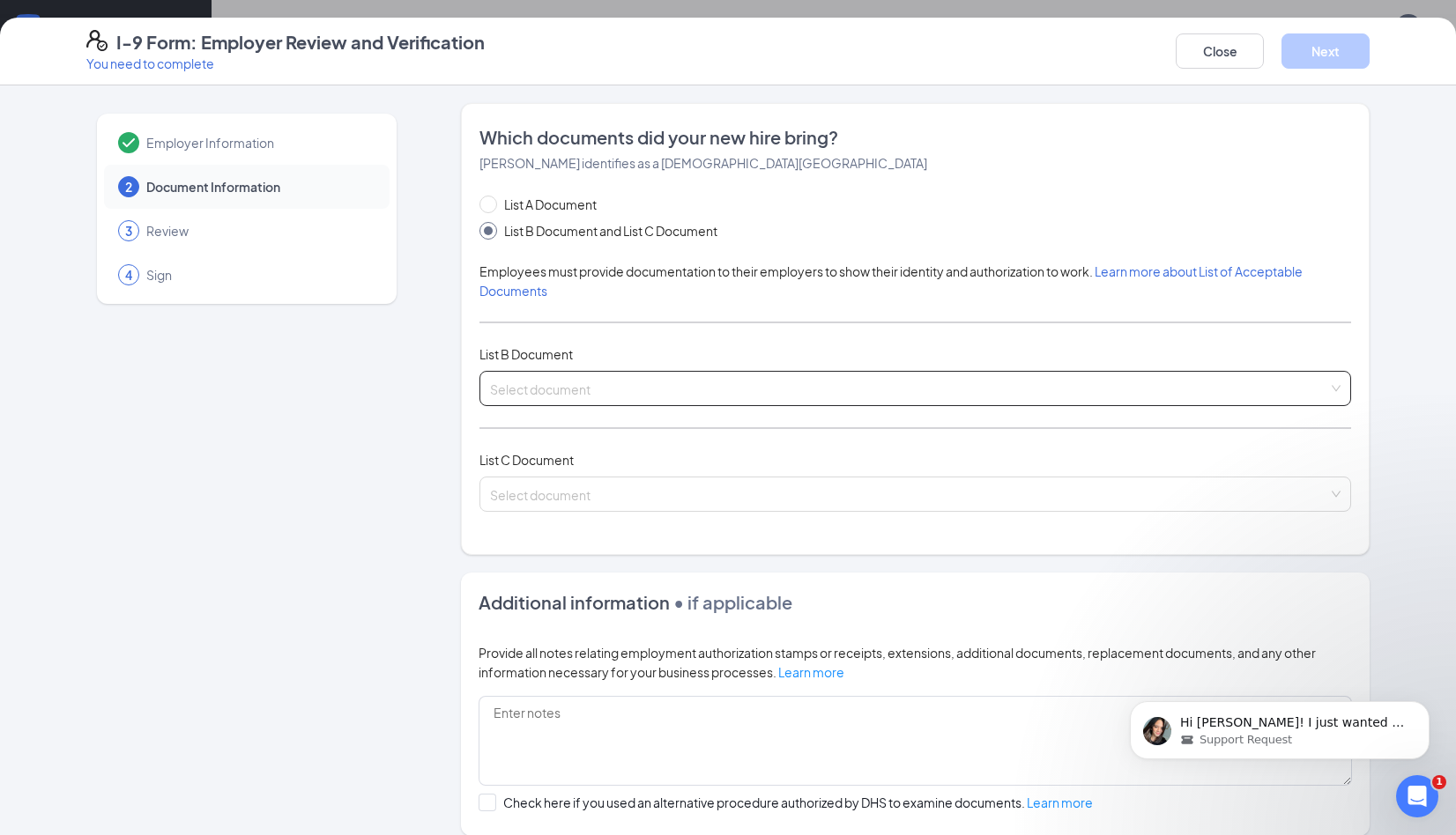
click at [712, 378] on input "search" at bounding box center [909, 385] width 838 height 27
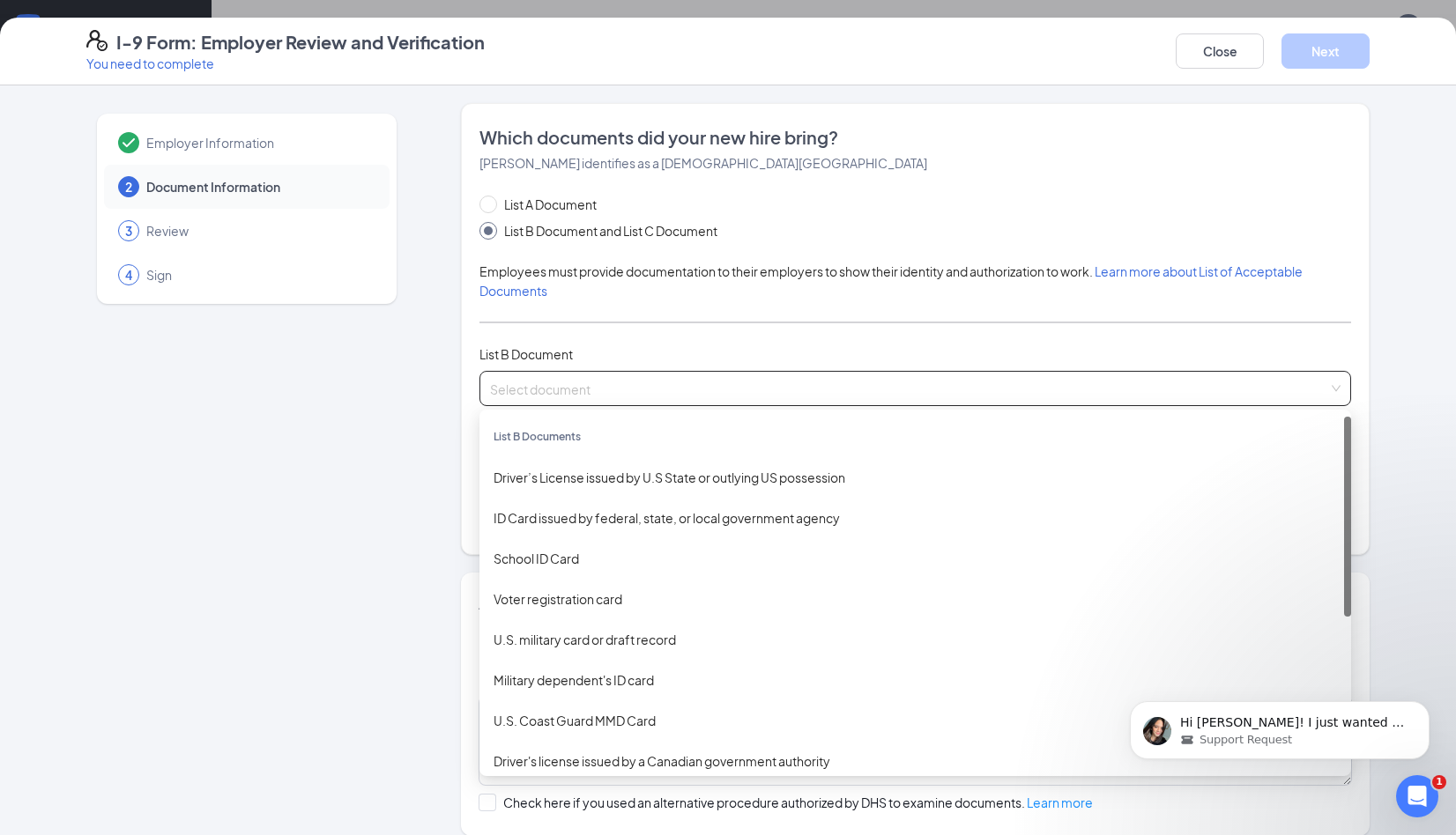
click at [710, 321] on div "List A Document List B Document and List C Document Employees must provide docu…" at bounding box center [915, 364] width 871 height 339
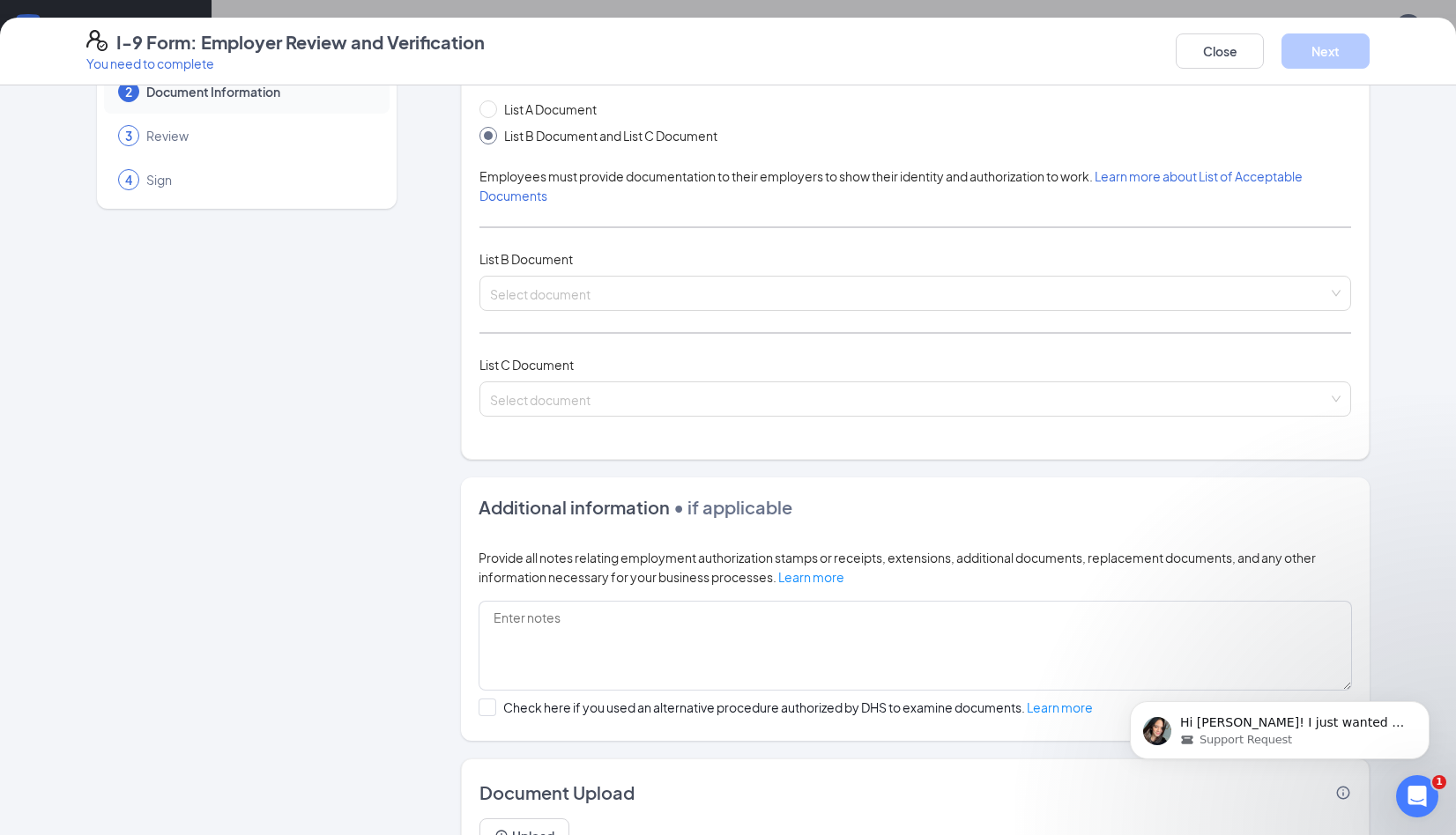
scroll to position [10, 0]
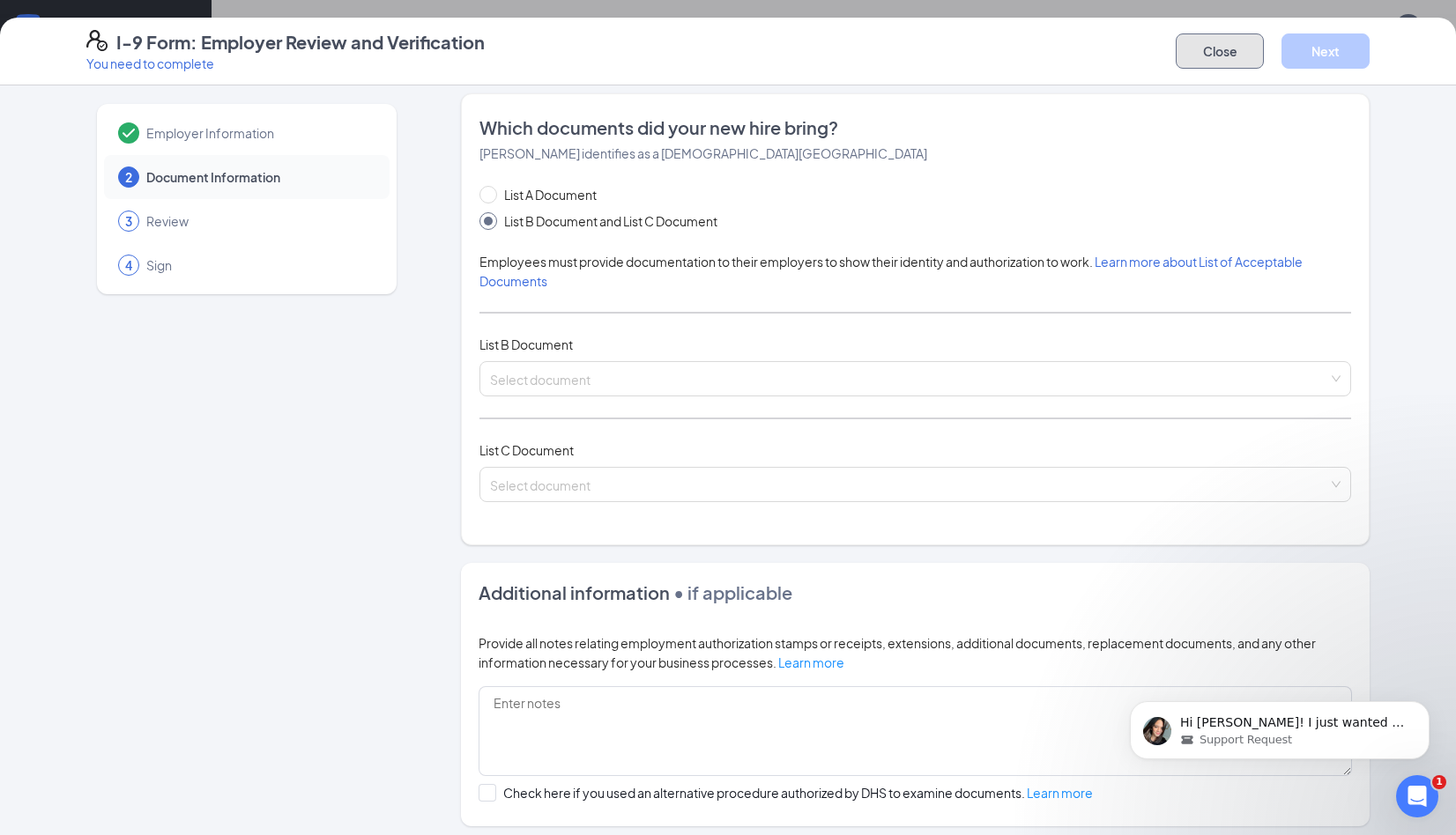
click at [1245, 51] on button "Close" at bounding box center [1220, 51] width 88 height 35
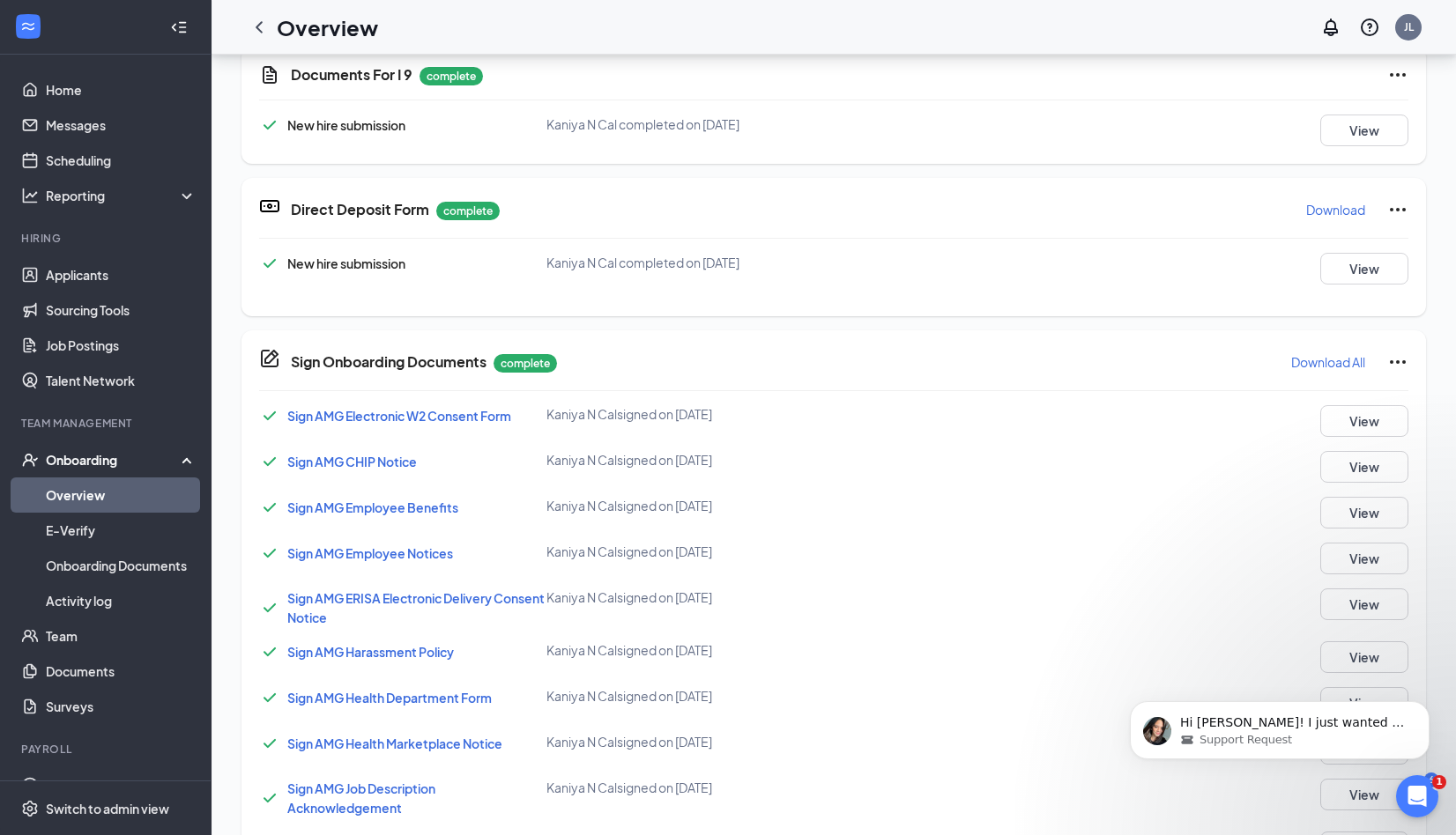
scroll to position [598, 0]
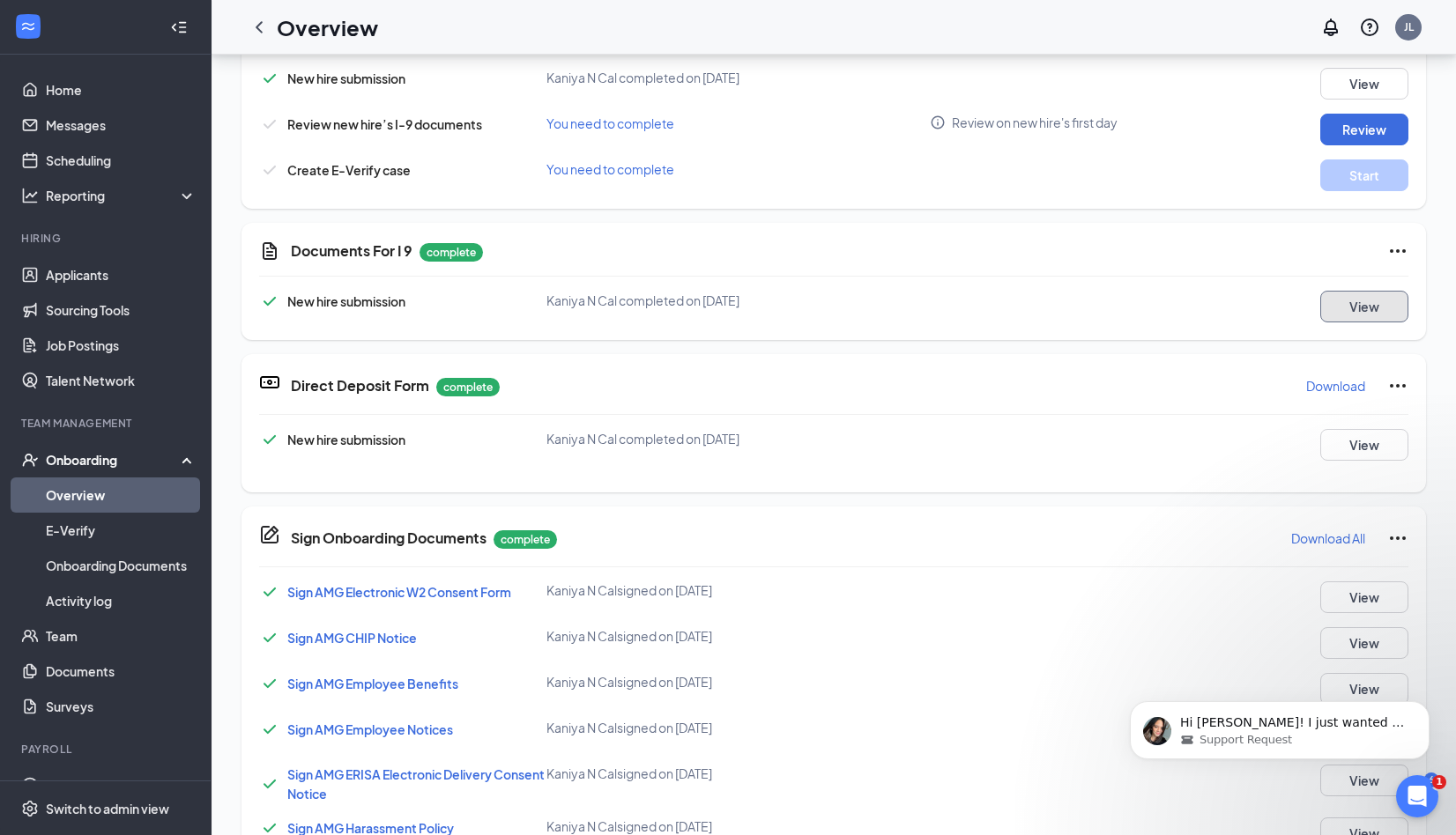
click at [1346, 304] on button "View" at bounding box center [1364, 307] width 88 height 32
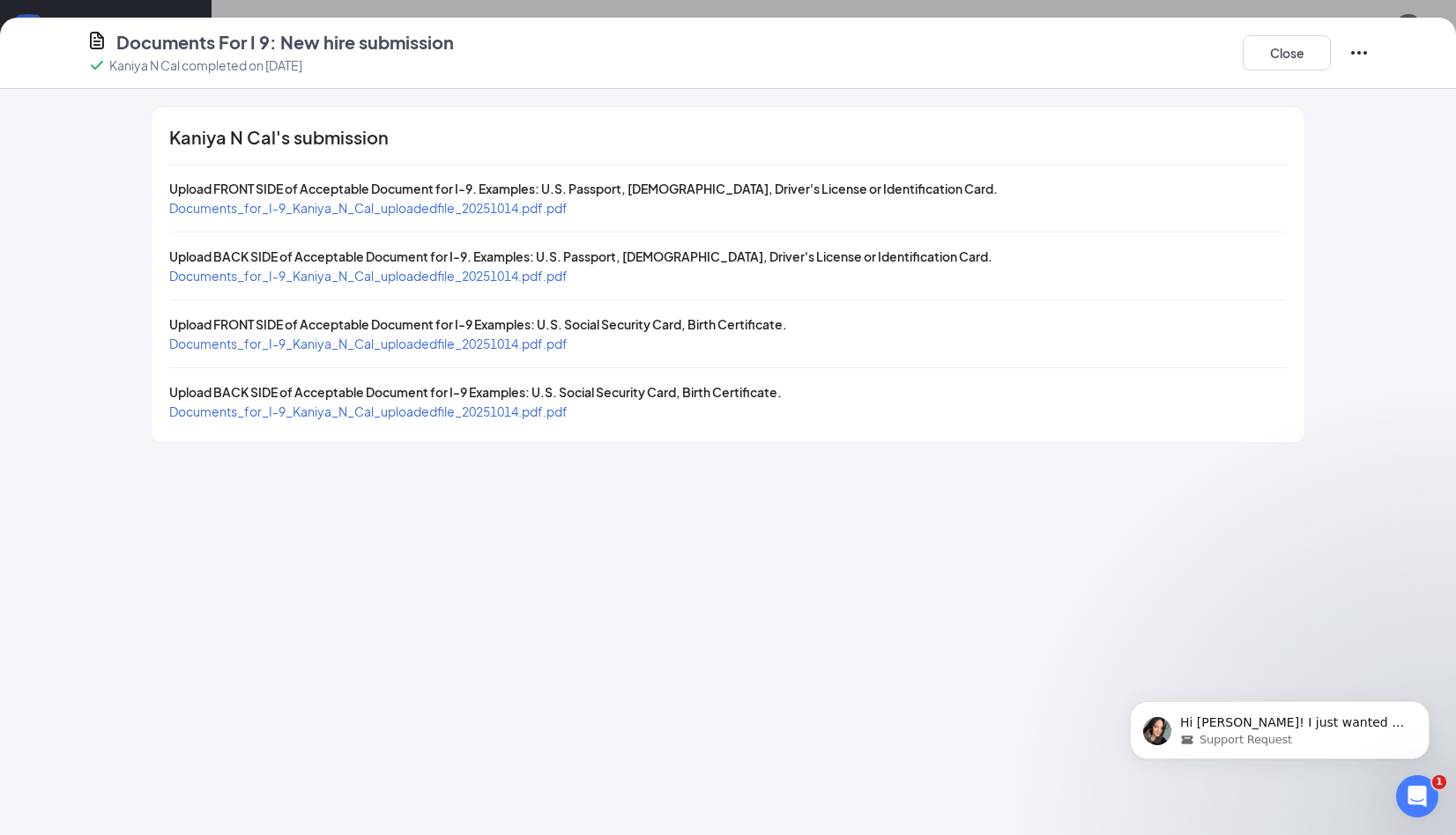
click at [569, 685] on div "Kaniya N Cal's submission Upload FRONT SIDE of Acceptable Document for I-9. Exa…" at bounding box center [728, 461] width 1456 height 746
click at [503, 418] on span "Documents_for_I-9_Kaniya_N_Cal_uploadedfile_20251014.pdf.pdf" at bounding box center [369, 412] width 399 height 16
click at [360, 408] on span "Documents_for_I-9_Kaniya_N_Cal_uploadedfile_20251014.pdf.pdf" at bounding box center [369, 412] width 399 height 16
click at [453, 339] on span "Documents_for_I-9_Kaniya_N_Cal_uploadedfile_20251014.pdf.pdf" at bounding box center [369, 344] width 399 height 16
click at [467, 203] on span "Documents_for_I-9_Kaniya_N_Cal_uploadedfile_20251014.pdf.pdf" at bounding box center [369, 208] width 399 height 16
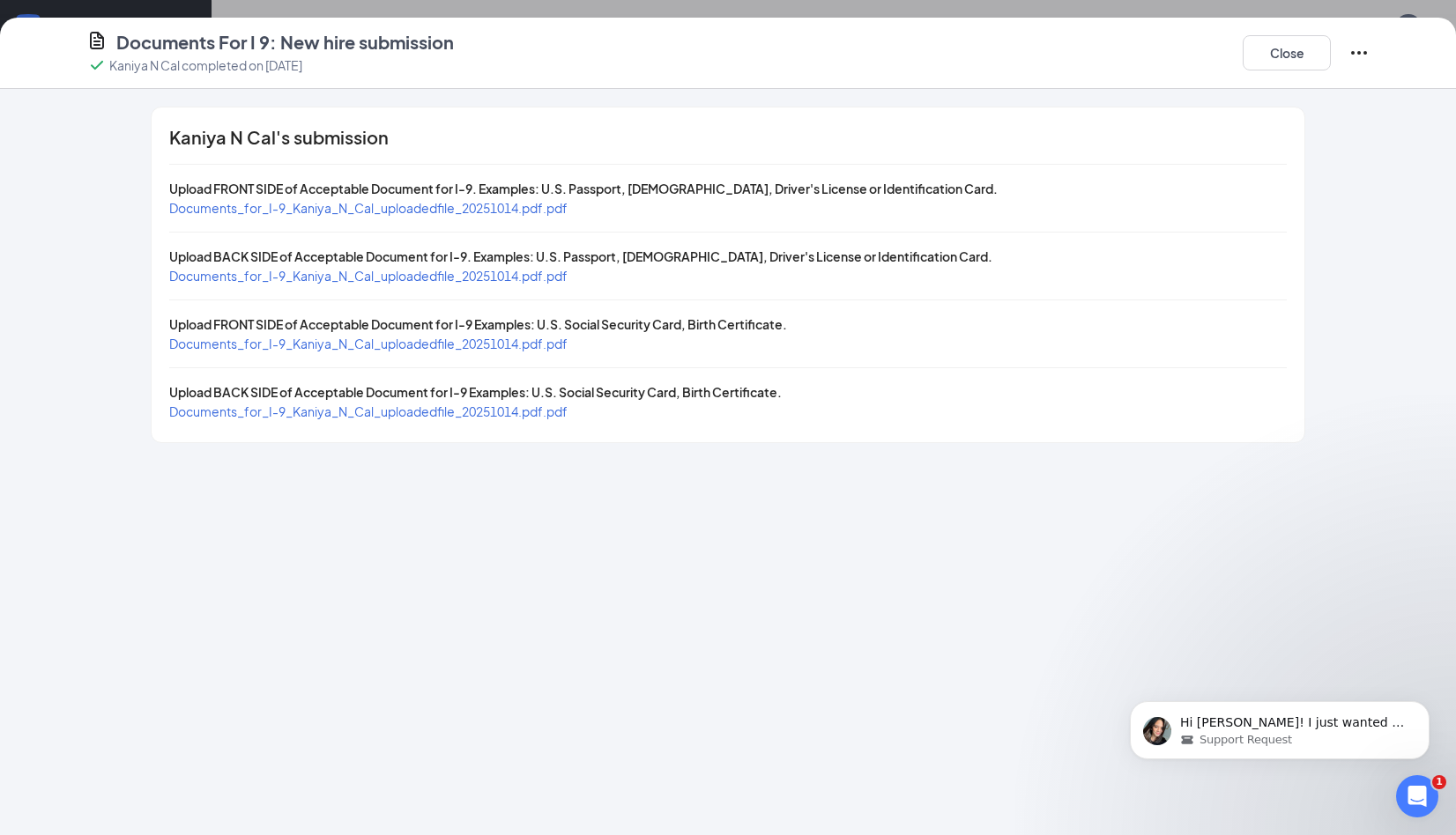
click at [387, 278] on span "Documents_for_I-9_Kaniya_N_Cal_uploadedfile_20251014.pdf.pdf" at bounding box center [369, 276] width 399 height 16
click at [1294, 50] on button "Close" at bounding box center [1287, 52] width 88 height 35
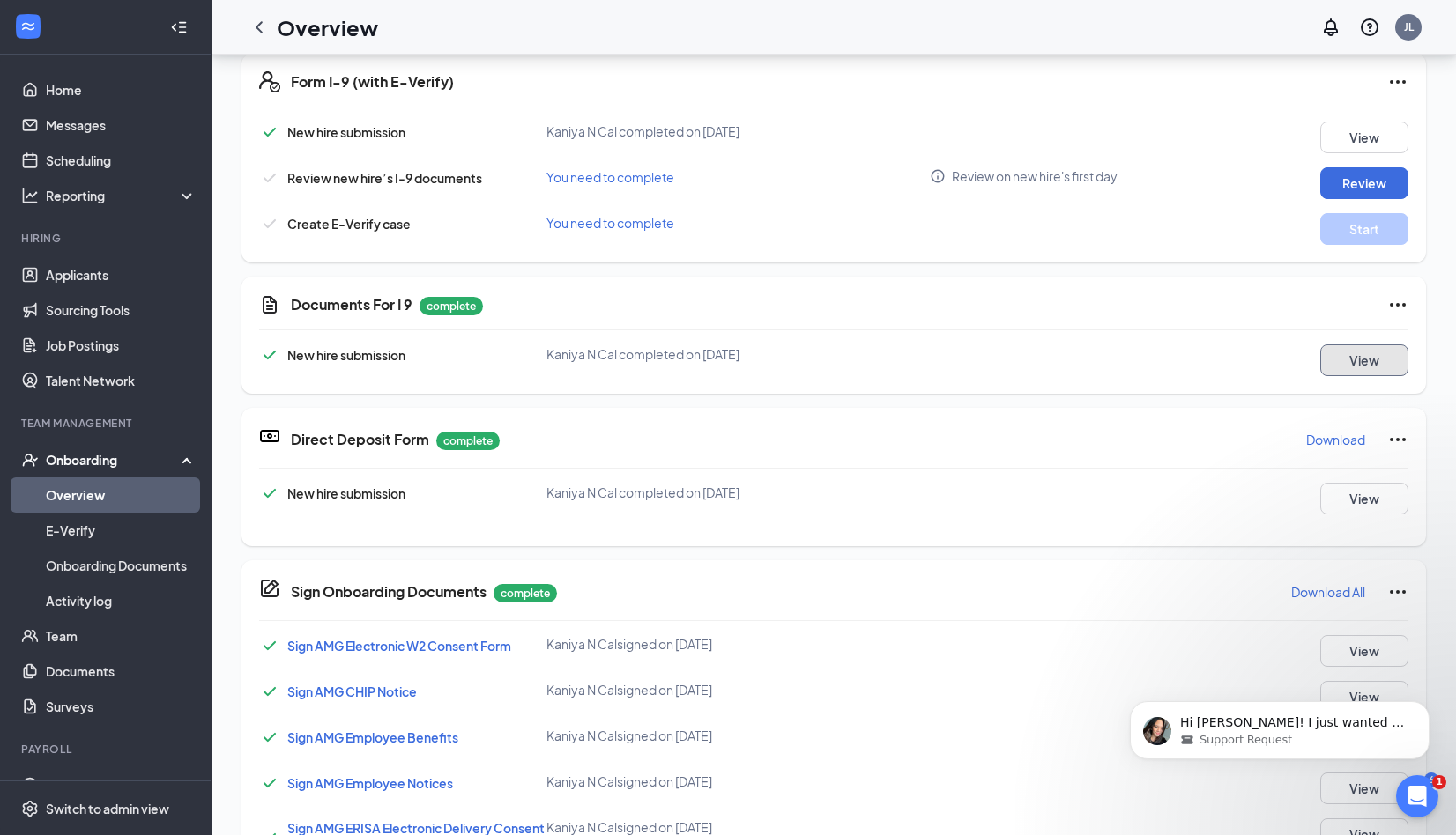
scroll to position [422, 0]
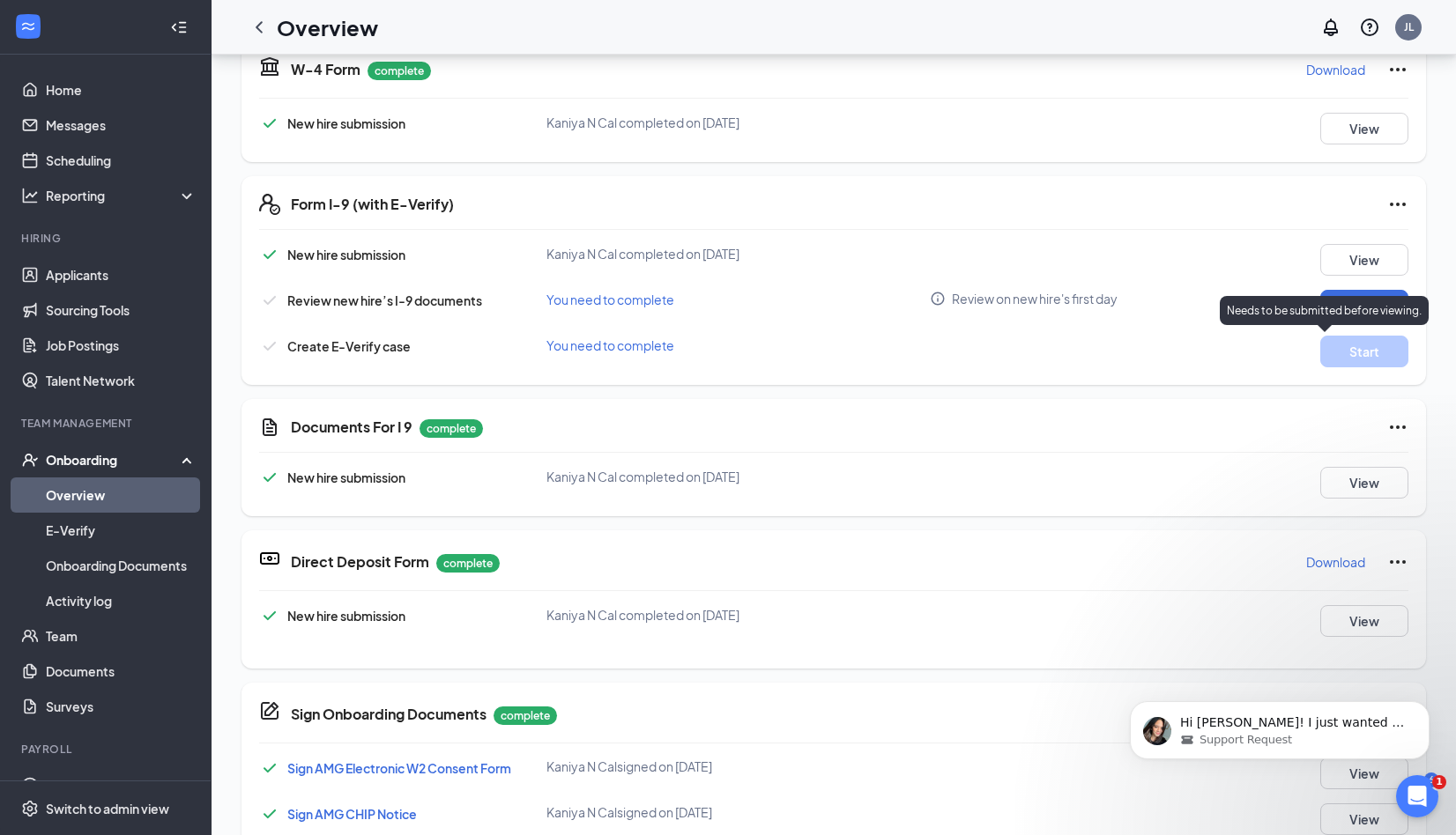
click at [1332, 312] on p "Needs to be submitted before viewing." at bounding box center [1323, 310] width 194 height 15
click at [1320, 297] on button "Review" at bounding box center [1364, 306] width 88 height 32
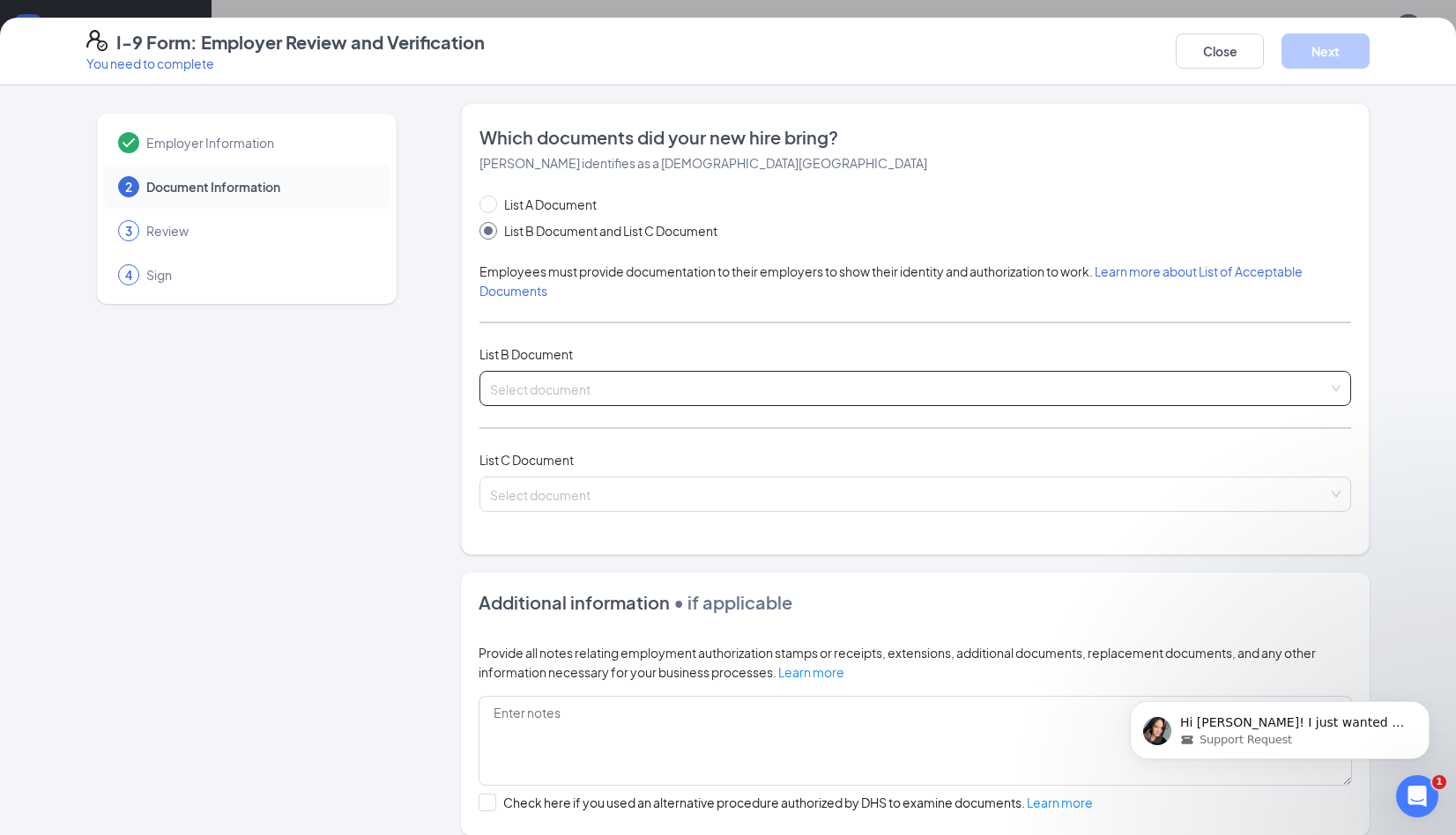
click at [547, 396] on input "search" at bounding box center [909, 385] width 838 height 27
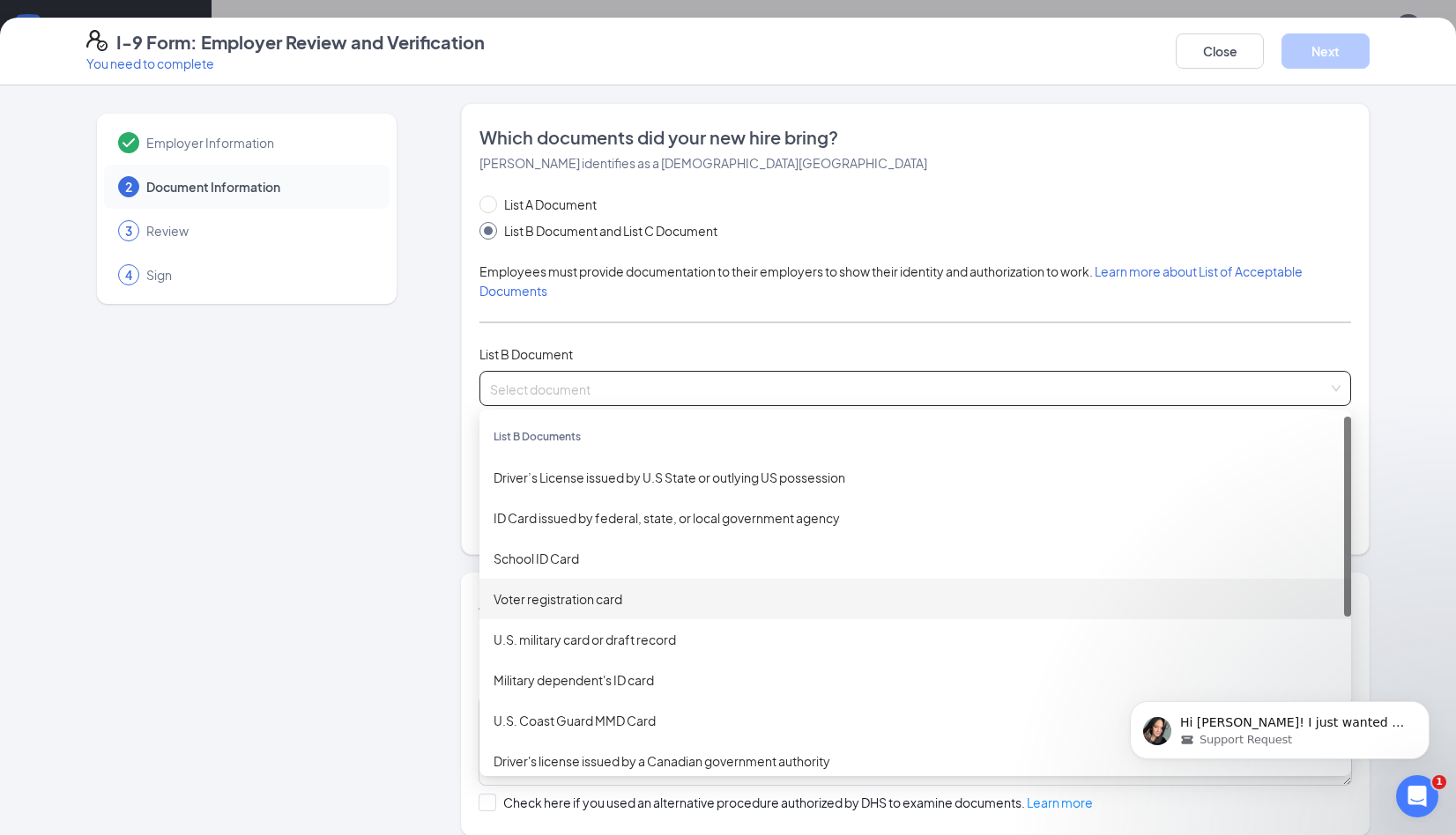
scroll to position [157, 0]
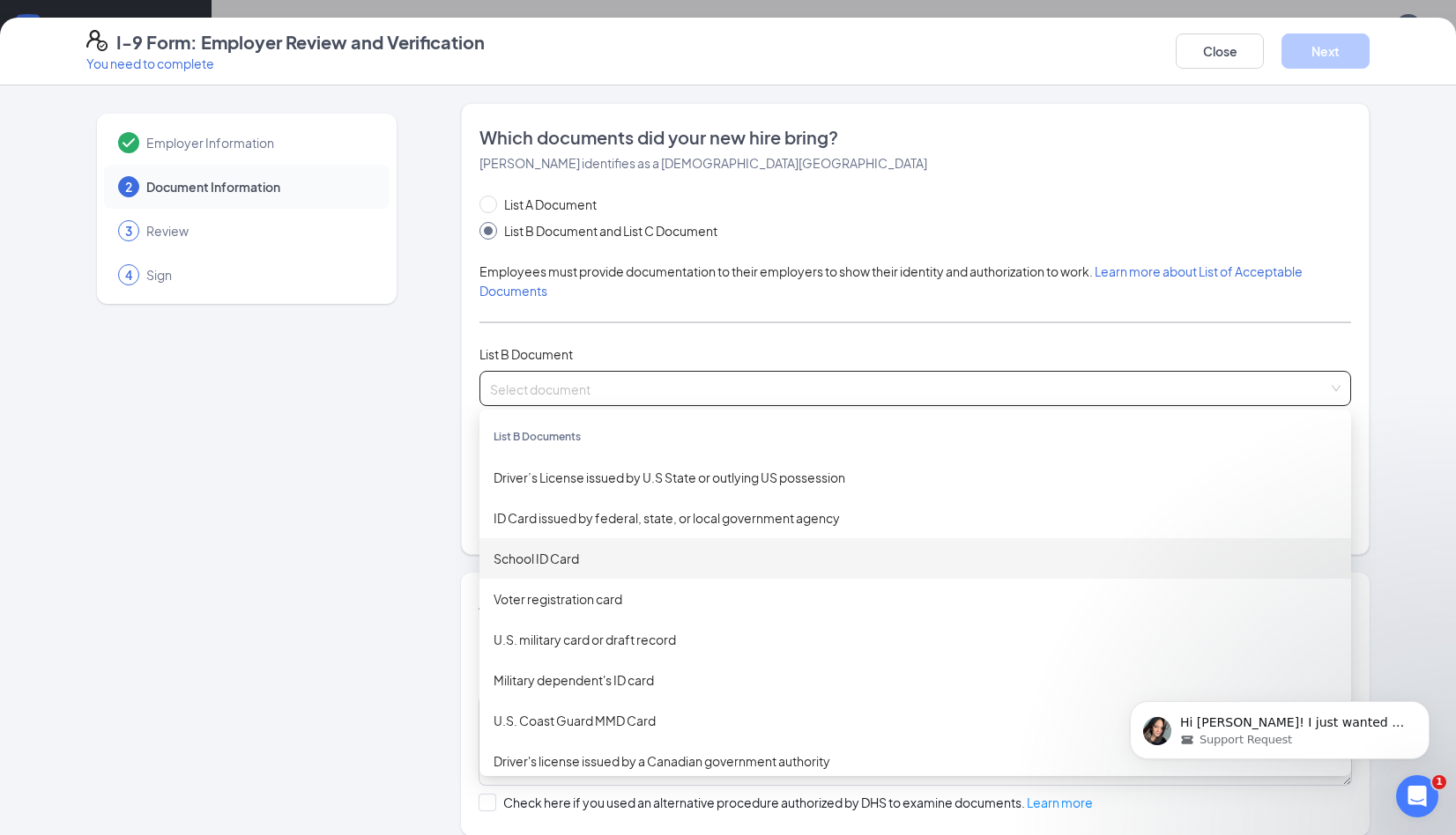
click at [762, 563] on div "School ID Card" at bounding box center [915, 558] width 843 height 19
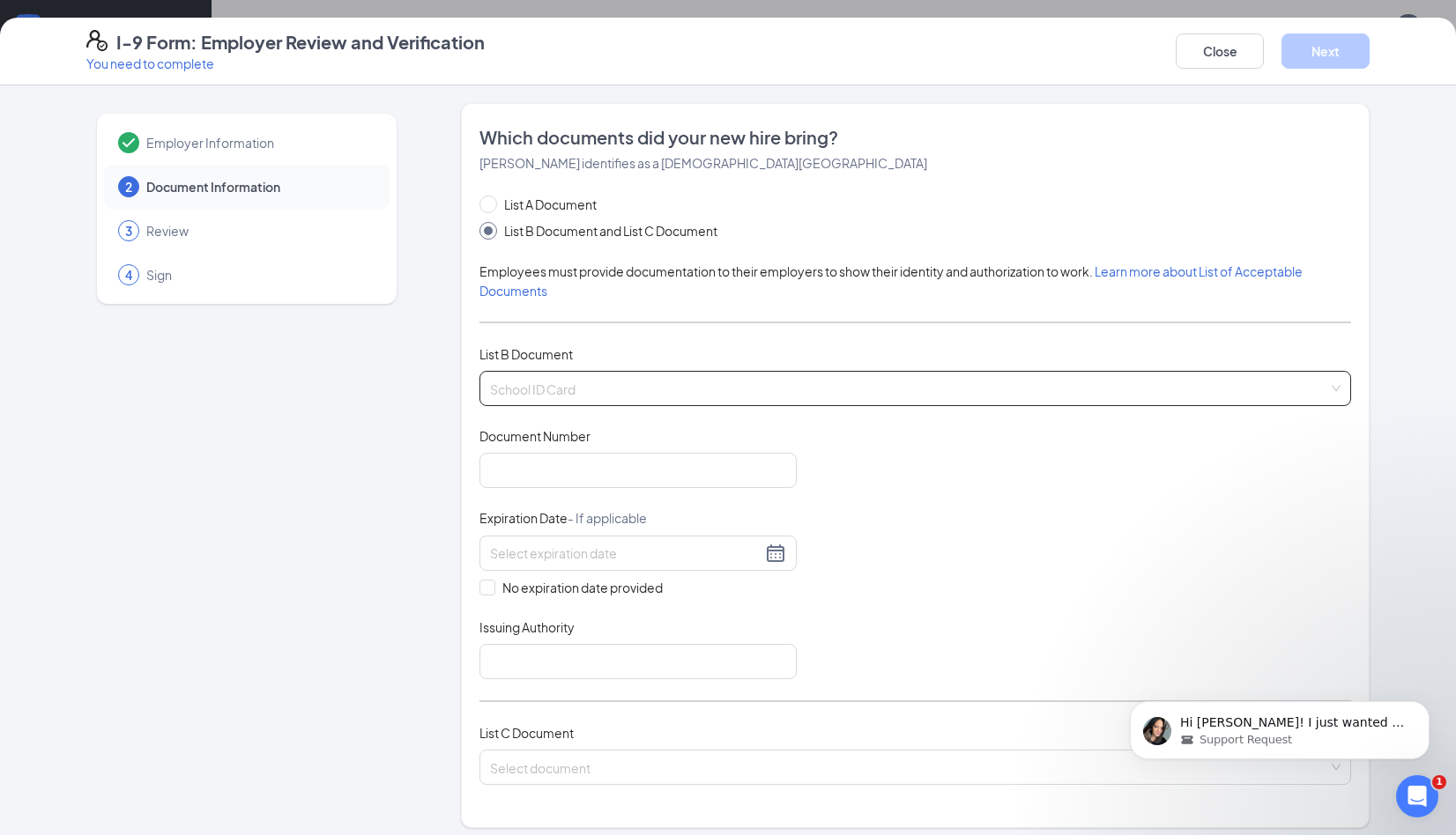
click at [622, 390] on span "School ID Card" at bounding box center [915, 389] width 850 height 34
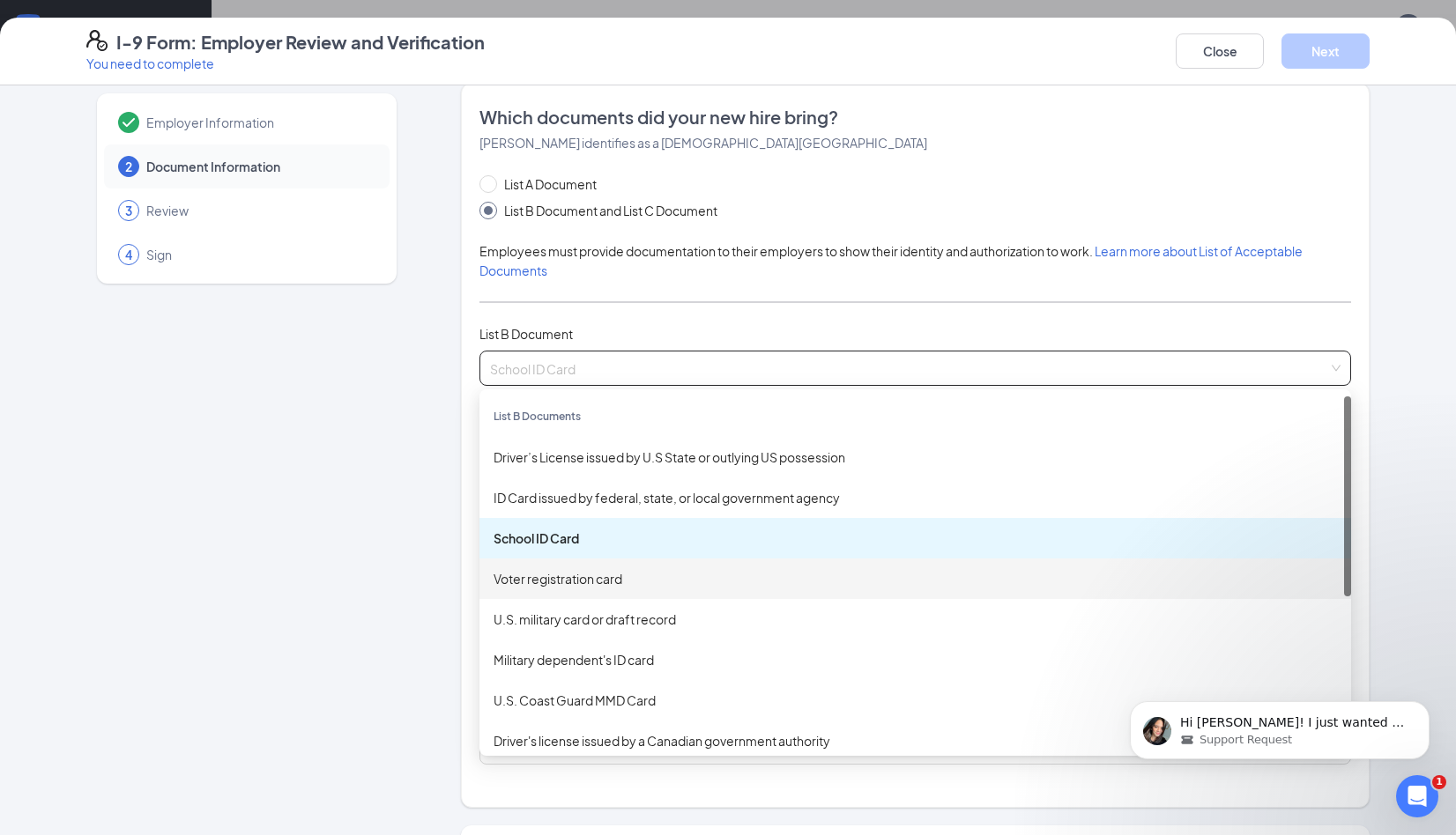
scroll to position [0, 0]
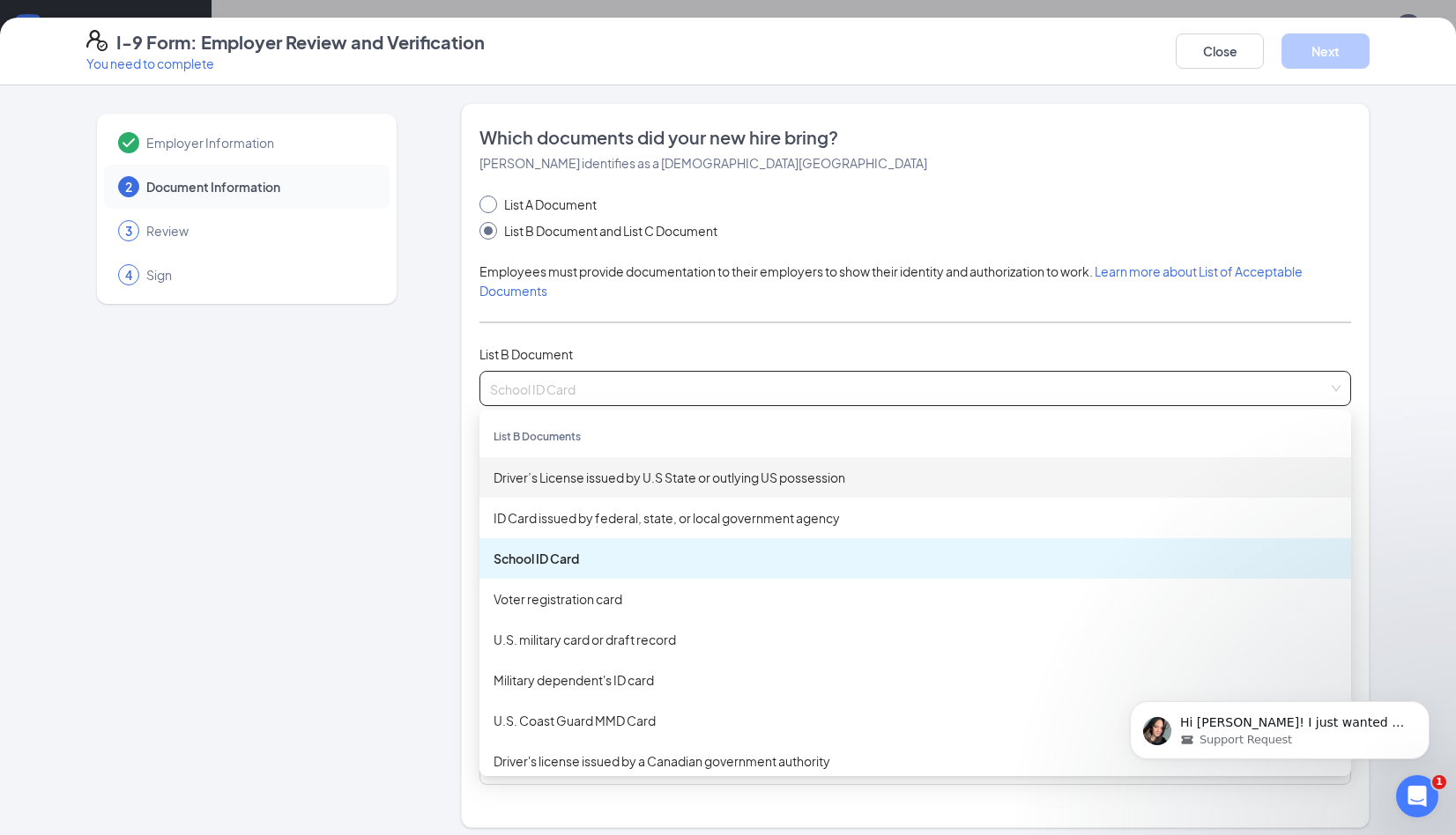
click at [526, 200] on span "List A Document" at bounding box center [550, 203] width 107 height 19
click at [491, 200] on input "List A Document" at bounding box center [485, 201] width 12 height 12
radio input "true"
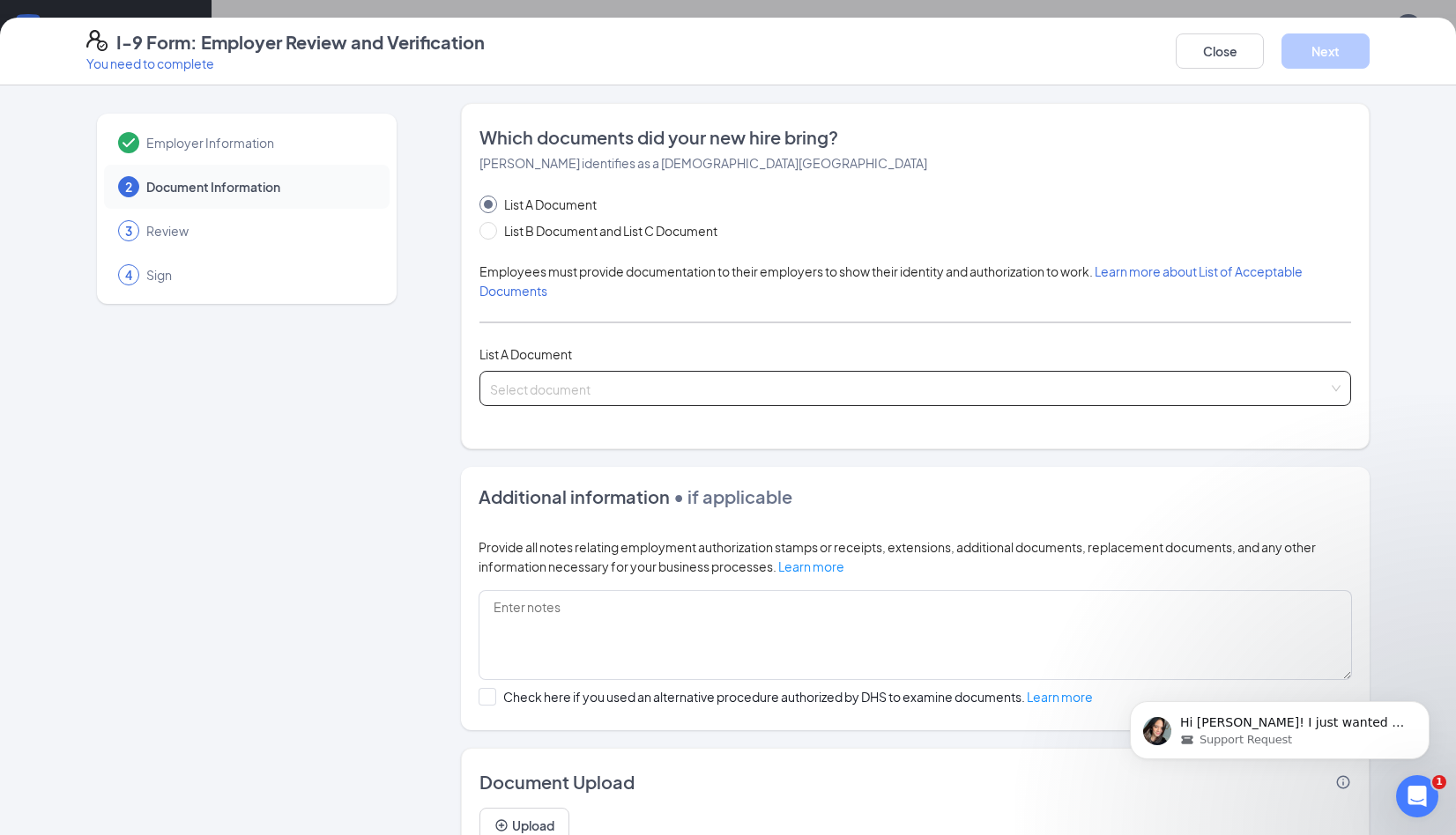
click at [604, 386] on input "search" at bounding box center [909, 385] width 838 height 27
click at [519, 230] on span "List B Document and List C Document" at bounding box center [611, 230] width 227 height 19
click at [491, 230] on input "List B Document and List C Document" at bounding box center [485, 228] width 12 height 12
radio input "true"
radio input "false"
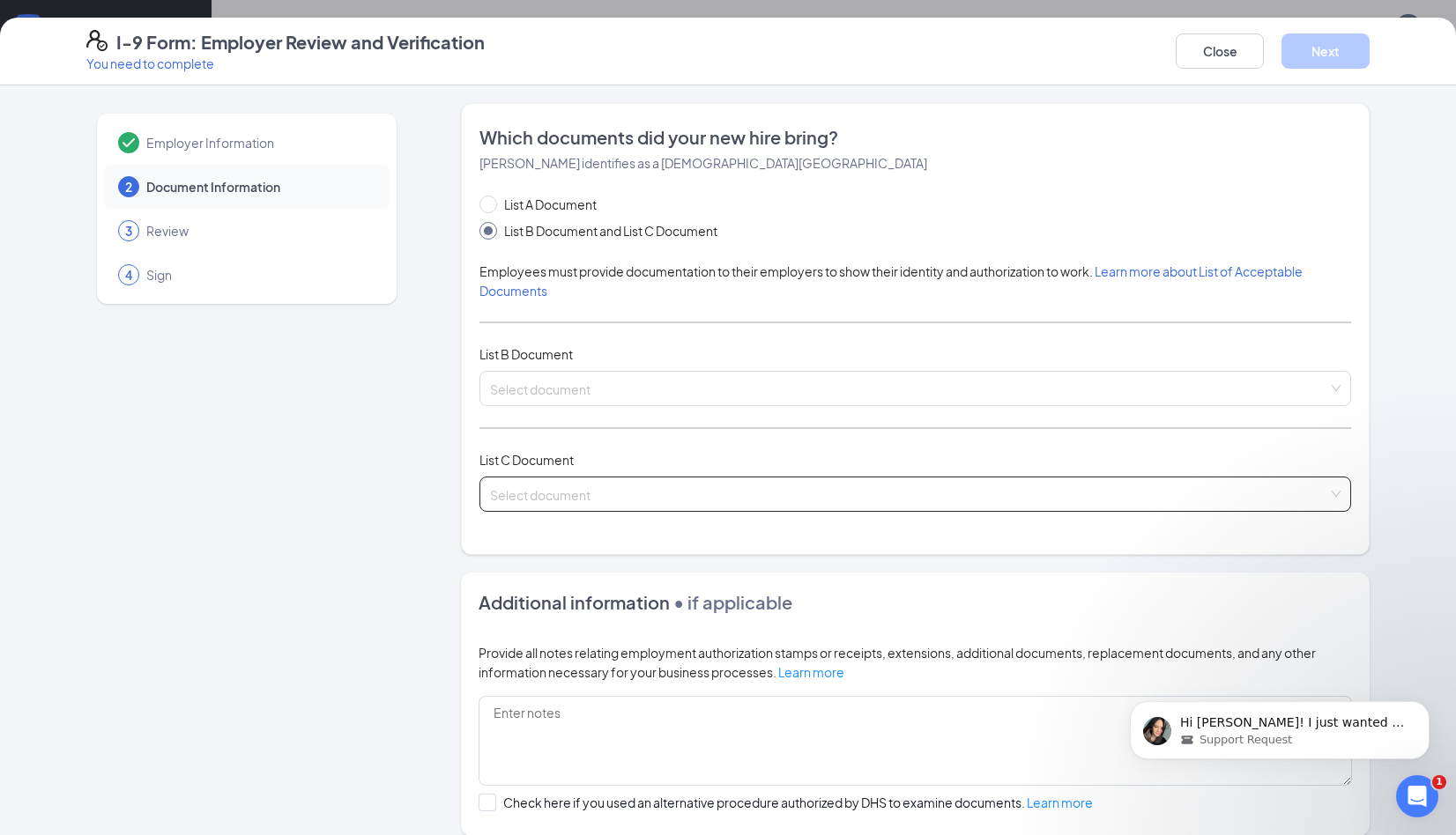
click at [954, 489] on input "search" at bounding box center [909, 490] width 838 height 27
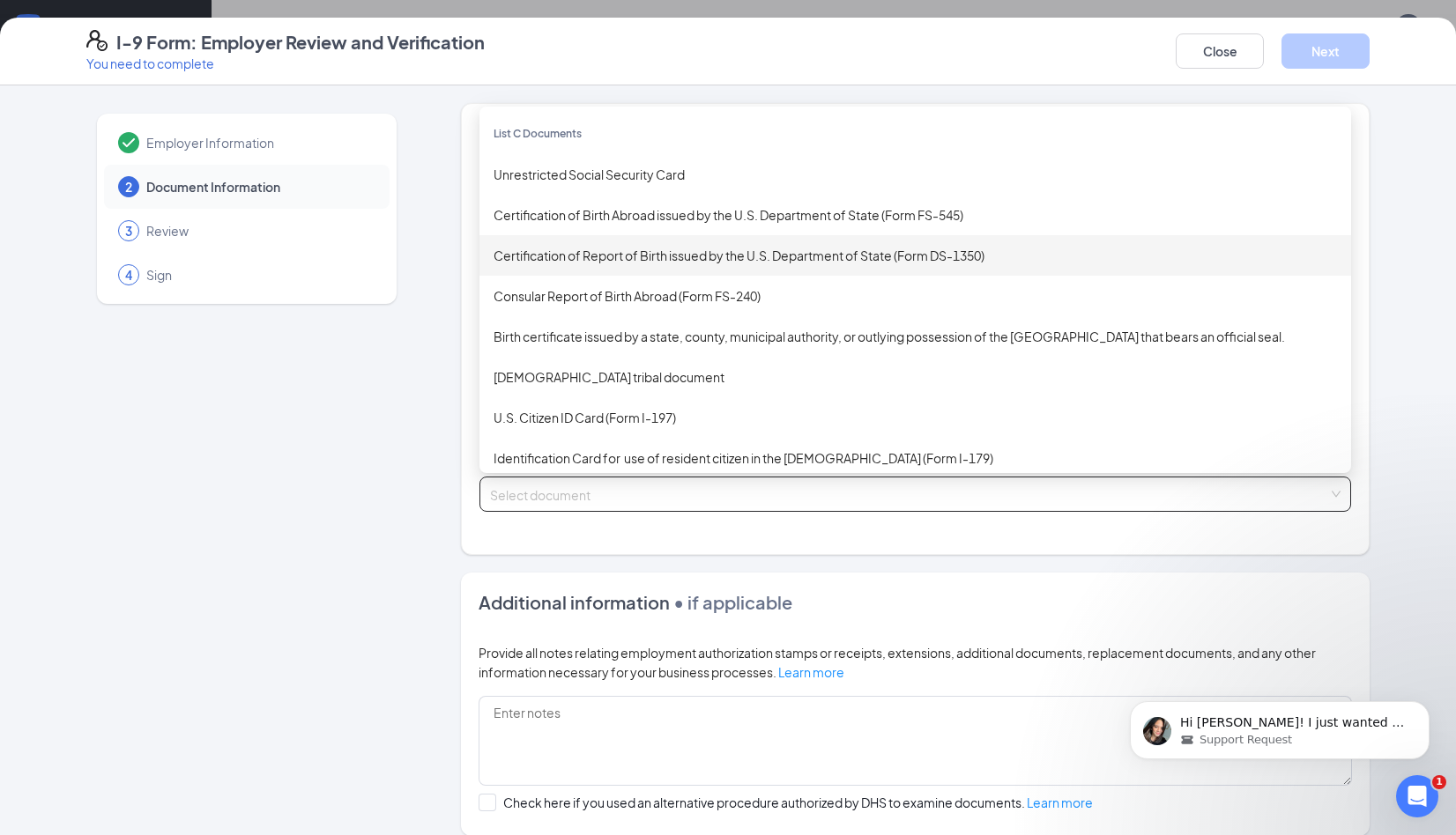
click at [668, 262] on div "Certification of Report of Birth issued by the U.S. Department of State (Form D…" at bounding box center [915, 255] width 843 height 19
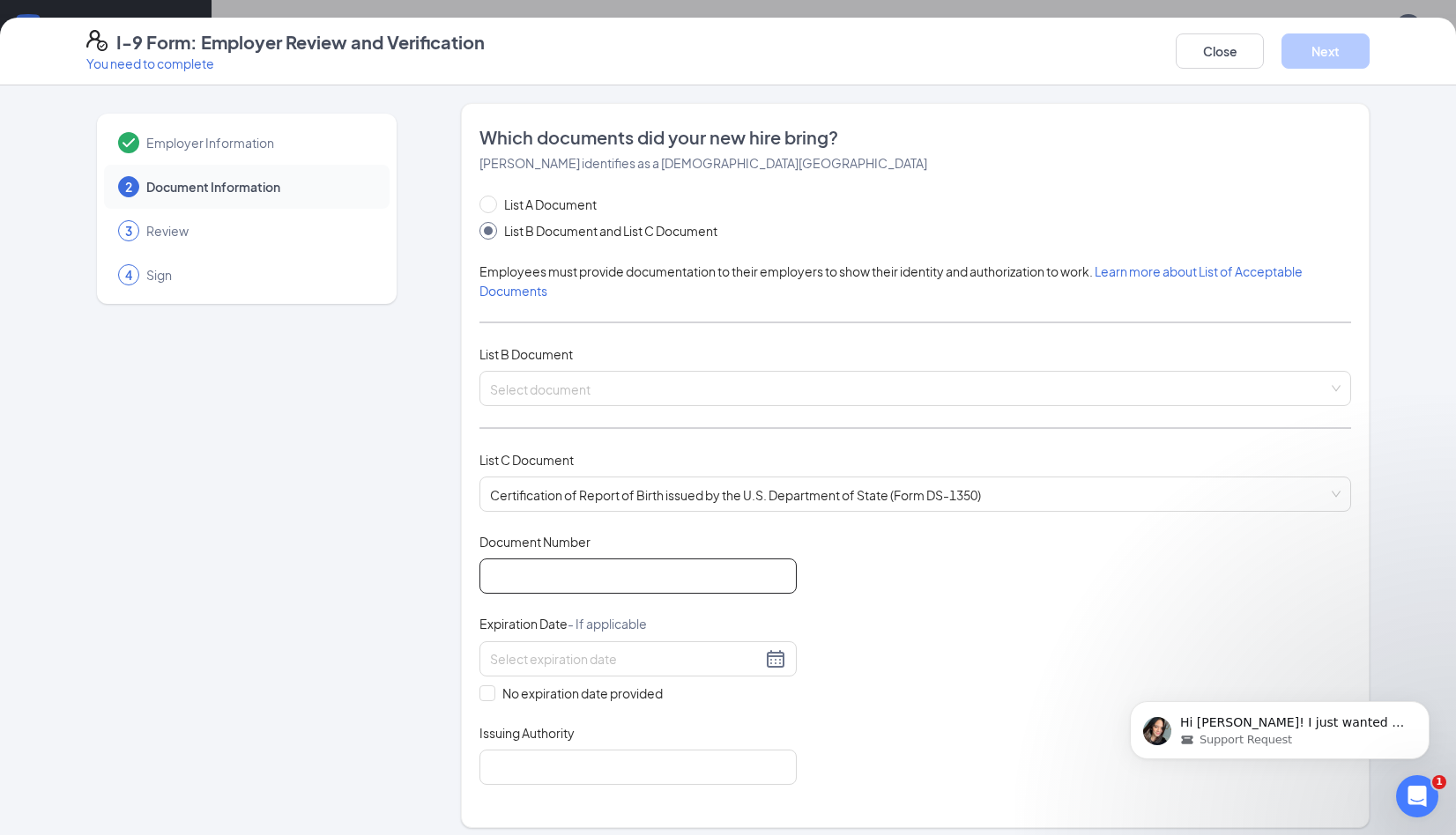
click at [676, 590] on input "Document Number" at bounding box center [638, 576] width 317 height 35
type input "758-09-2280"
click at [773, 659] on div at bounding box center [638, 659] width 296 height 21
drag, startPoint x: 894, startPoint y: 697, endPoint x: 757, endPoint y: 711, distance: 137.7
click at [894, 696] on div "Document Title Certification of Report of Birth issued by the U.S. Department o…" at bounding box center [915, 659] width 871 height 252
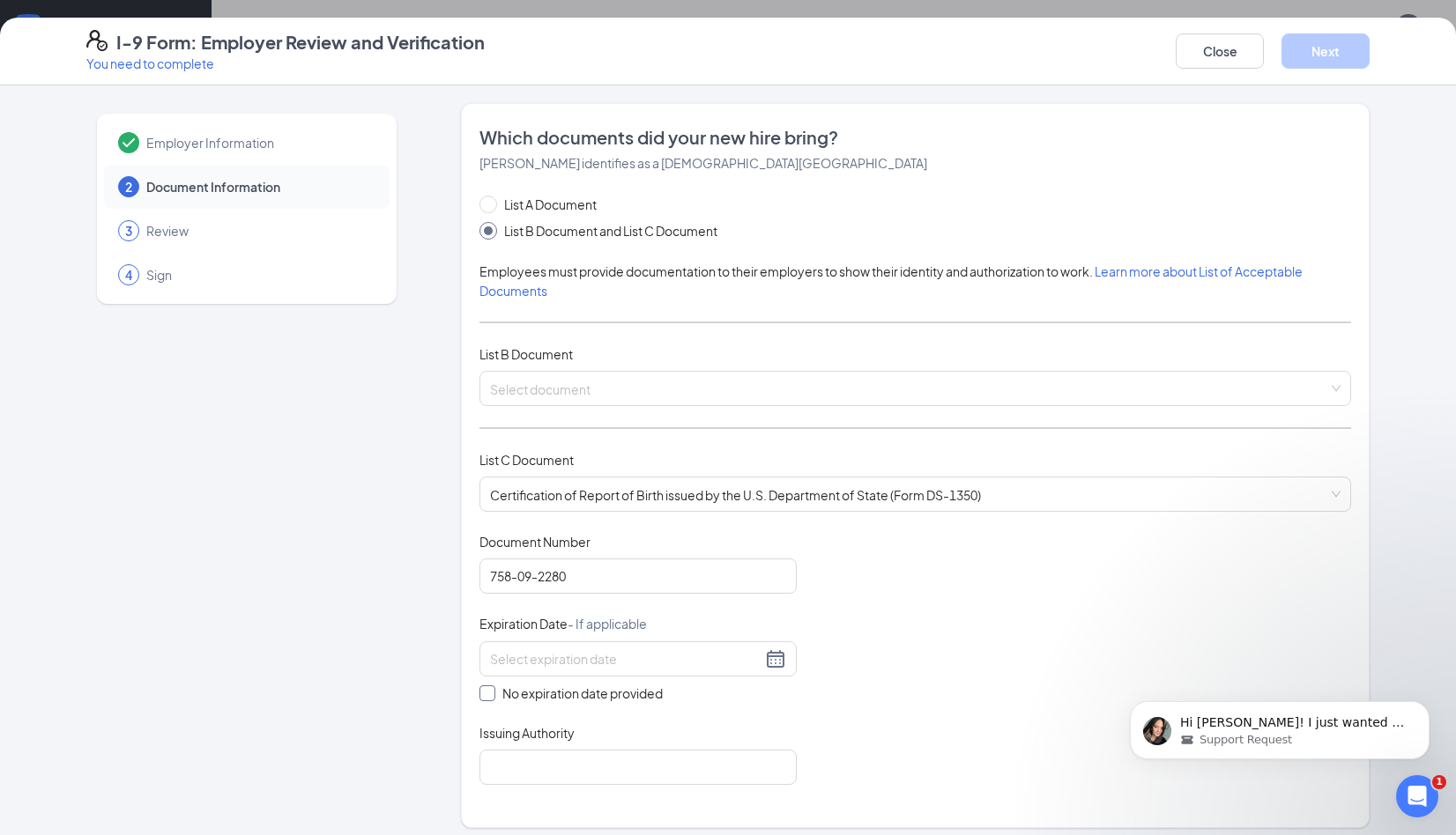
click at [483, 684] on label "No expiration date provided" at bounding box center [638, 693] width 317 height 19
click at [483, 686] on input "No expiration date provided" at bounding box center [485, 692] width 12 height 12
checkbox input "true"
click at [1038, 635] on div "Document Title Certification of Report of Birth issued by the U.S. Department o…" at bounding box center [915, 661] width 871 height 255
click at [690, 775] on input "Issuing Authority" at bounding box center [638, 770] width 317 height 35
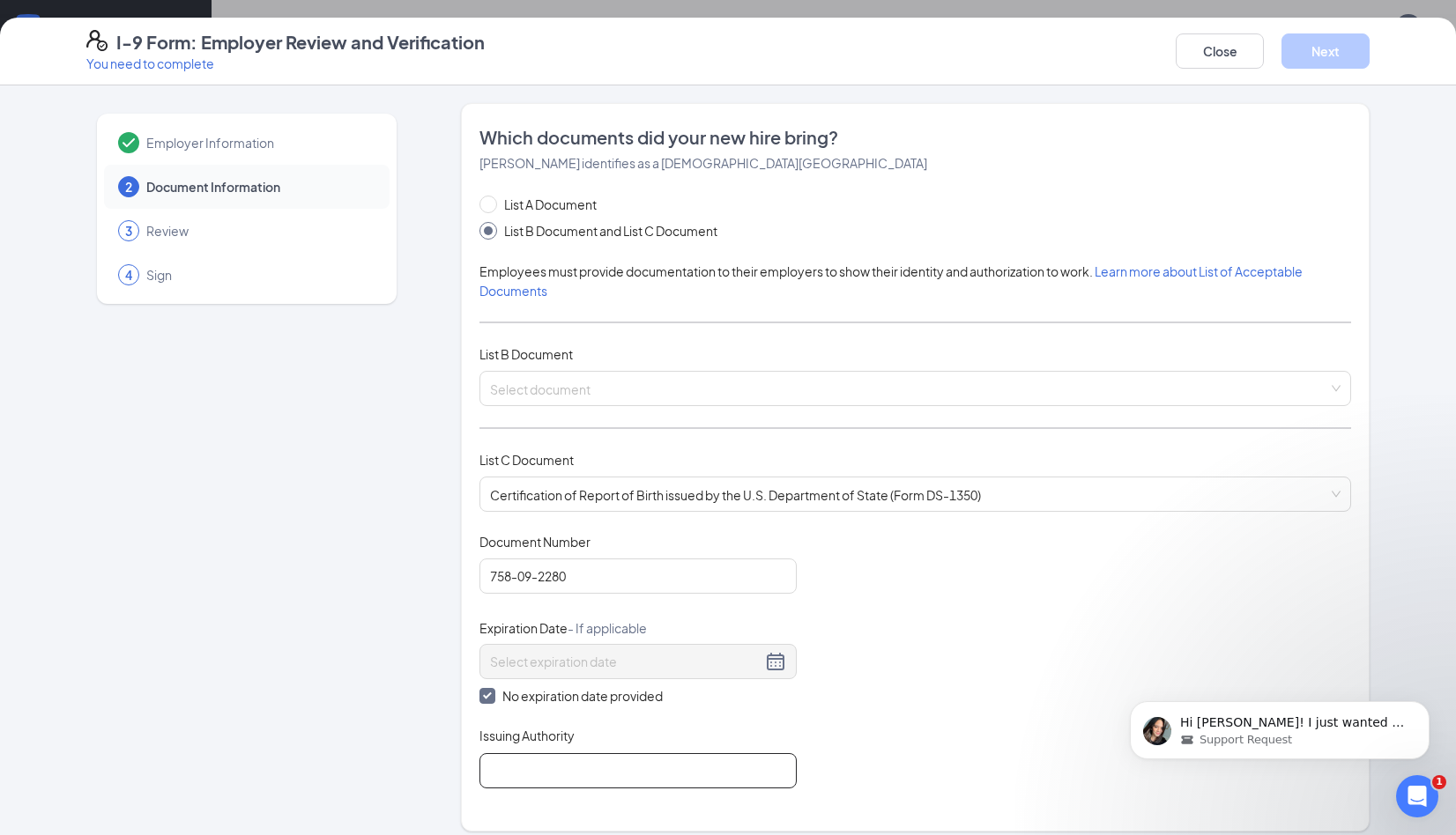
type input "Social Security Department"
click at [1199, 597] on div "Hi Jennifer! I just wanted to follow up once more before closing this ticket. I…" at bounding box center [1279, 649] width 324 height 220
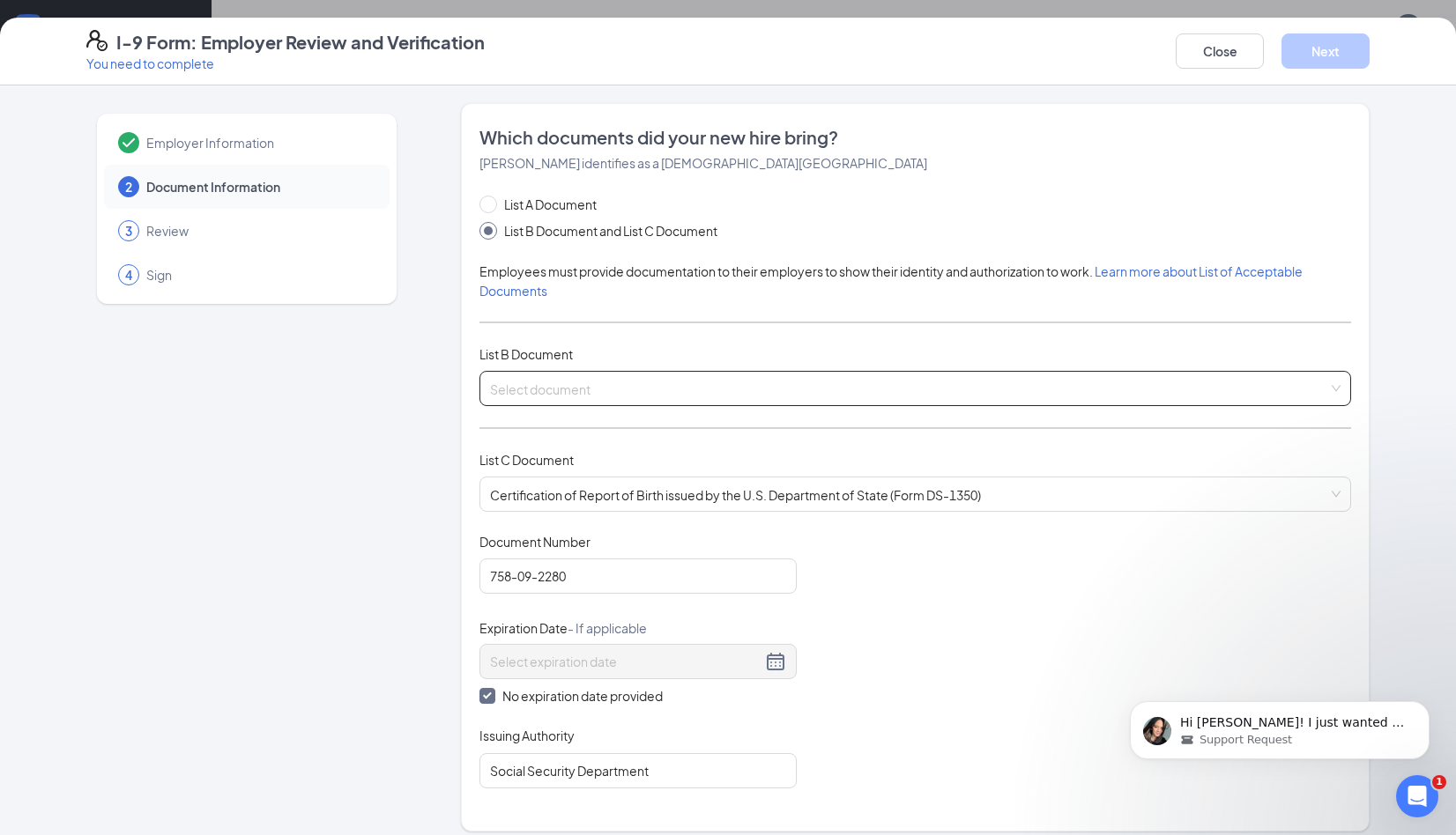
click at [747, 384] on input "search" at bounding box center [909, 385] width 838 height 27
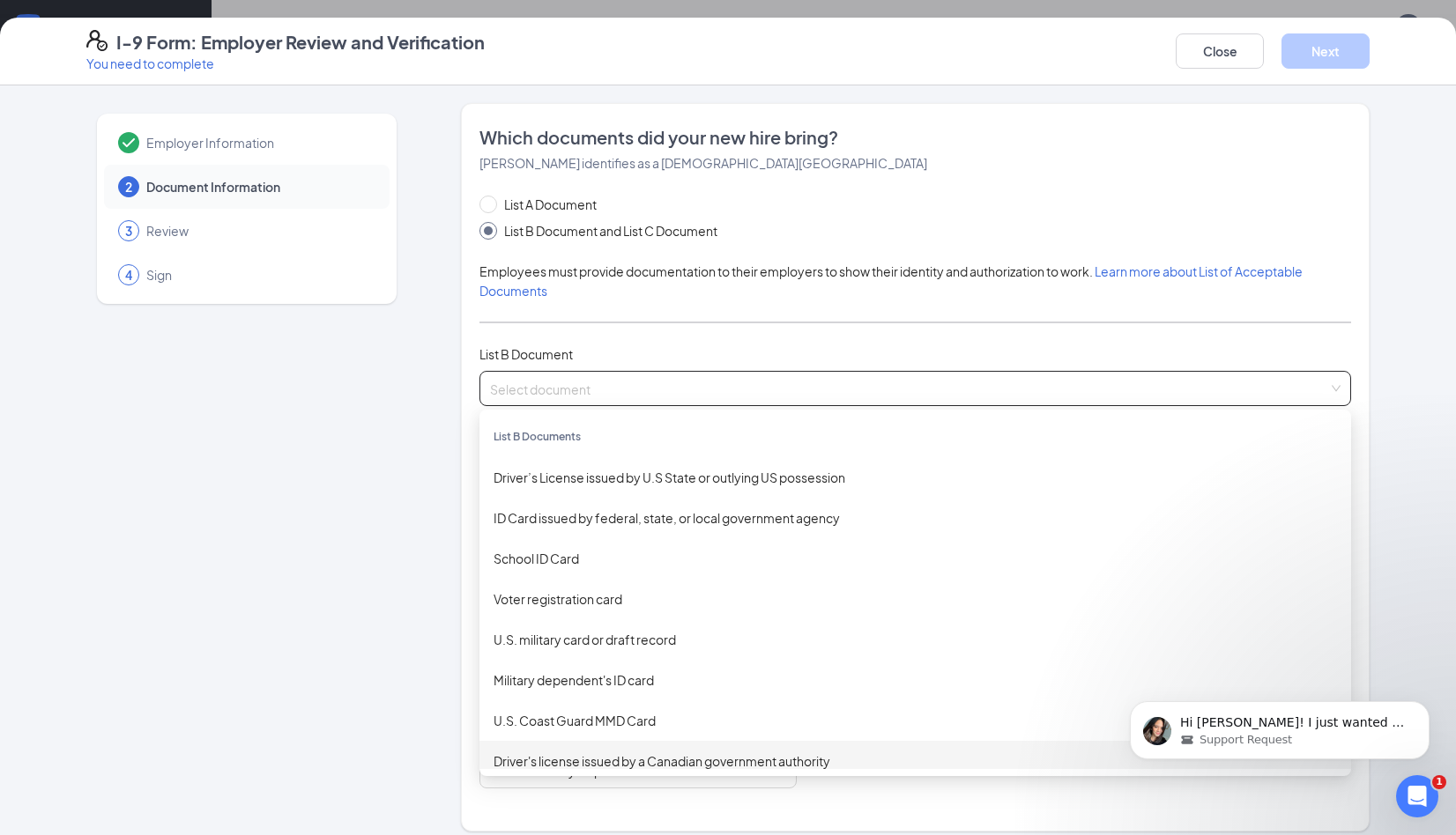
scroll to position [88, 0]
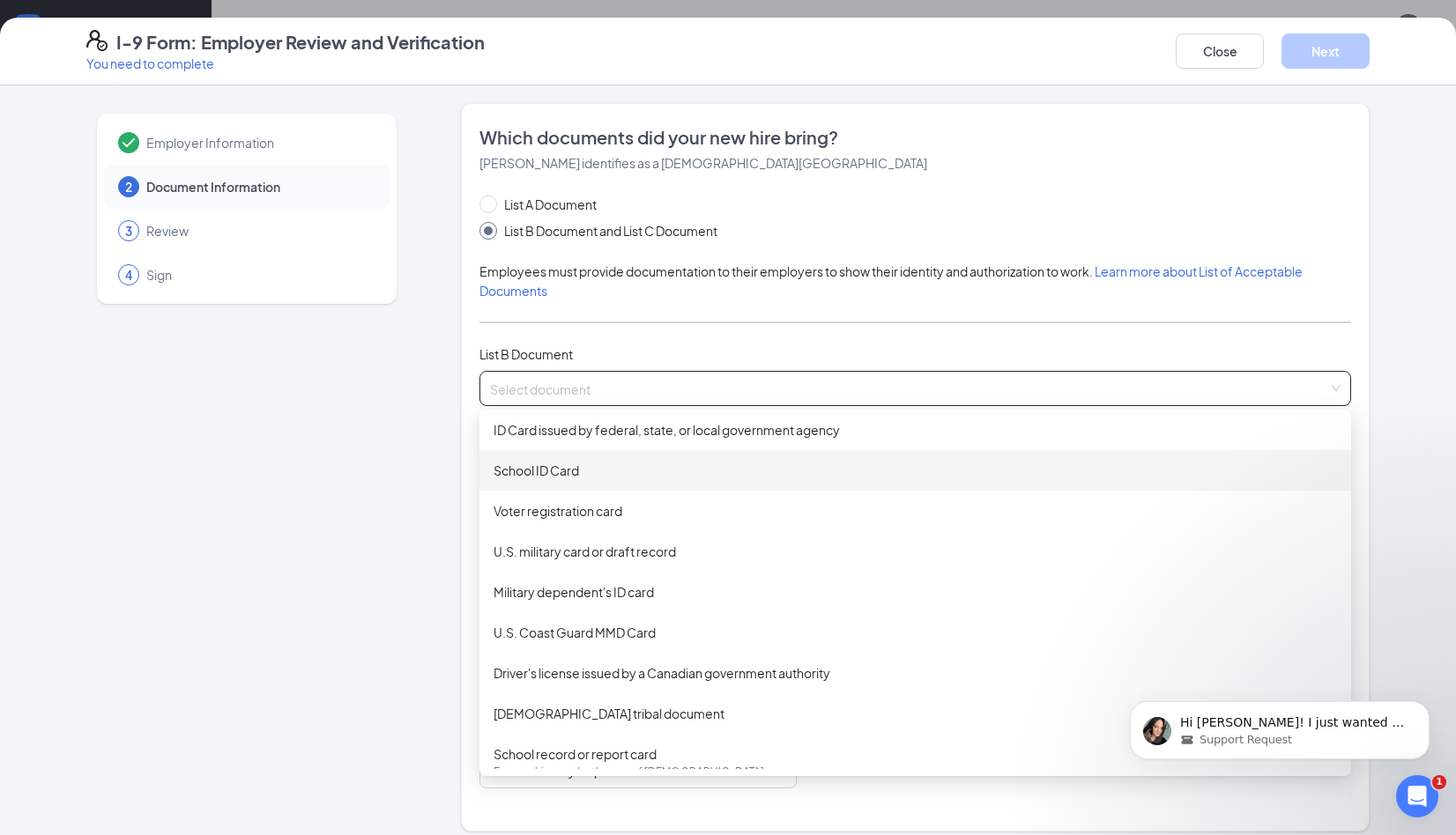
click at [566, 459] on div "School ID Card" at bounding box center [915, 470] width 871 height 41
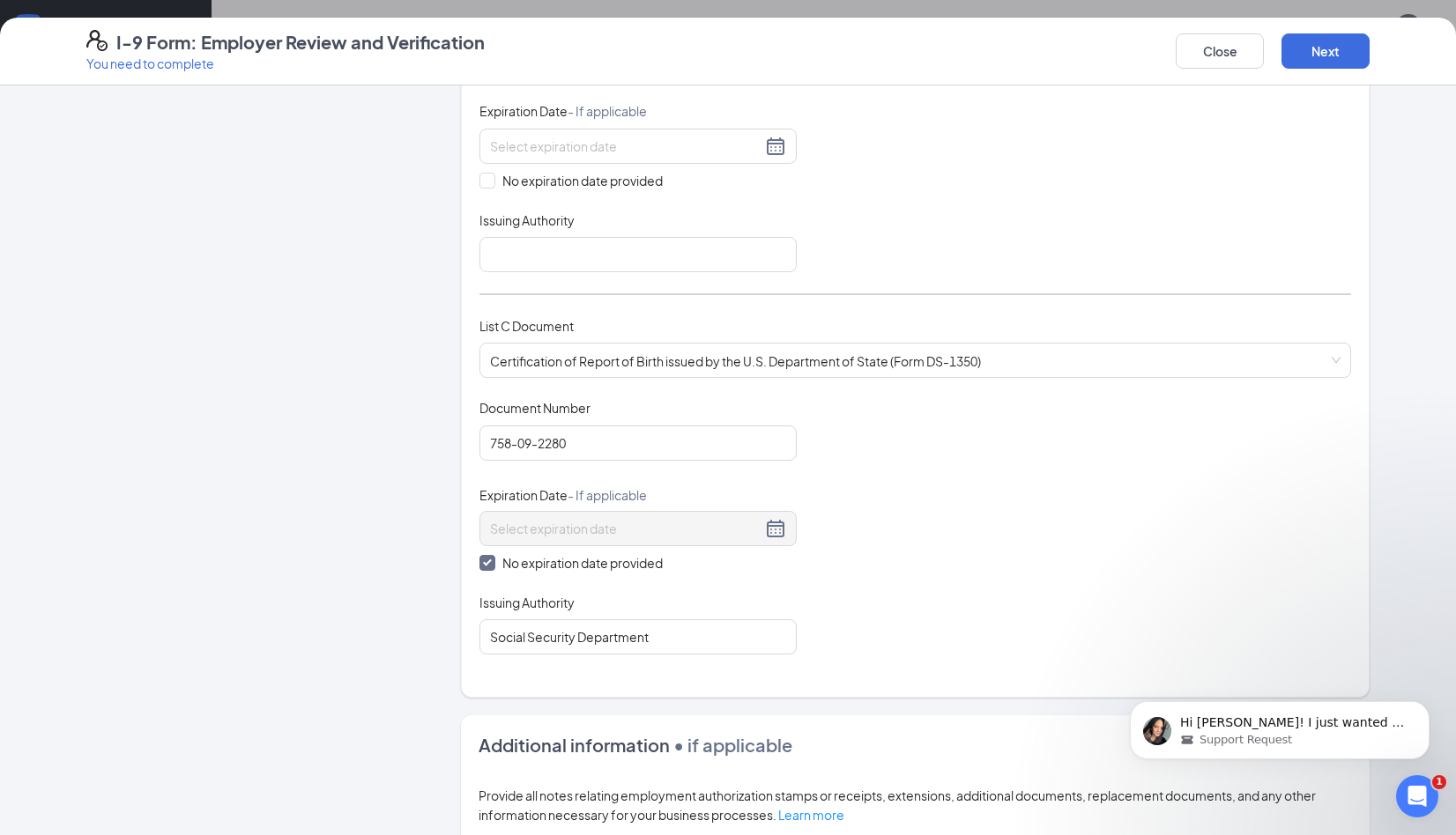
scroll to position [0, 0]
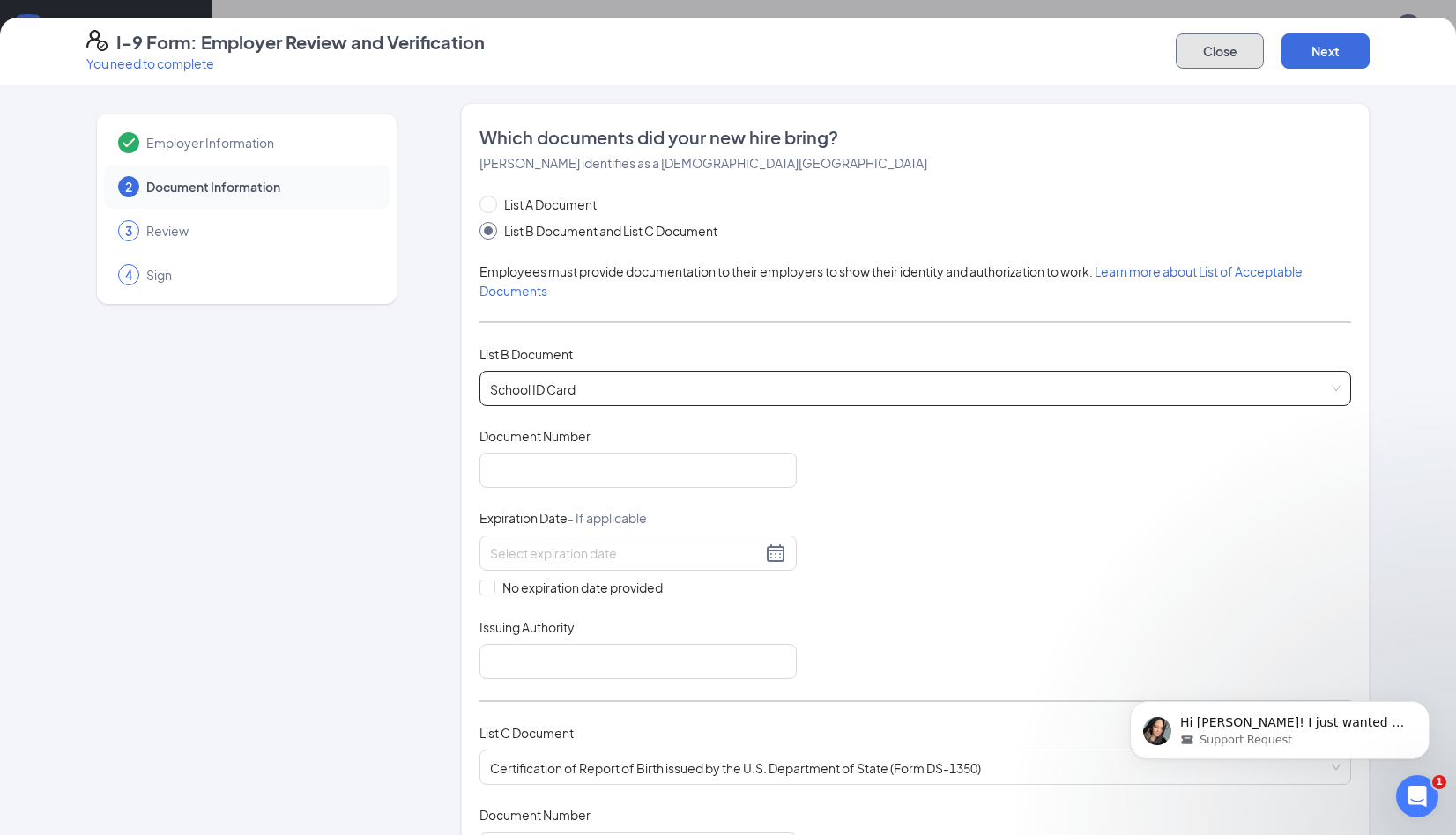
click at [1194, 45] on button "Close" at bounding box center [1220, 51] width 88 height 35
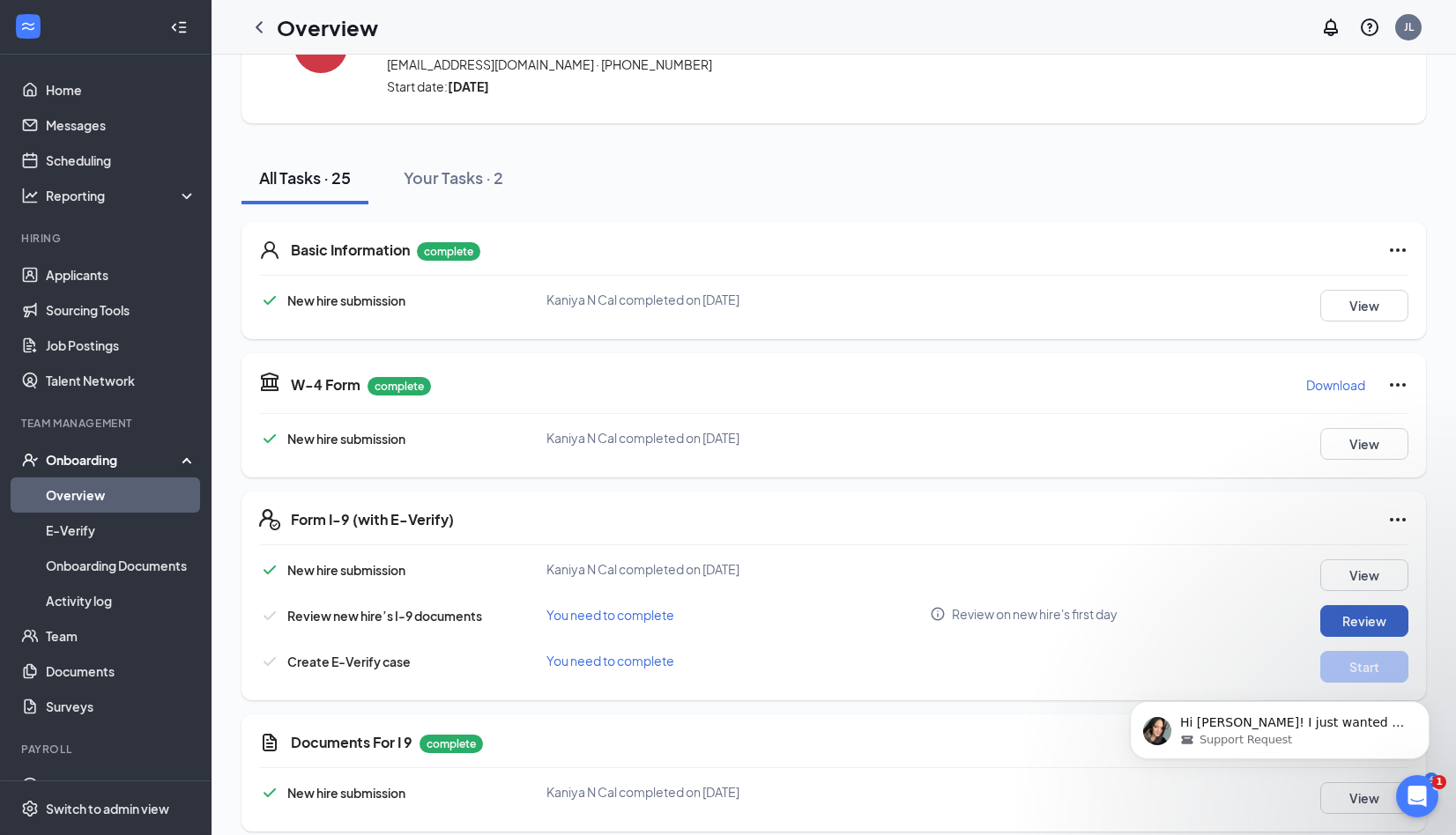
scroll to position [109, 0]
click at [1034, 615] on span "Review on new hire's first day" at bounding box center [1034, 613] width 165 height 18
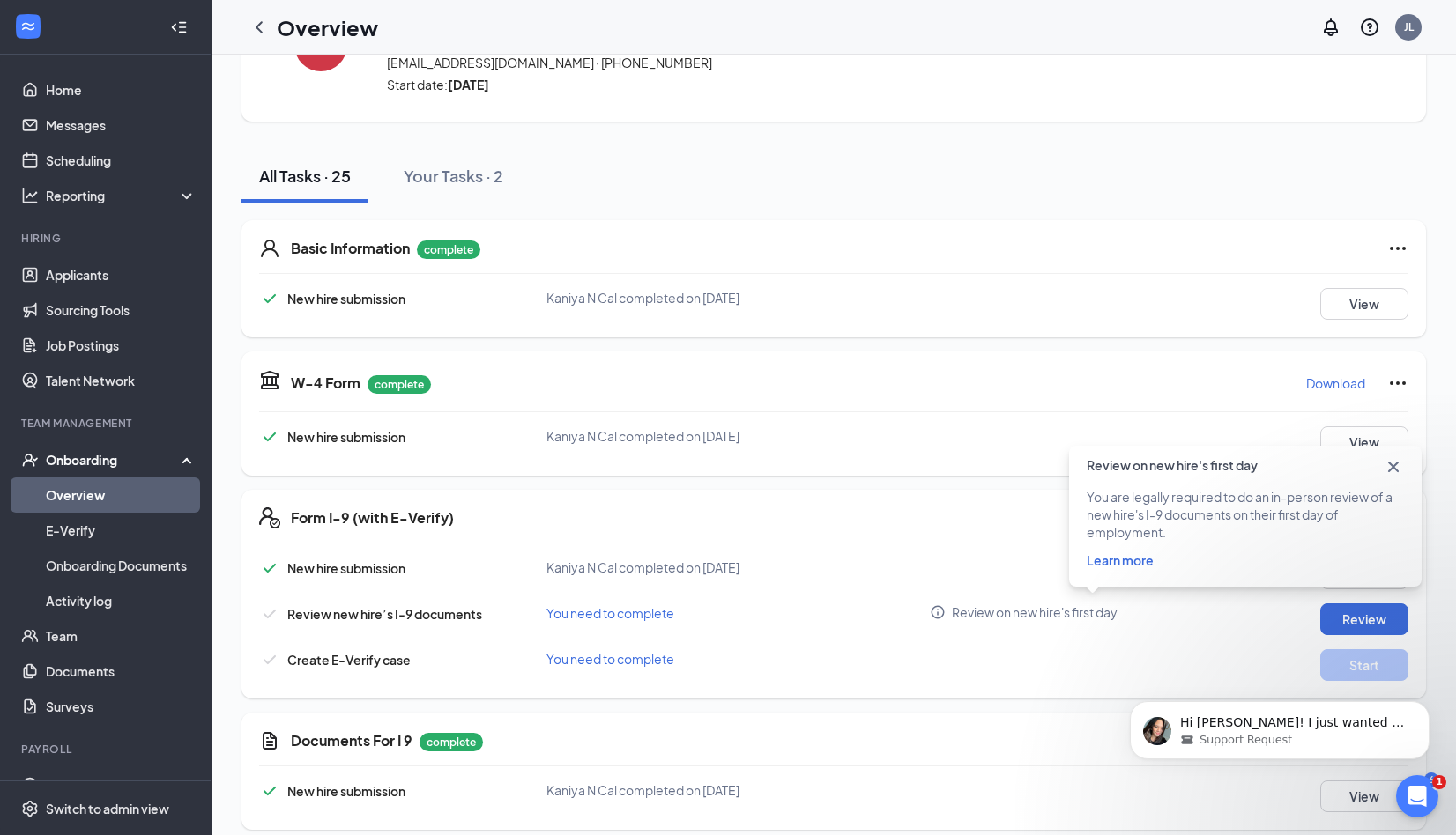
click at [1034, 615] on span "Review on new hire's first day" at bounding box center [1034, 613] width 165 height 18
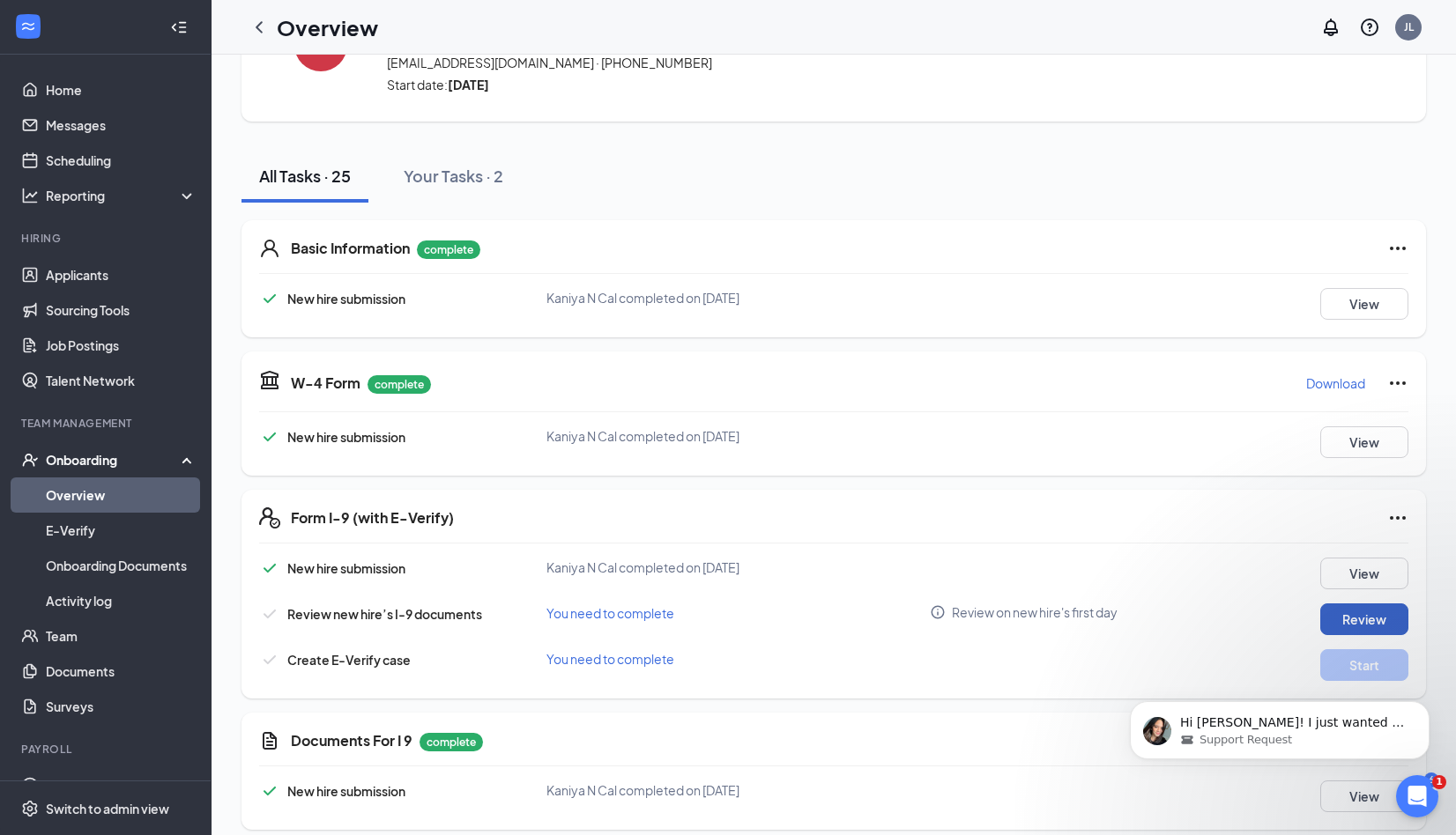
click at [1335, 624] on button "Review" at bounding box center [1364, 620] width 88 height 32
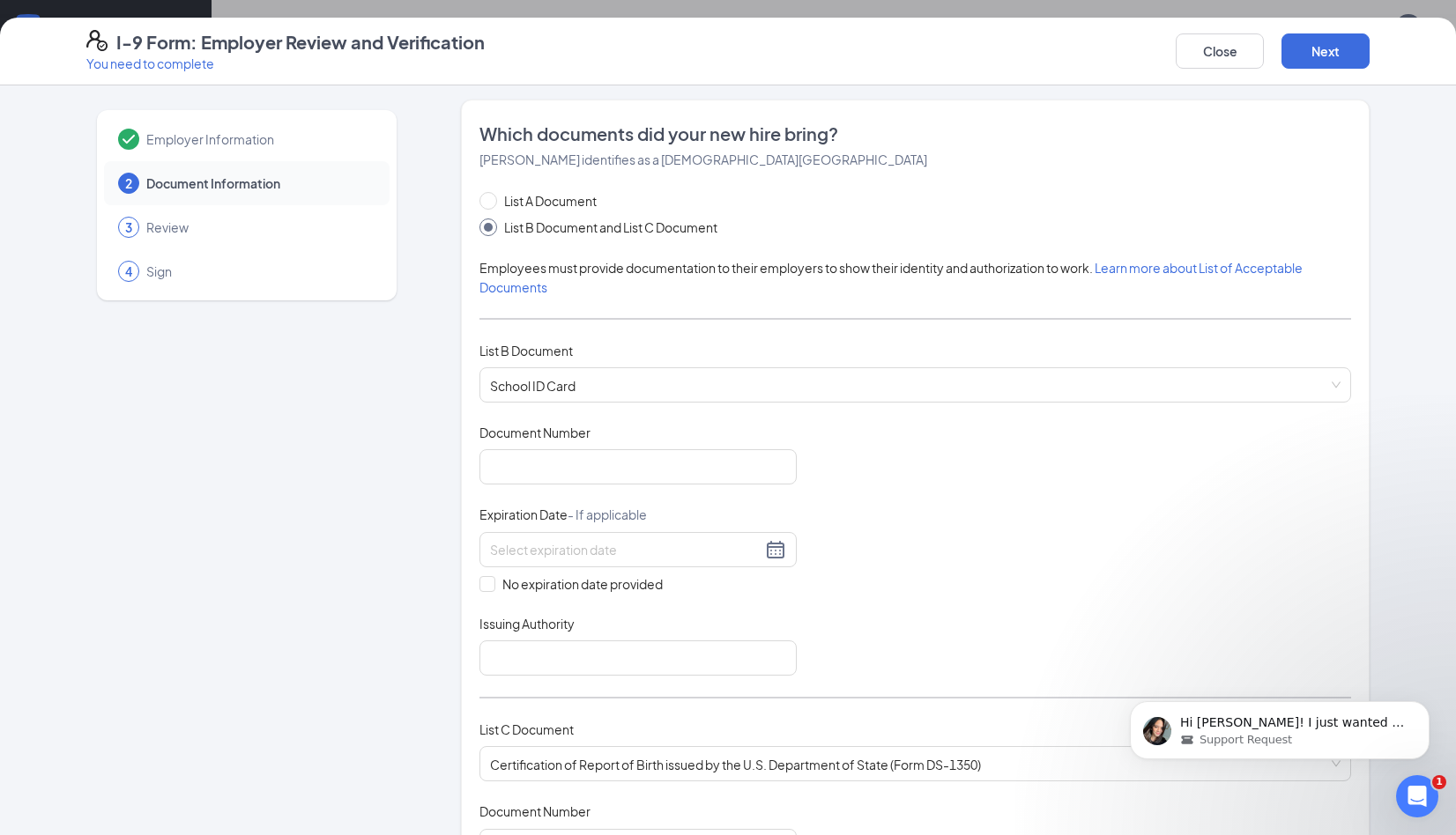
scroll to position [0, 0]
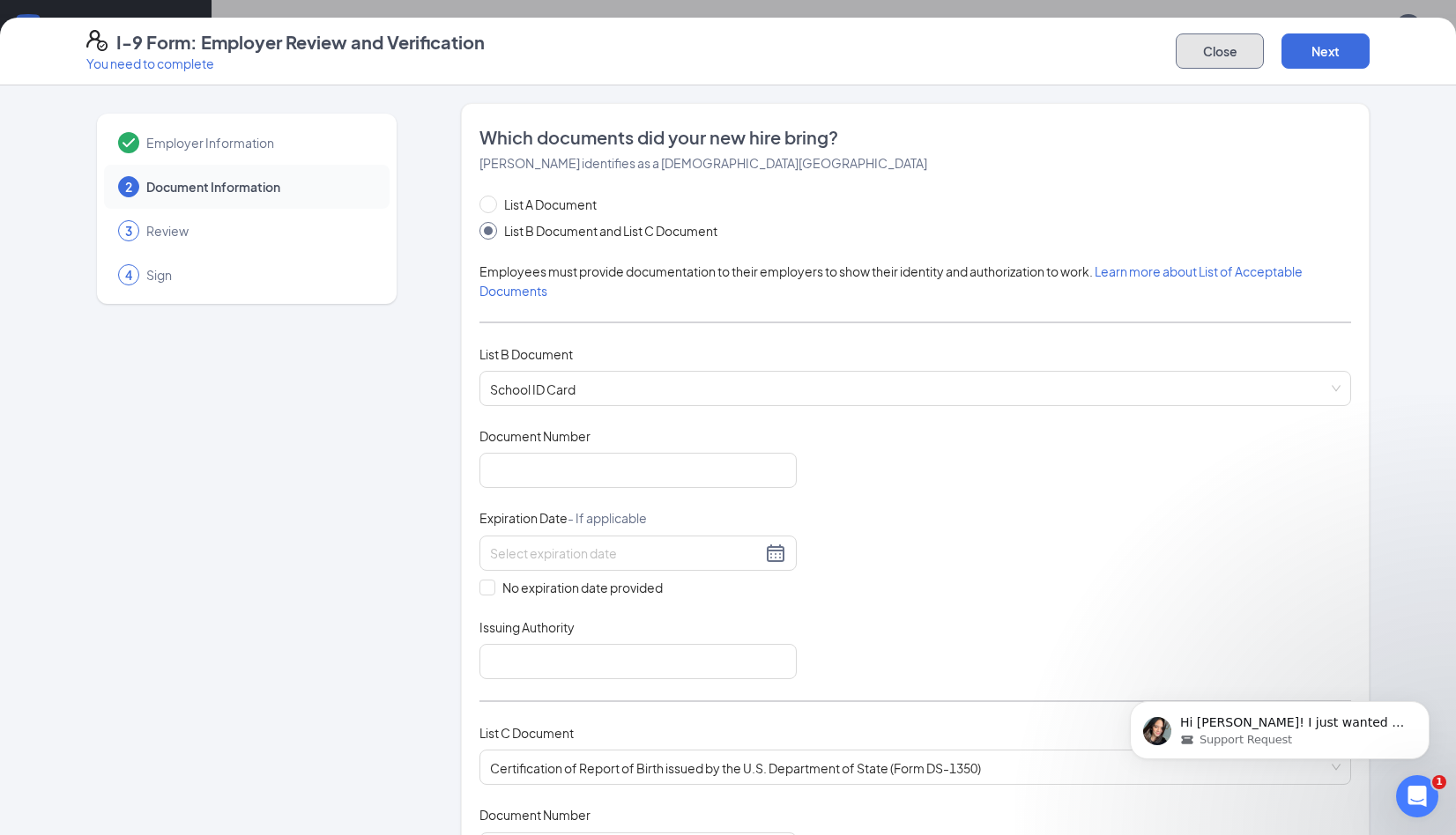
drag, startPoint x: 1220, startPoint y: 52, endPoint x: 1220, endPoint y: 63, distance: 11.0
click at [1220, 53] on button "Close" at bounding box center [1220, 51] width 88 height 35
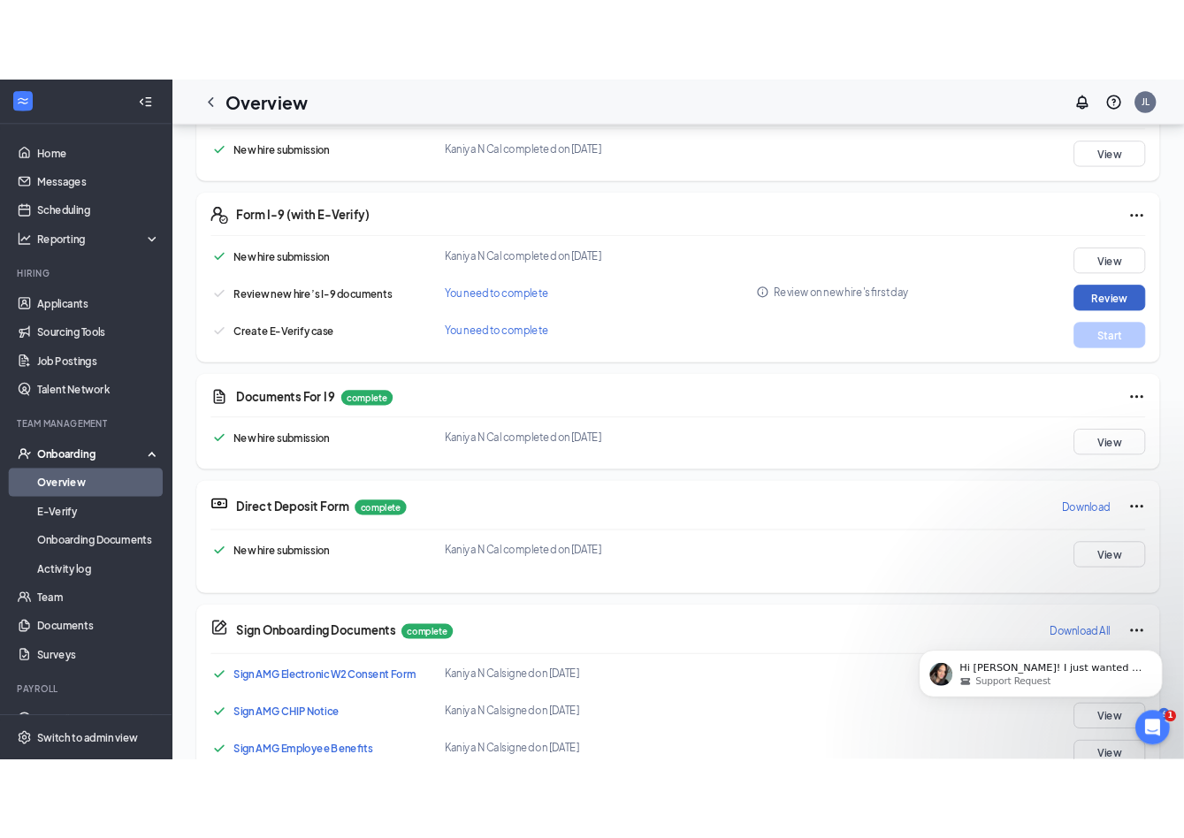
scroll to position [354, 0]
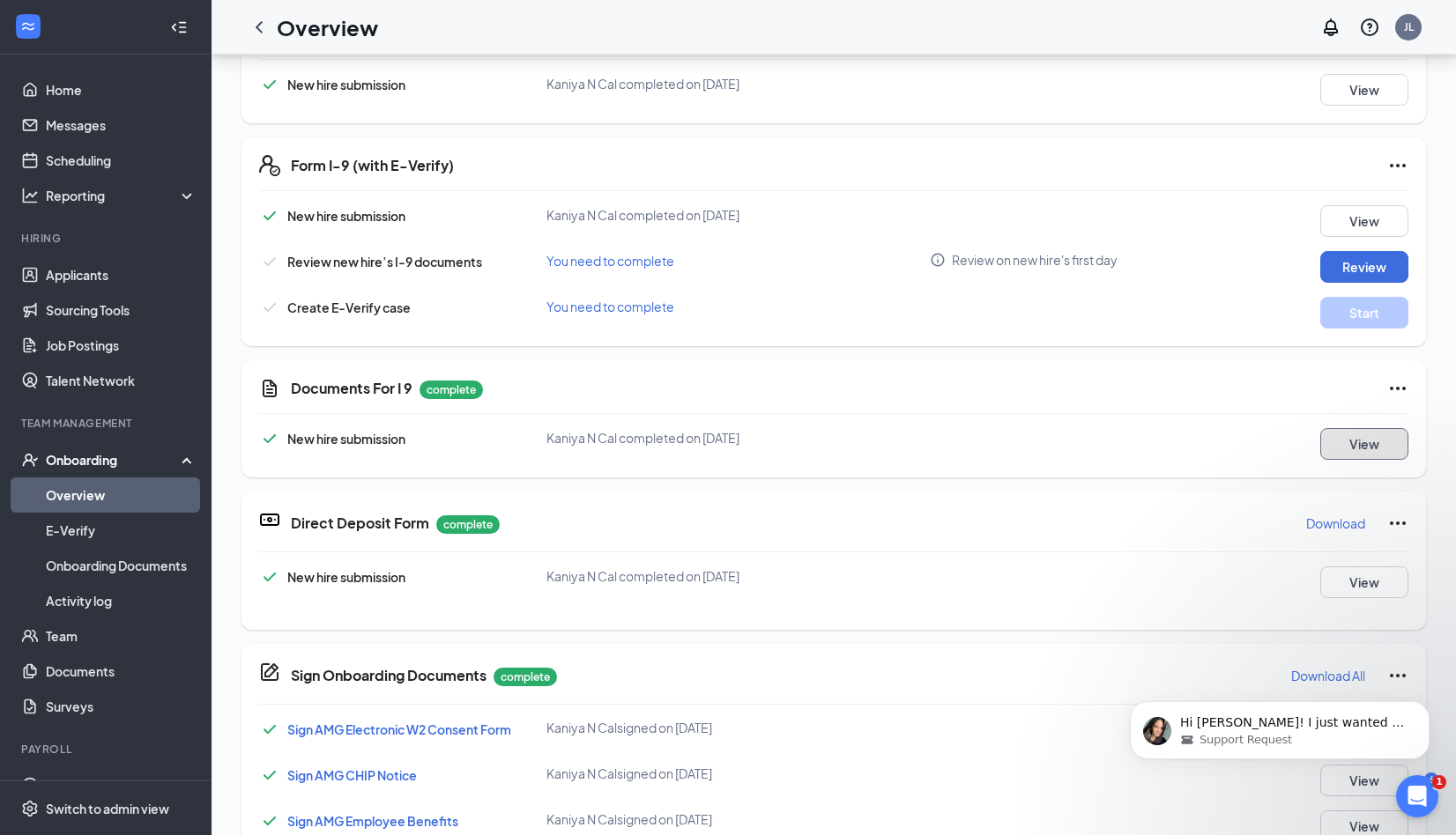
click at [1343, 447] on button "View" at bounding box center [1364, 444] width 88 height 32
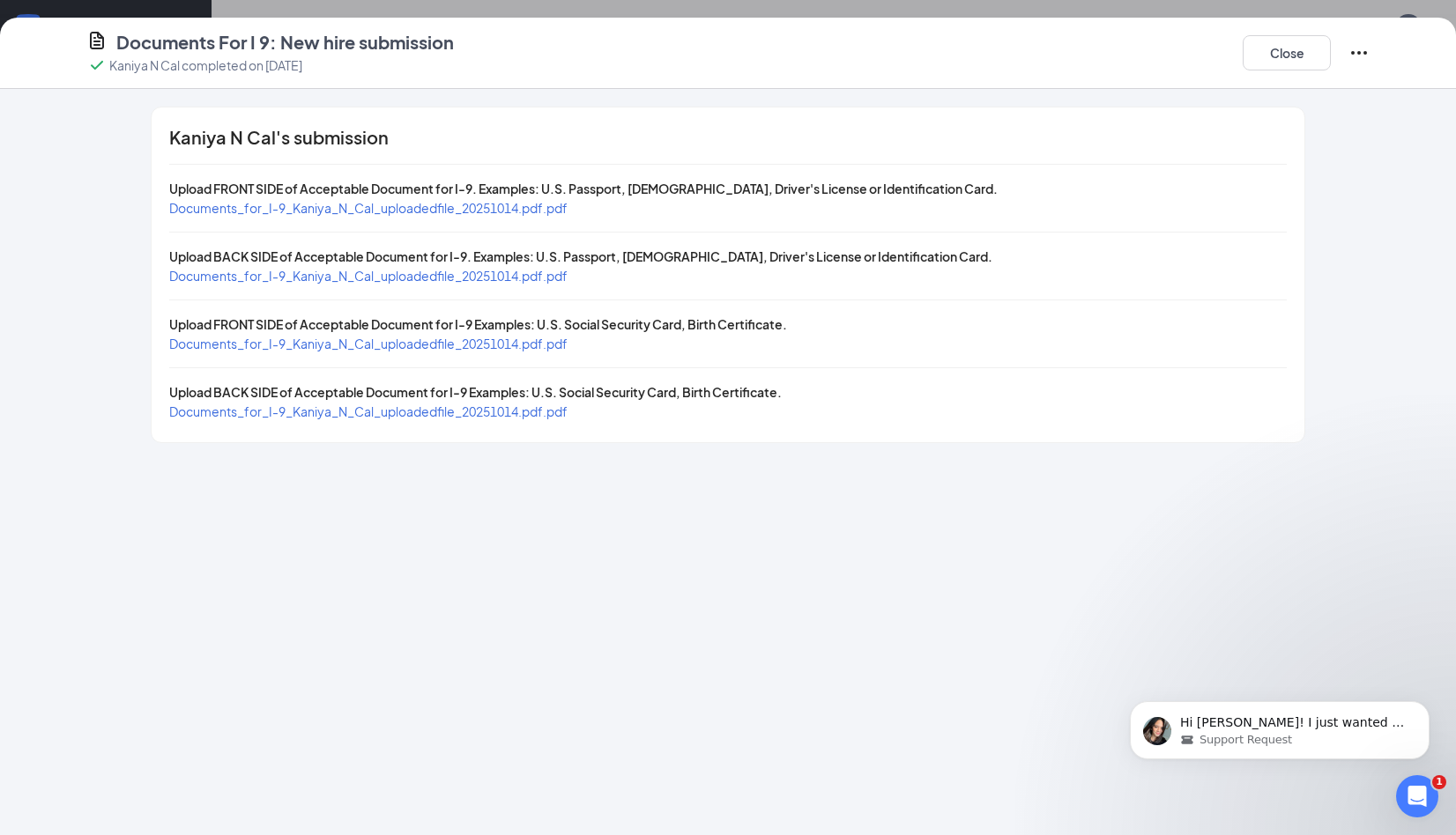
click at [324, 211] on span "Documents_for_I-9_Kaniya_N_Cal_uploadedfile_20251014.pdf.pdf" at bounding box center [369, 208] width 399 height 16
click at [1321, 50] on button "Close" at bounding box center [1287, 52] width 88 height 35
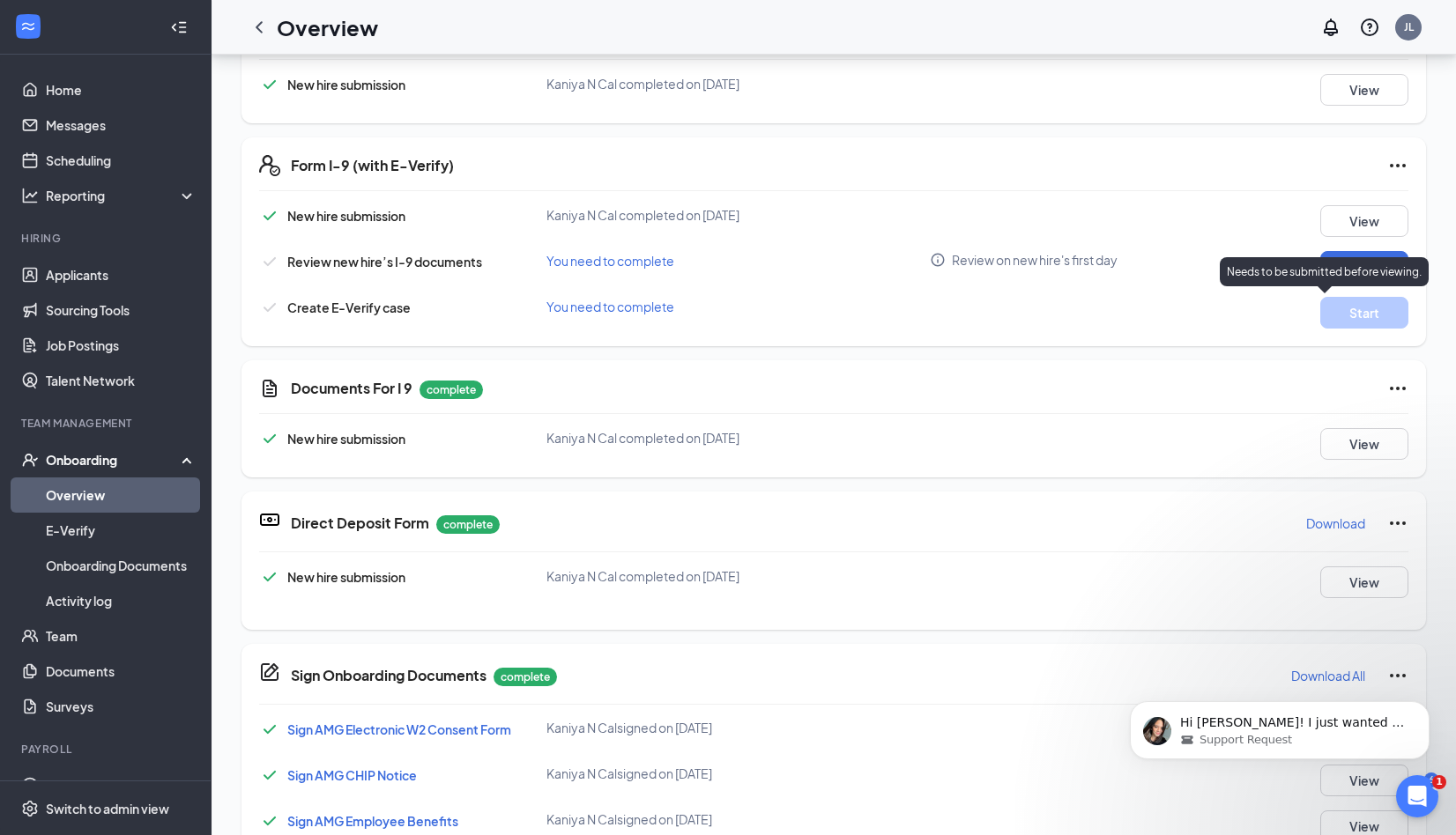
click at [1344, 268] on p "Needs to be submitted before viewing." at bounding box center [1323, 271] width 194 height 15
click at [1338, 266] on p "Needs to be submitted before viewing." at bounding box center [1323, 271] width 194 height 15
click at [1193, 262] on div "Review on new hire's first day" at bounding box center [1097, 260] width 335 height 18
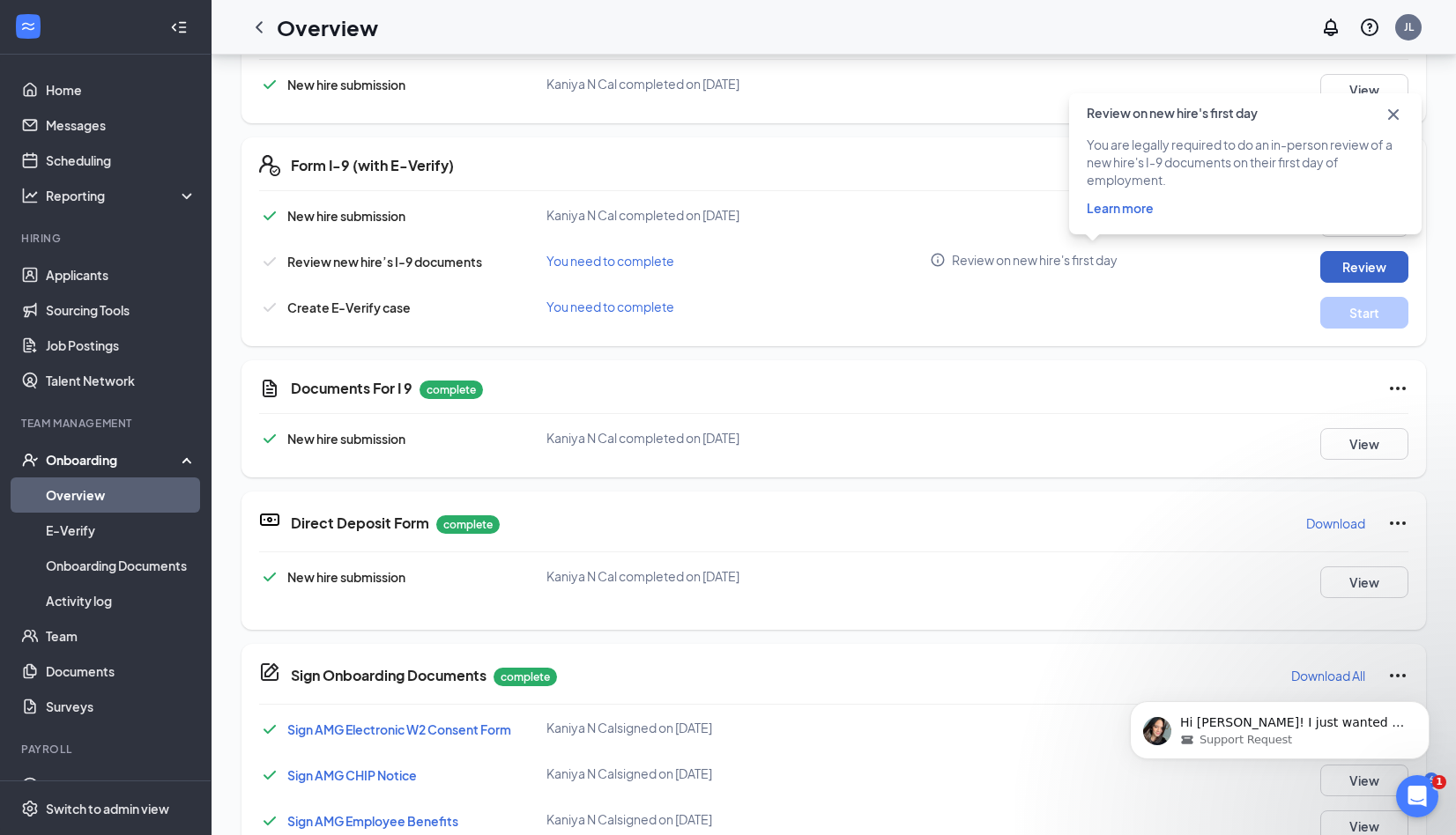
click at [1360, 260] on button "Review" at bounding box center [1364, 267] width 88 height 32
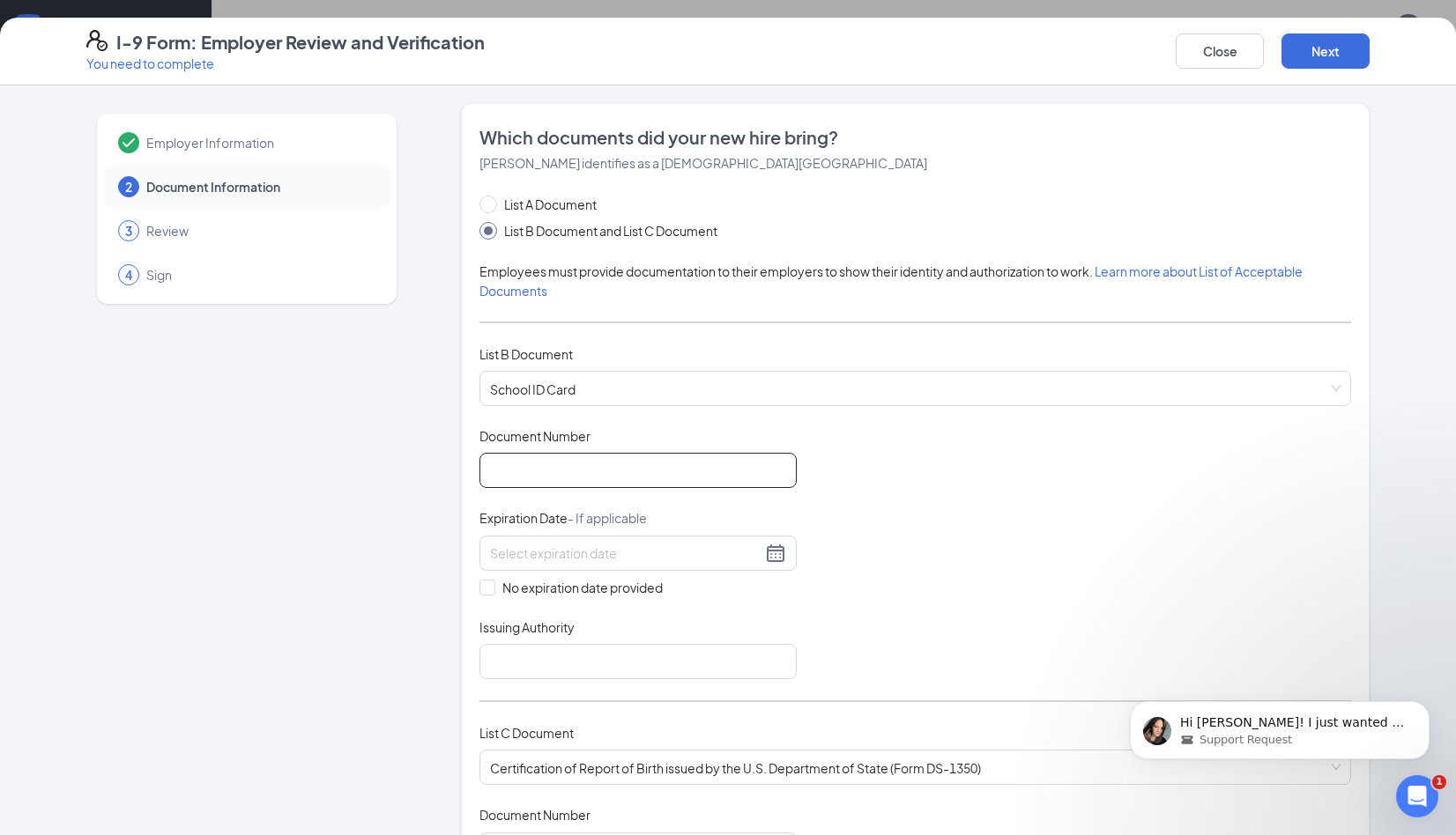
click at [644, 475] on input "Document Number" at bounding box center [638, 469] width 317 height 35
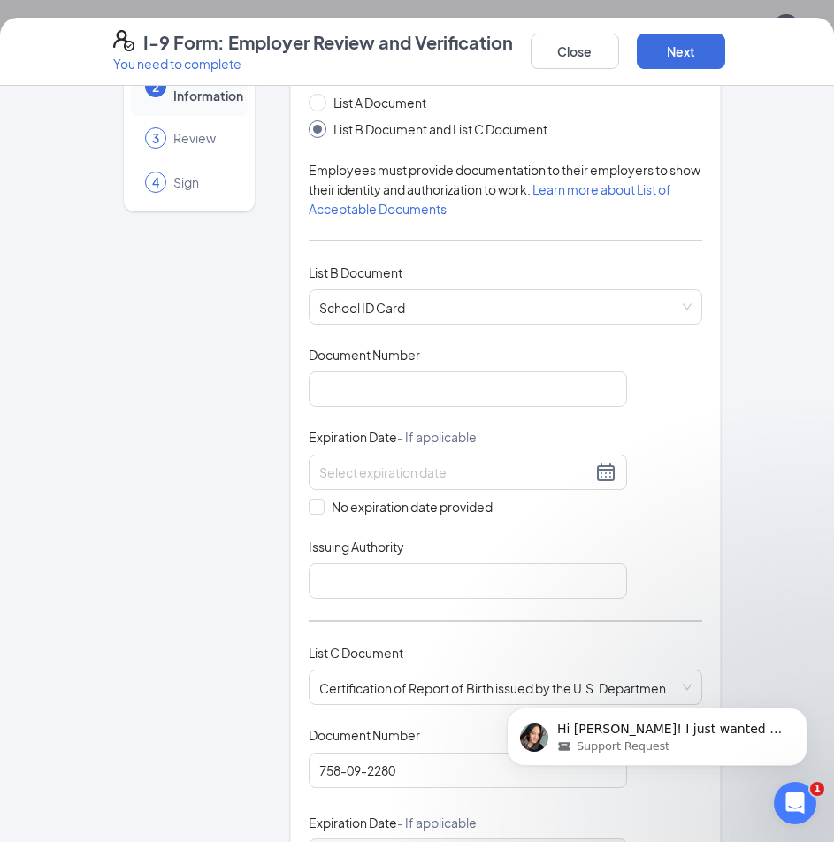
scroll to position [88, 0]
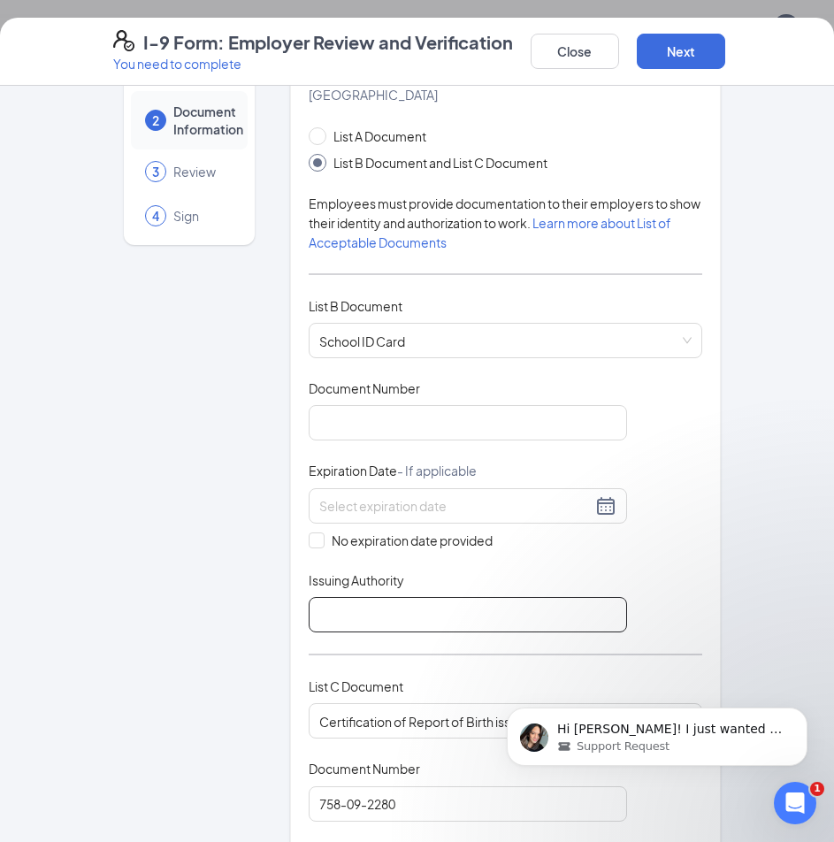
click at [518, 597] on input "Issuing Authority" at bounding box center [468, 614] width 318 height 35
type input "Tennessee"
click at [695, 531] on div "Document Title School ID Card Document Number Expiration Date - If applicable N…" at bounding box center [505, 505] width 393 height 253
click at [309, 532] on input "No expiration date provided" at bounding box center [315, 538] width 12 height 12
checkbox input "true"
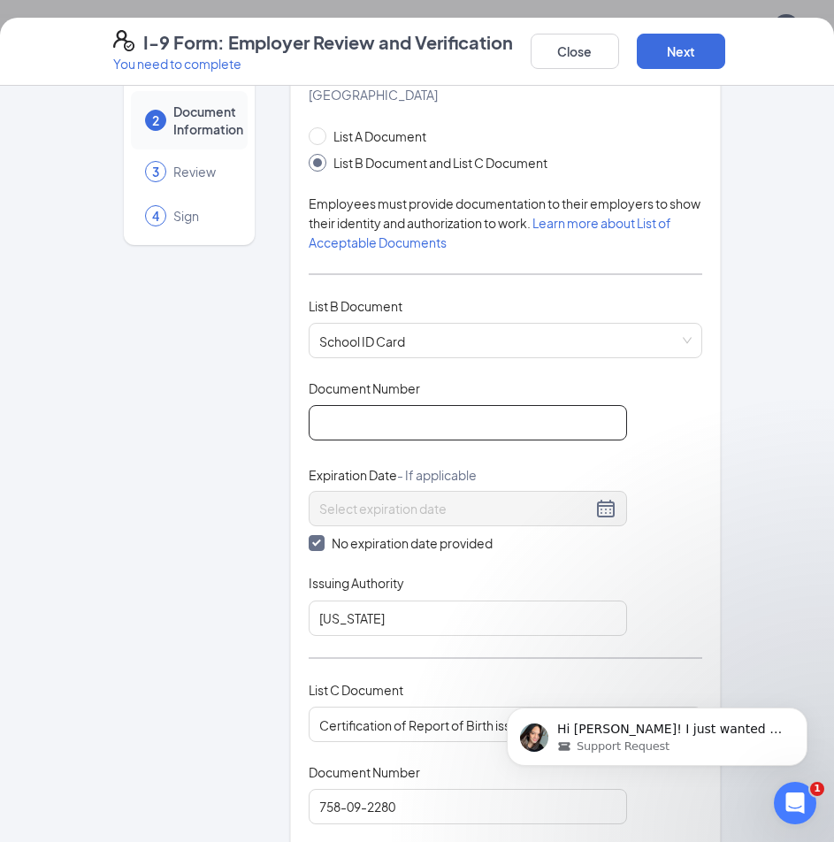
click at [389, 406] on input "Document Number" at bounding box center [468, 422] width 318 height 35
click at [721, 466] on div "Employer Information 2 Document Information 3 Review 4 Sign Which documents did…" at bounding box center [417, 793] width 679 height 1556
click at [583, 418] on input "Document Number" at bounding box center [468, 422] width 318 height 35
type input "31983"
click at [687, 454] on div "Document Title School ID Card Document Number 31983 Expiration Date - If applic…" at bounding box center [505, 507] width 393 height 256
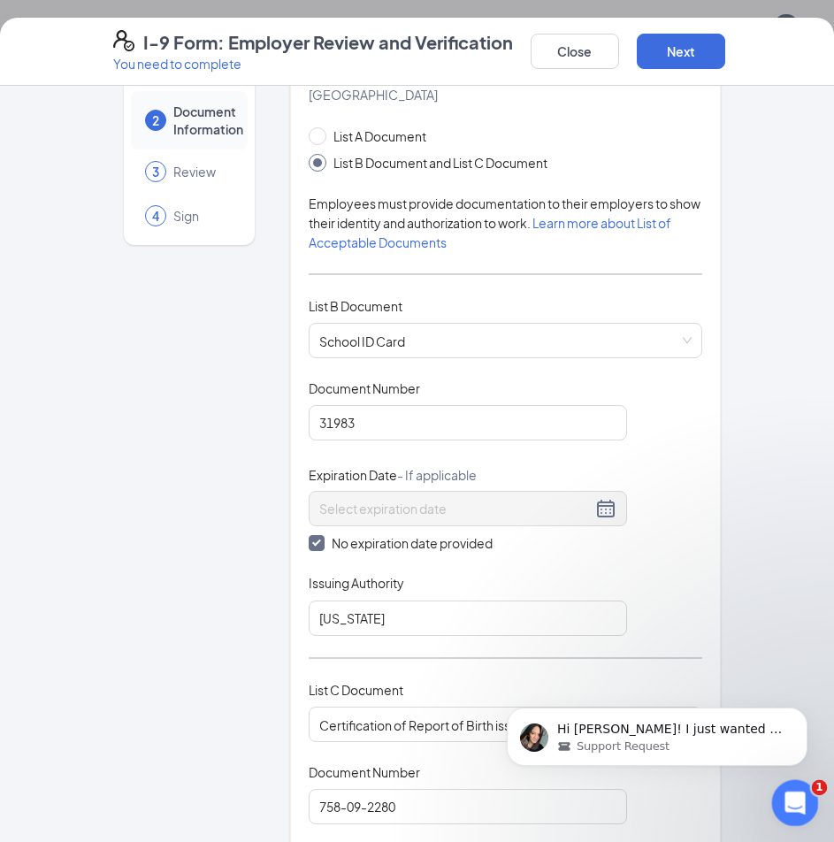
click at [799, 795] on icon "Open Intercom Messenger" at bounding box center [792, 800] width 29 height 29
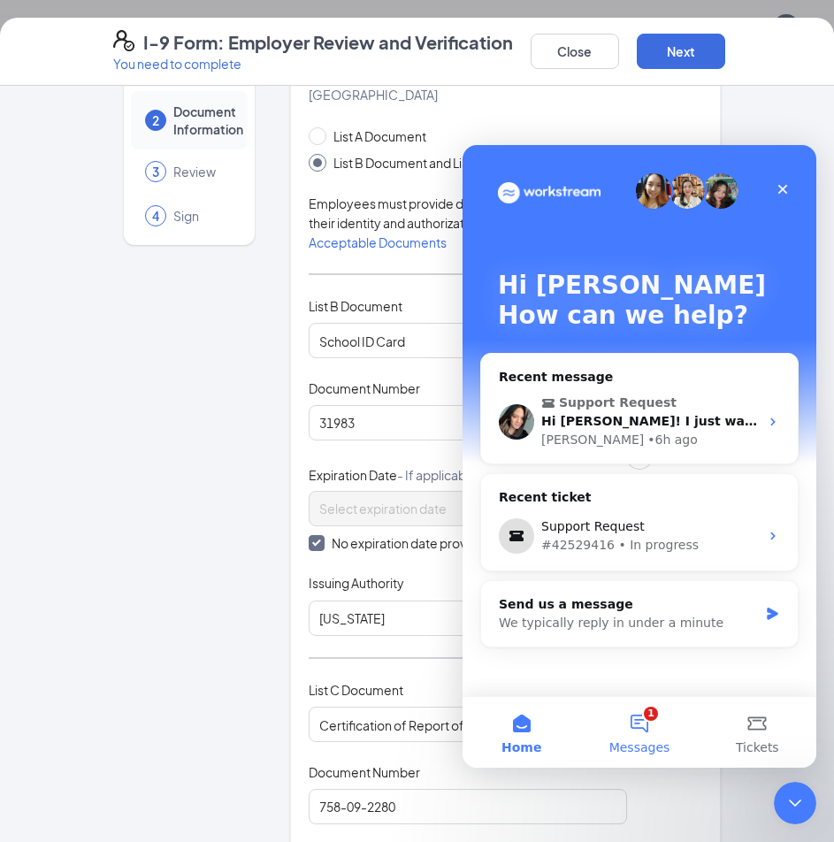
click at [642, 727] on button "1 Messages" at bounding box center [639, 732] width 118 height 71
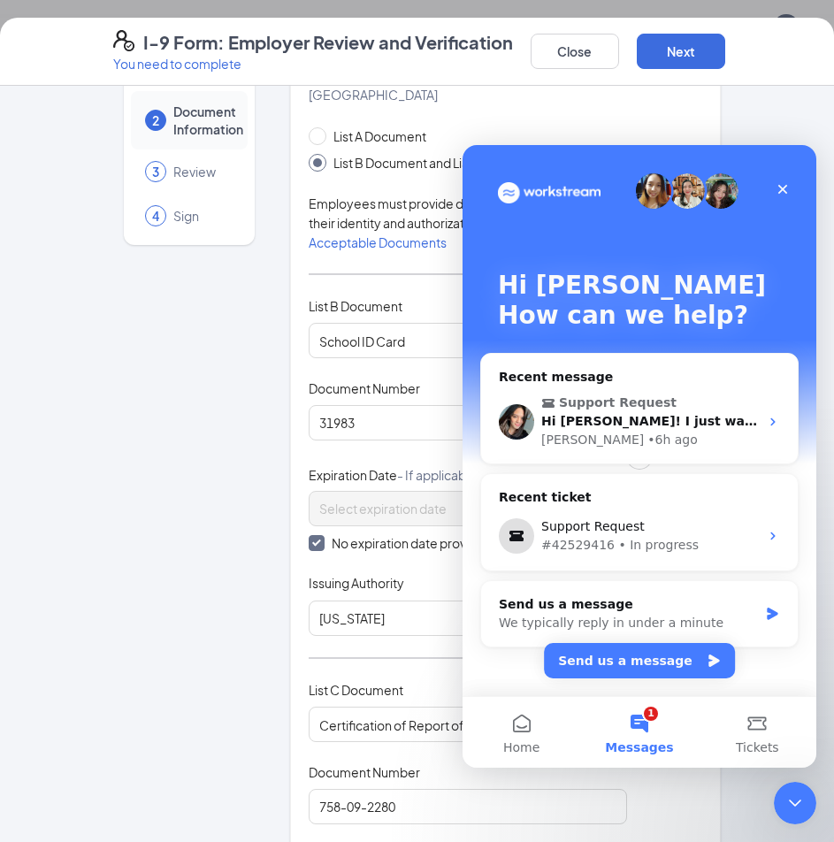
click at [637, 741] on span "Messages" at bounding box center [639, 747] width 68 height 12
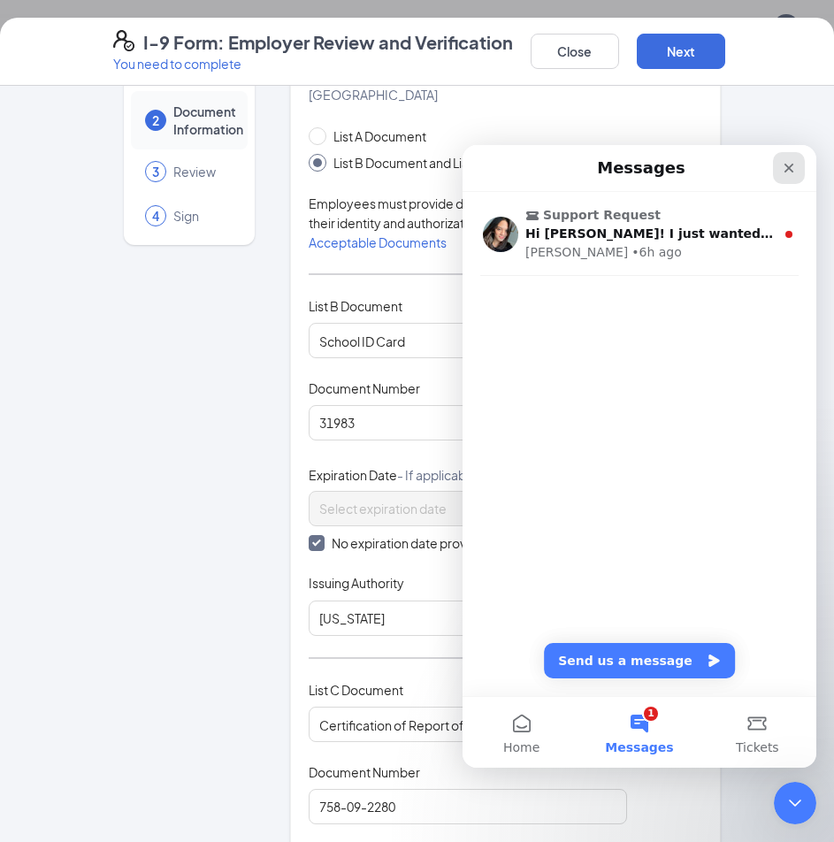
drag, startPoint x: 785, startPoint y: 164, endPoint x: 1248, endPoint y: 308, distance: 484.1
click at [785, 164] on icon "Close" at bounding box center [789, 169] width 10 height 10
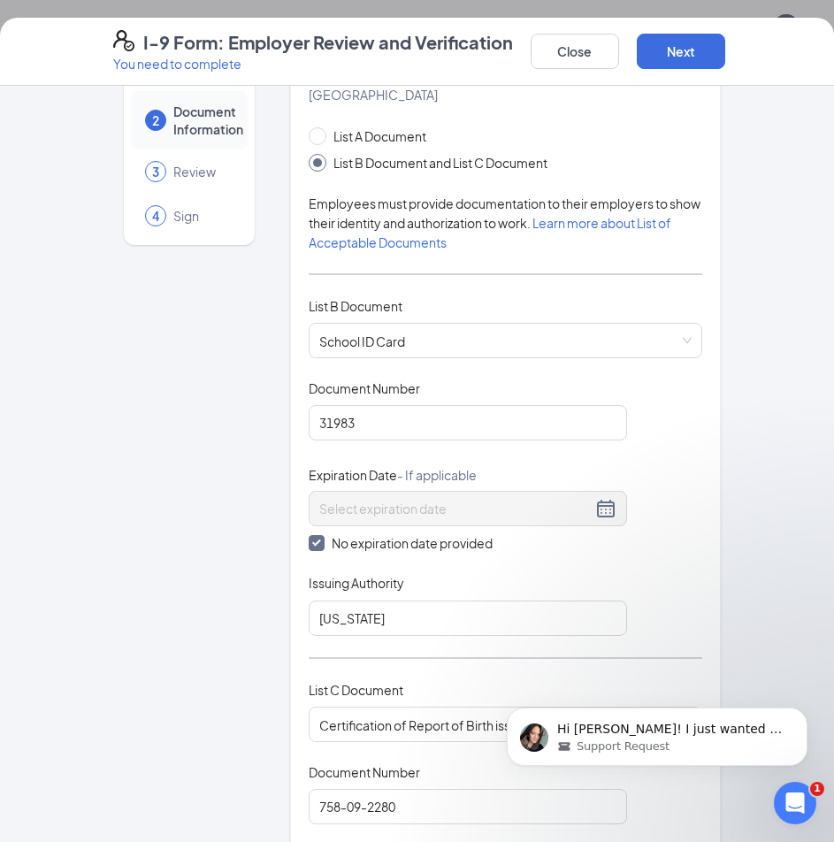
scroll to position [0, 0]
click at [792, 780] on div "Open Intercom Messenger" at bounding box center [792, 800] width 58 height 58
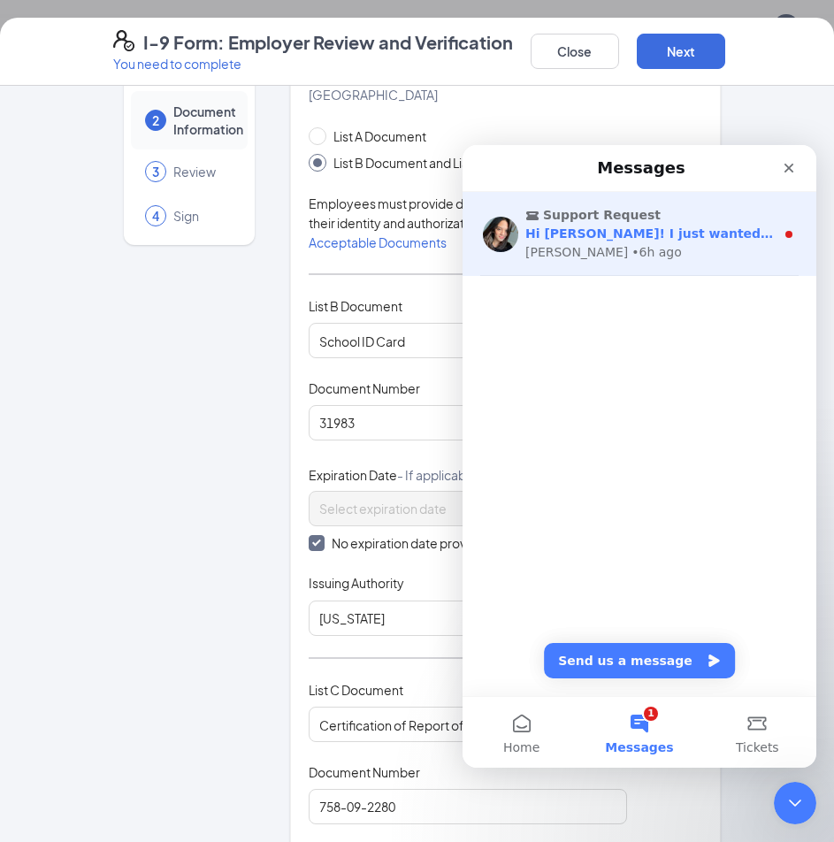
click at [546, 219] on span "Support Request" at bounding box center [602, 215] width 118 height 19
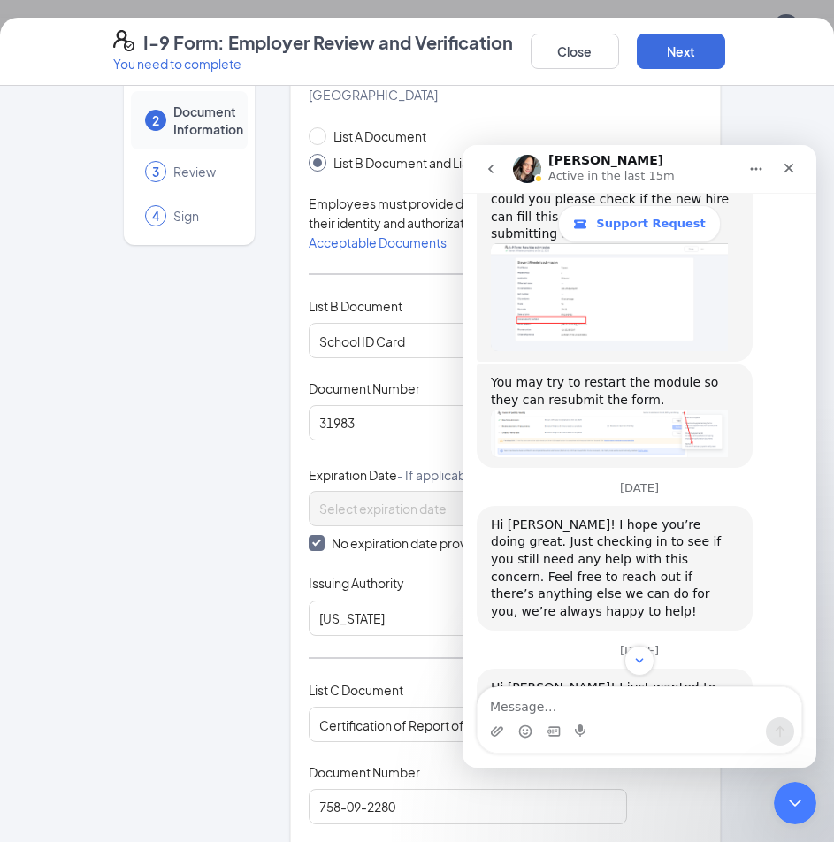
scroll to position [1169, 0]
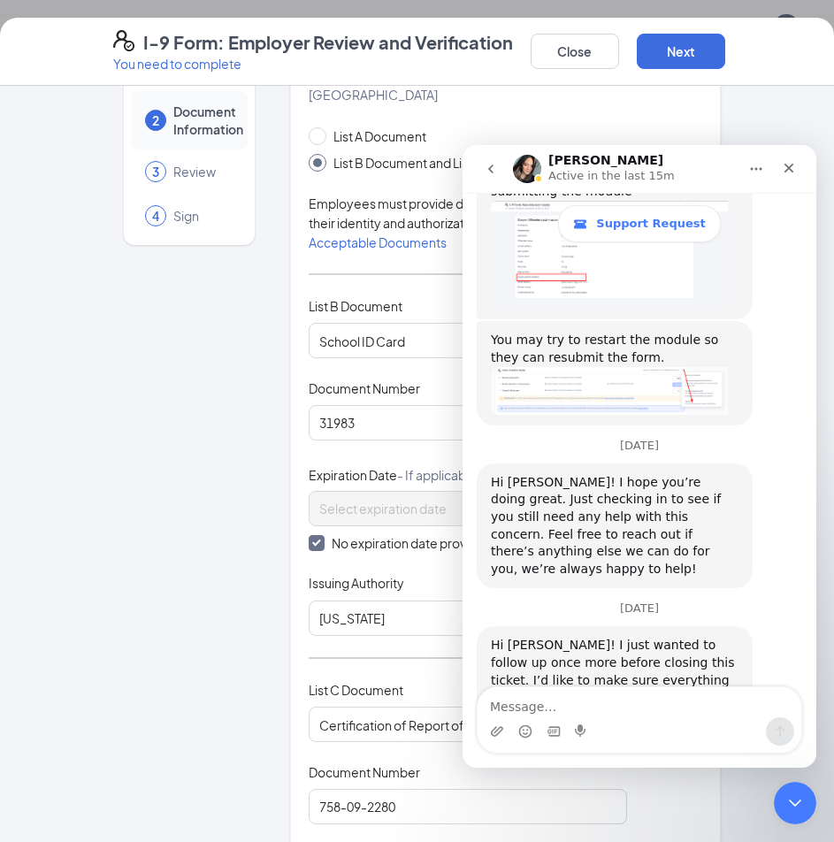
click at [484, 165] on icon "go back" at bounding box center [491, 169] width 14 height 14
click at [489, 163] on icon "go back" at bounding box center [491, 169] width 14 height 14
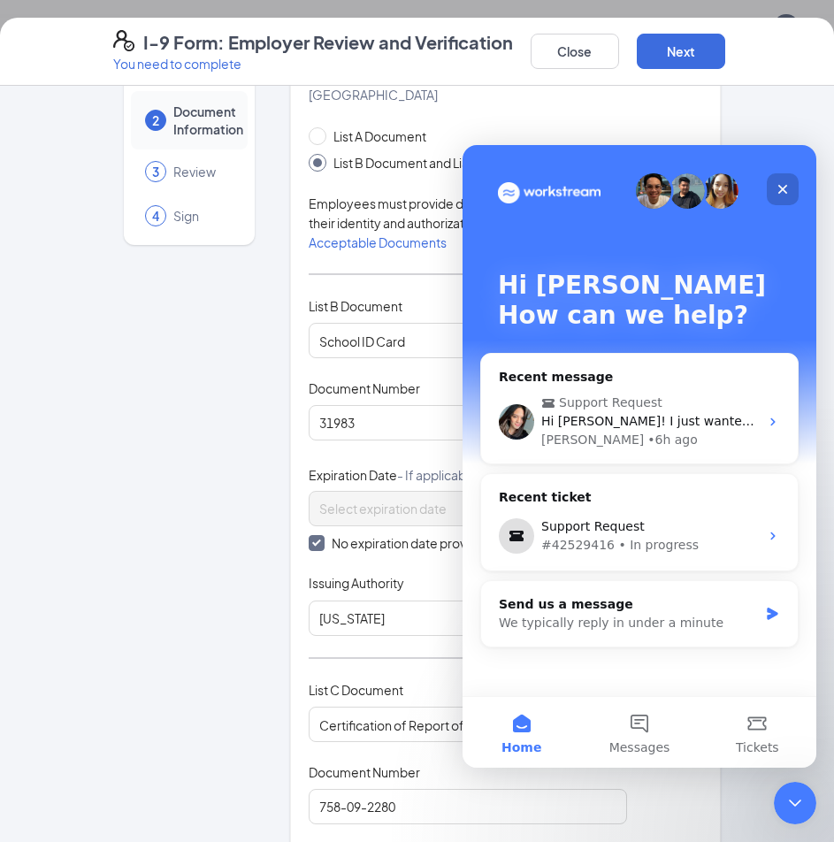
click at [787, 184] on icon "Close" at bounding box center [782, 189] width 14 height 14
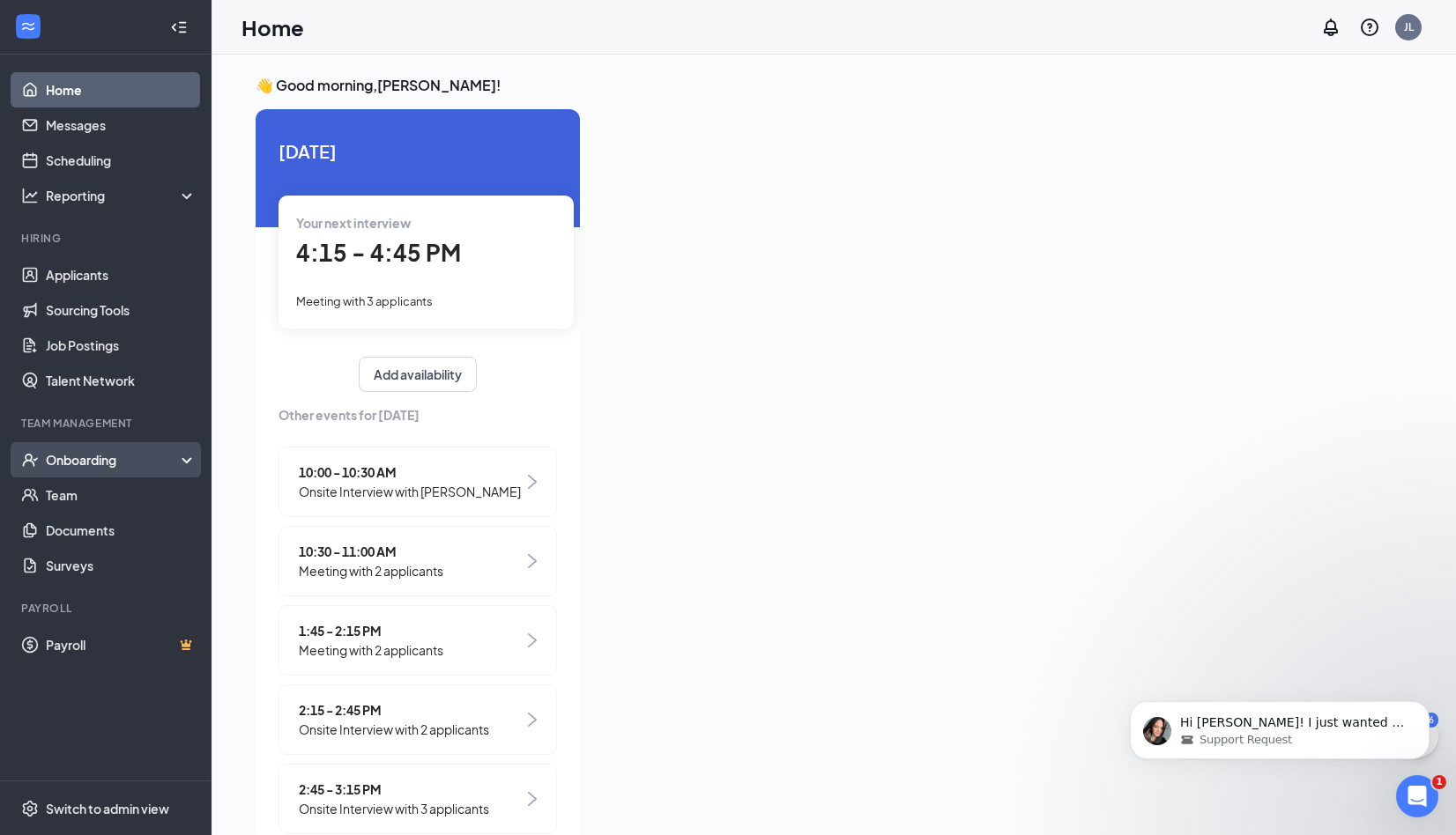
click at [132, 447] on div "Onboarding" at bounding box center [106, 459] width 211 height 35
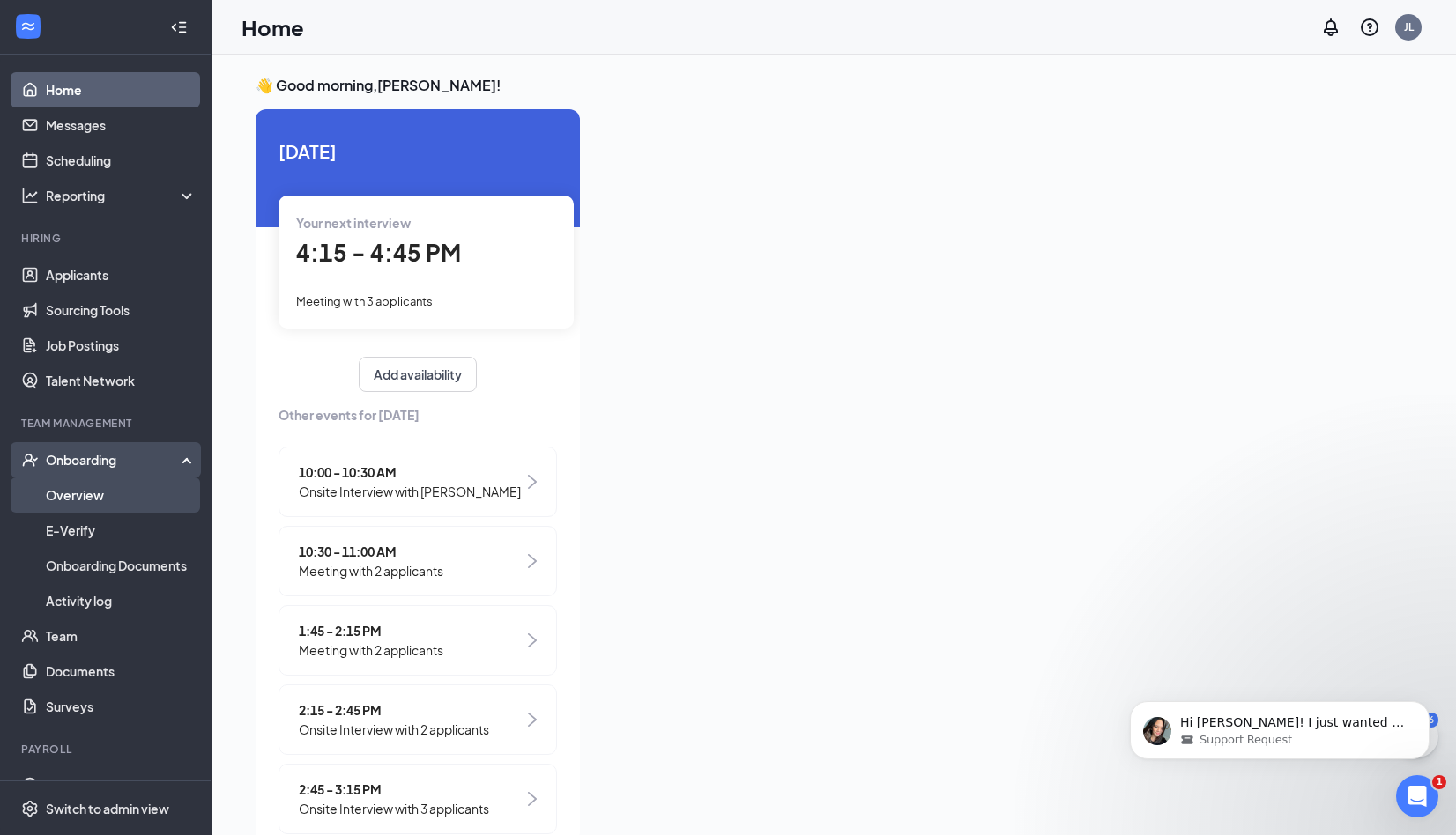
click at [113, 506] on link "Overview" at bounding box center [121, 494] width 150 height 35
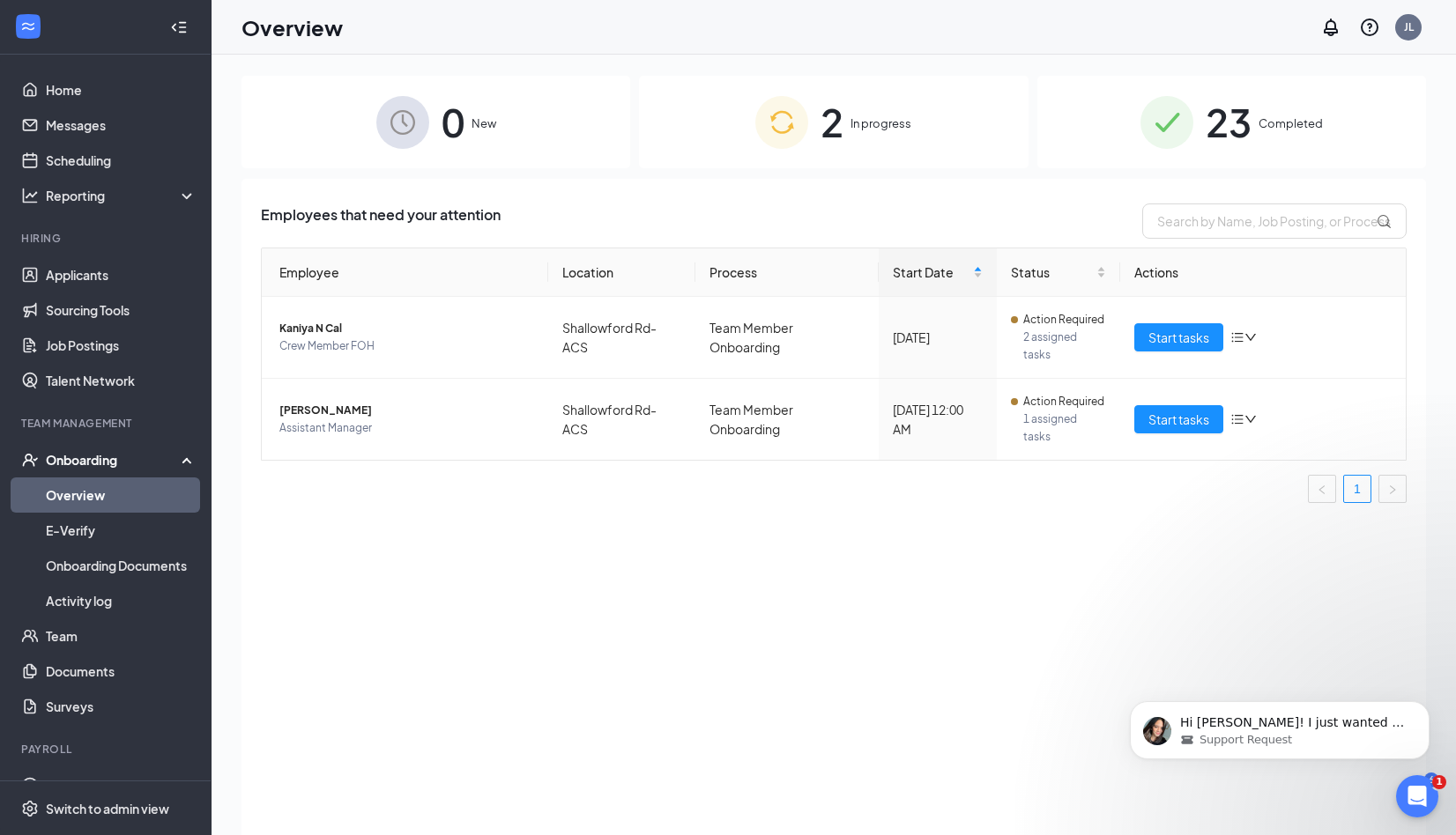
click at [912, 122] on div "2 In progress" at bounding box center [833, 122] width 389 height 93
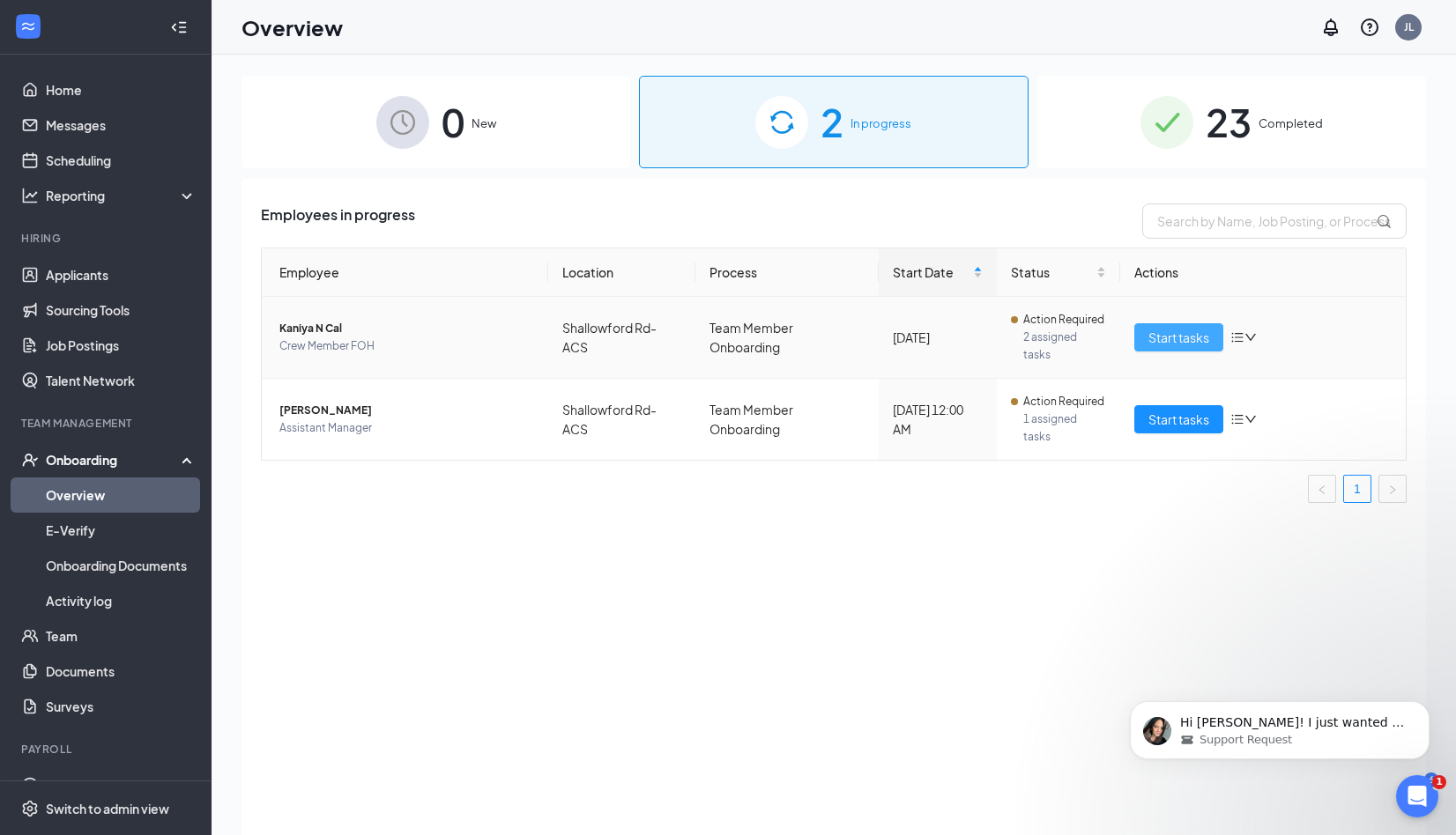
click at [1163, 336] on span "Start tasks" at bounding box center [1178, 337] width 61 height 19
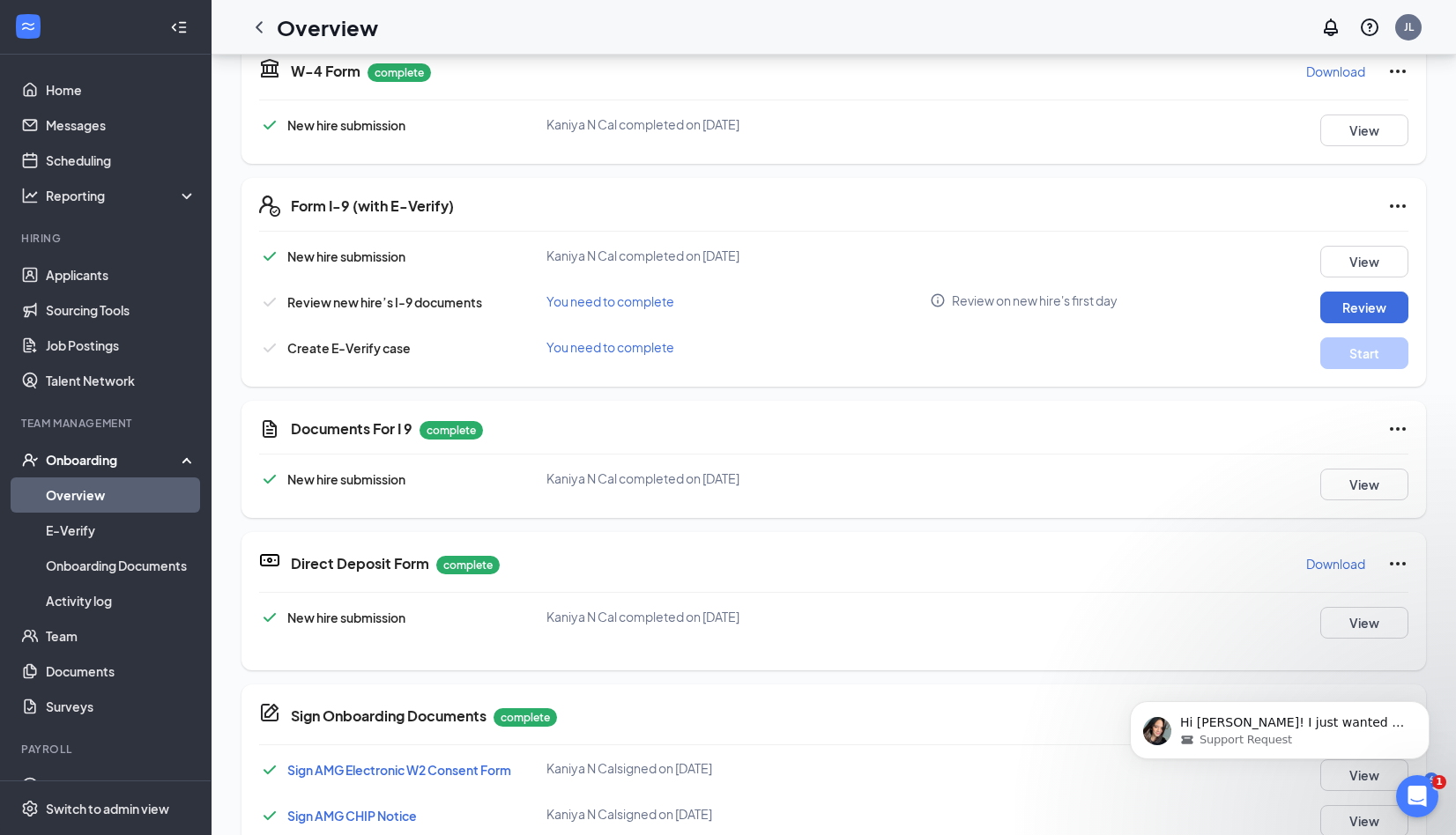
scroll to position [353, 0]
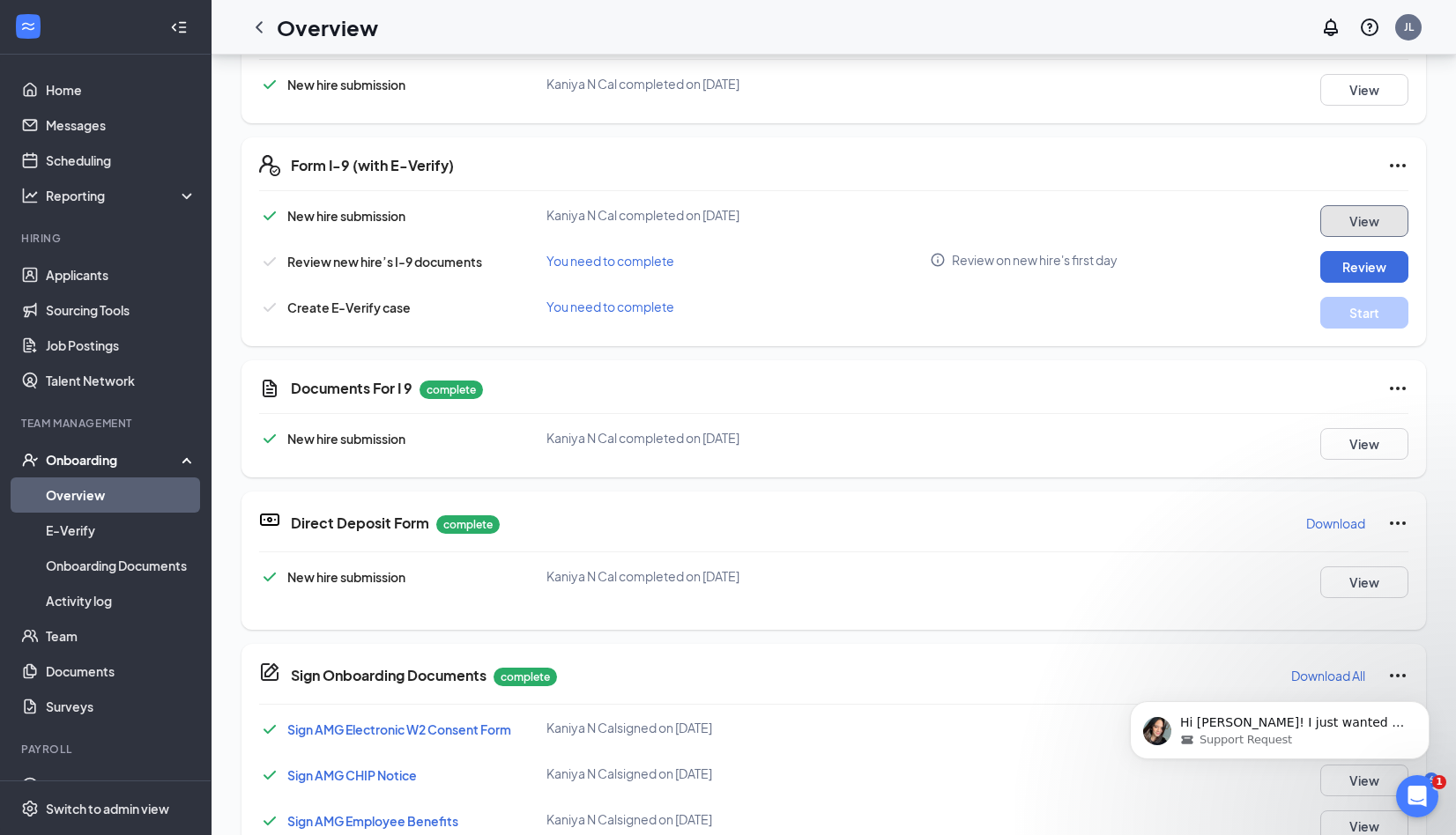
click at [1368, 207] on button "View" at bounding box center [1364, 221] width 88 height 32
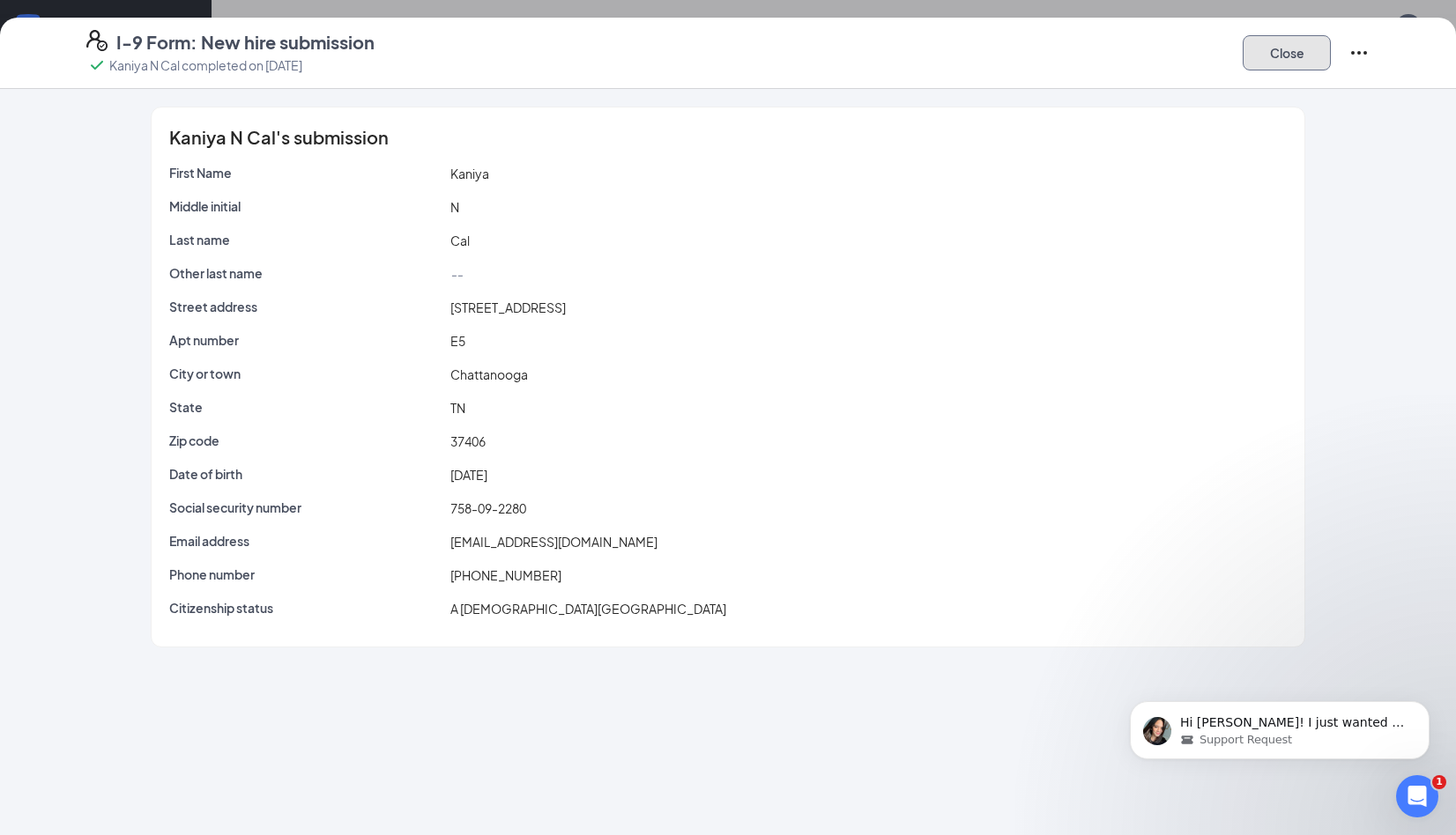
click at [1304, 66] on button "Close" at bounding box center [1287, 52] width 88 height 35
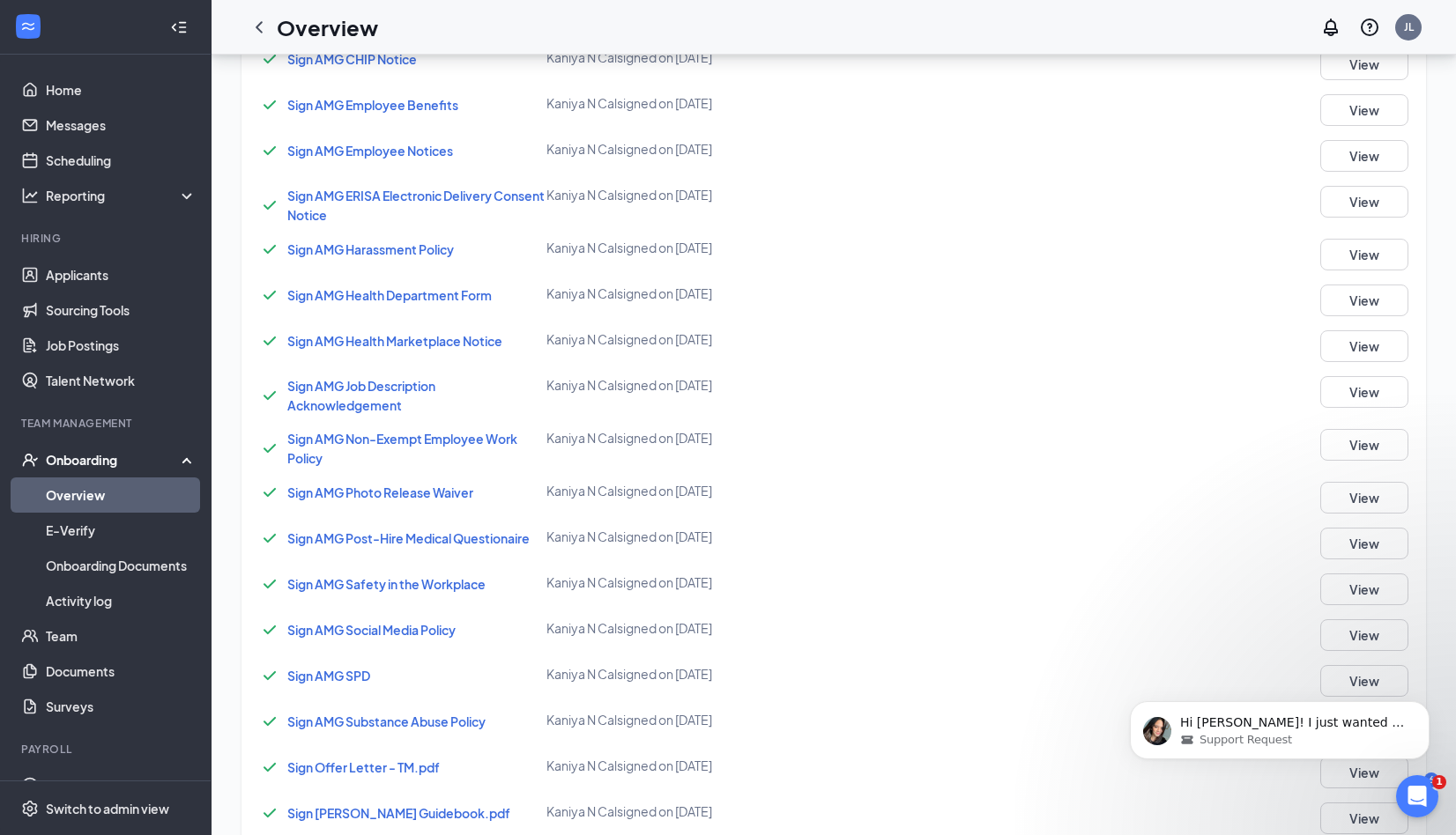
scroll to position [1145, 0]
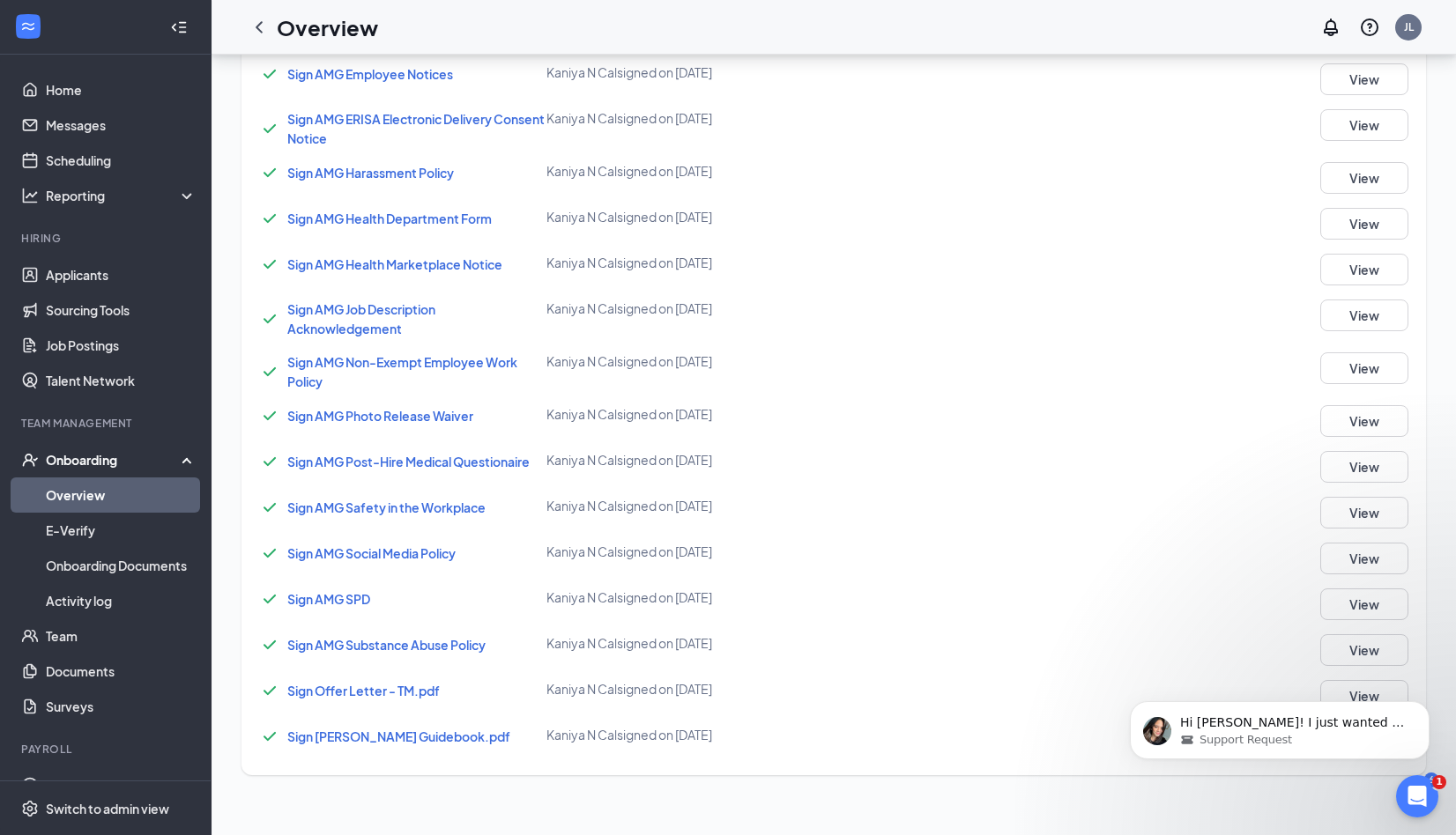
click at [392, 740] on span "Sign [PERSON_NAME] Guidebook.pdf" at bounding box center [399, 736] width 223 height 16
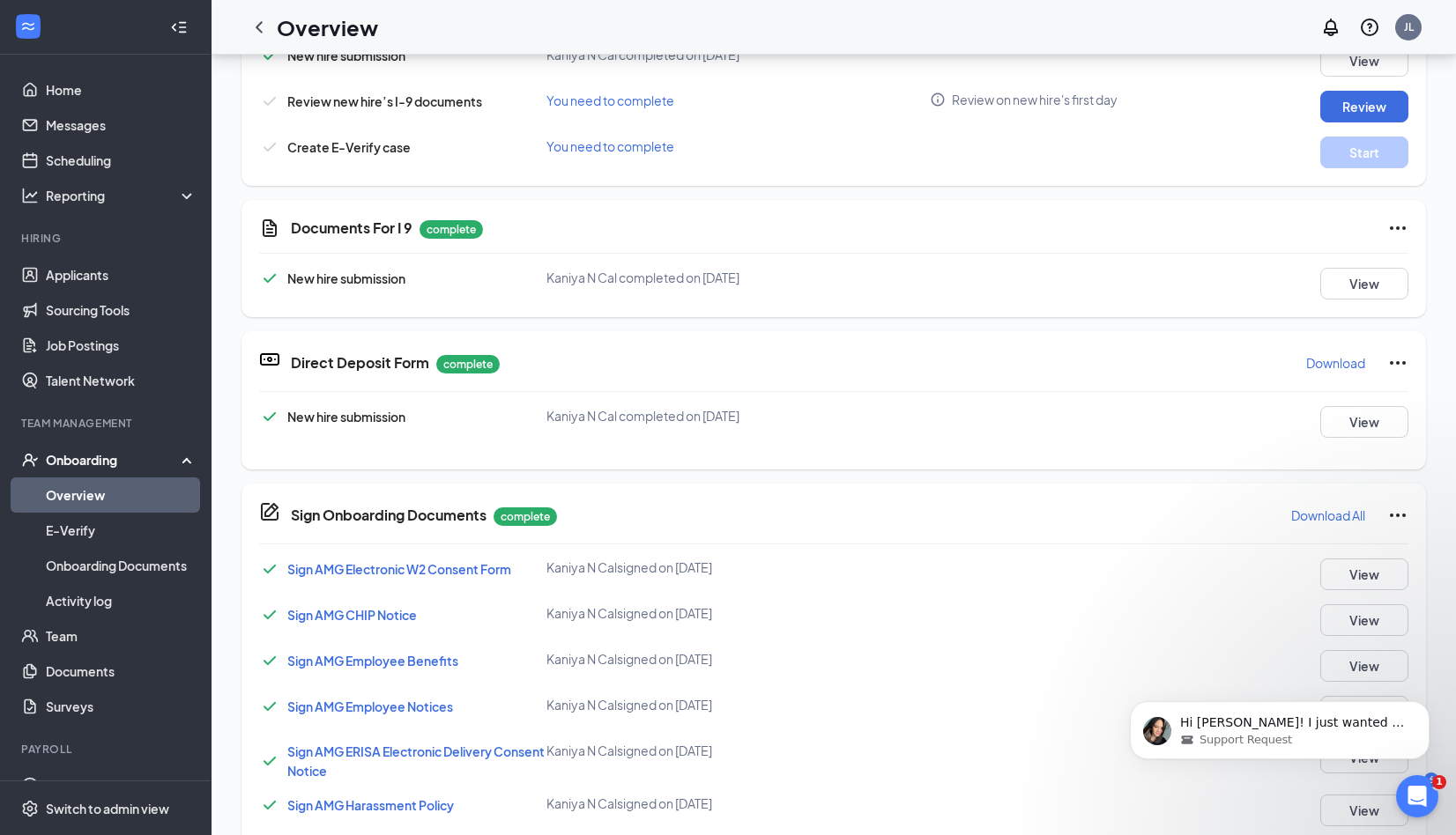
scroll to position [617, 0]
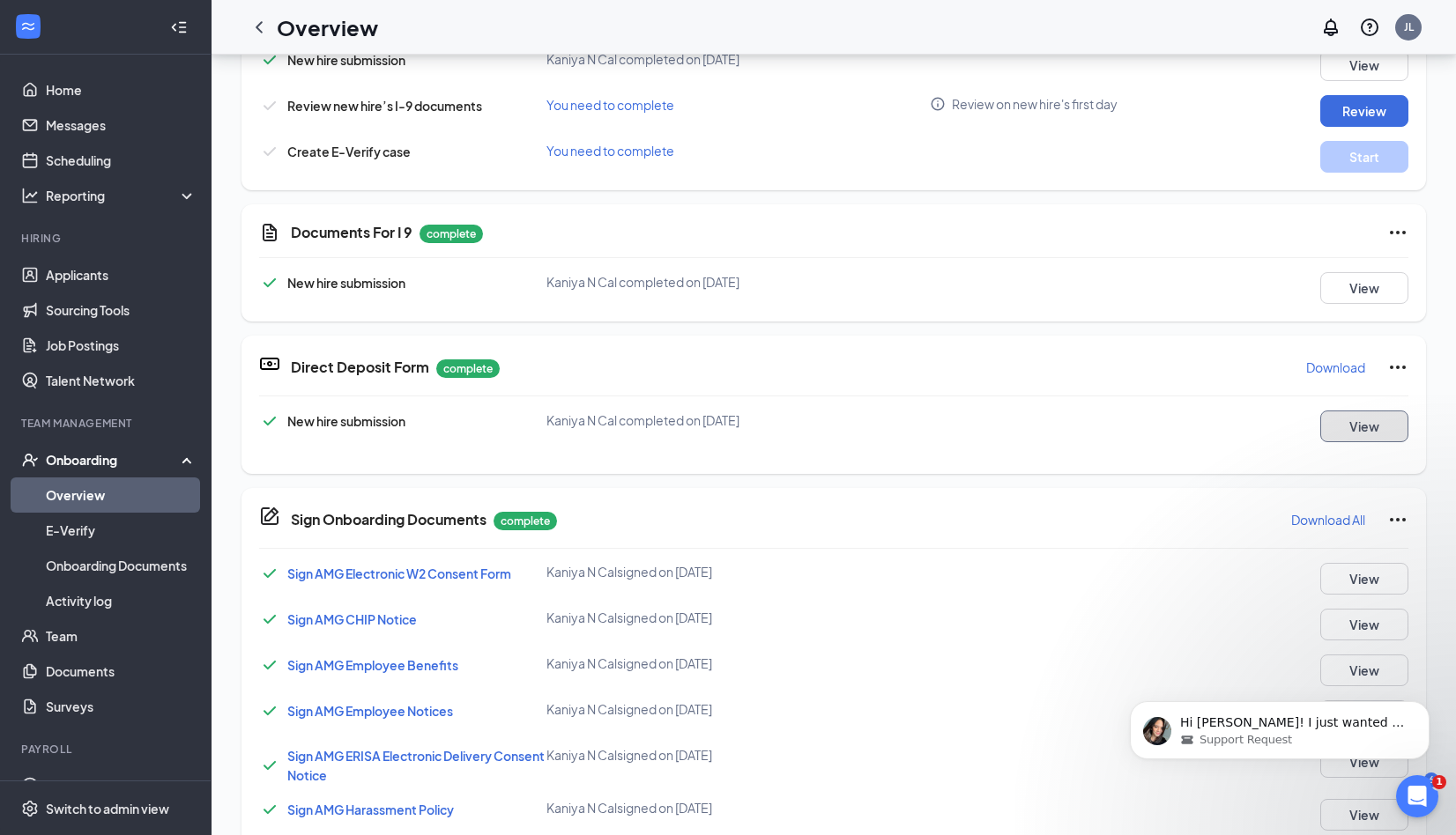
click at [1344, 436] on button "View" at bounding box center [1364, 426] width 88 height 32
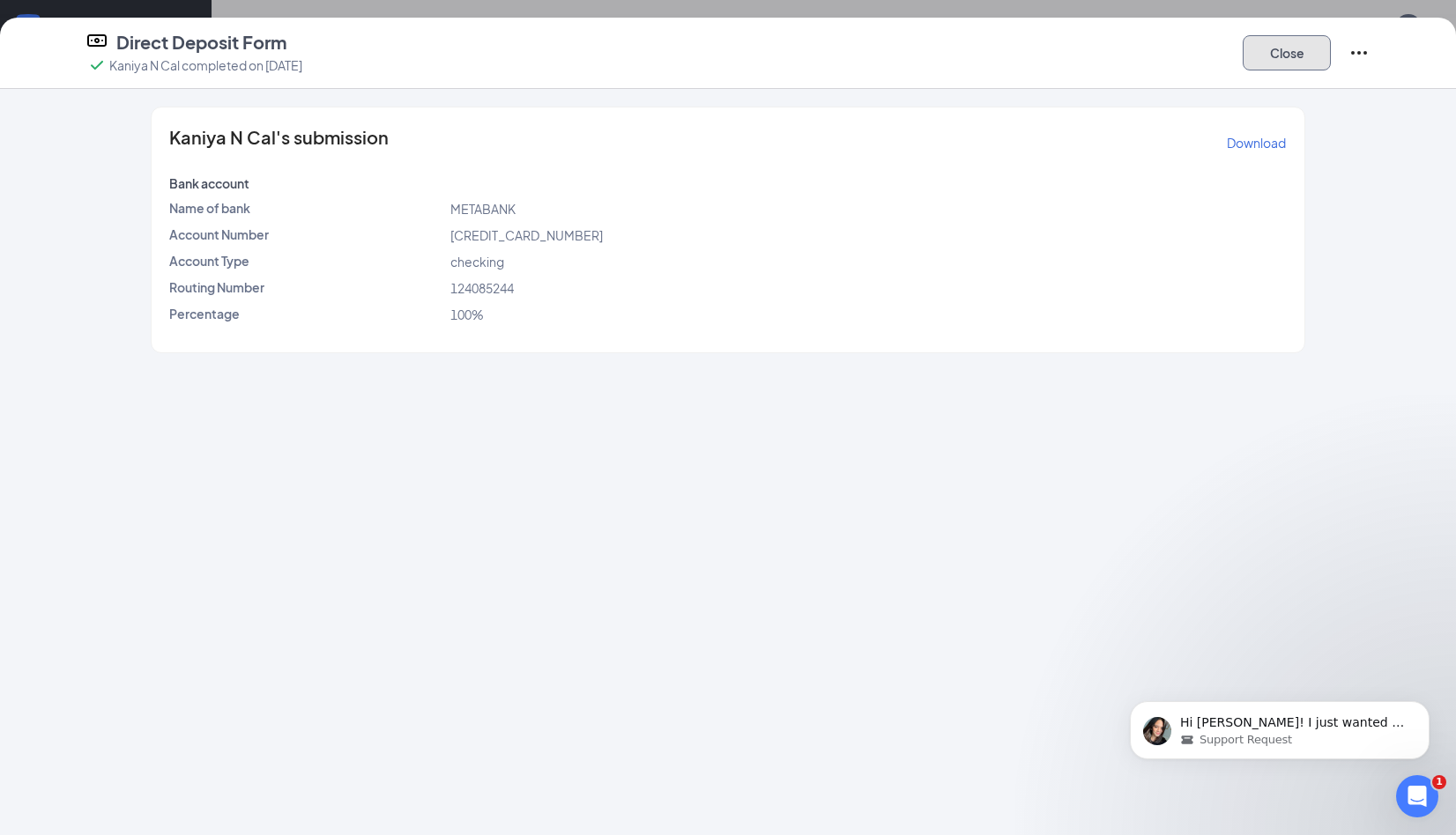
click at [1292, 59] on button "Close" at bounding box center [1287, 52] width 88 height 35
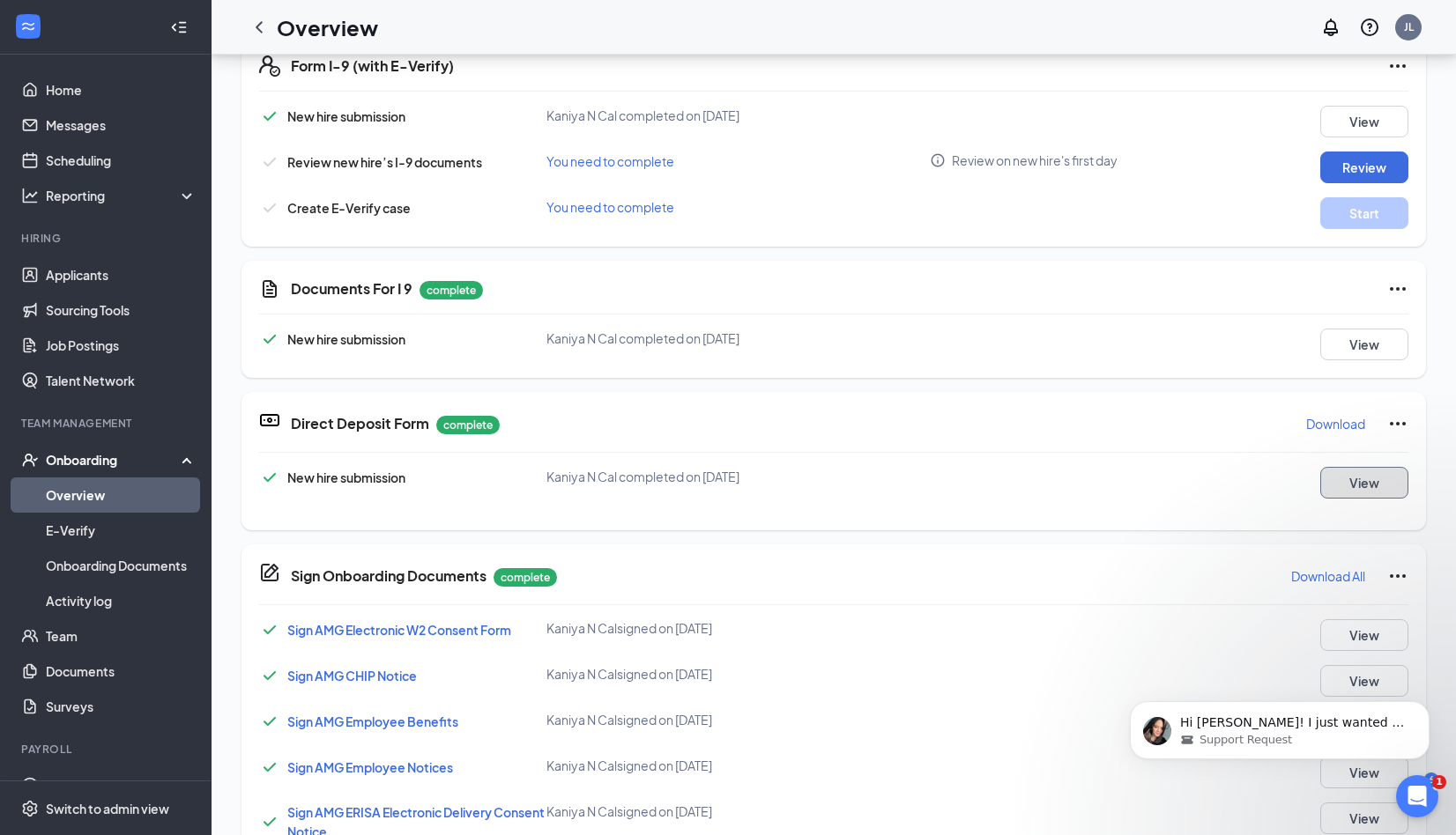
scroll to position [529, 0]
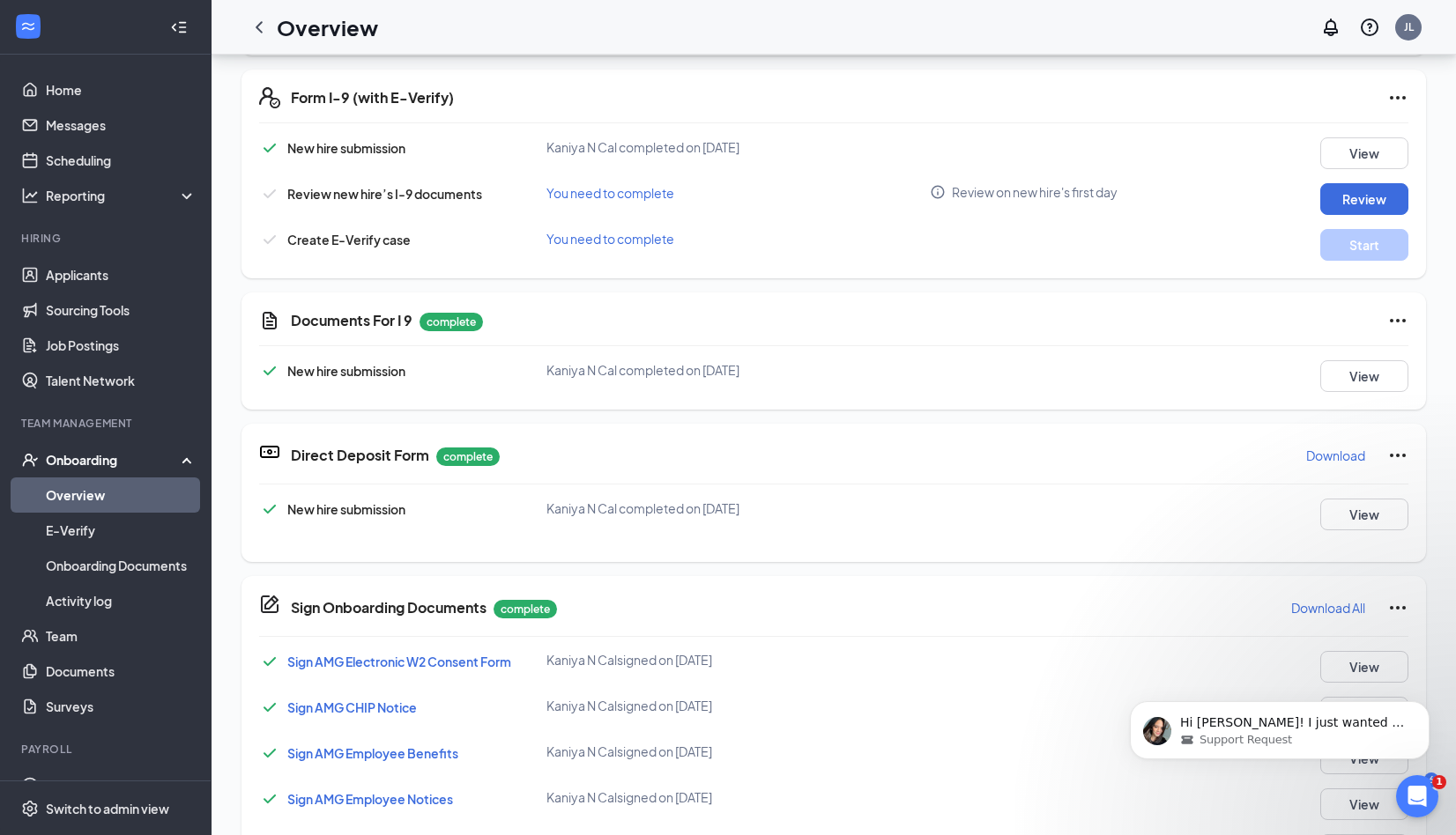
click at [587, 194] on span "You need to complete" at bounding box center [610, 193] width 128 height 16
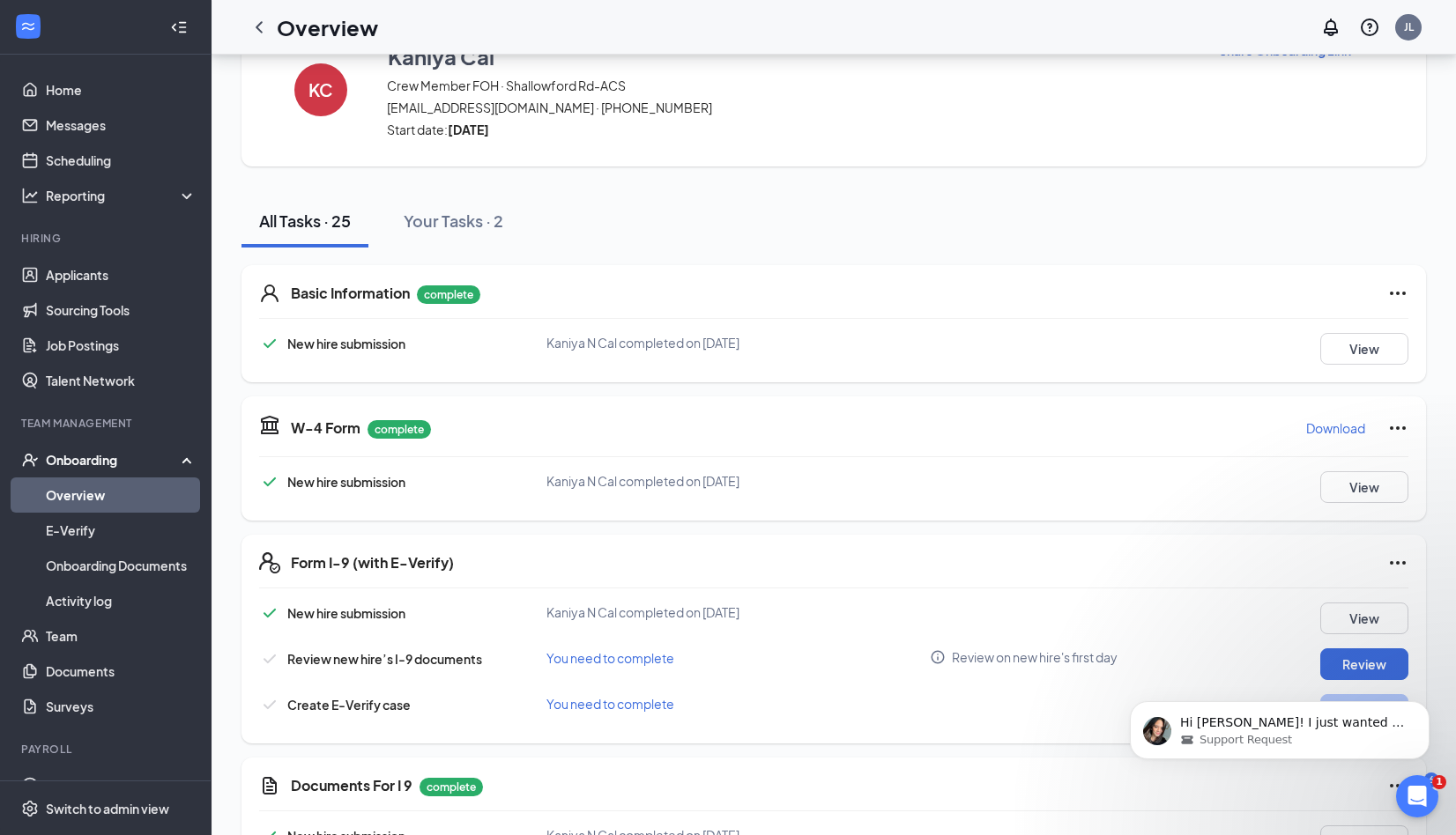
scroll to position [0, 0]
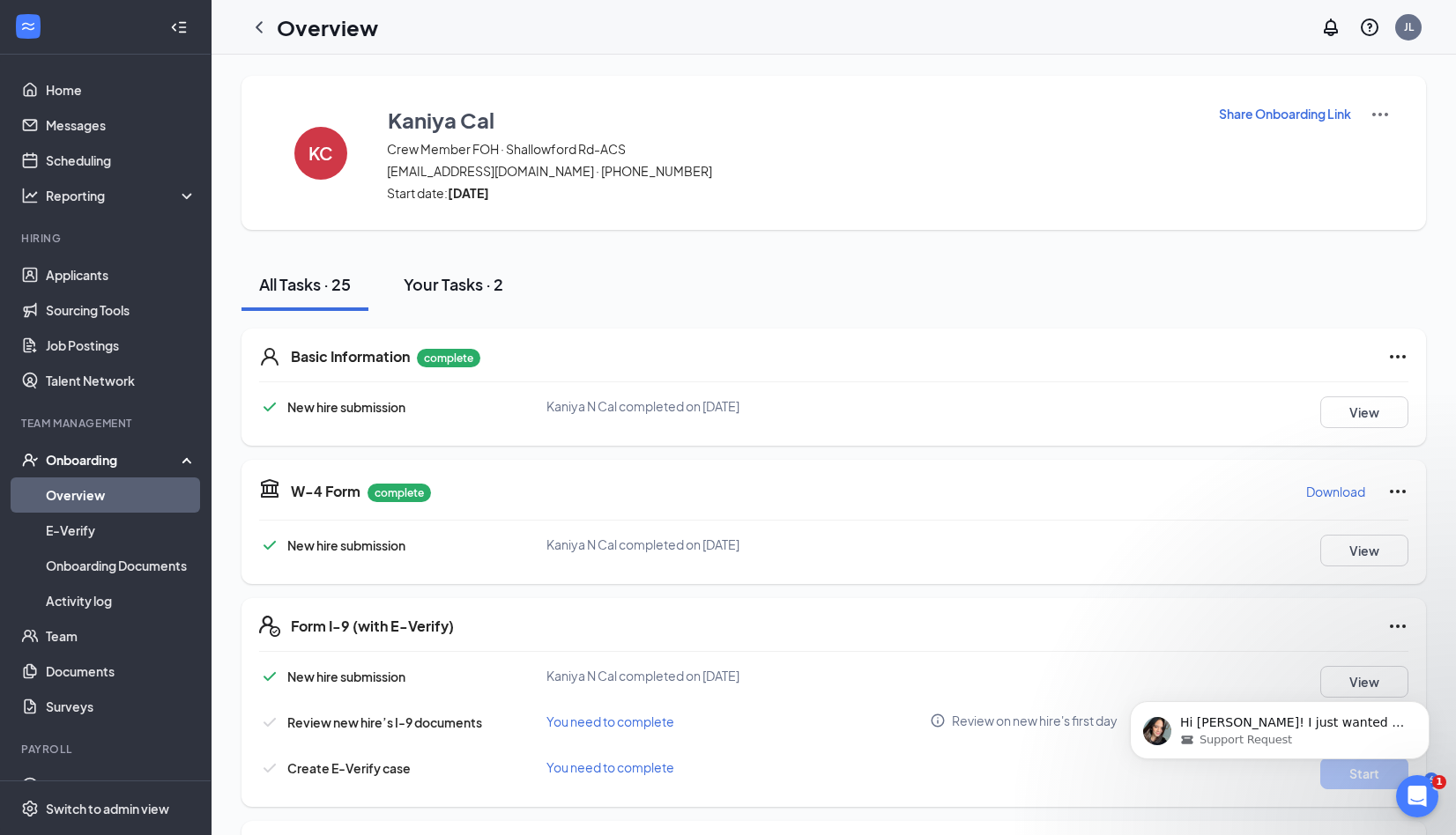
click at [457, 269] on button "Your Tasks · 2" at bounding box center [452, 284] width 135 height 53
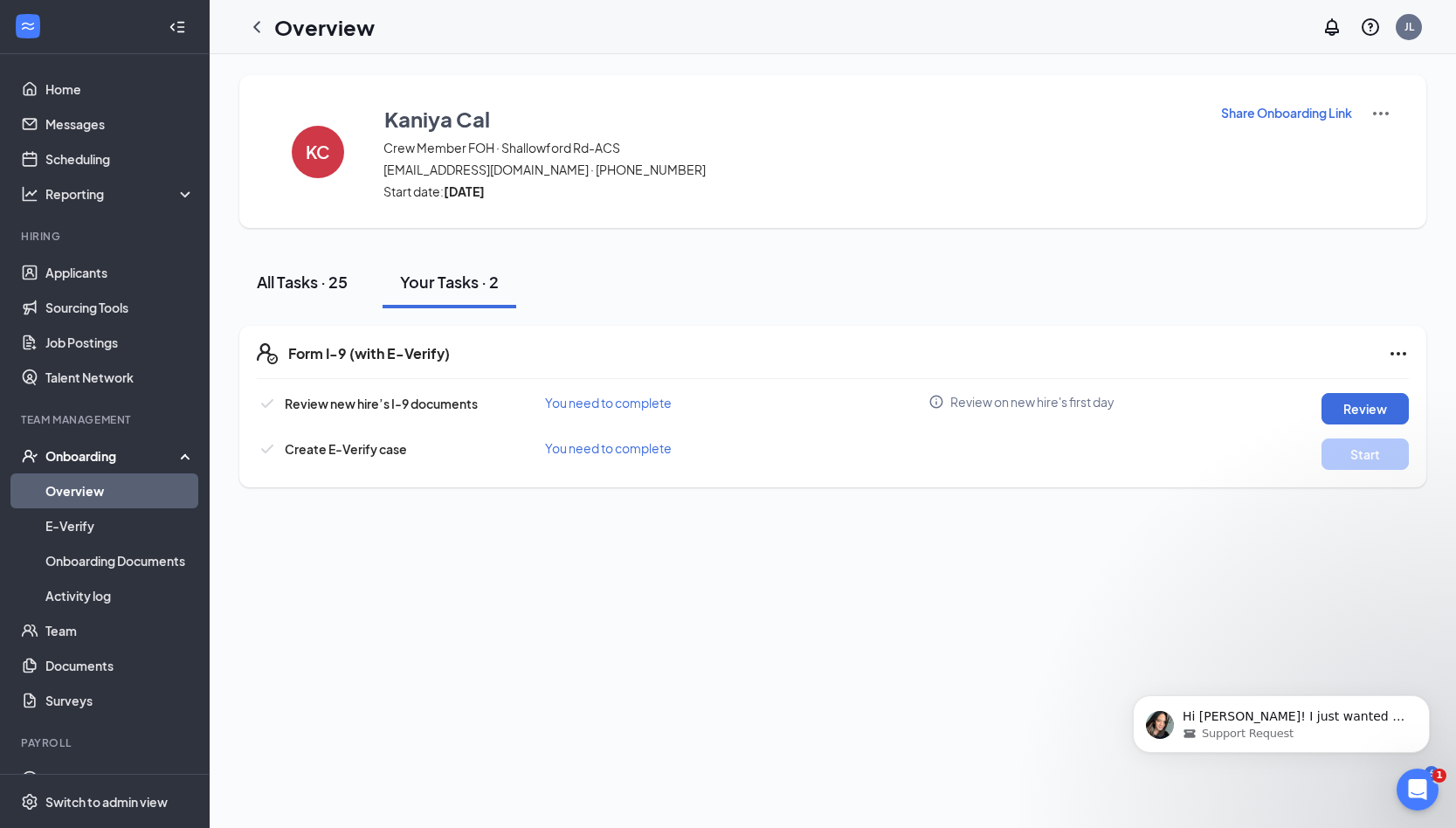
click at [317, 301] on button "All Tasks · 25" at bounding box center [301, 282] width 125 height 52
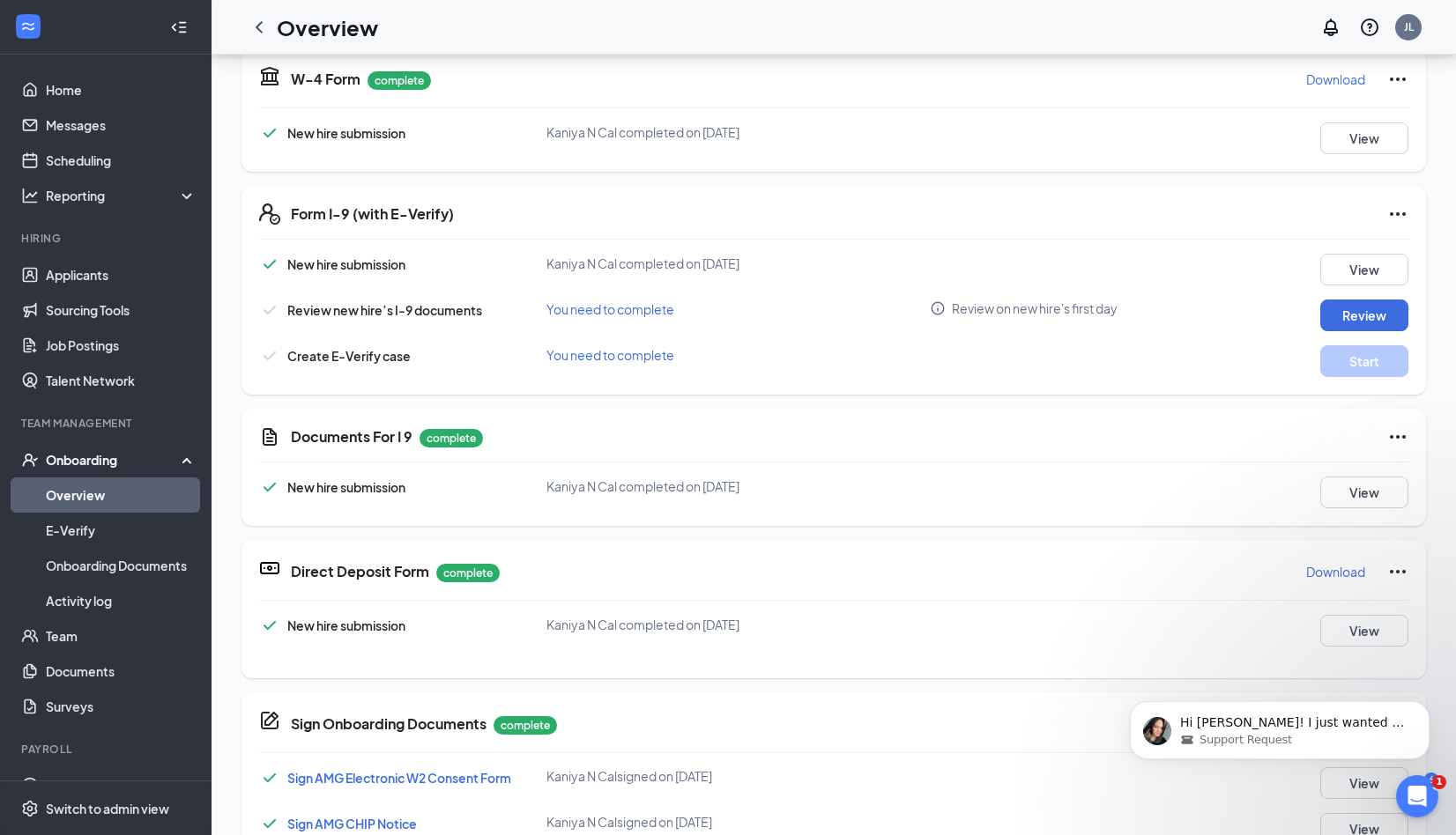
scroll to position [353, 0]
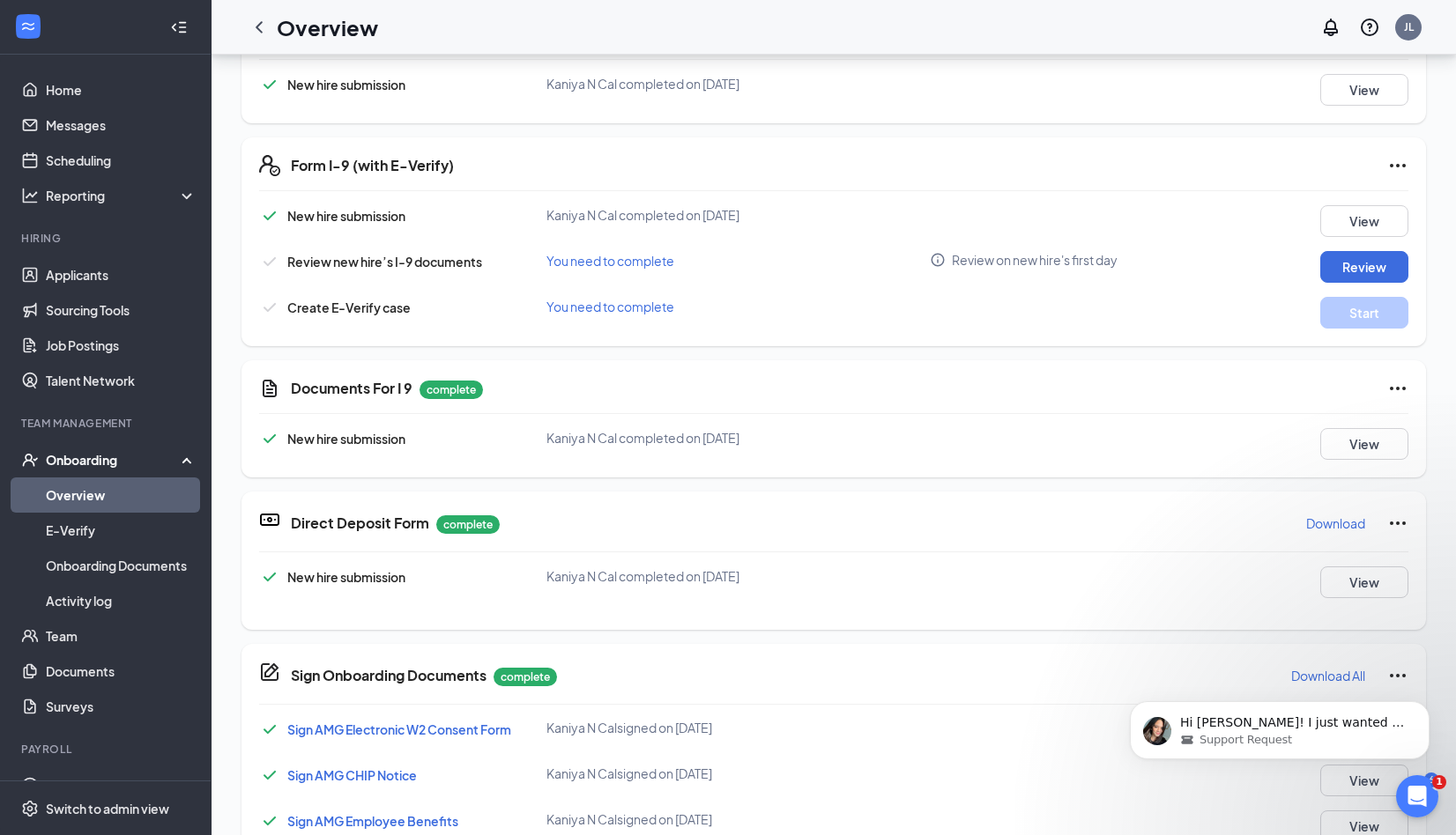
click at [425, 726] on span "Sign AMG Electronic W2 Consent Form" at bounding box center [399, 729] width 224 height 16
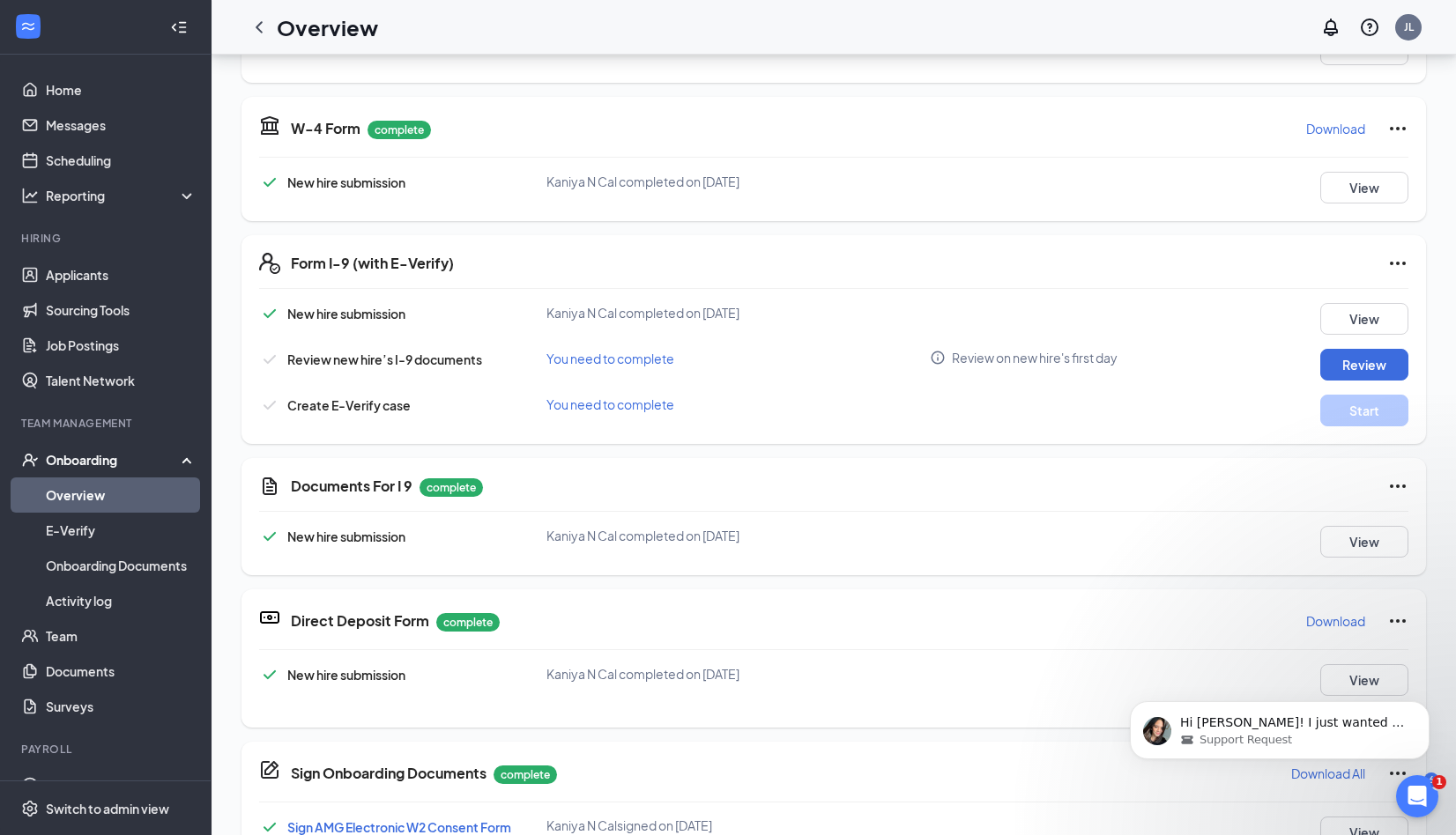
scroll to position [0, 0]
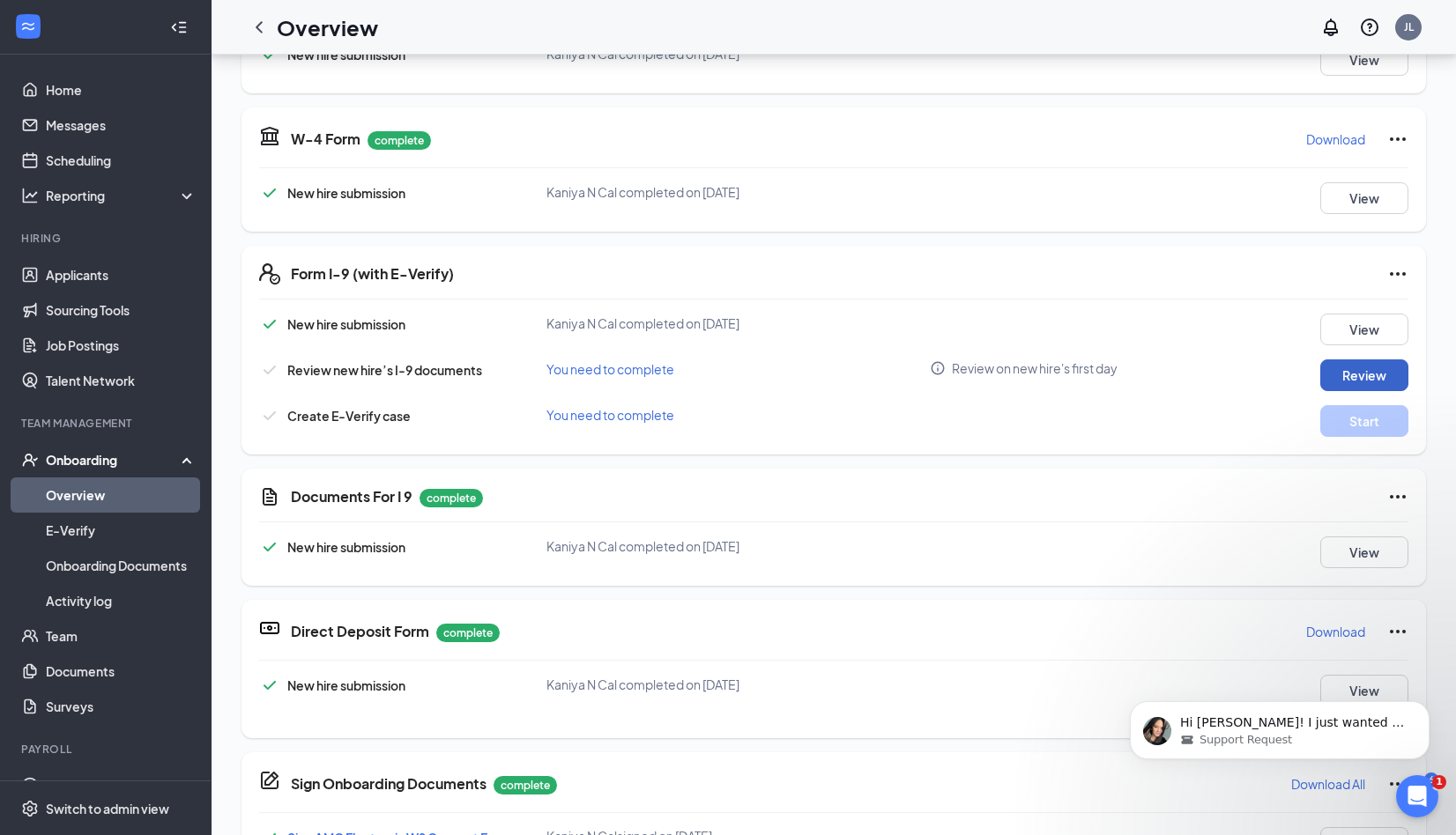
click at [1327, 379] on button "Review" at bounding box center [1364, 376] width 88 height 32
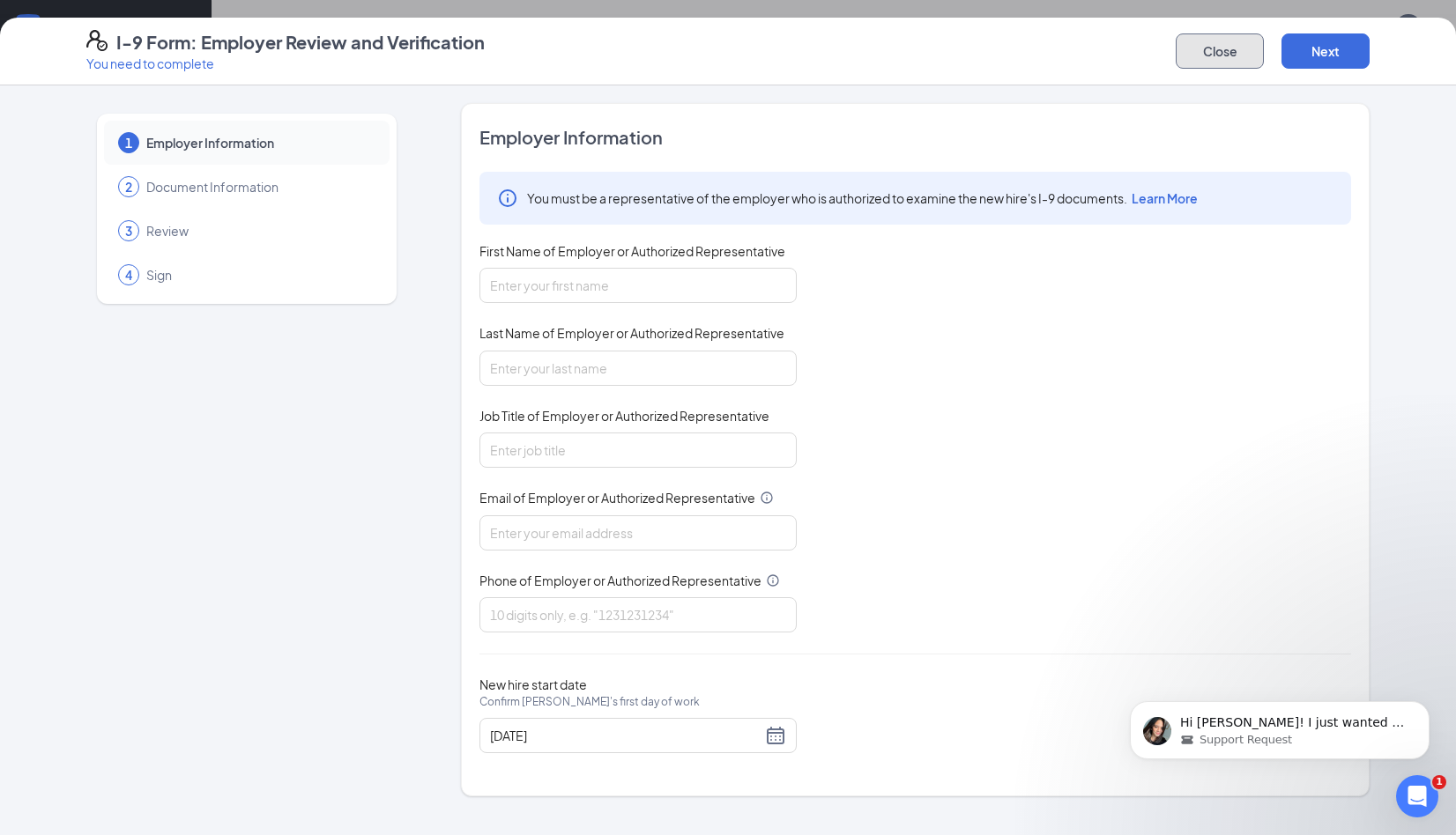
click at [1230, 62] on button "Close" at bounding box center [1220, 51] width 88 height 35
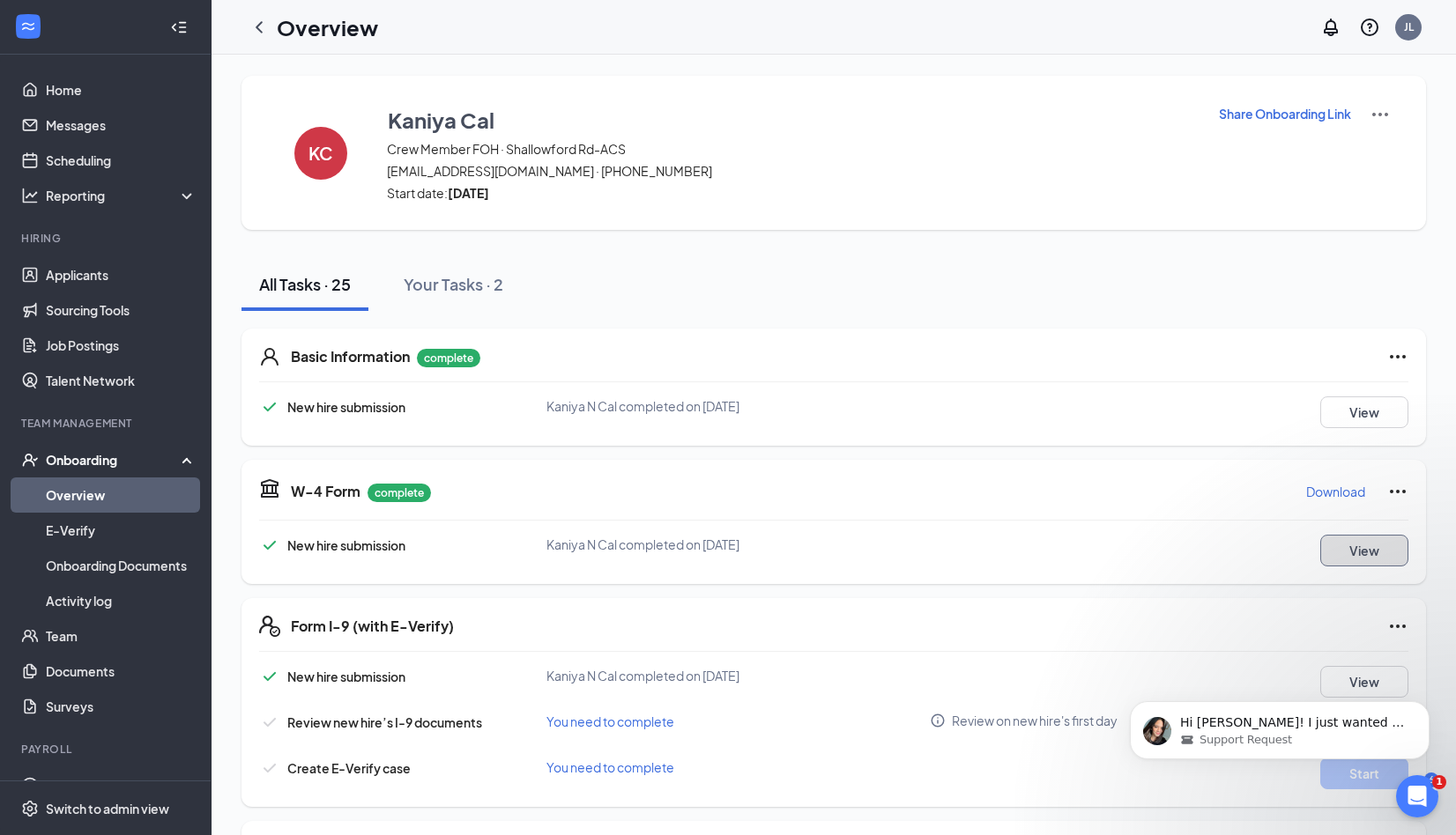
click at [1343, 551] on button "View" at bounding box center [1364, 551] width 88 height 32
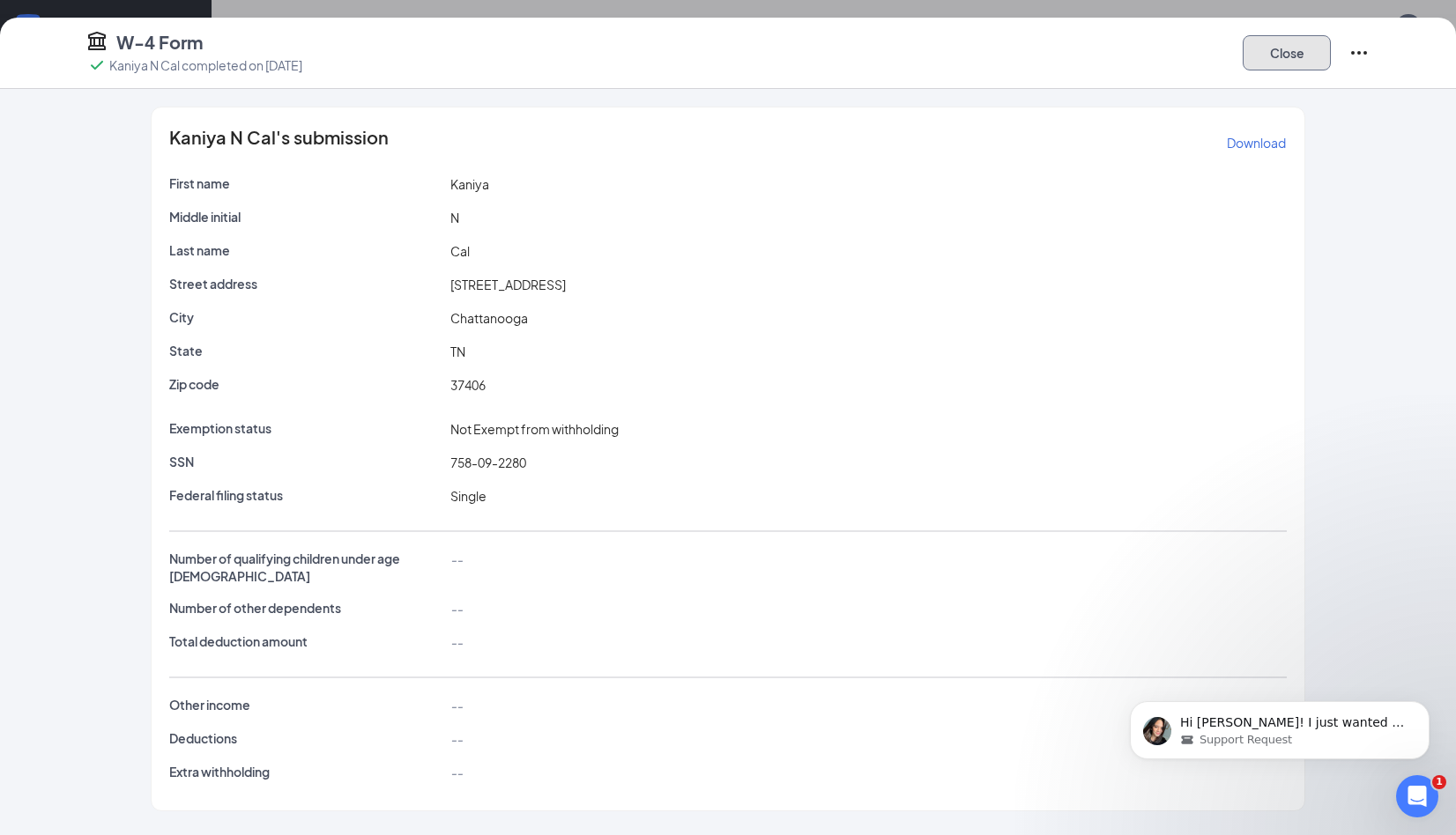
click at [1320, 59] on button "Close" at bounding box center [1287, 52] width 88 height 35
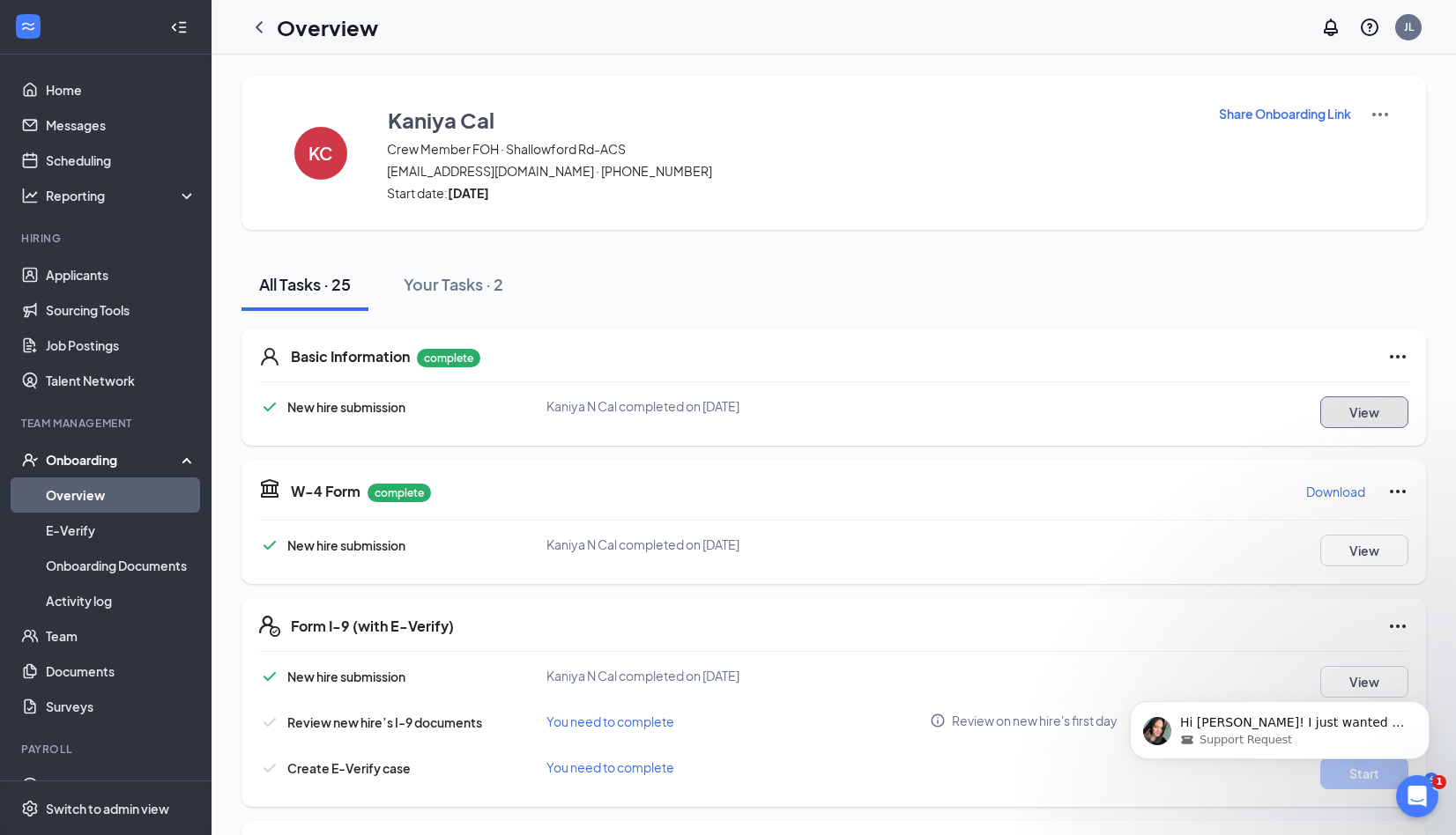
click at [1351, 418] on button "View" at bounding box center [1364, 413] width 88 height 32
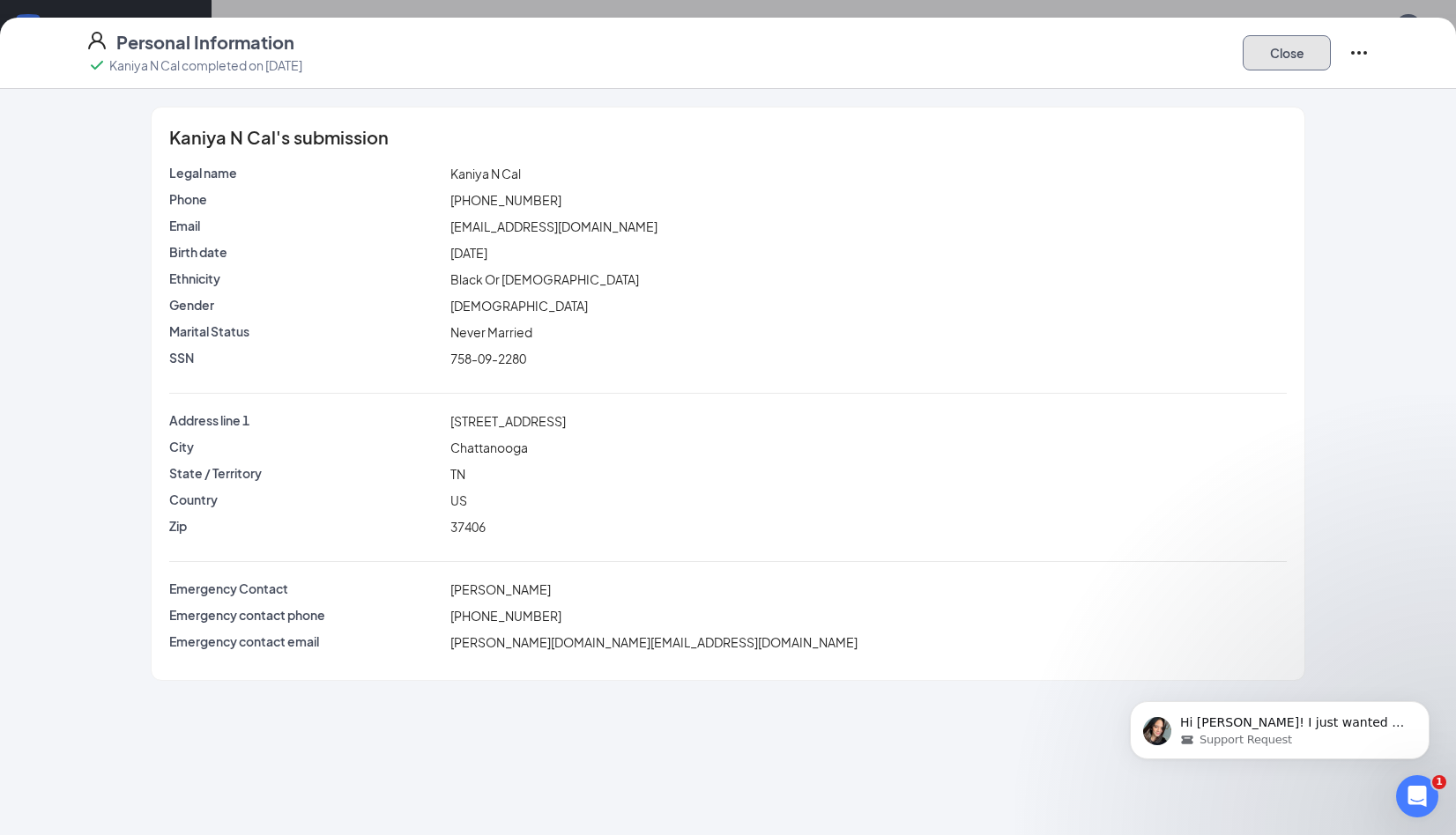
click at [1275, 54] on button "Close" at bounding box center [1287, 52] width 88 height 35
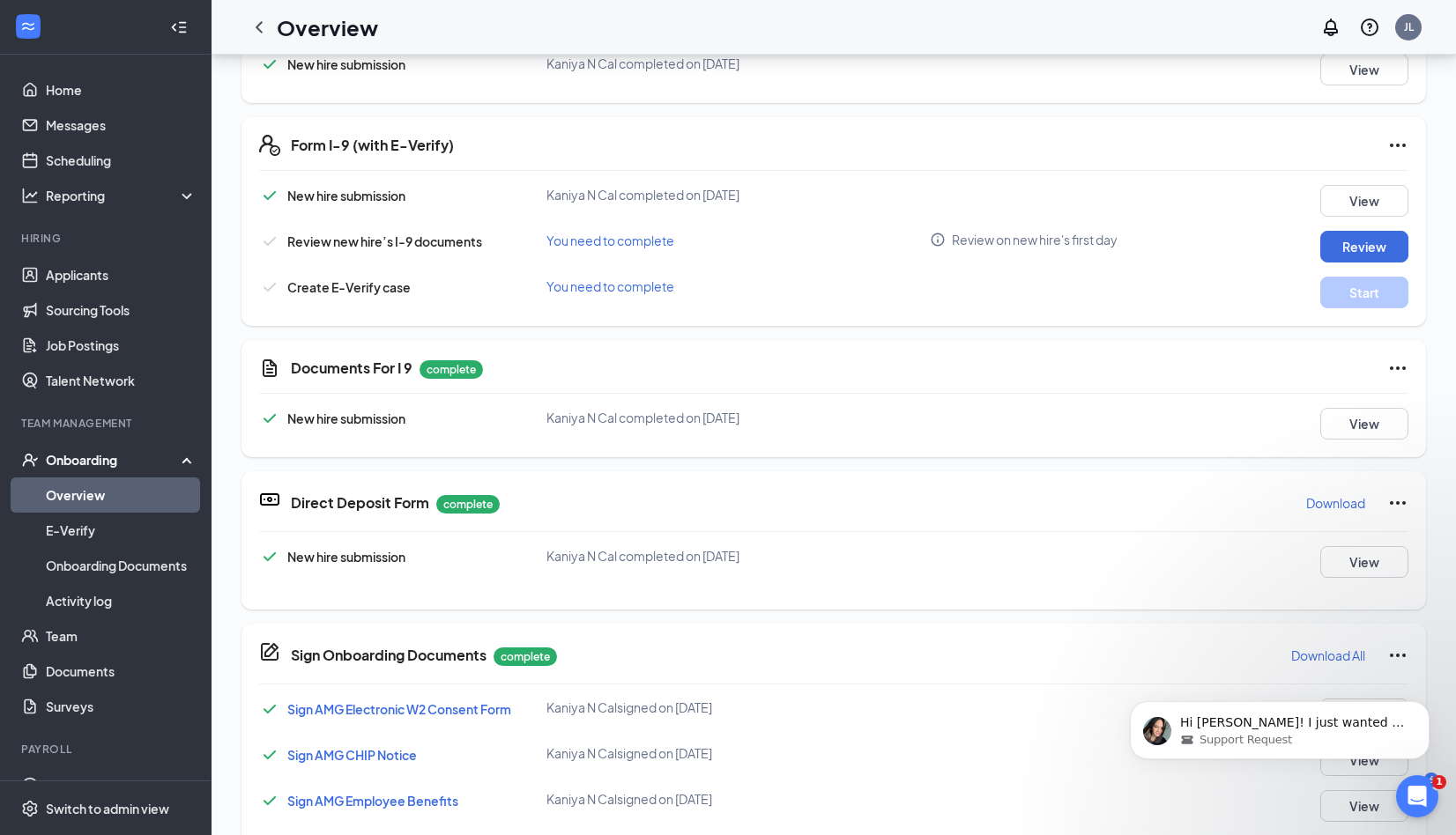
scroll to position [440, 0]
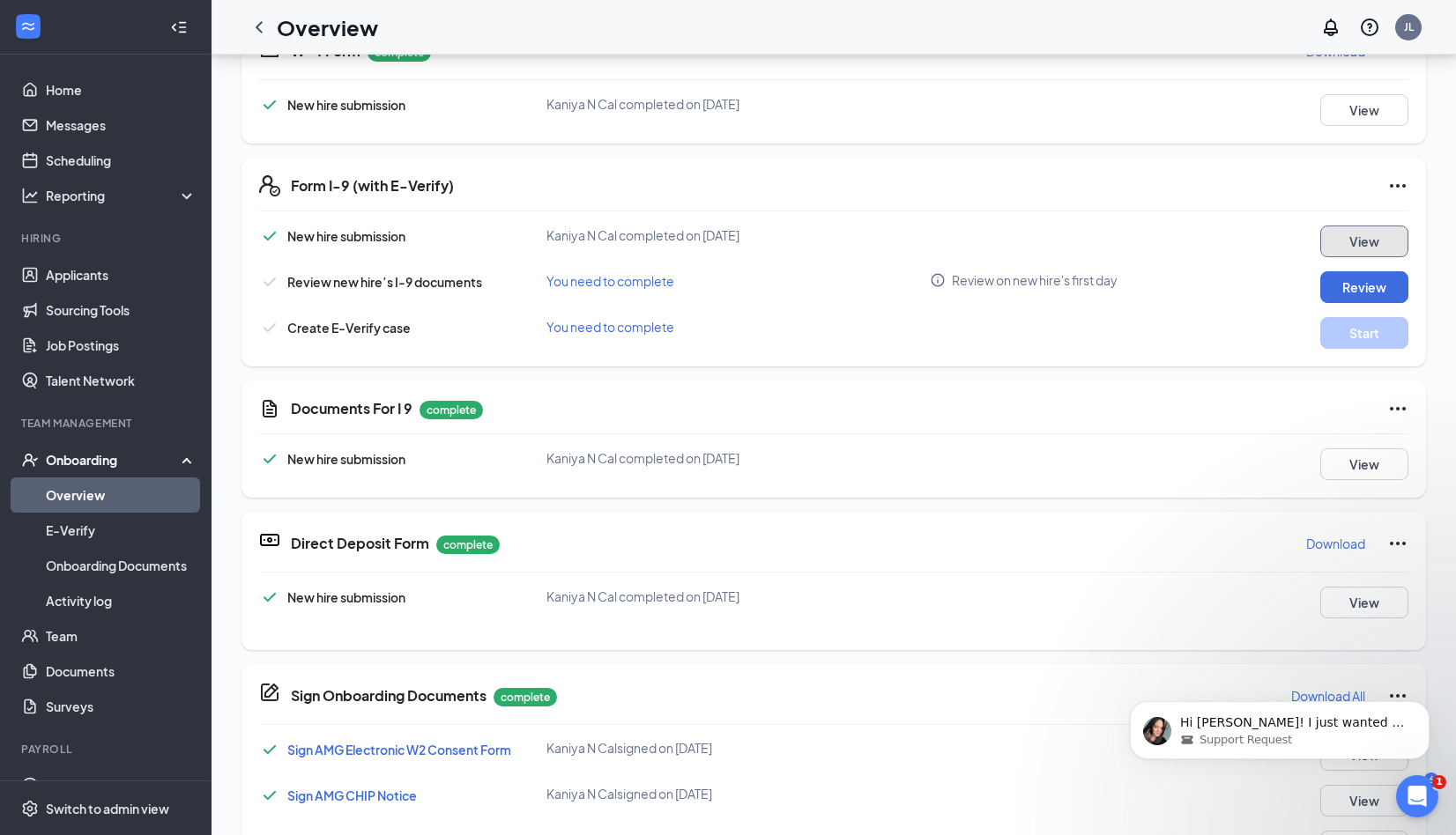
click at [1336, 234] on button "View" at bounding box center [1364, 241] width 88 height 32
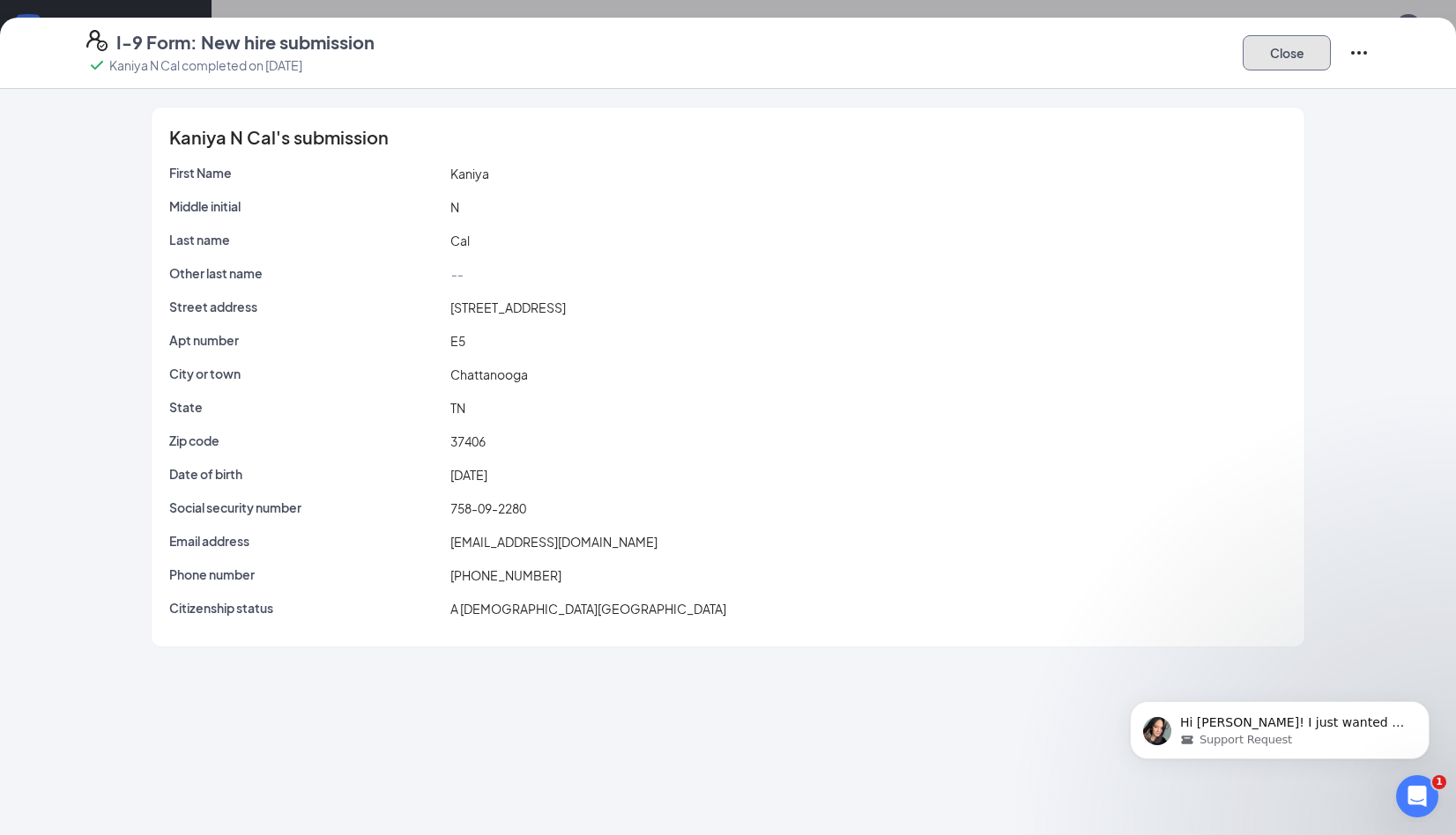
click at [1312, 54] on button "Close" at bounding box center [1287, 52] width 88 height 35
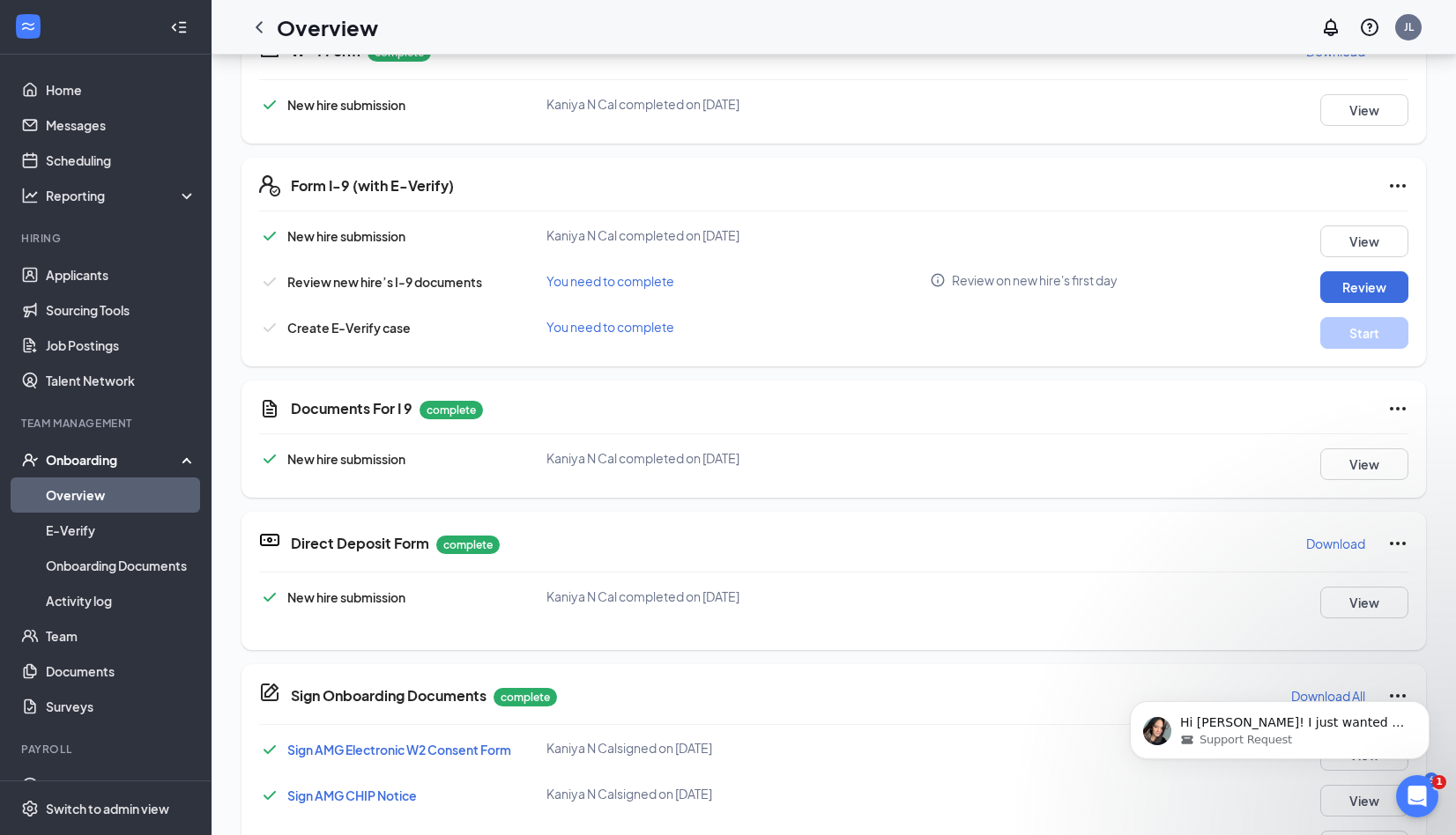
click at [595, 274] on span "You need to complete" at bounding box center [610, 281] width 128 height 16
click at [556, 274] on span "You need to complete" at bounding box center [610, 281] width 128 height 16
click at [1343, 290] on button "Review" at bounding box center [1364, 287] width 88 height 32
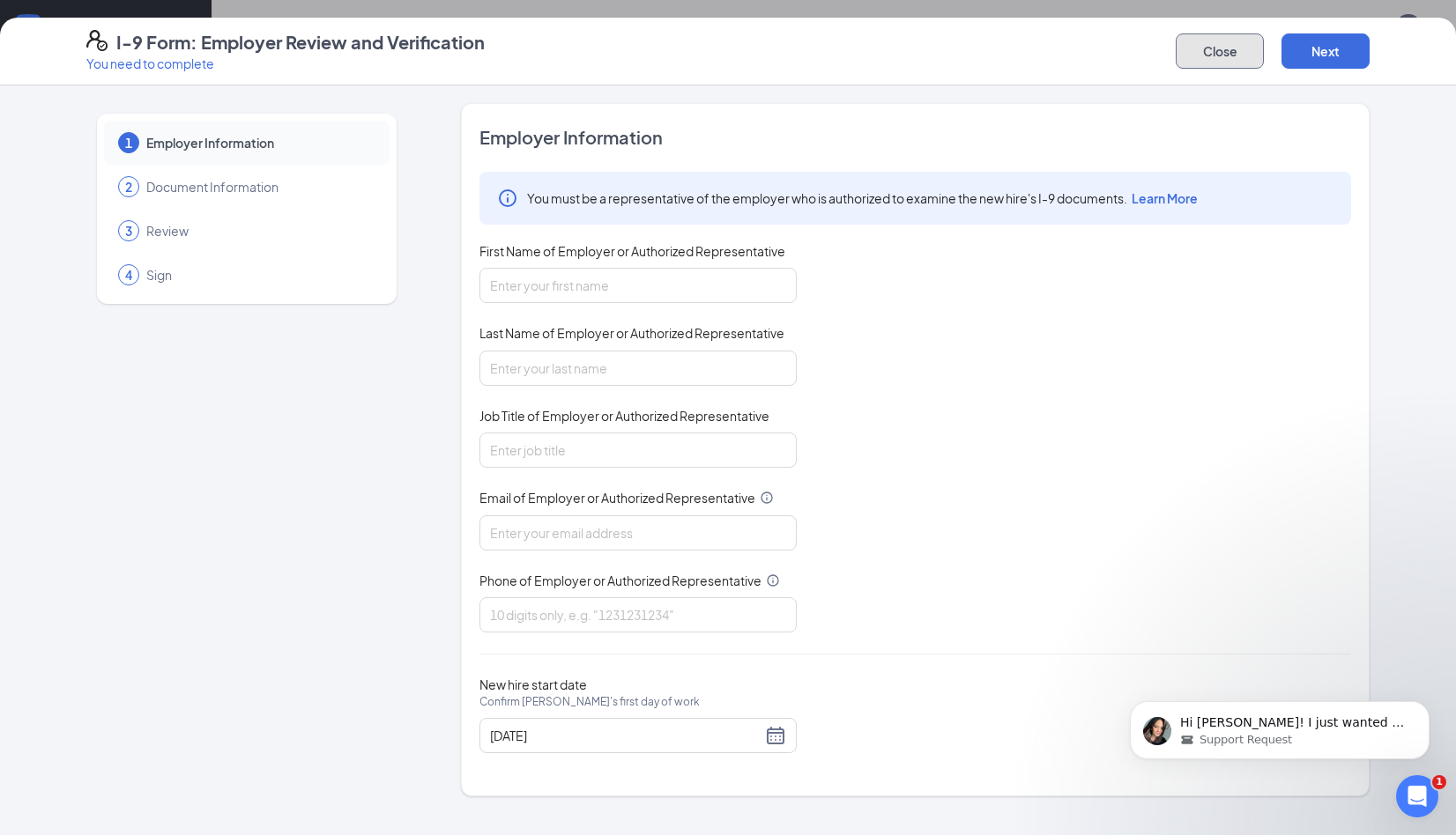
click at [1224, 51] on button "Close" at bounding box center [1220, 51] width 88 height 35
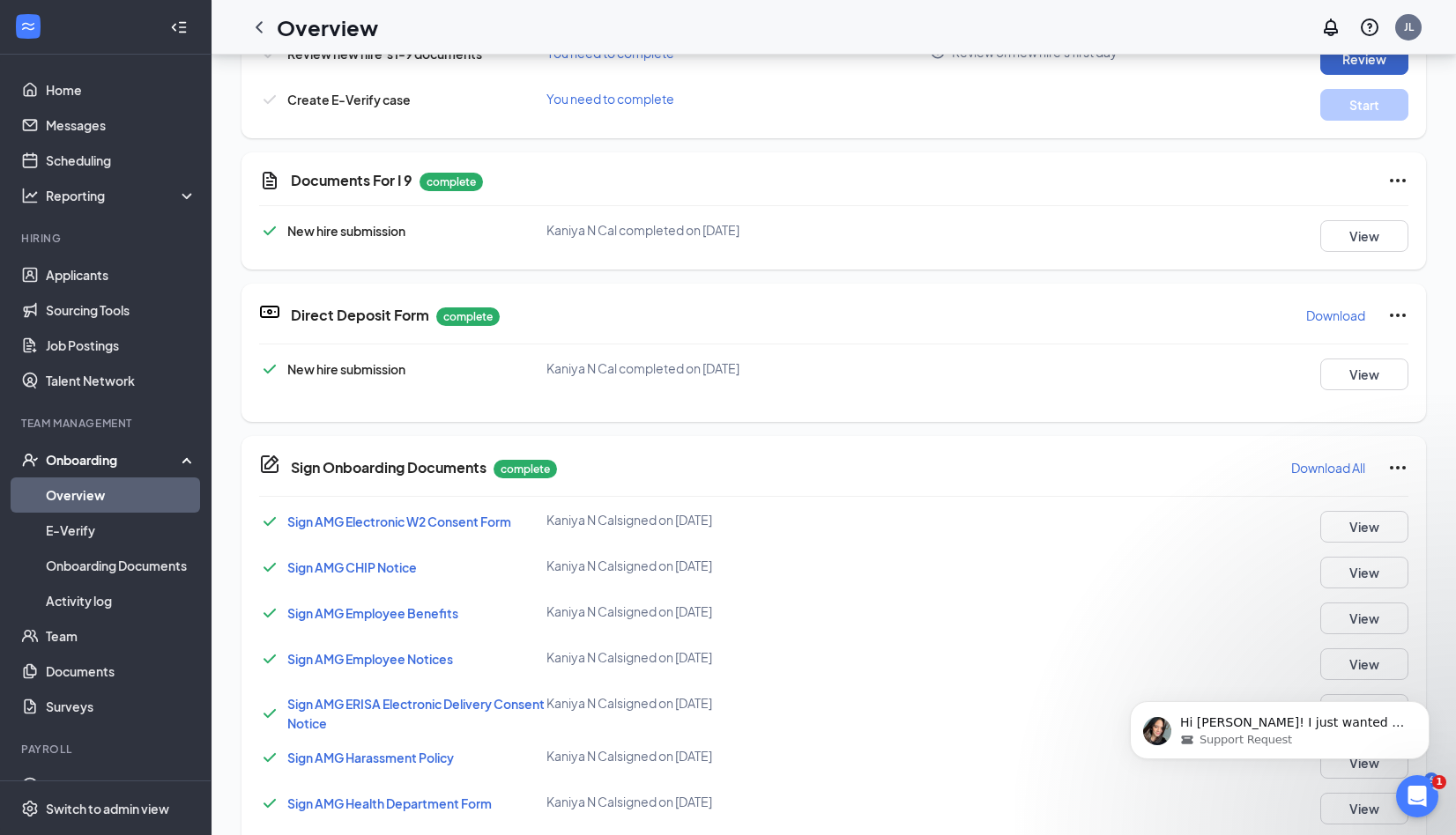
scroll to position [20, 0]
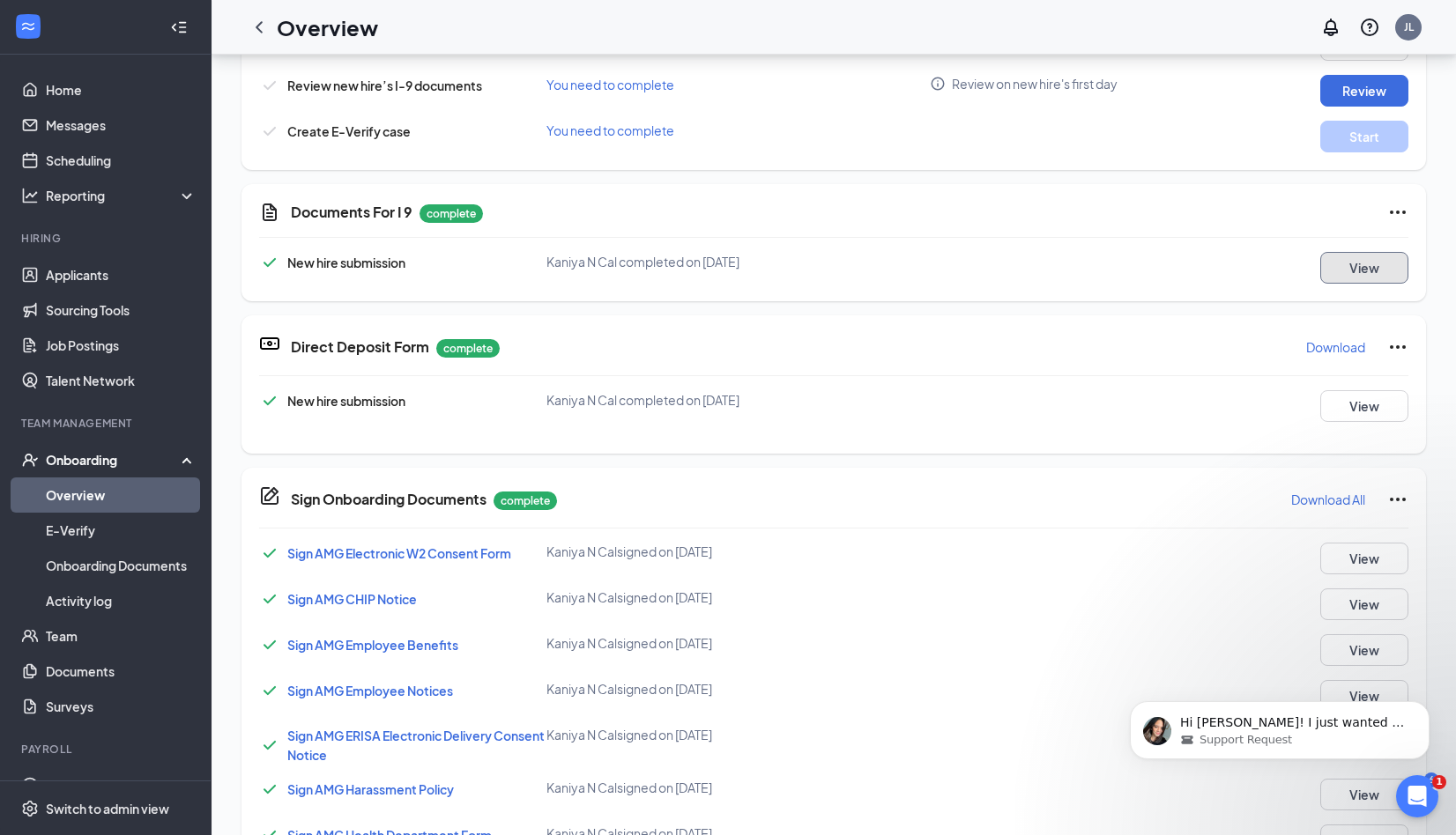
click at [1344, 271] on button "View" at bounding box center [1364, 268] width 88 height 32
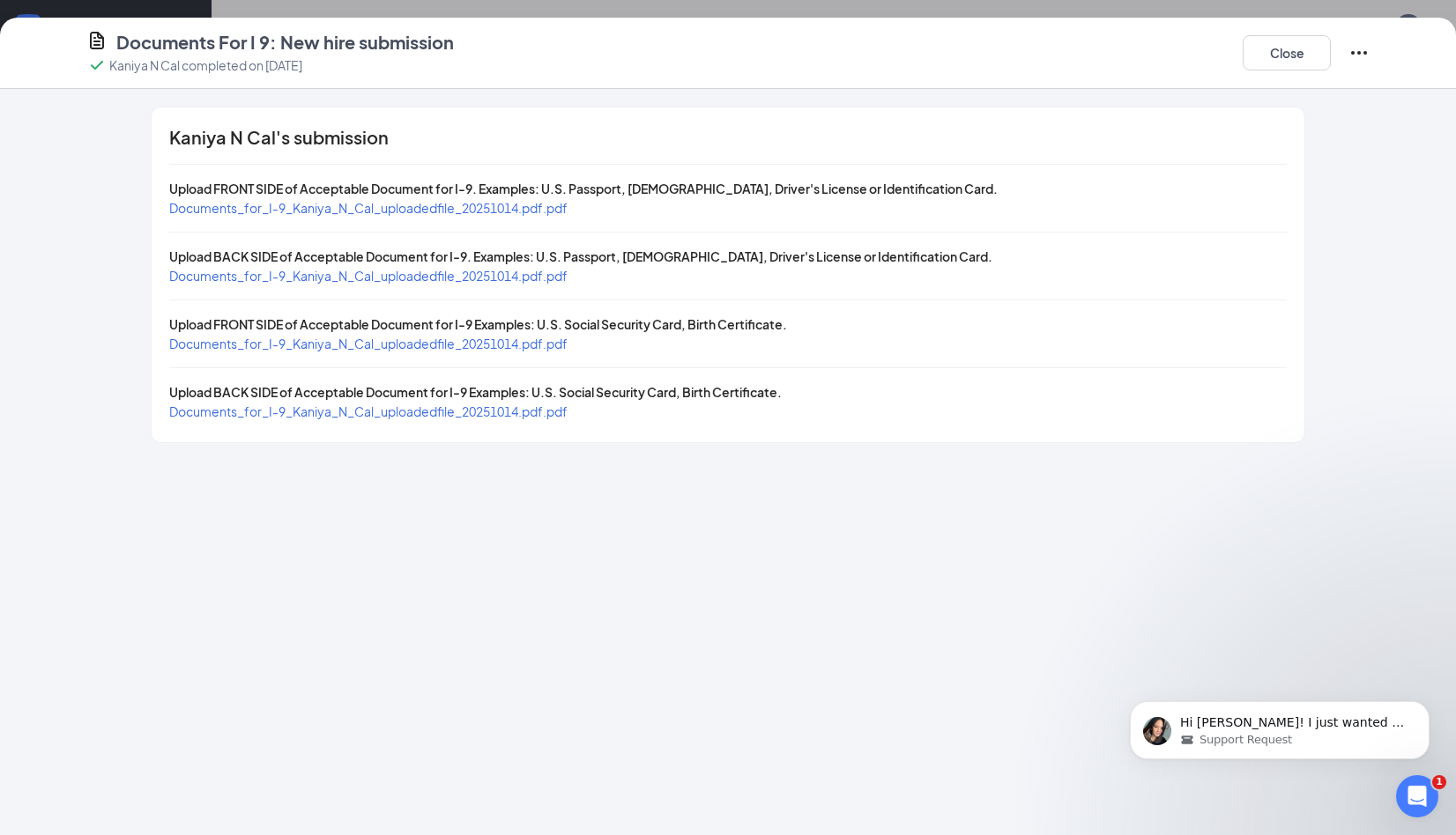
click at [339, 272] on span "Documents_for_I-9_Kaniya_N_Cal_uploadedfile_20251014.pdf.pdf" at bounding box center [369, 276] width 399 height 16
click at [502, 201] on span "Documents_for_I-9_Kaniya_N_Cal_uploadedfile_20251014.pdf.pdf" at bounding box center [369, 208] width 399 height 16
click at [1266, 43] on button "Close" at bounding box center [1287, 52] width 88 height 35
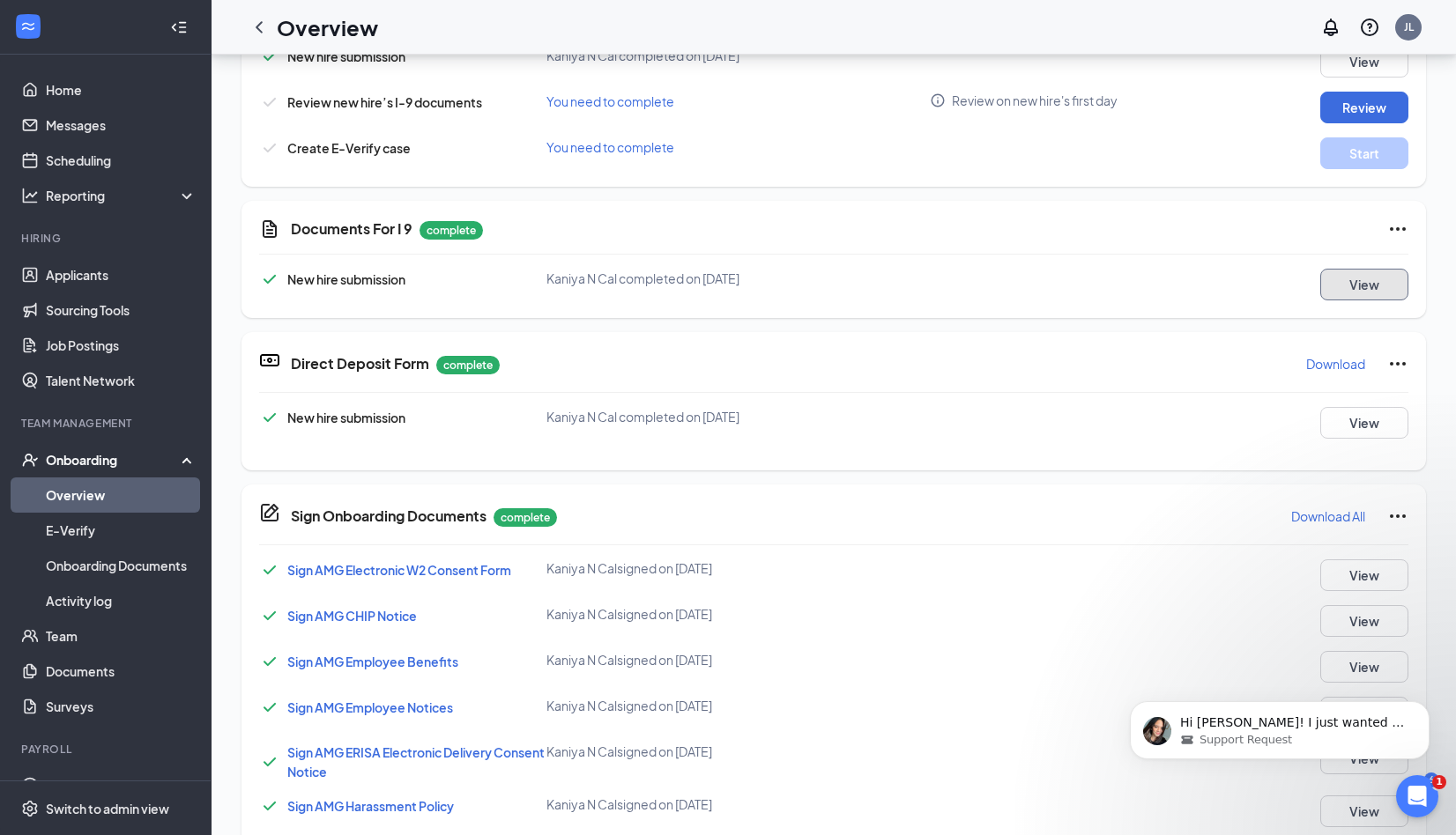
scroll to position [0, 0]
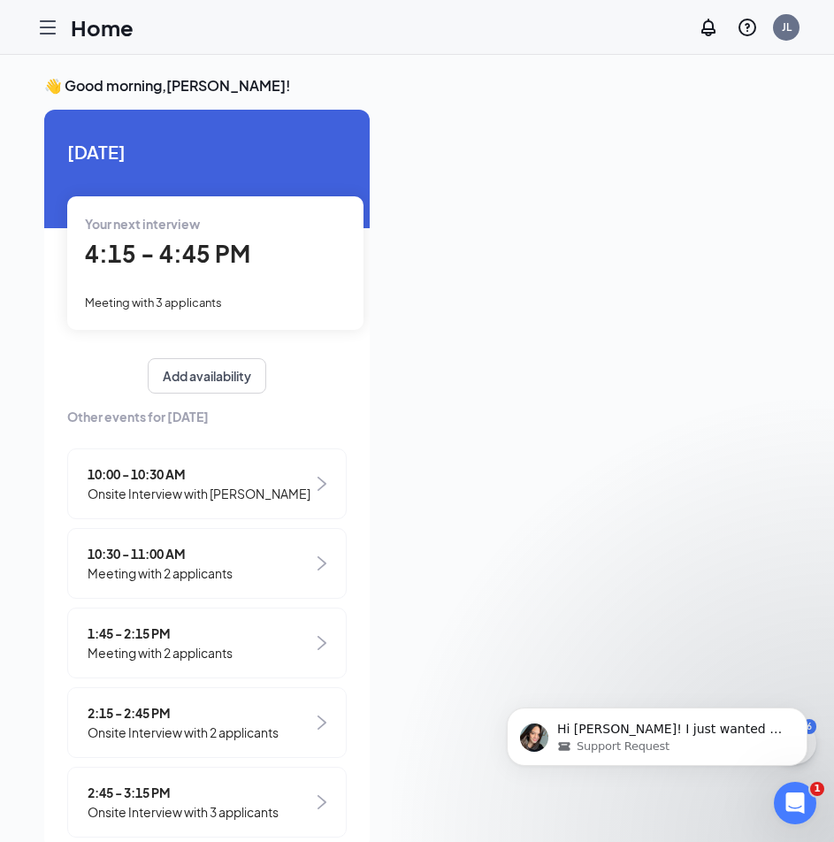
click at [206, 255] on span "4:15 - 4:45 PM" at bounding box center [167, 253] width 165 height 29
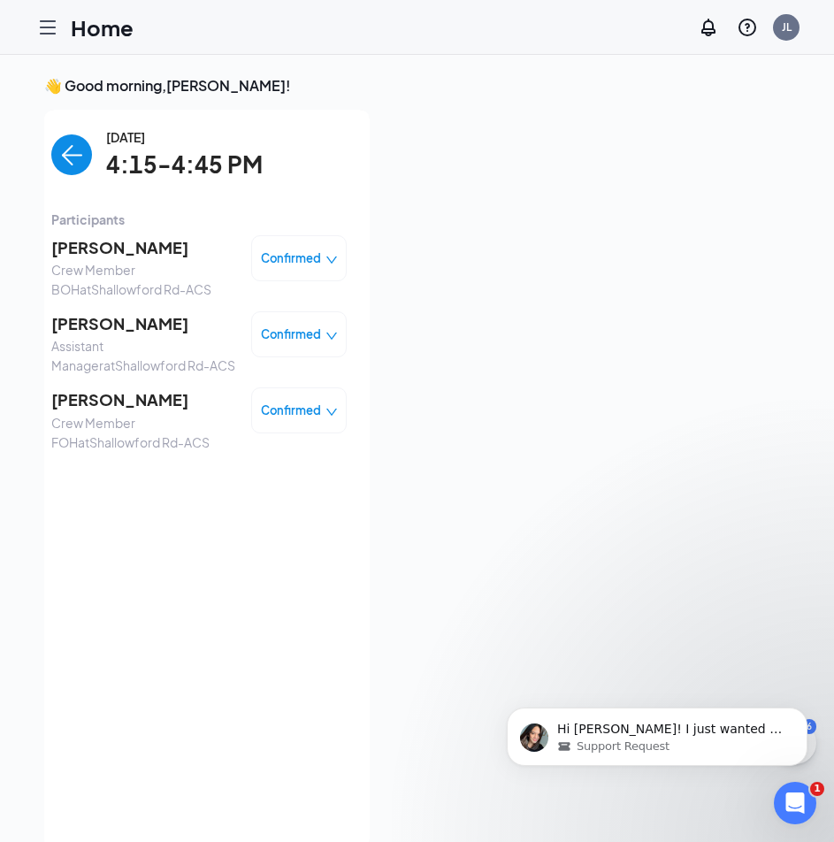
scroll to position [7, 0]
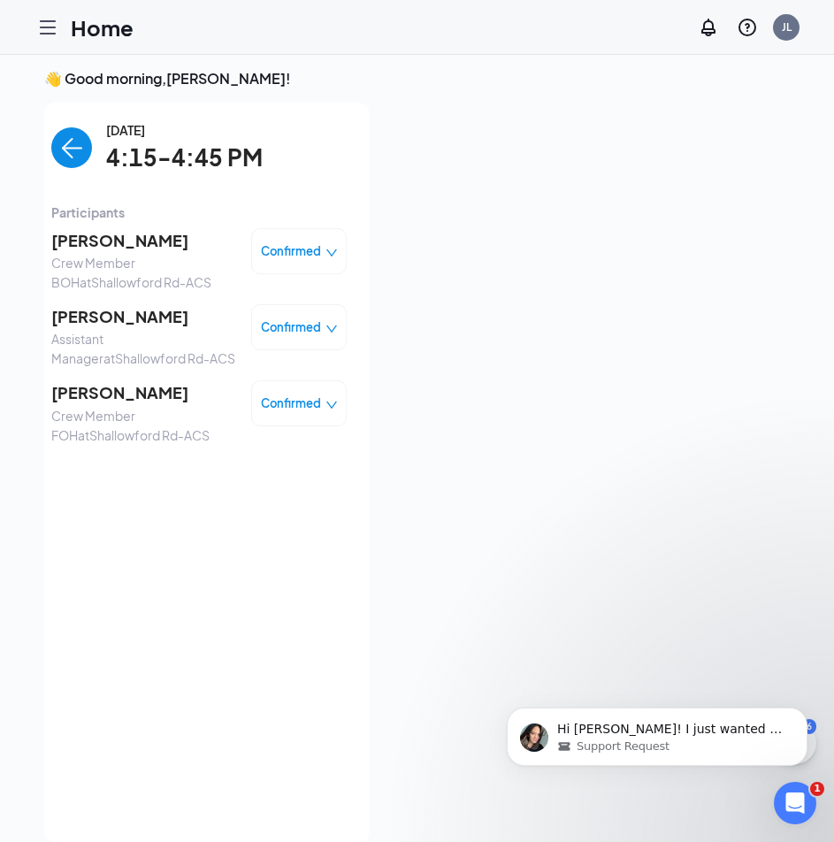
click at [89, 241] on span "[PERSON_NAME]" at bounding box center [144, 240] width 186 height 25
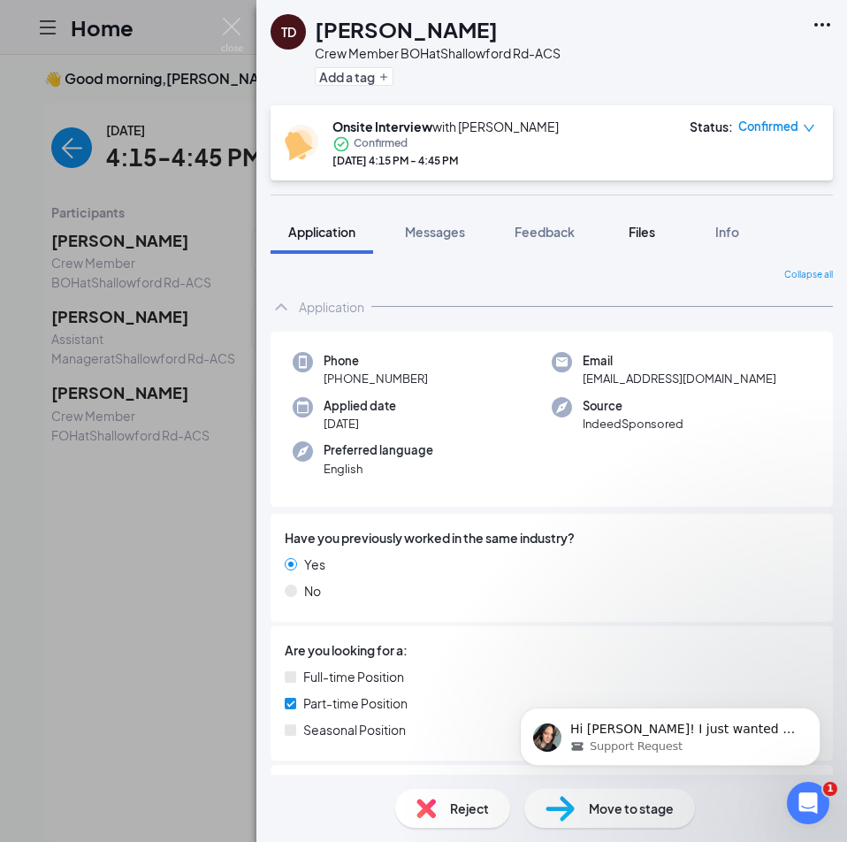
click at [642, 226] on span "Files" at bounding box center [642, 232] width 27 height 16
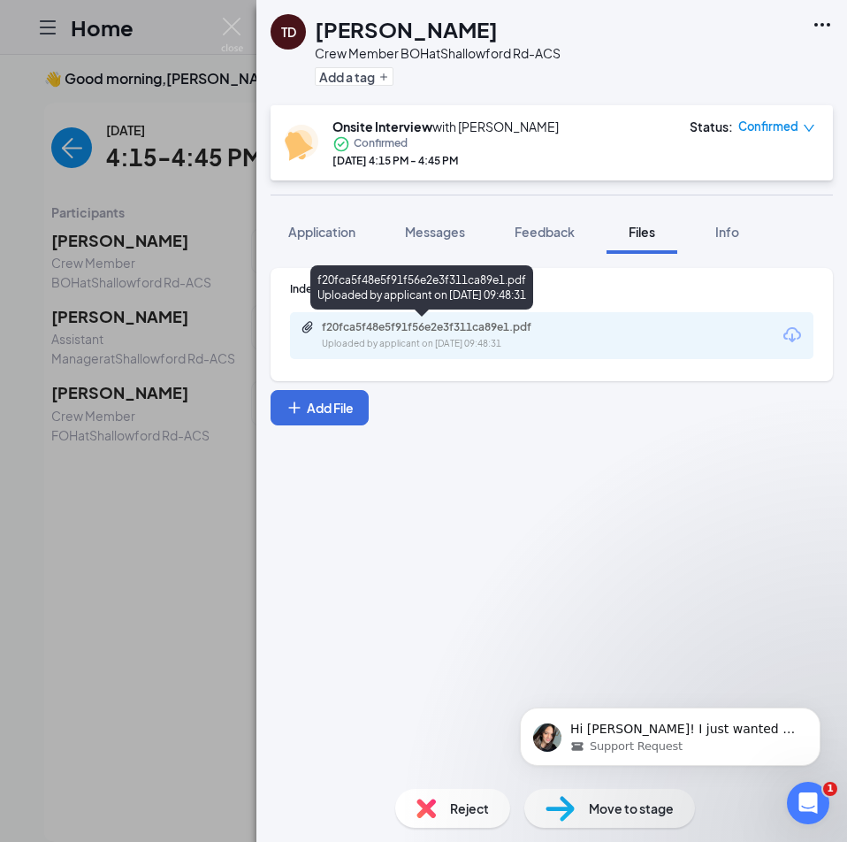
click at [501, 324] on div "f20fca5f48e5f91f56e2e3f311ca89e1.pdf" at bounding box center [446, 327] width 248 height 14
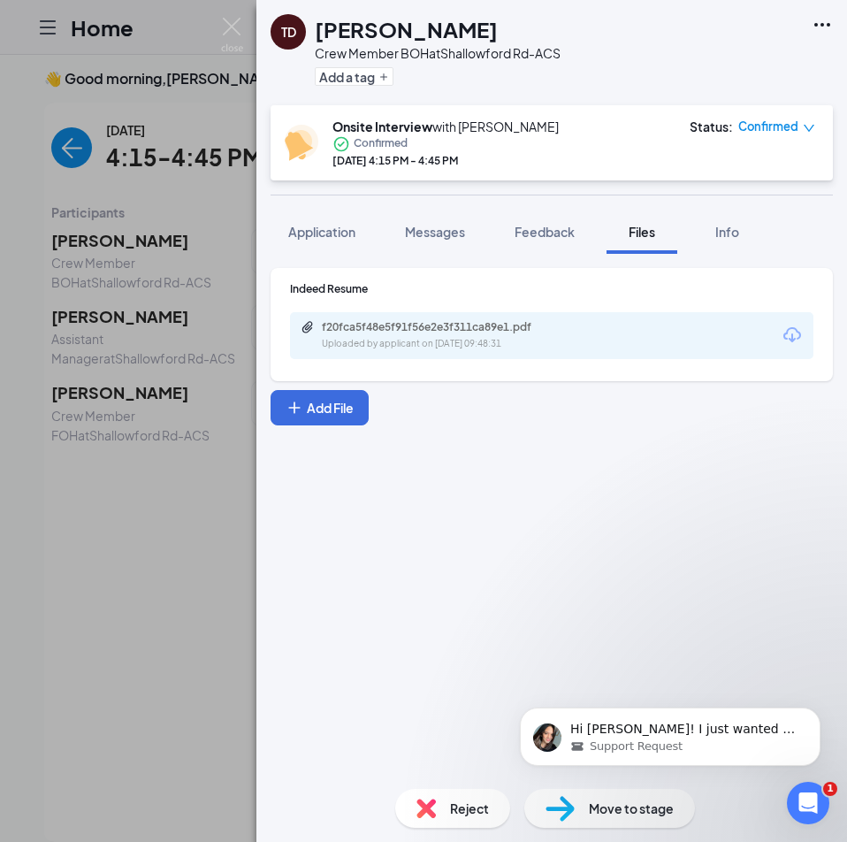
click at [179, 346] on div "TD Toree Davenport Crew Member BOH at Shallowford Rd-ACS Add a tag Onsite Inter…" at bounding box center [423, 421] width 847 height 842
